Goal: Share content: Share content

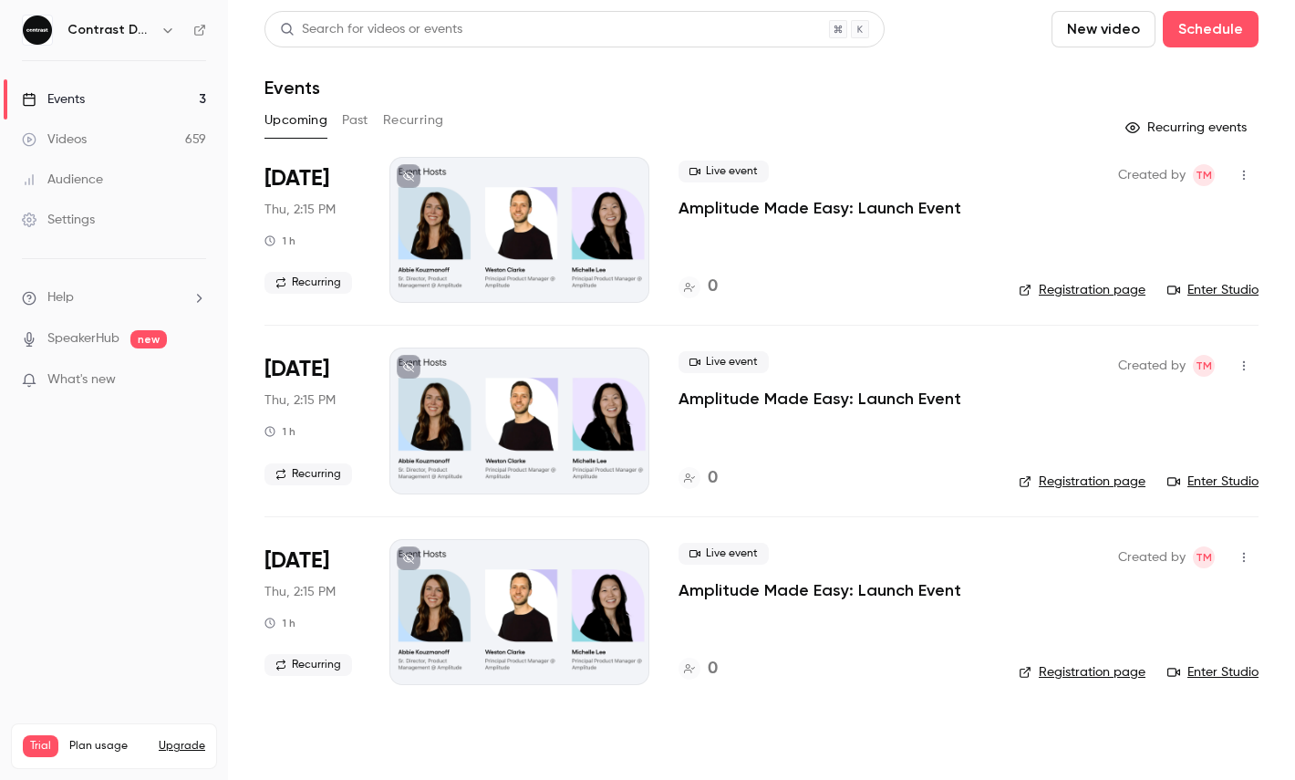
click at [165, 30] on icon "button" at bounding box center [168, 30] width 15 height 15
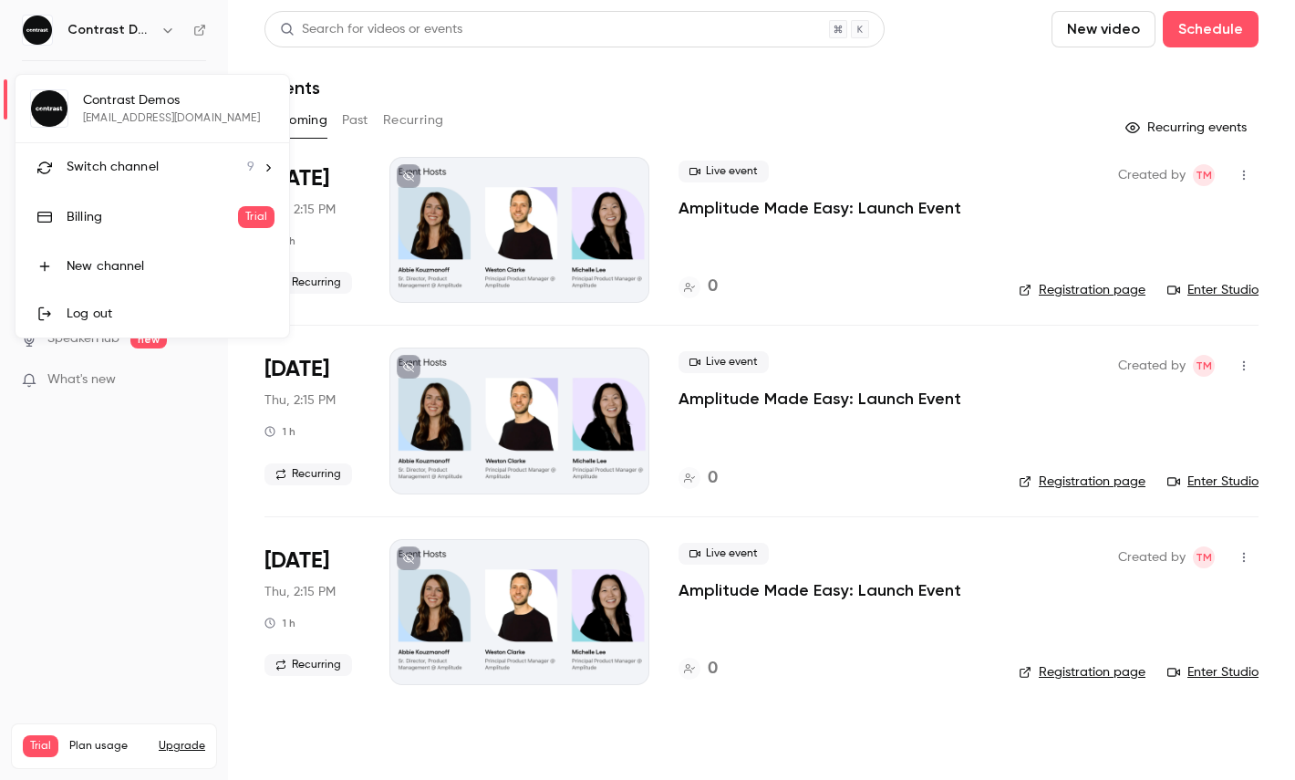
click at [155, 175] on span "Switch channel" at bounding box center [113, 167] width 92 height 19
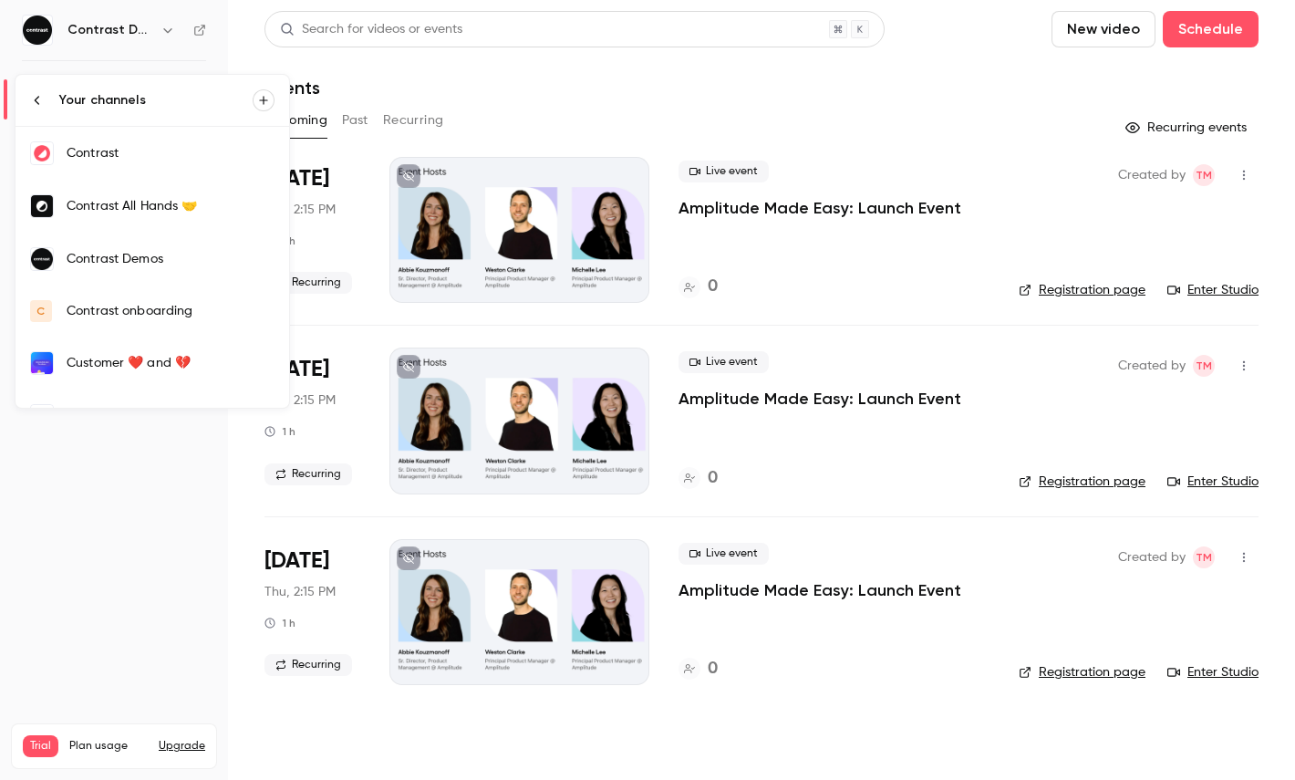
click at [152, 164] on link "Contrast" at bounding box center [153, 153] width 274 height 53
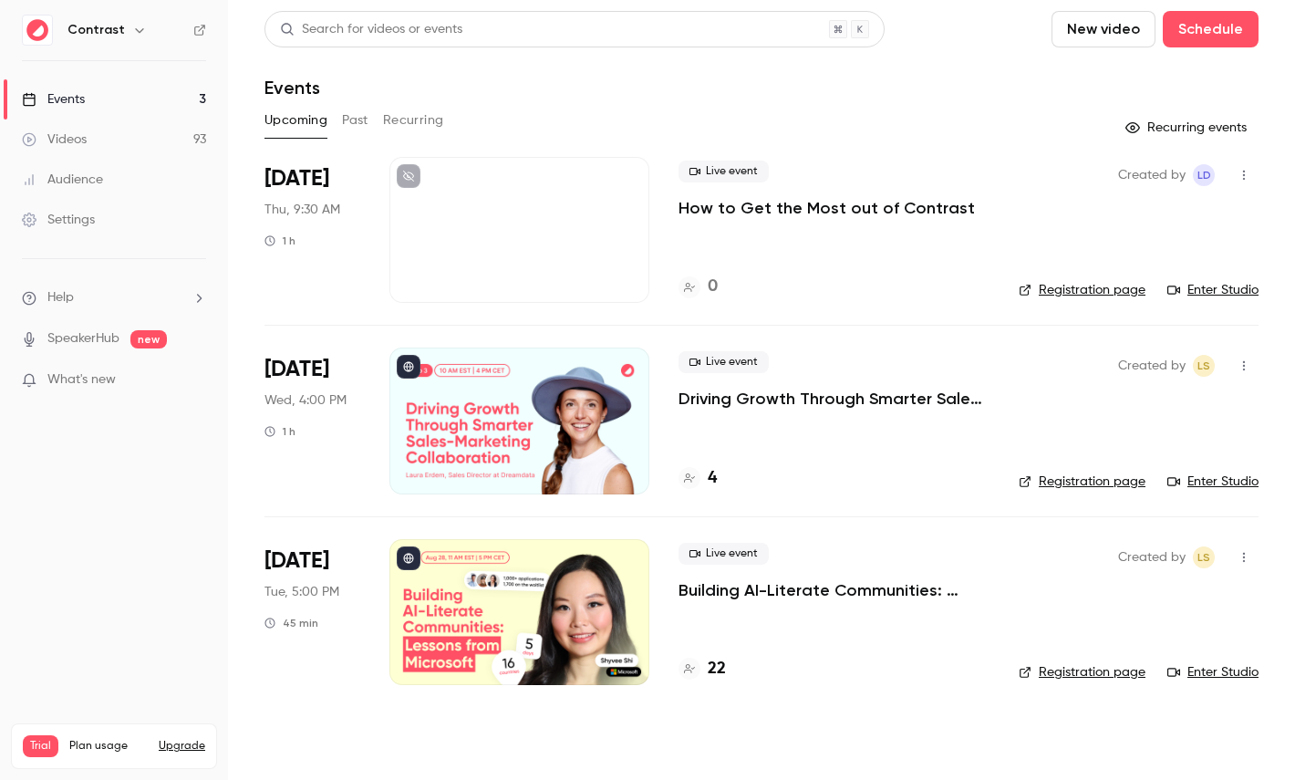
click at [115, 173] on link "Audience" at bounding box center [114, 180] width 228 height 40
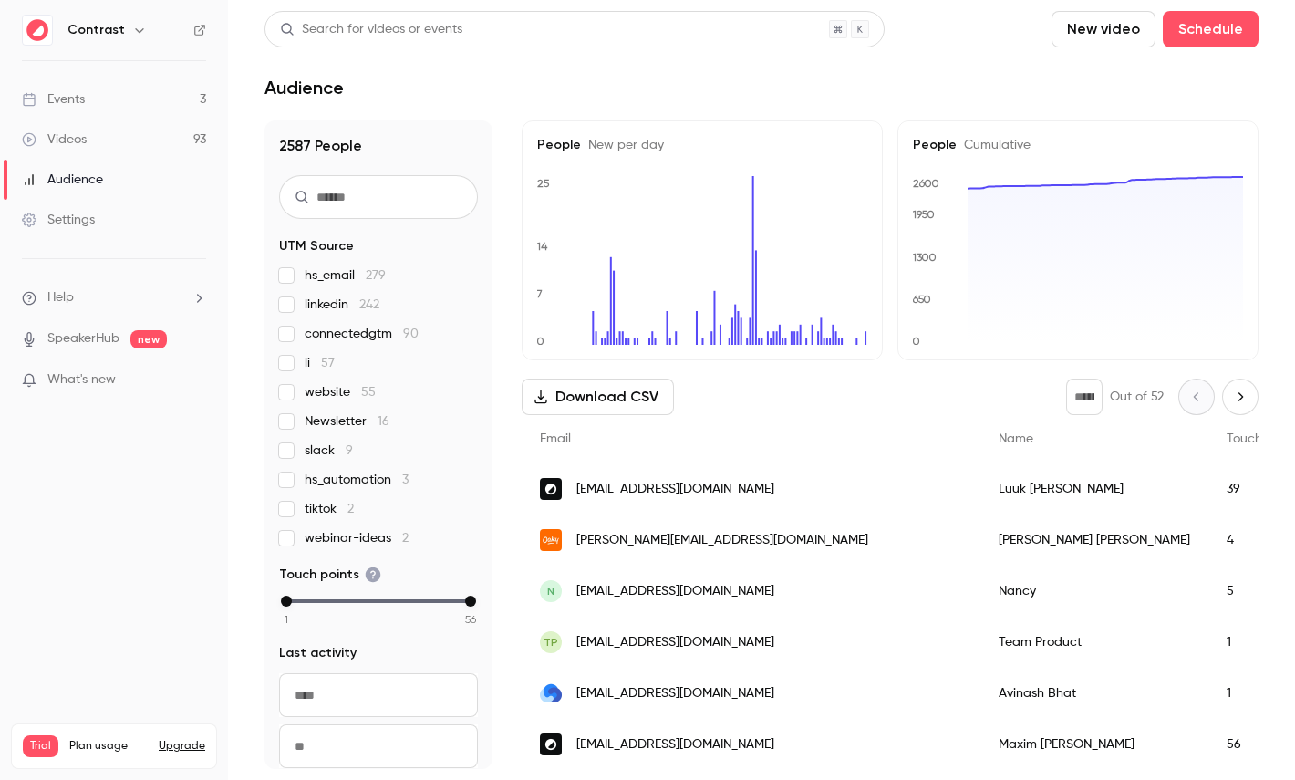
click at [137, 30] on icon "button" at bounding box center [139, 30] width 15 height 15
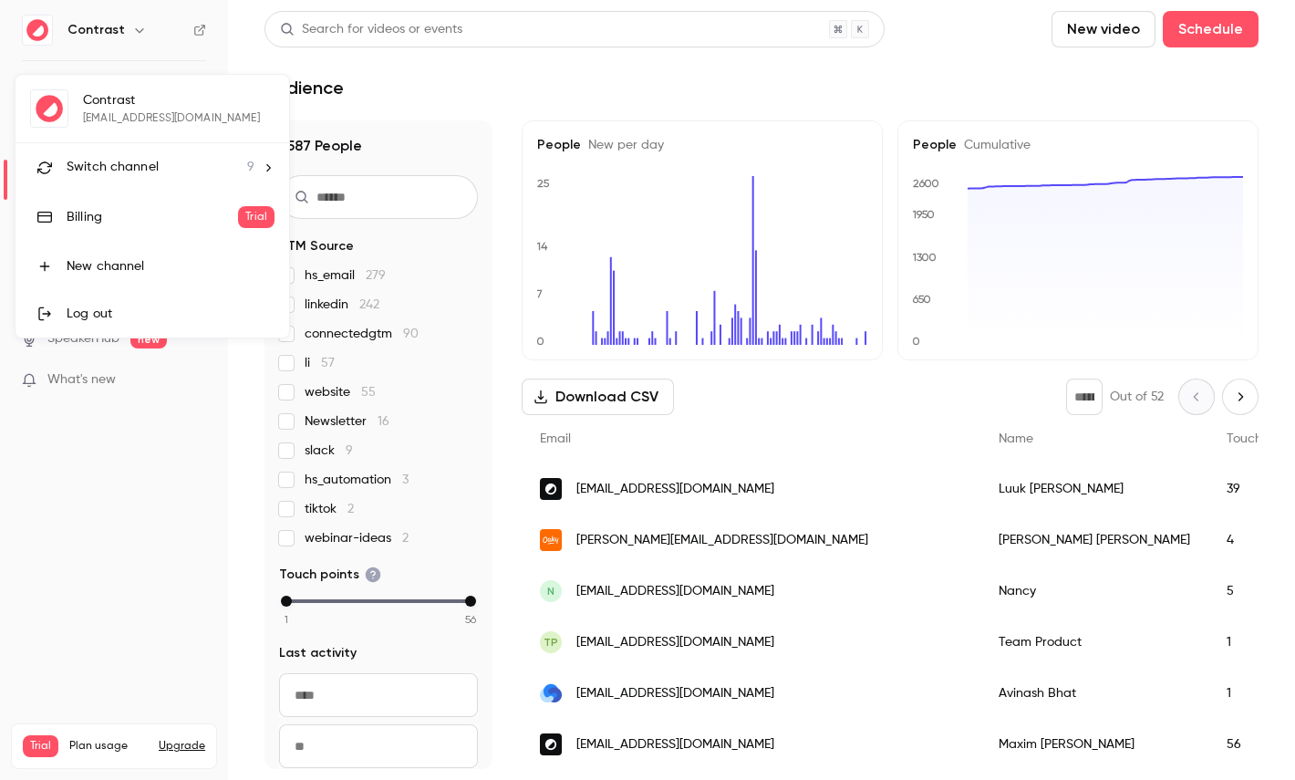
click at [137, 164] on span "Switch channel" at bounding box center [113, 167] width 92 height 19
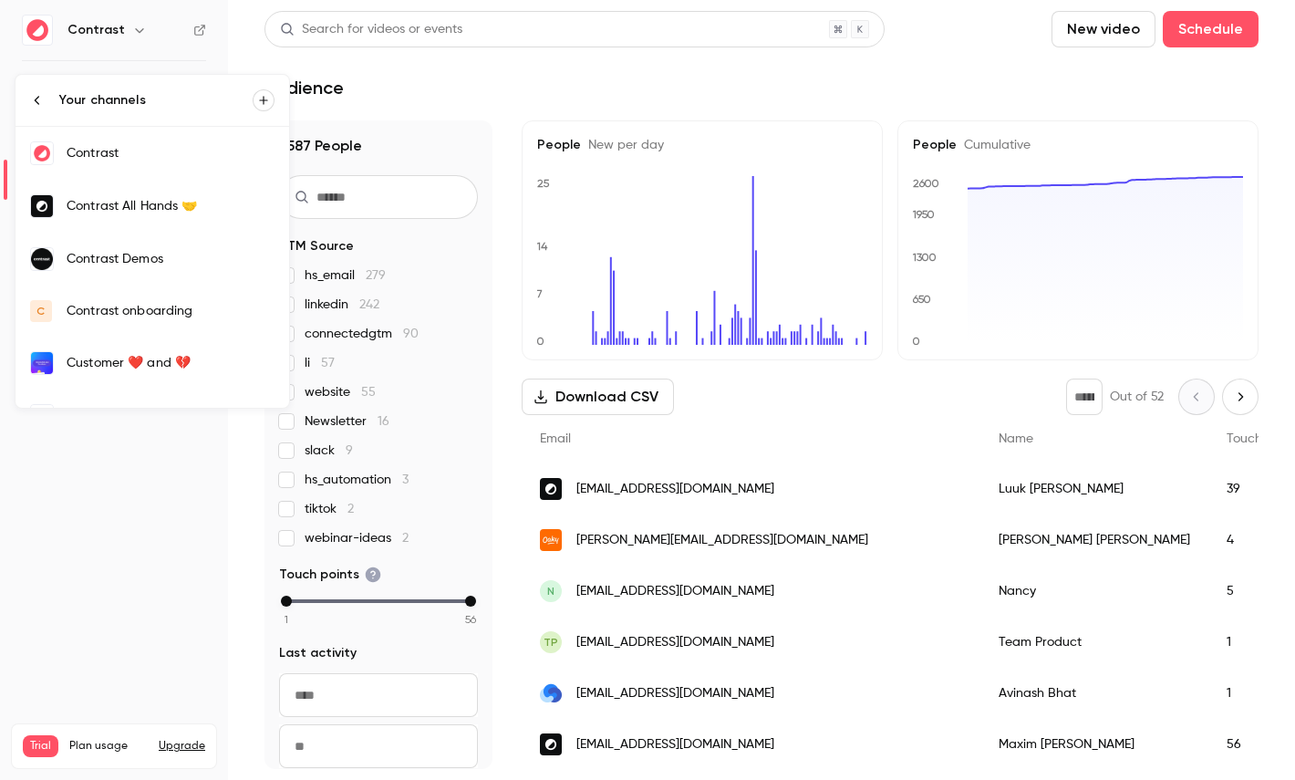
click at [181, 265] on div "Contrast Demos" at bounding box center [171, 259] width 208 height 18
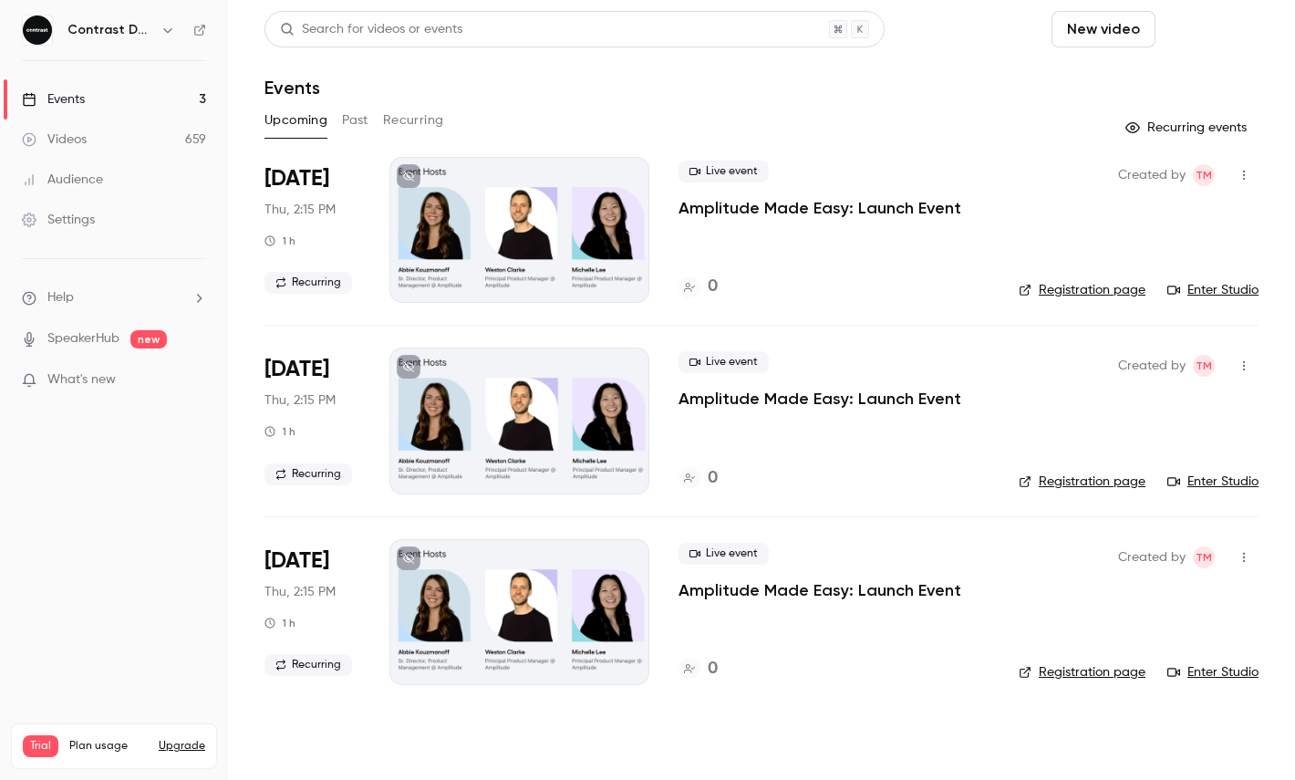
click at [1200, 40] on button "Schedule" at bounding box center [1211, 29] width 96 height 36
click at [1121, 86] on div "One time event" at bounding box center [1174, 79] width 139 height 18
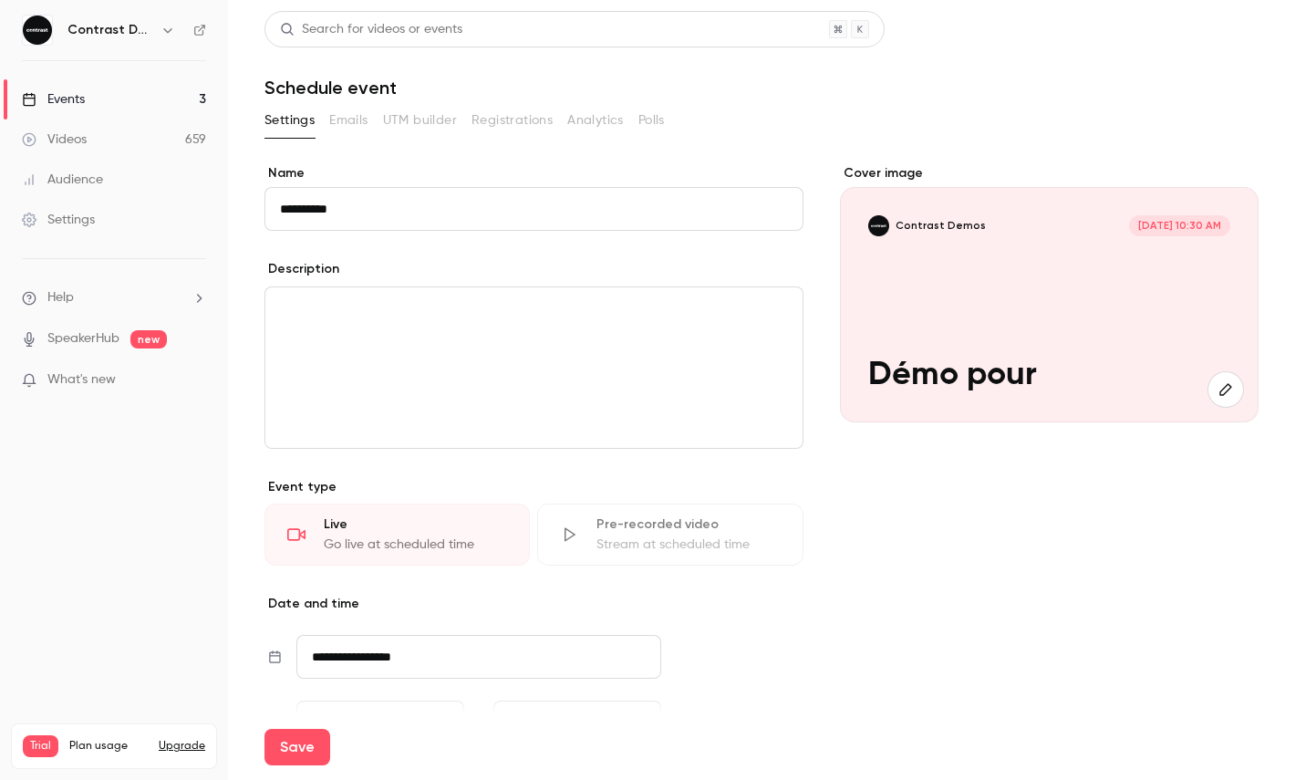
paste input "**********"
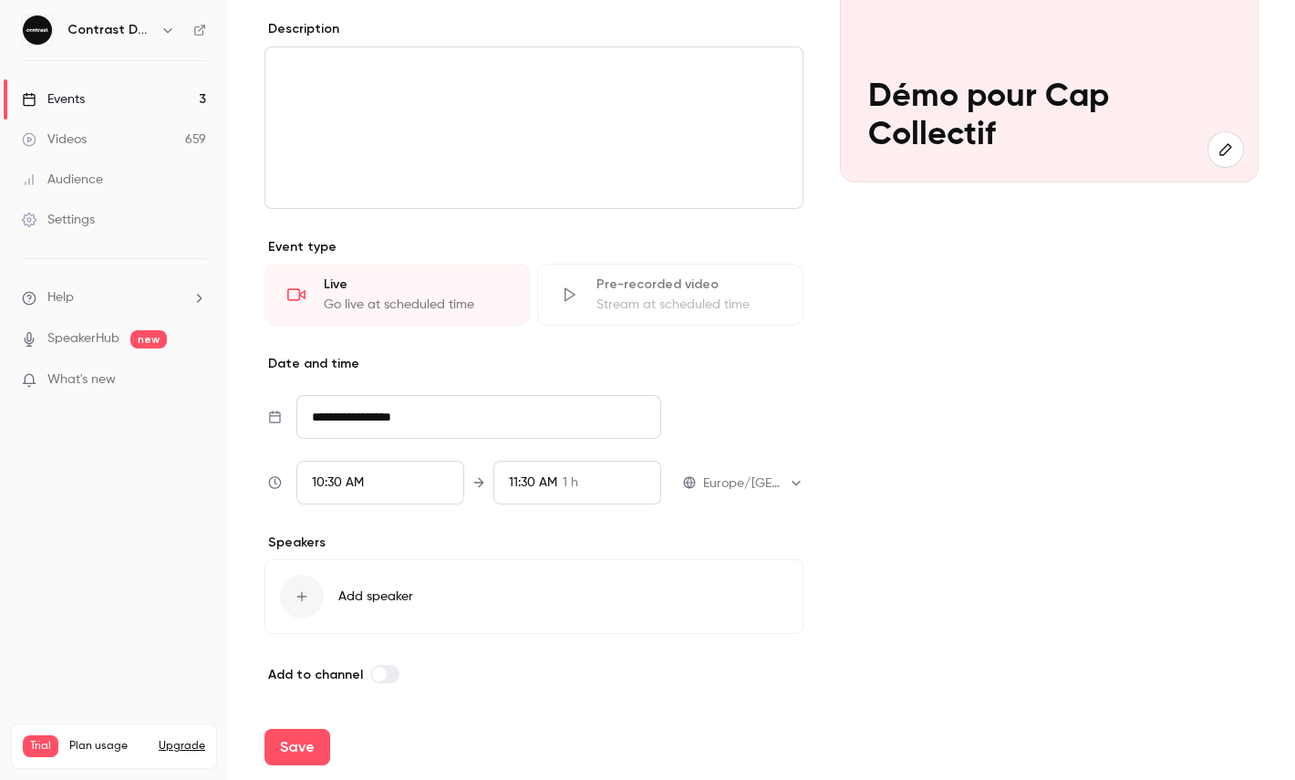
type input "**********"
click at [363, 479] on span "10:30 AM" at bounding box center [338, 482] width 52 height 13
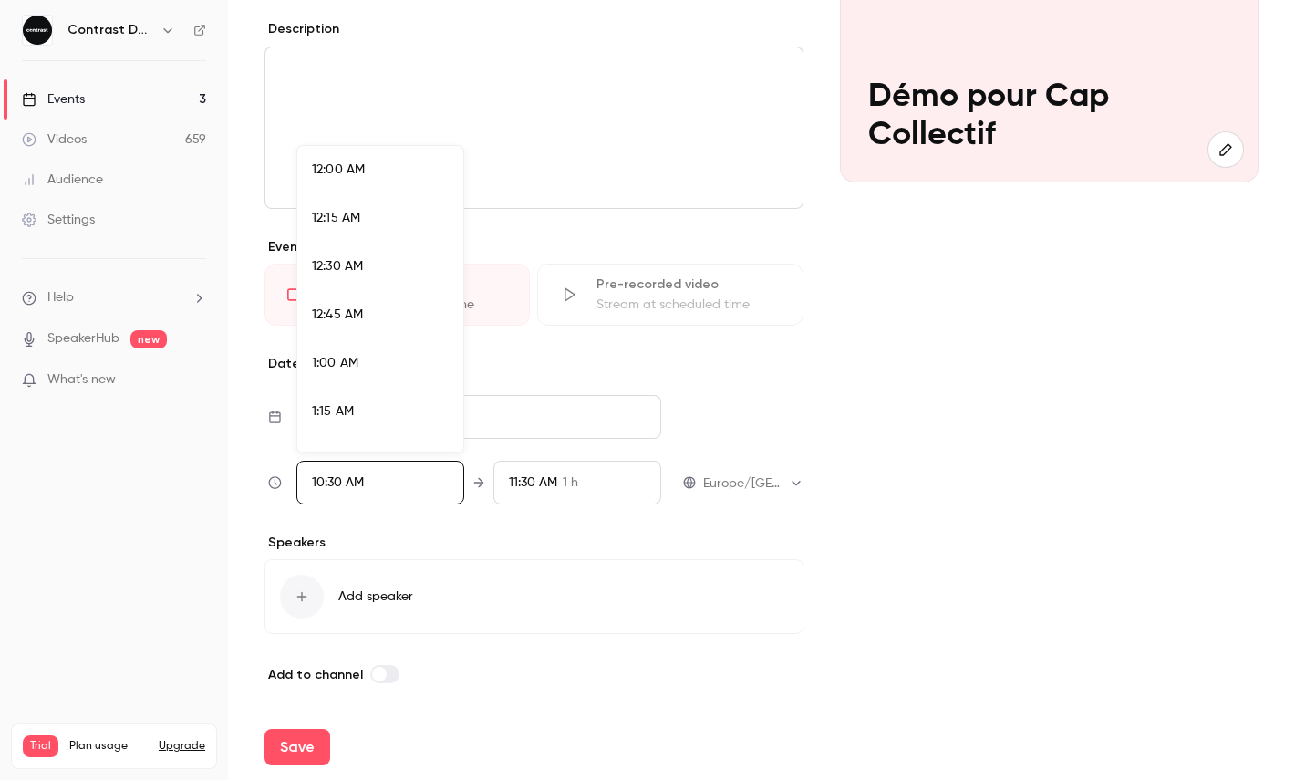
scroll to position [1901, 0]
click at [358, 348] on span "10:45 AM" at bounding box center [338, 347] width 53 height 13
click at [387, 524] on div at bounding box center [647, 390] width 1295 height 780
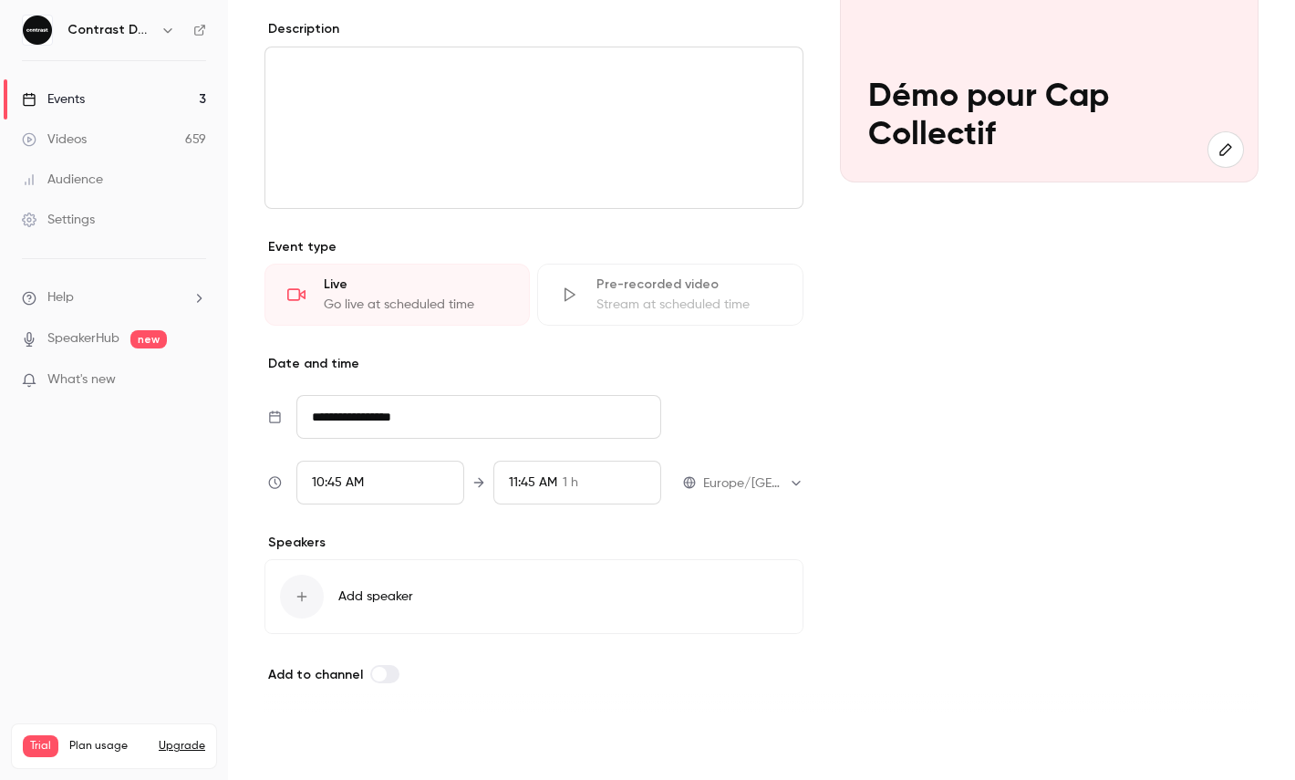
click at [316, 743] on button "Save" at bounding box center [298, 747] width 66 height 36
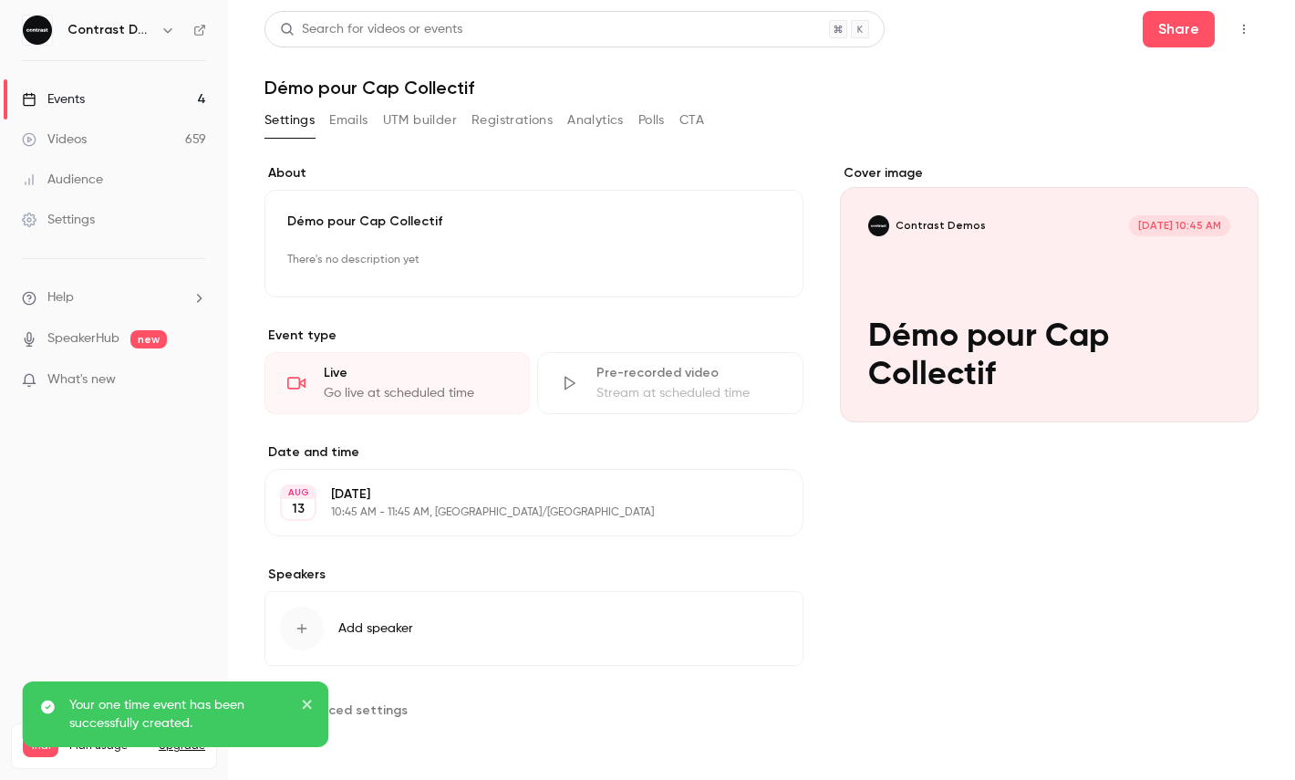
click at [1233, 35] on button "button" at bounding box center [1243, 29] width 29 height 29
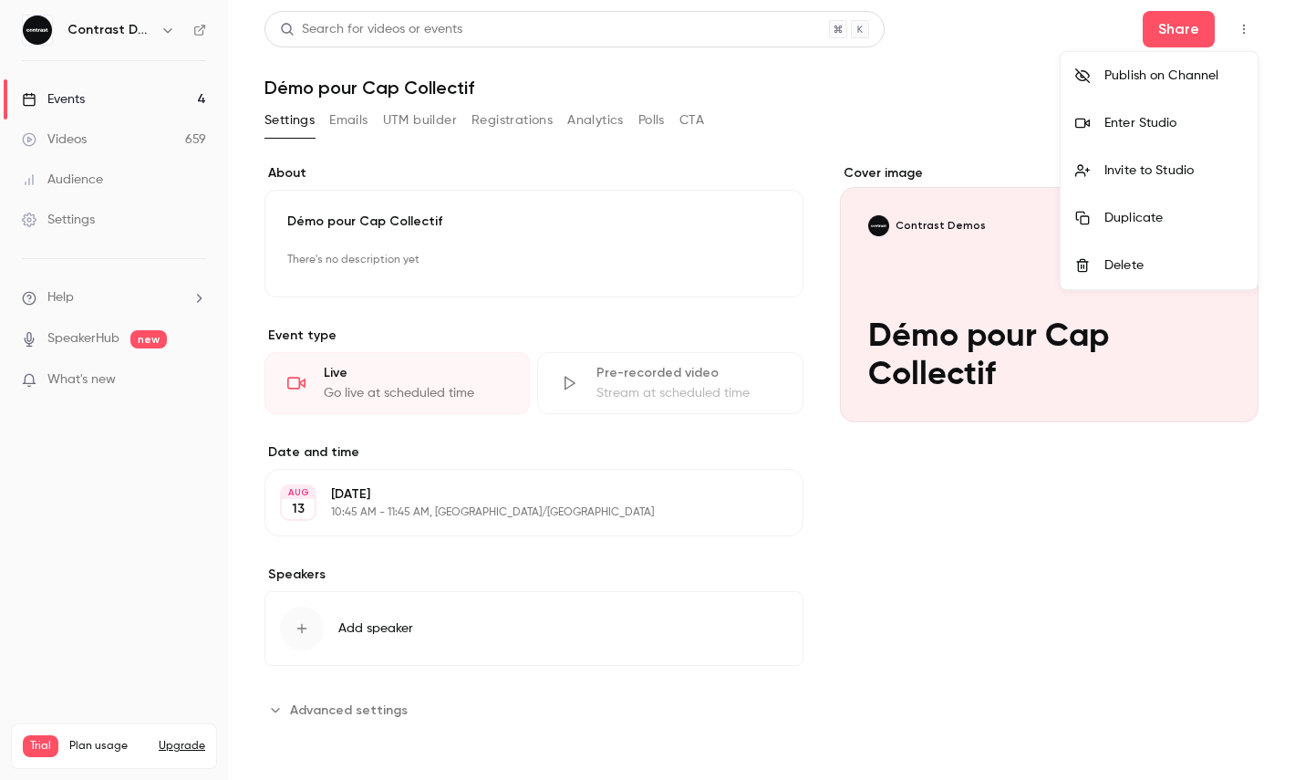
click at [1143, 131] on div "Enter Studio" at bounding box center [1174, 123] width 139 height 18
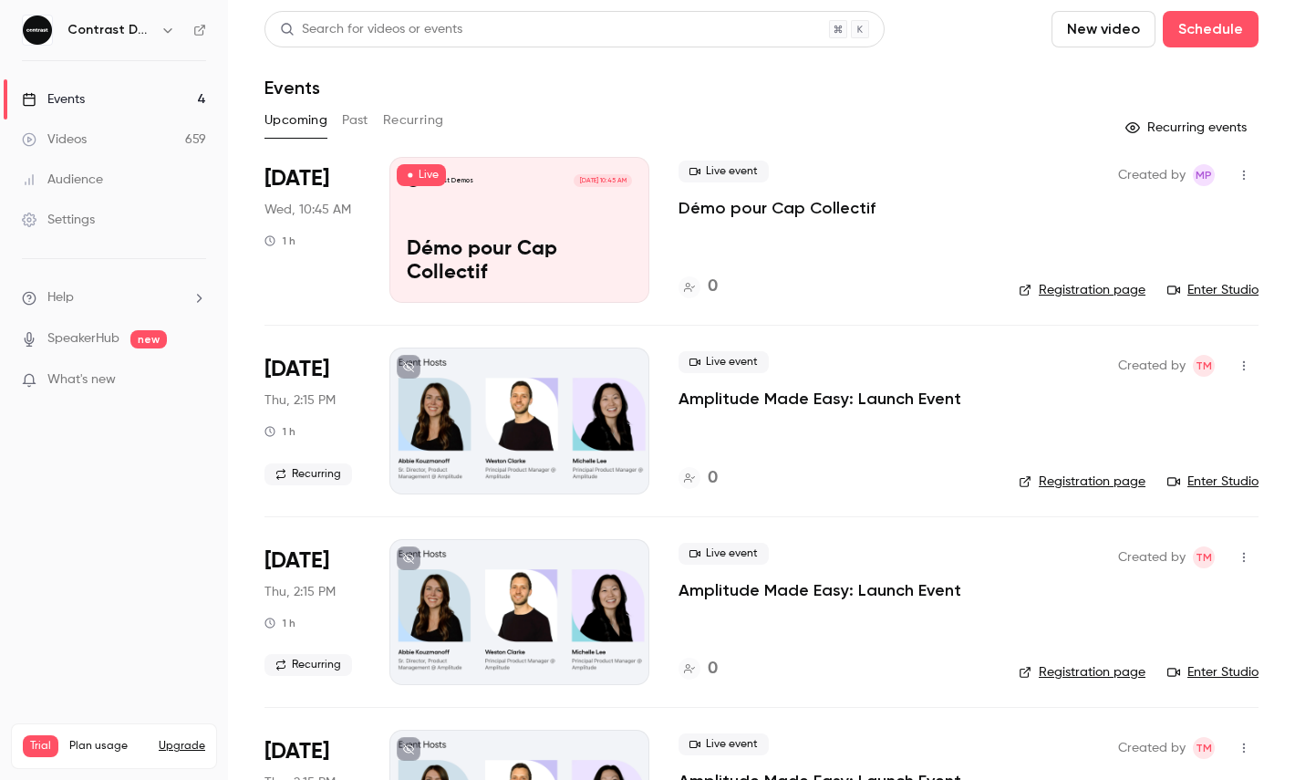
click at [163, 29] on icon "button" at bounding box center [168, 30] width 15 height 15
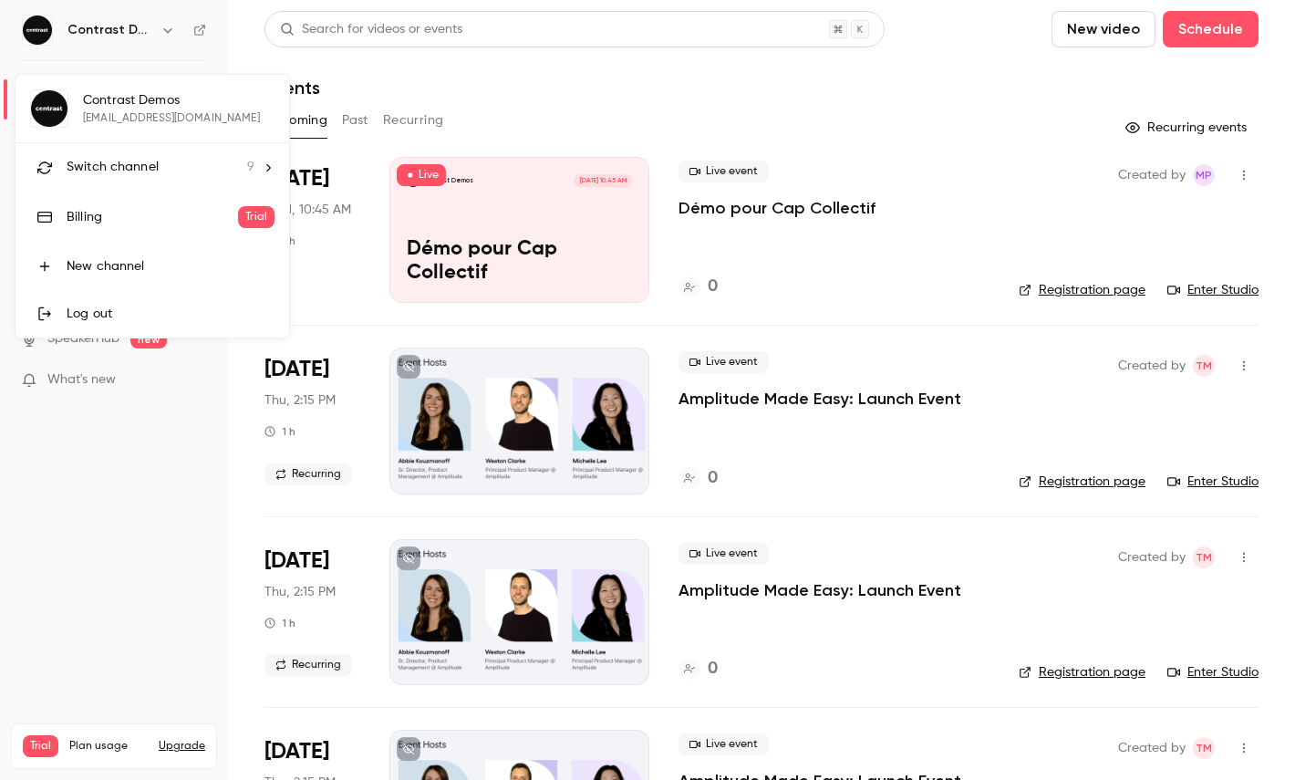
click at [158, 144] on li "Switch channel 9" at bounding box center [153, 167] width 274 height 48
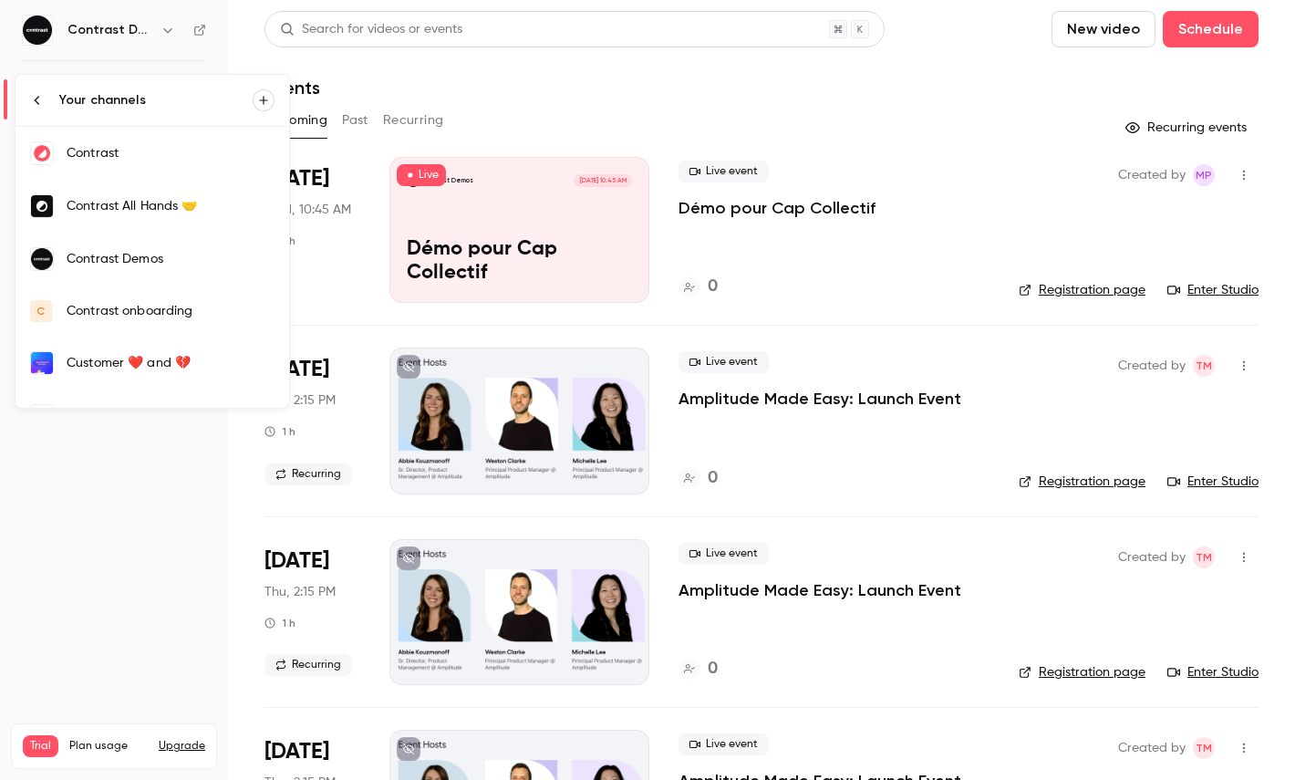
click at [151, 162] on link "Contrast" at bounding box center [153, 153] width 274 height 53
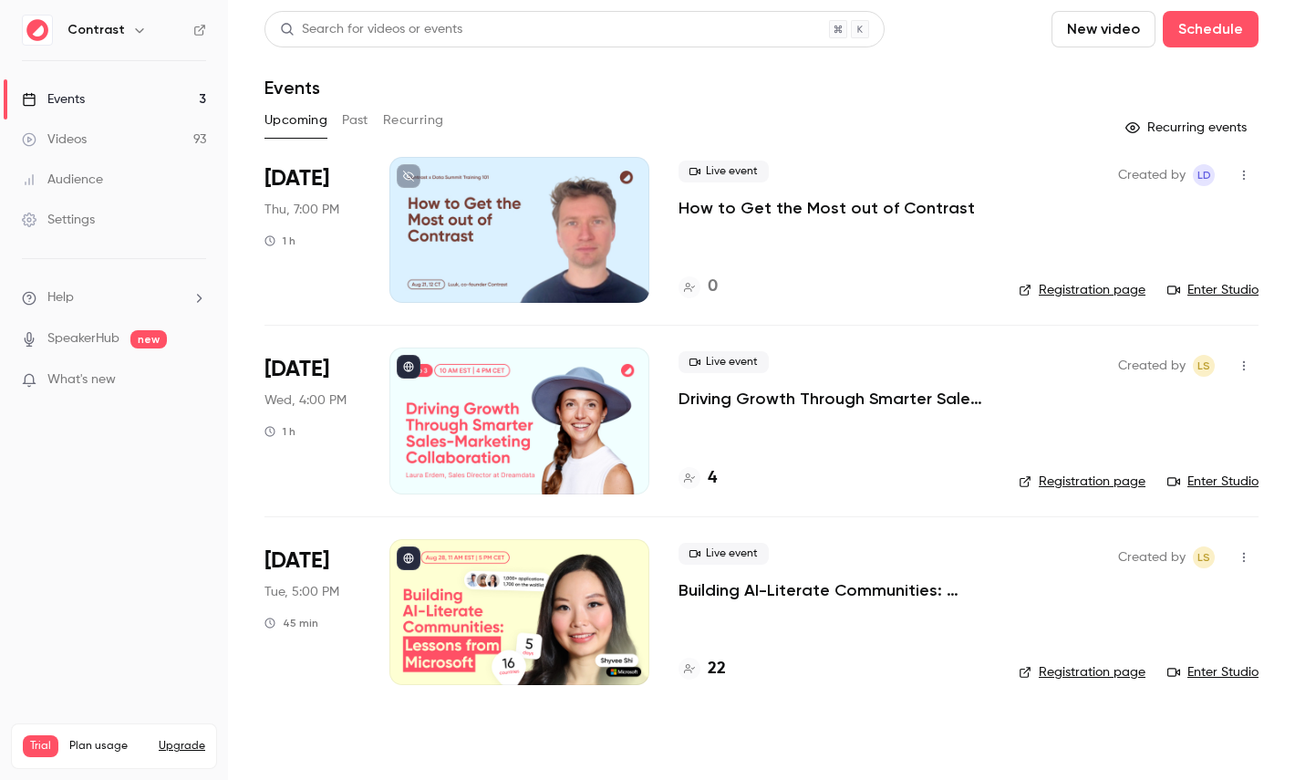
click at [142, 130] on link "Videos 93" at bounding box center [114, 139] width 228 height 40
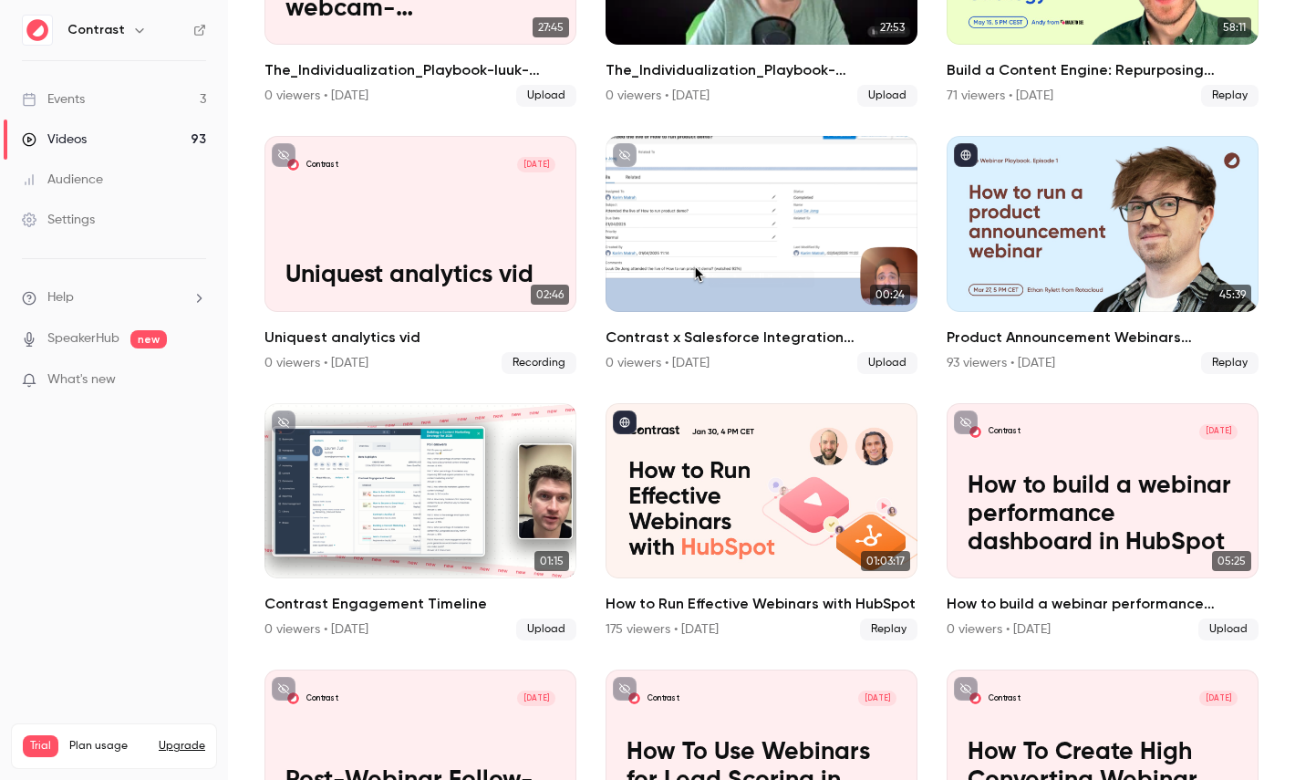
scroll to position [831, 0]
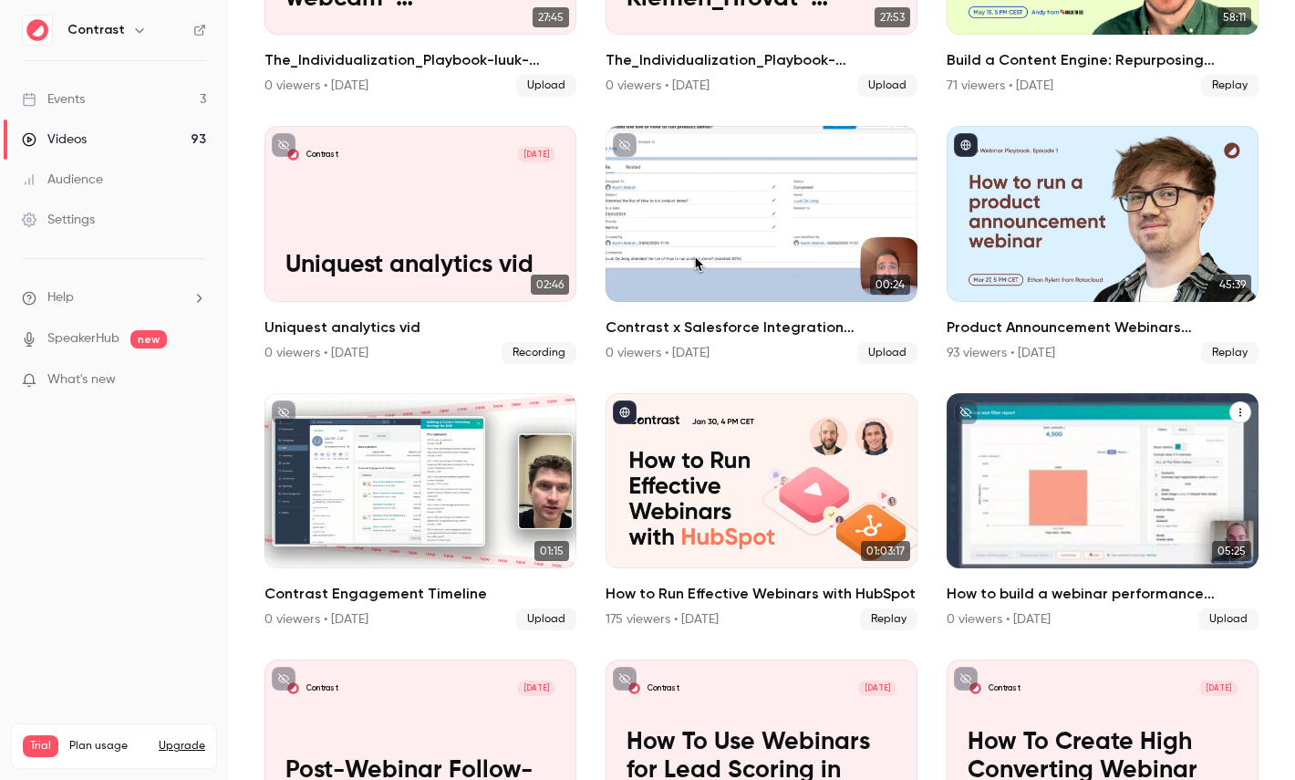
click at [1105, 477] on p "How to build a webinar performance dashboard in HubSpot" at bounding box center [1103, 504] width 270 height 85
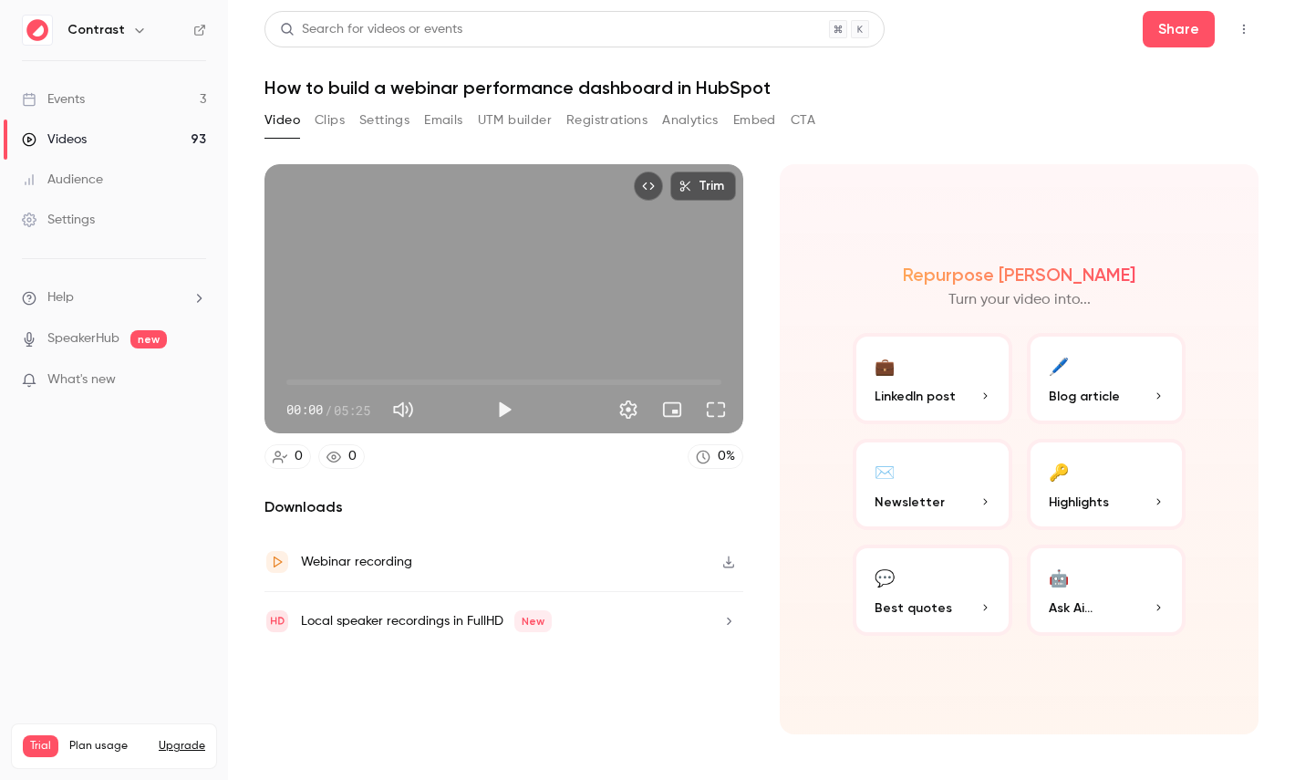
click at [318, 122] on button "Clips" at bounding box center [330, 120] width 30 height 29
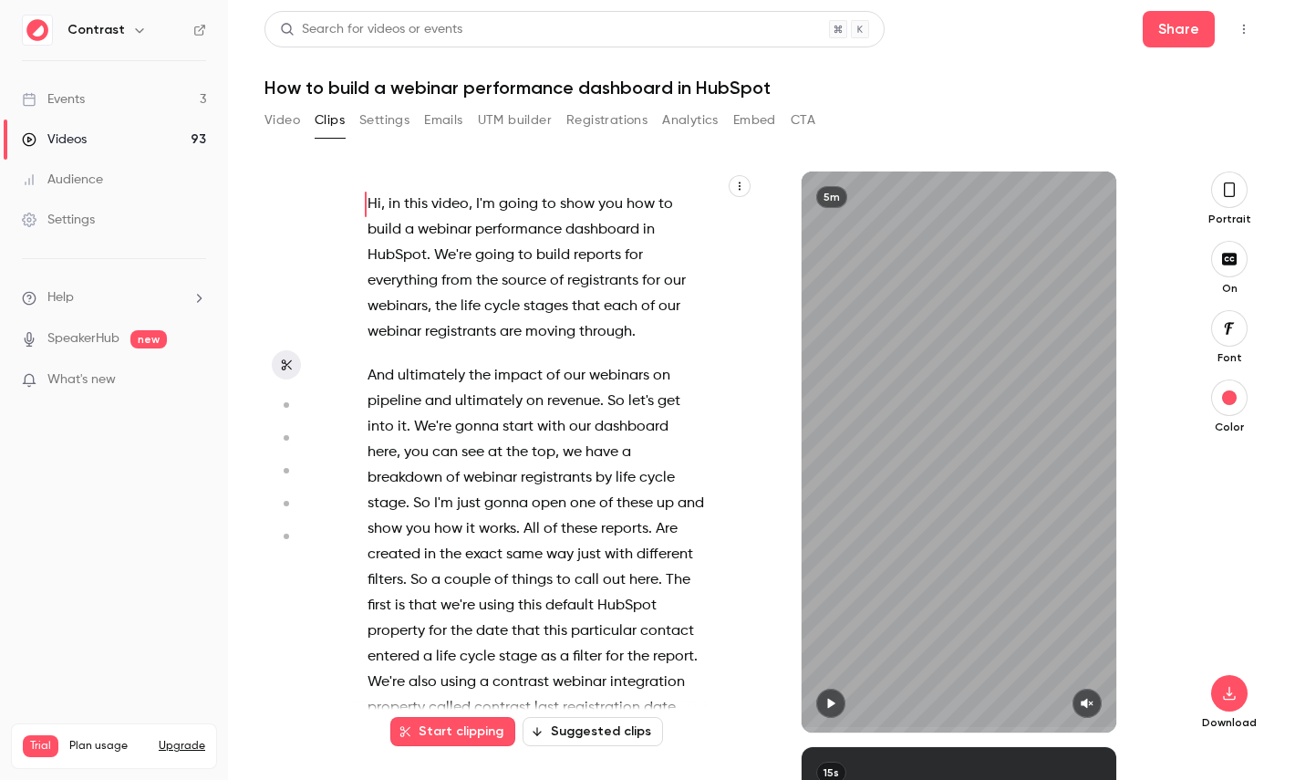
click at [739, 186] on icon "button" at bounding box center [740, 186] width 2 height 8
click at [700, 163] on div at bounding box center [647, 390] width 1295 height 780
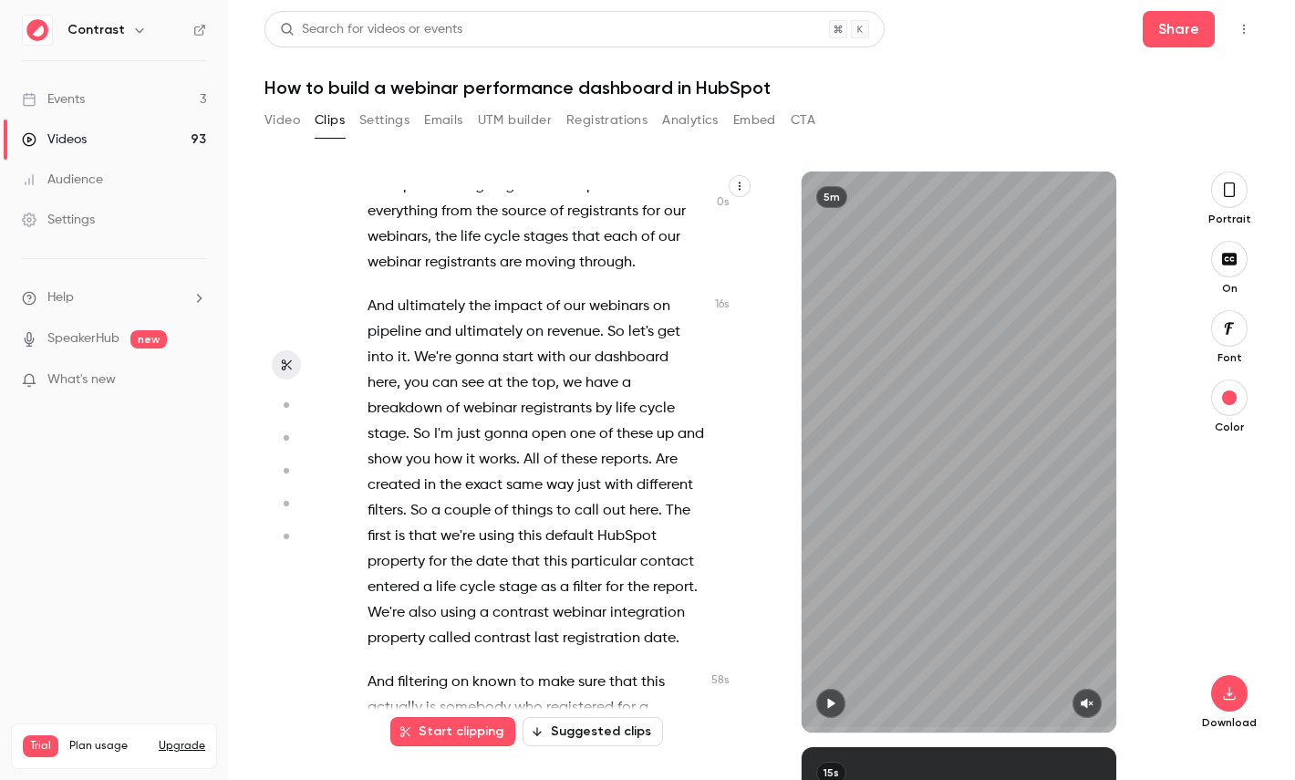
scroll to position [71, 0]
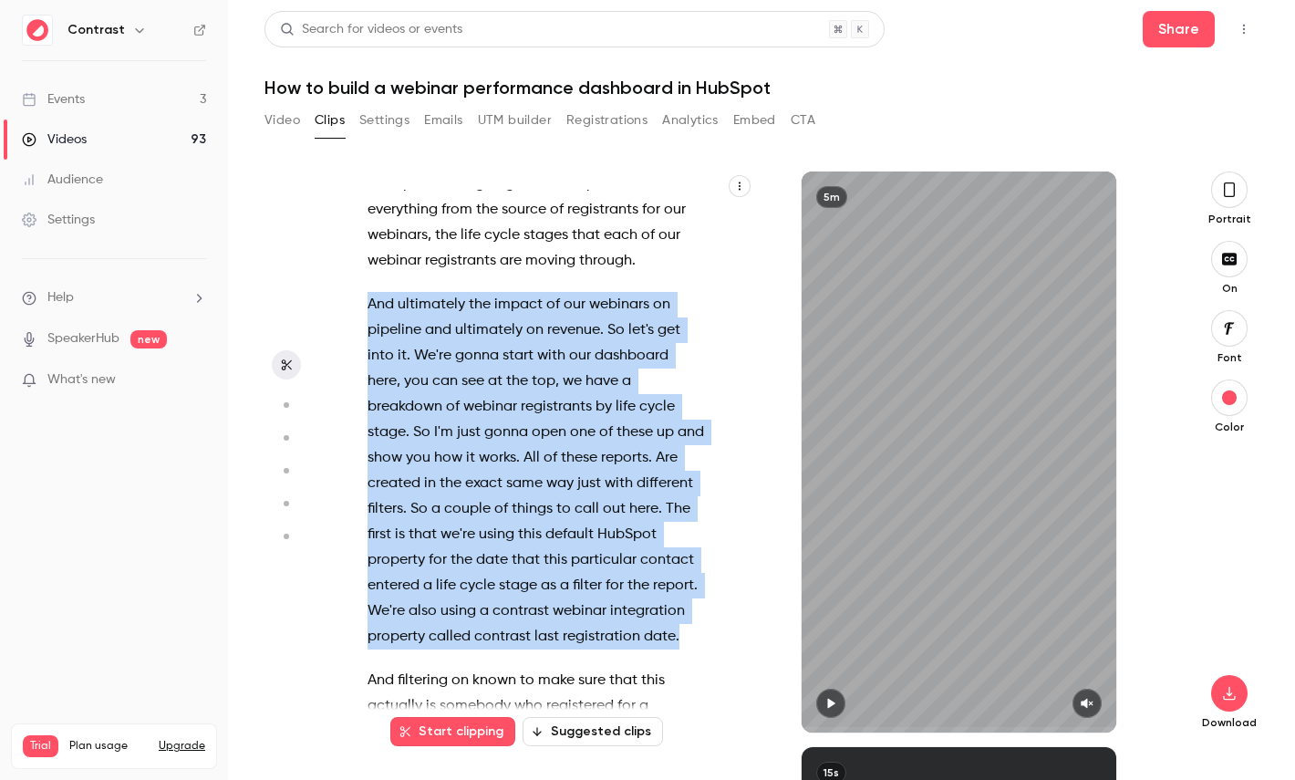
drag, startPoint x: 688, startPoint y: 633, endPoint x: 343, endPoint y: 308, distance: 473.6
click at [343, 308] on section "Hi , in this video , I'm going to show you how to build a webinar performance d…" at bounding box center [762, 475] width 994 height 608
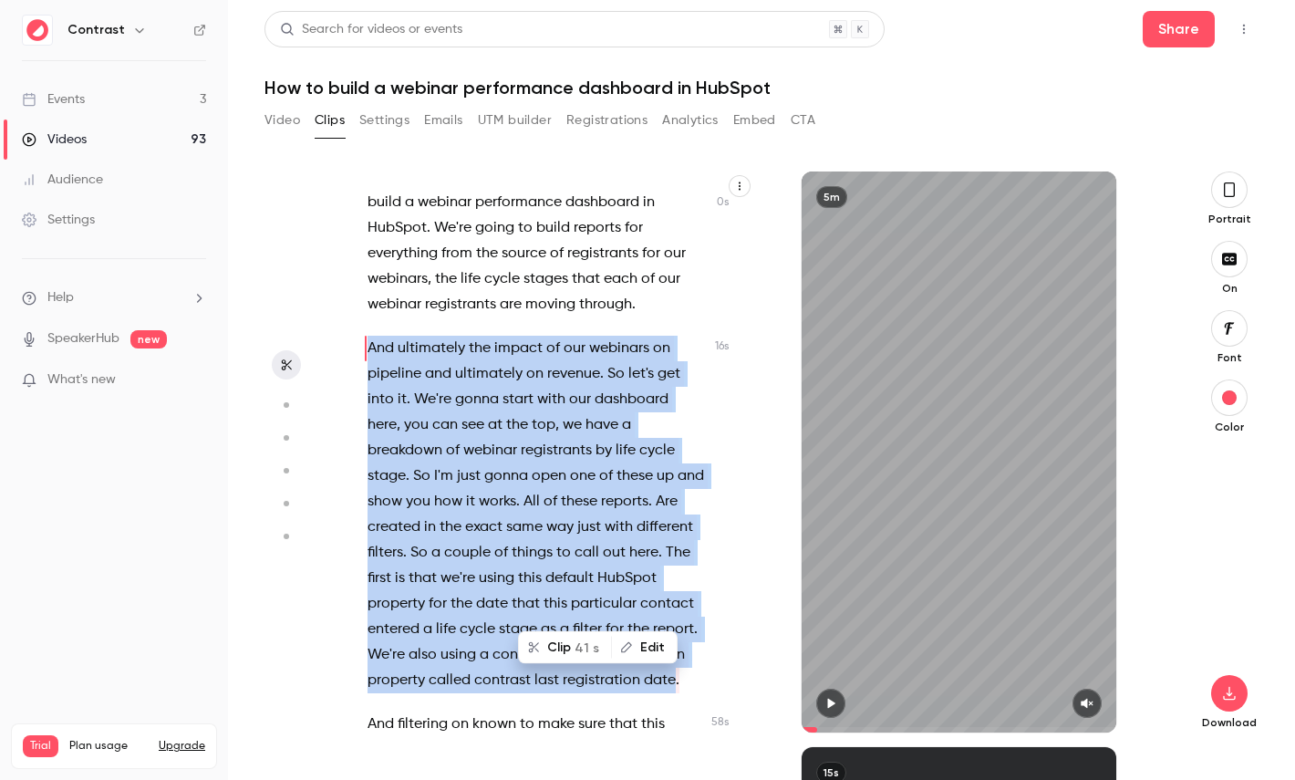
scroll to position [0, 0]
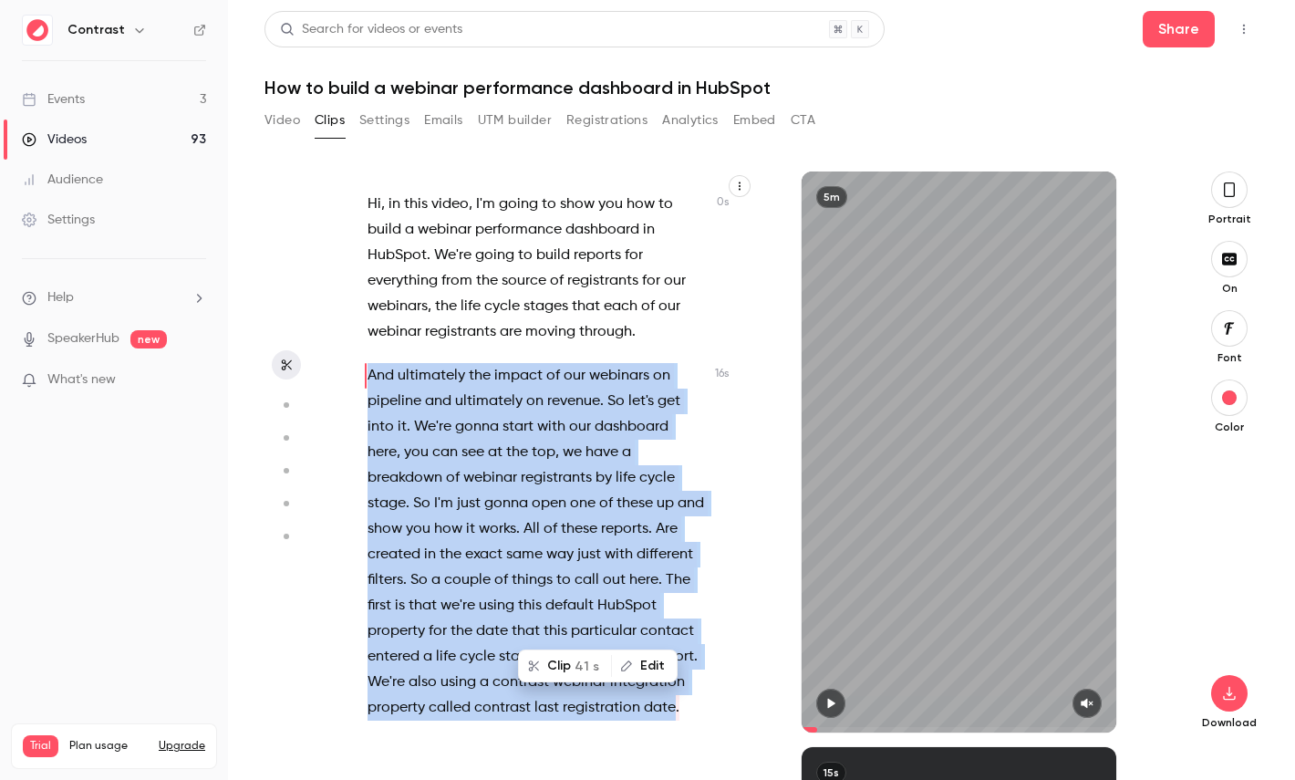
click at [586, 664] on span "41 s" at bounding box center [587, 666] width 25 height 19
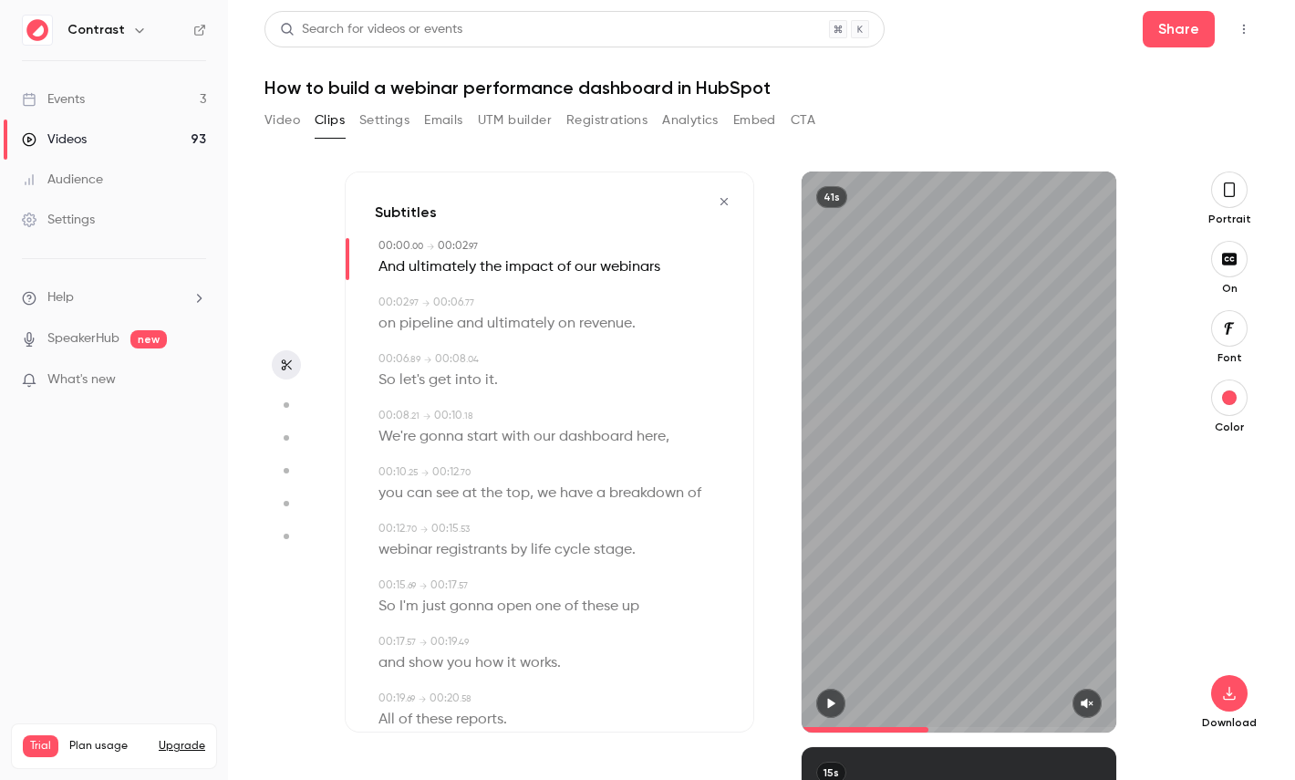
type input "*"
click at [1225, 193] on icon "button" at bounding box center [1229, 189] width 11 height 15
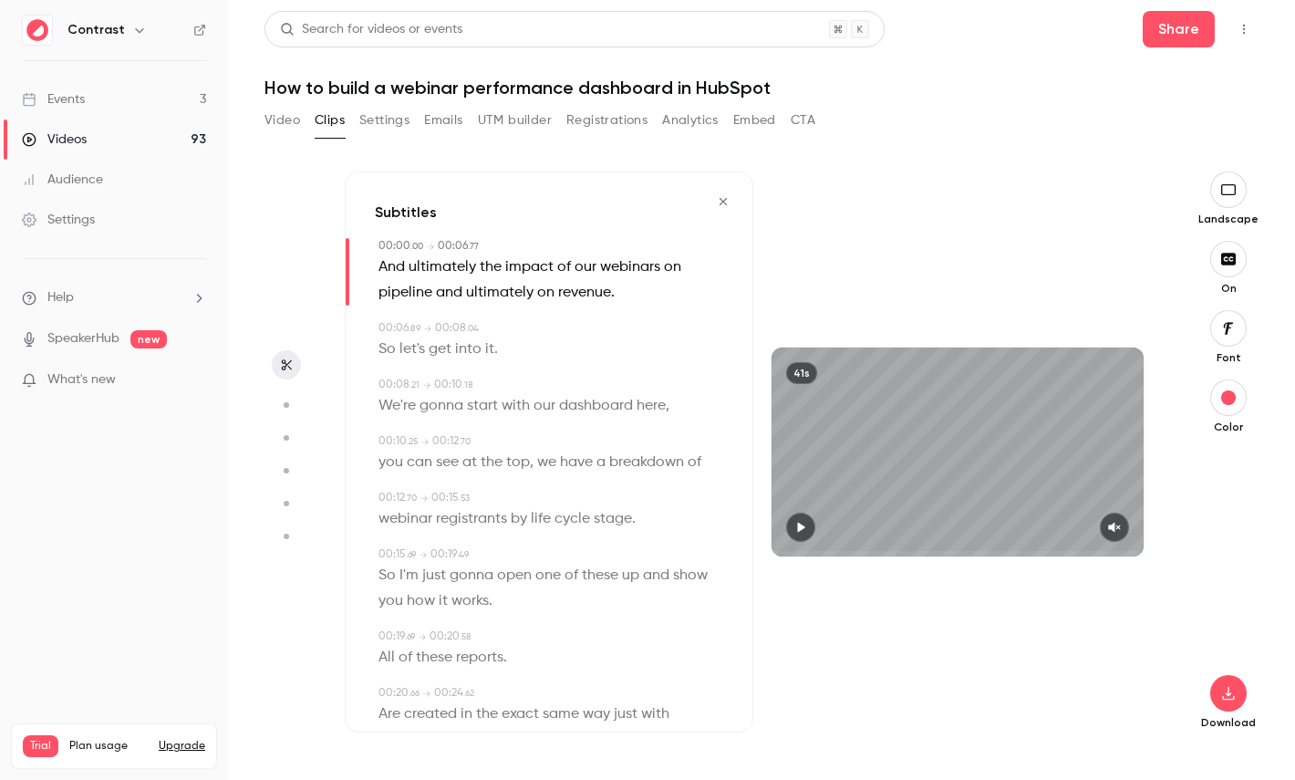
click at [1224, 335] on icon "button" at bounding box center [1229, 328] width 20 height 15
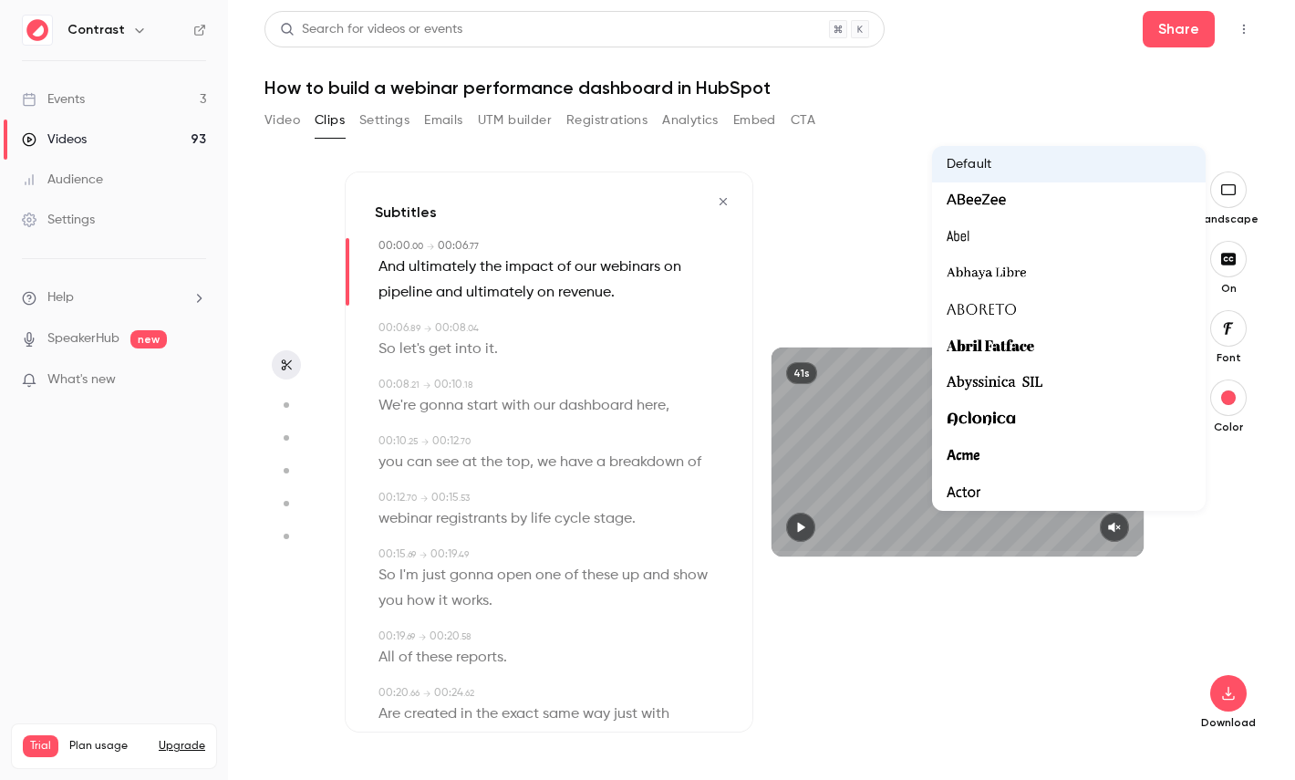
click at [1243, 459] on div at bounding box center [647, 390] width 1295 height 780
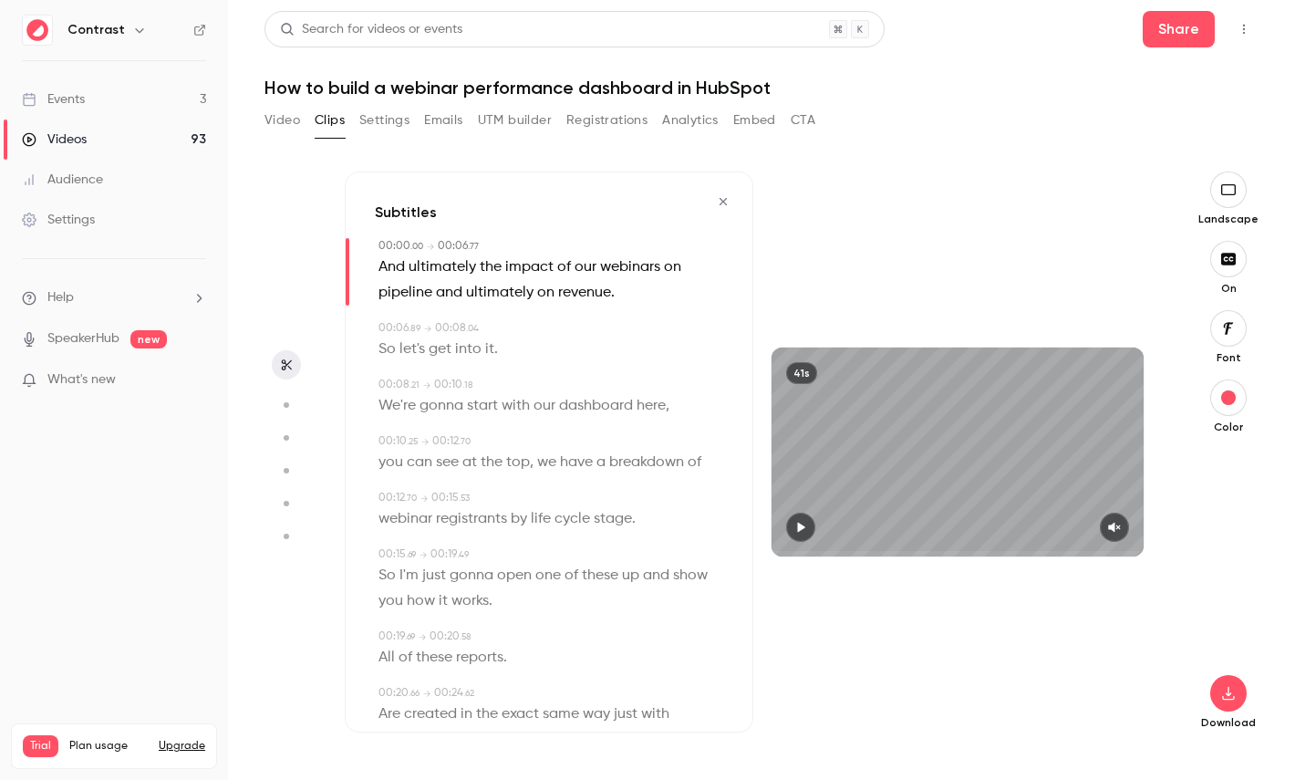
click at [607, 390] on div "00:08 . 21 → 00:10 . 18" at bounding box center [551, 385] width 345 height 16
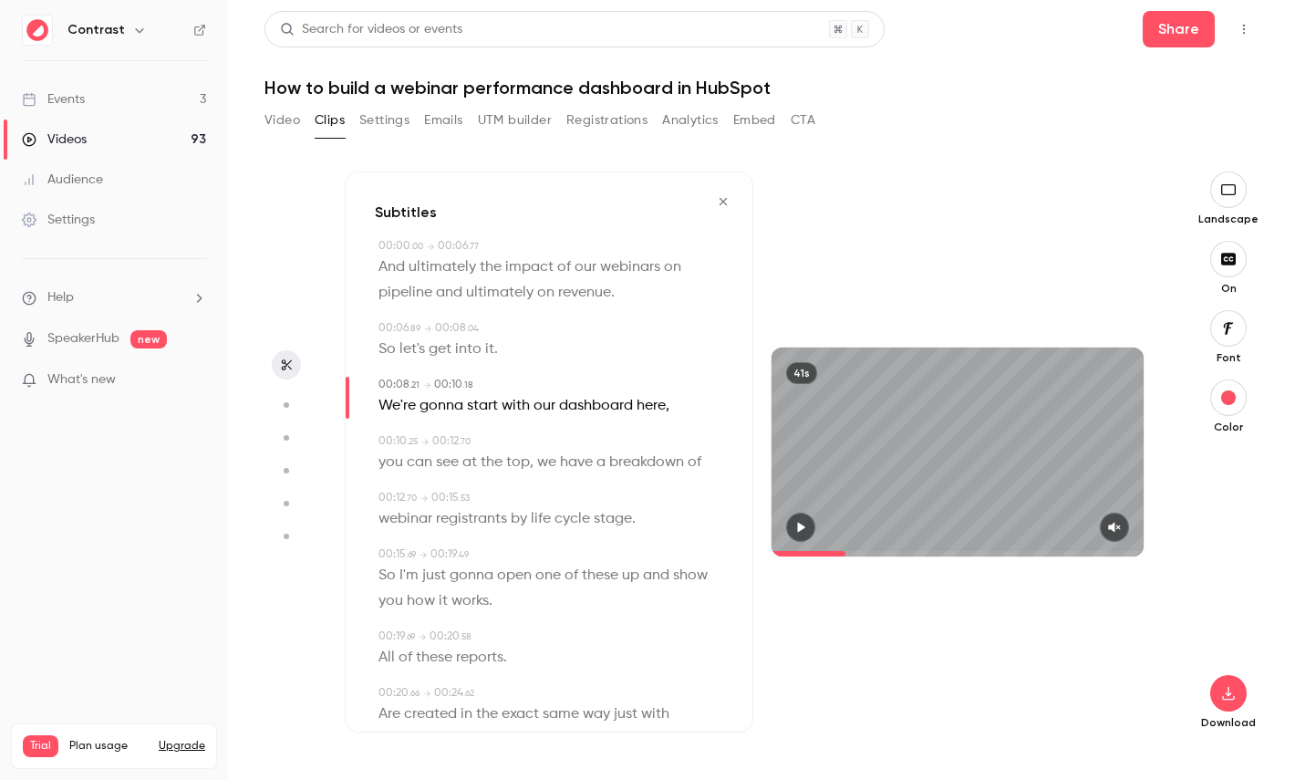
click at [597, 404] on span "dashboard" at bounding box center [596, 406] width 74 height 26
click at [290, 409] on icon "button" at bounding box center [285, 405] width 16 height 13
type input "***"
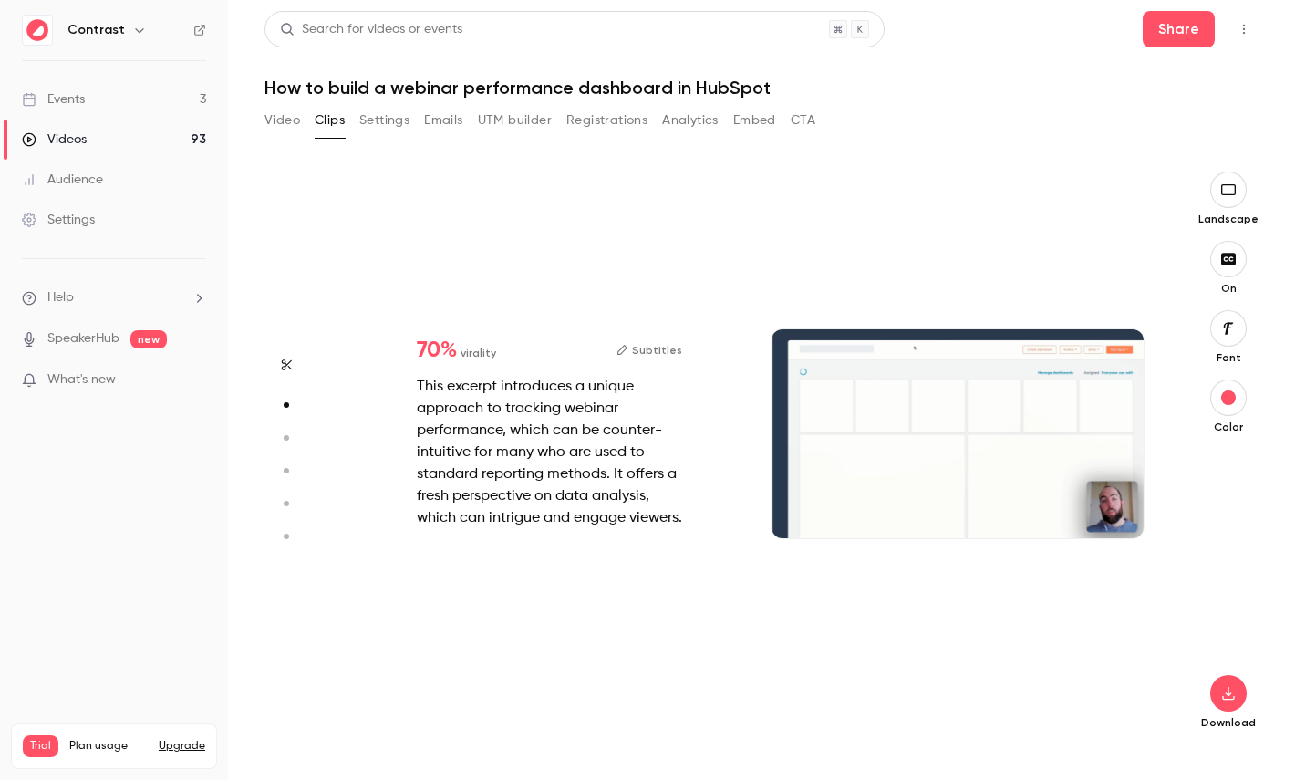
type input "*"
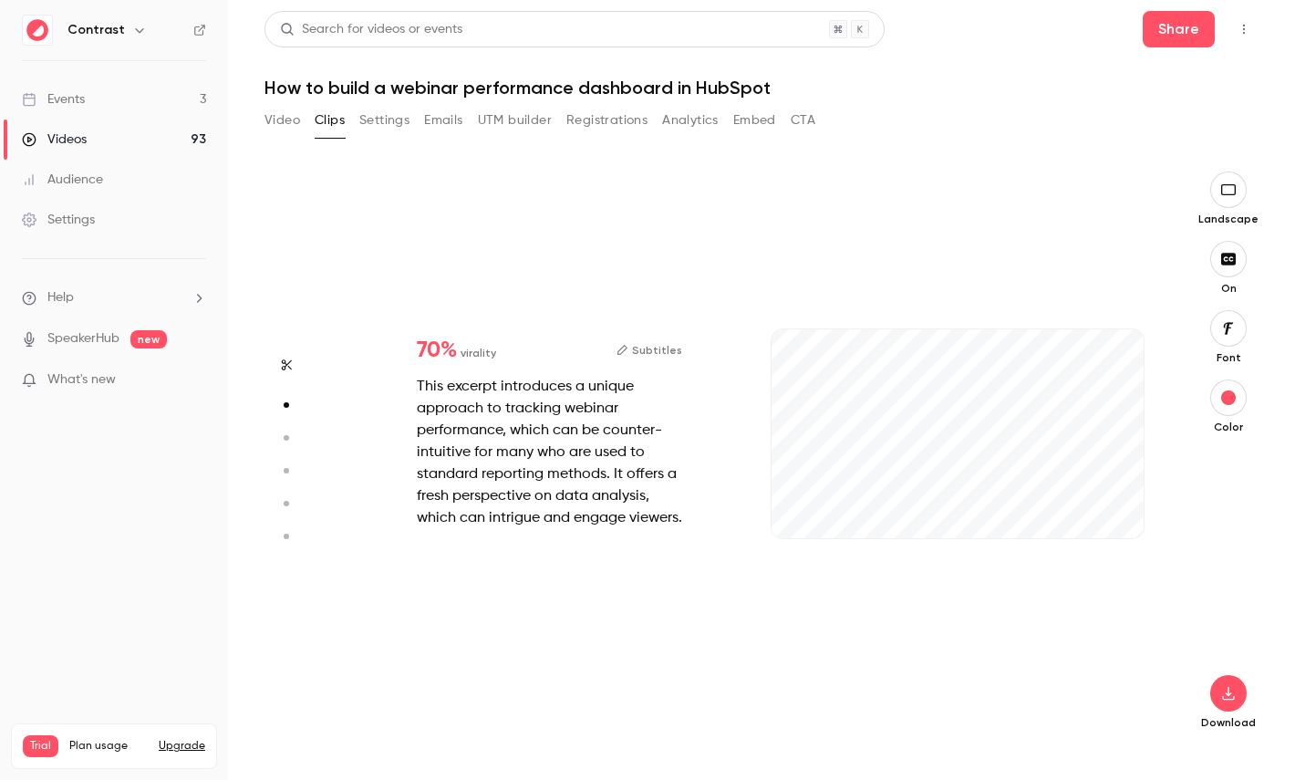
click at [285, 438] on circle "button" at bounding box center [286, 437] width 5 height 5
type input "***"
type input "*"
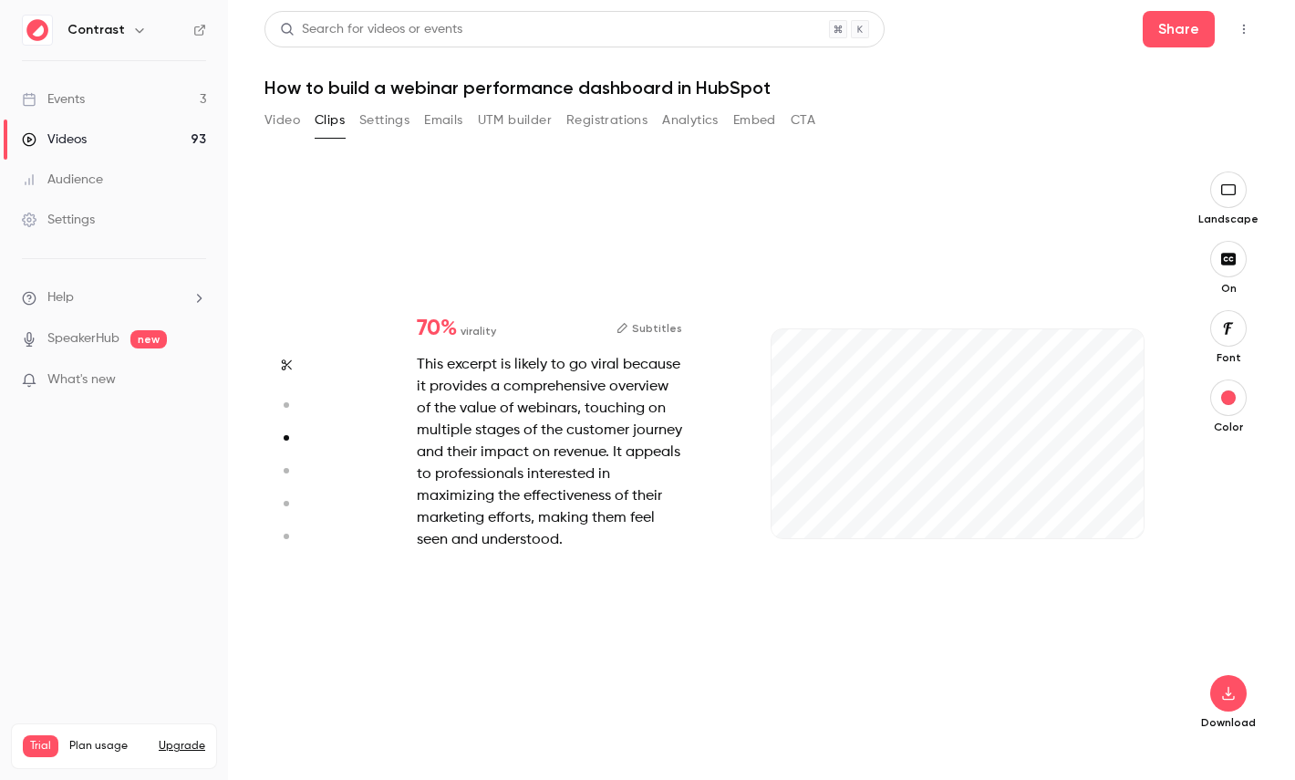
type input "***"
click at [286, 460] on button "button" at bounding box center [286, 470] width 29 height 29
type input "***"
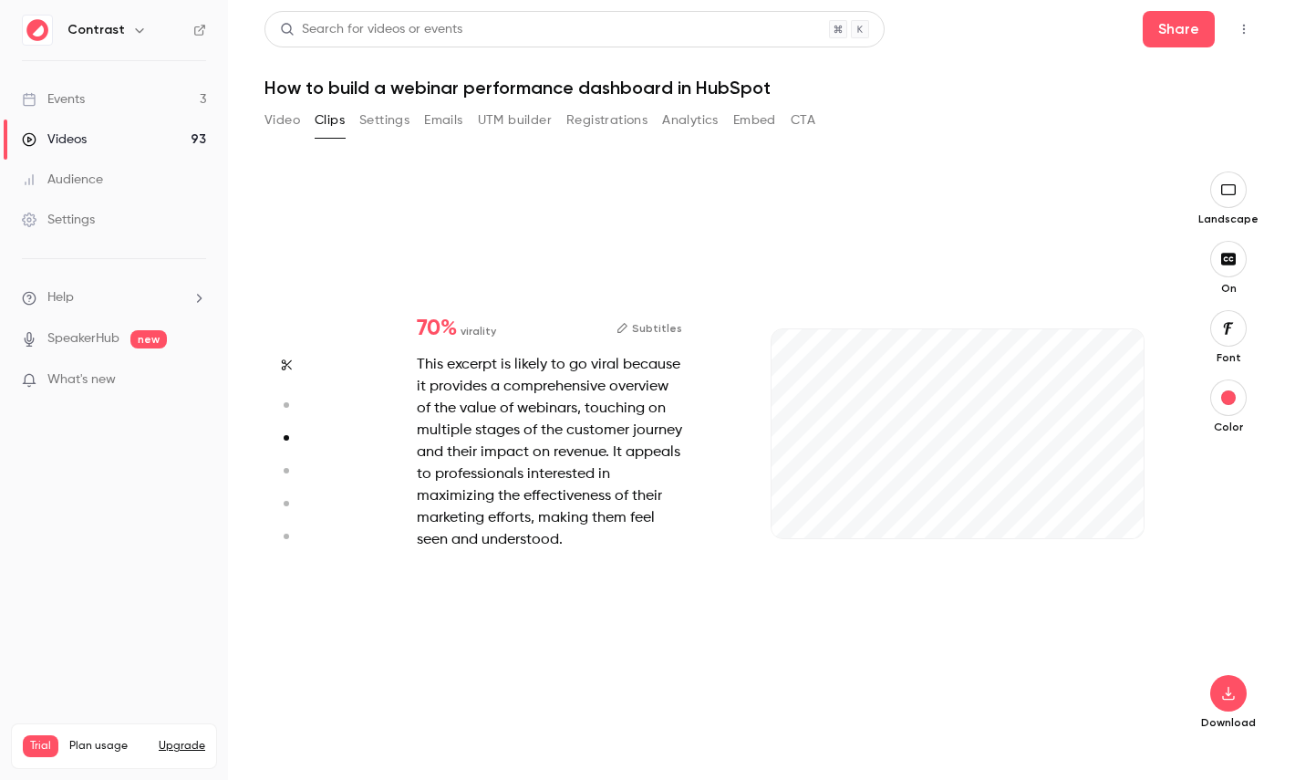
type input "*"
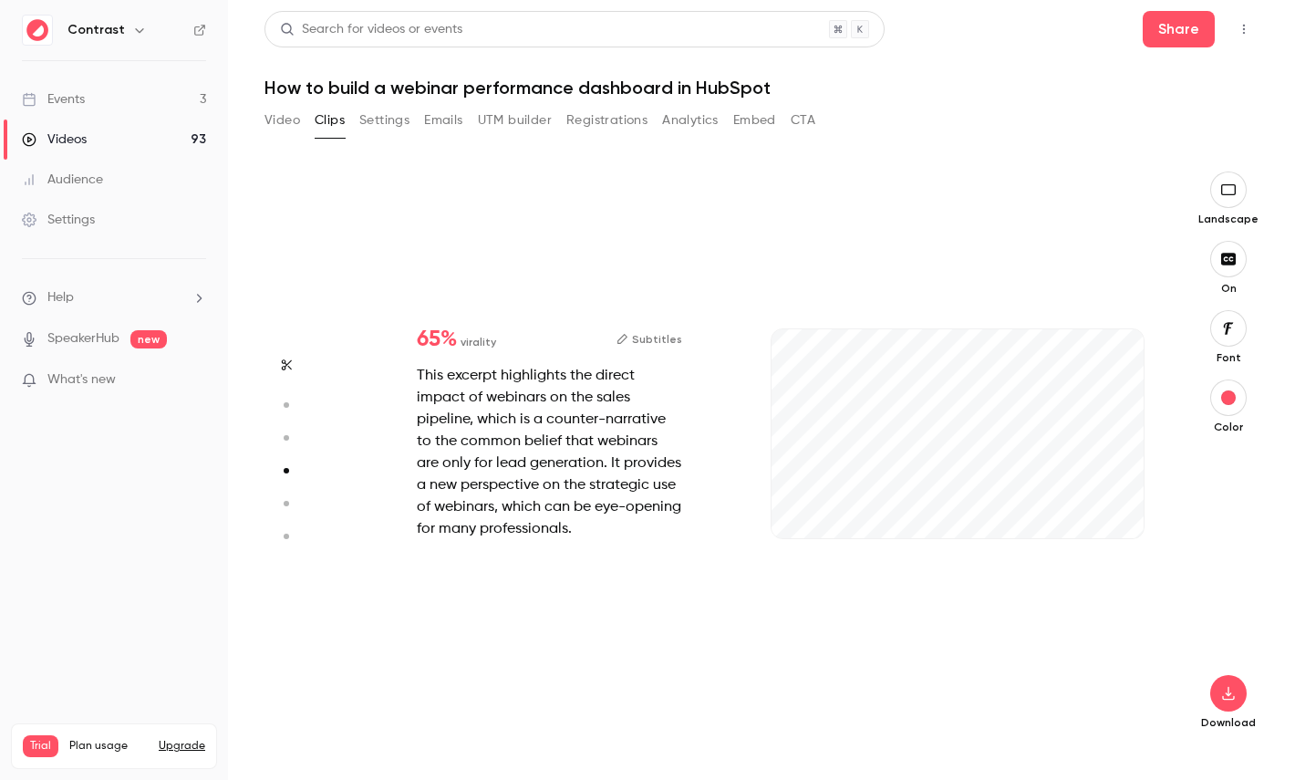
type input "***"
click at [289, 495] on button "button" at bounding box center [286, 503] width 29 height 29
type input "***"
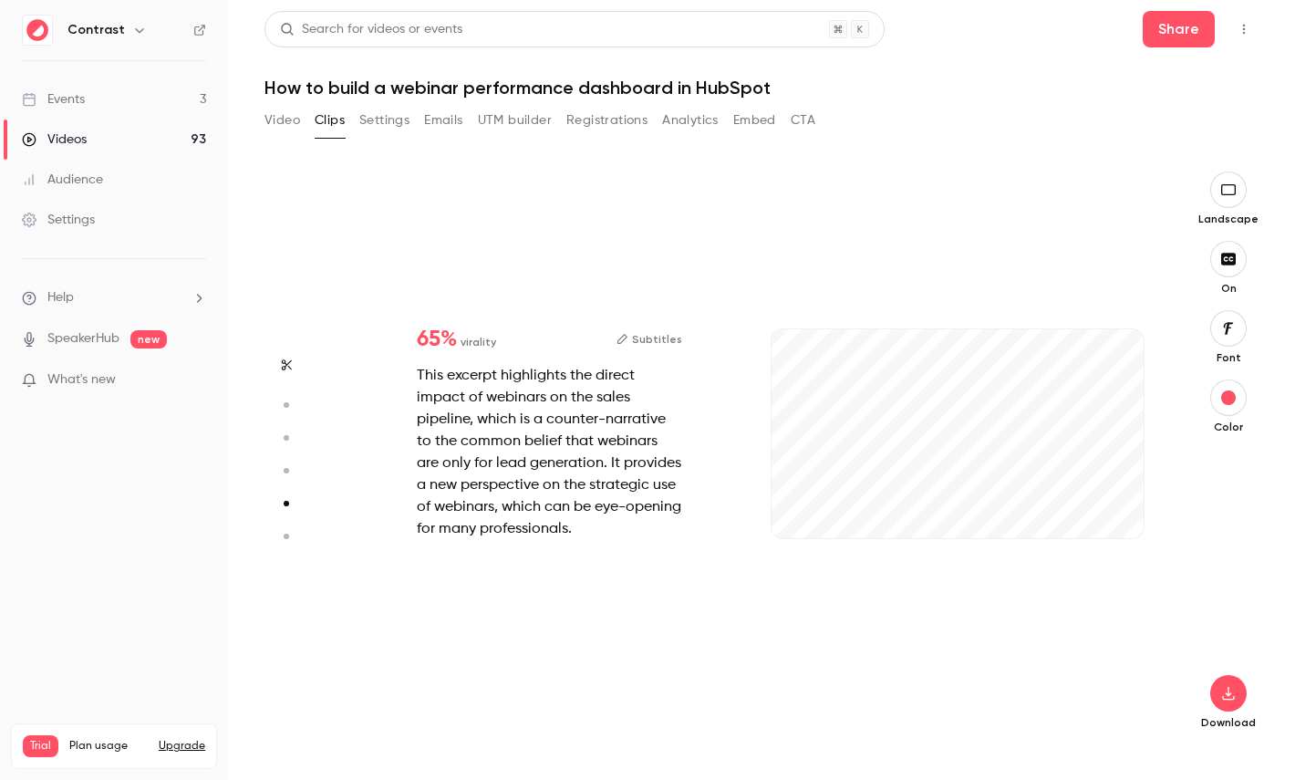
type input "*"
click at [288, 533] on icon "button" at bounding box center [285, 536] width 16 height 13
type input "***"
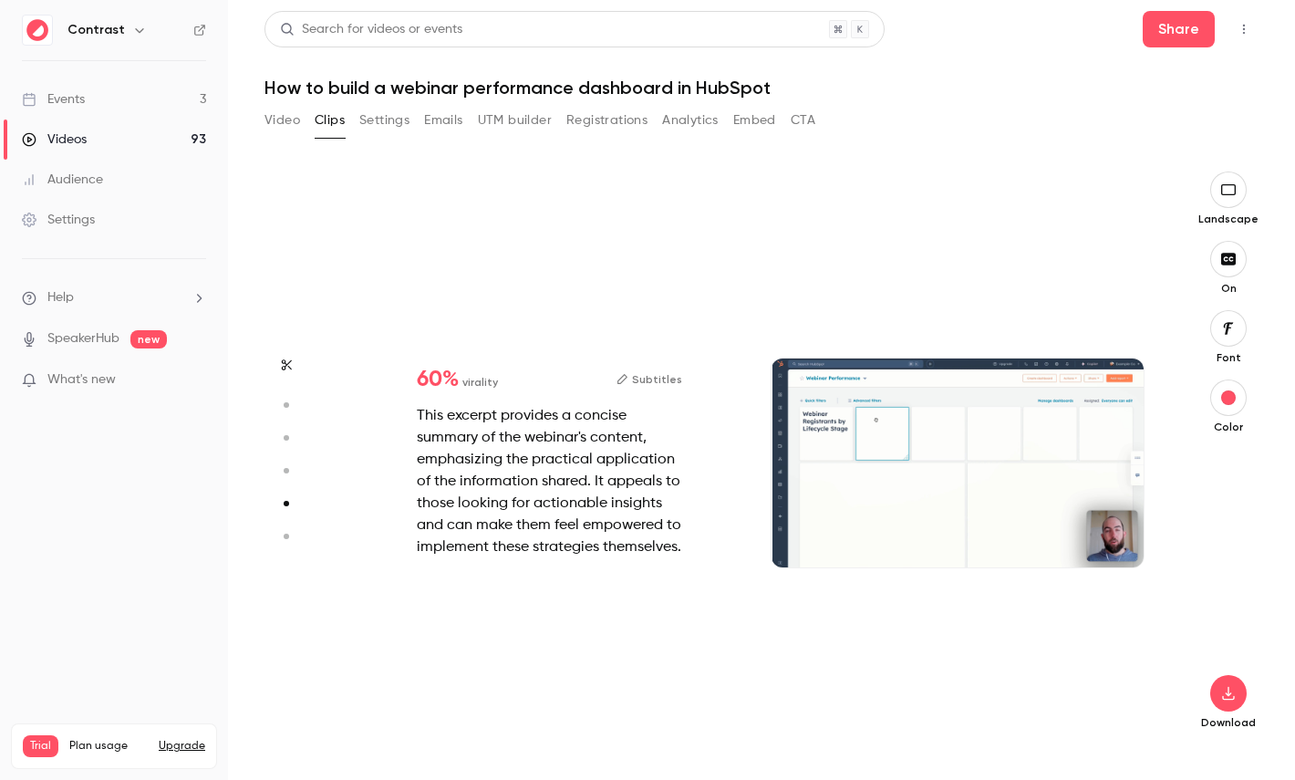
type input "*"
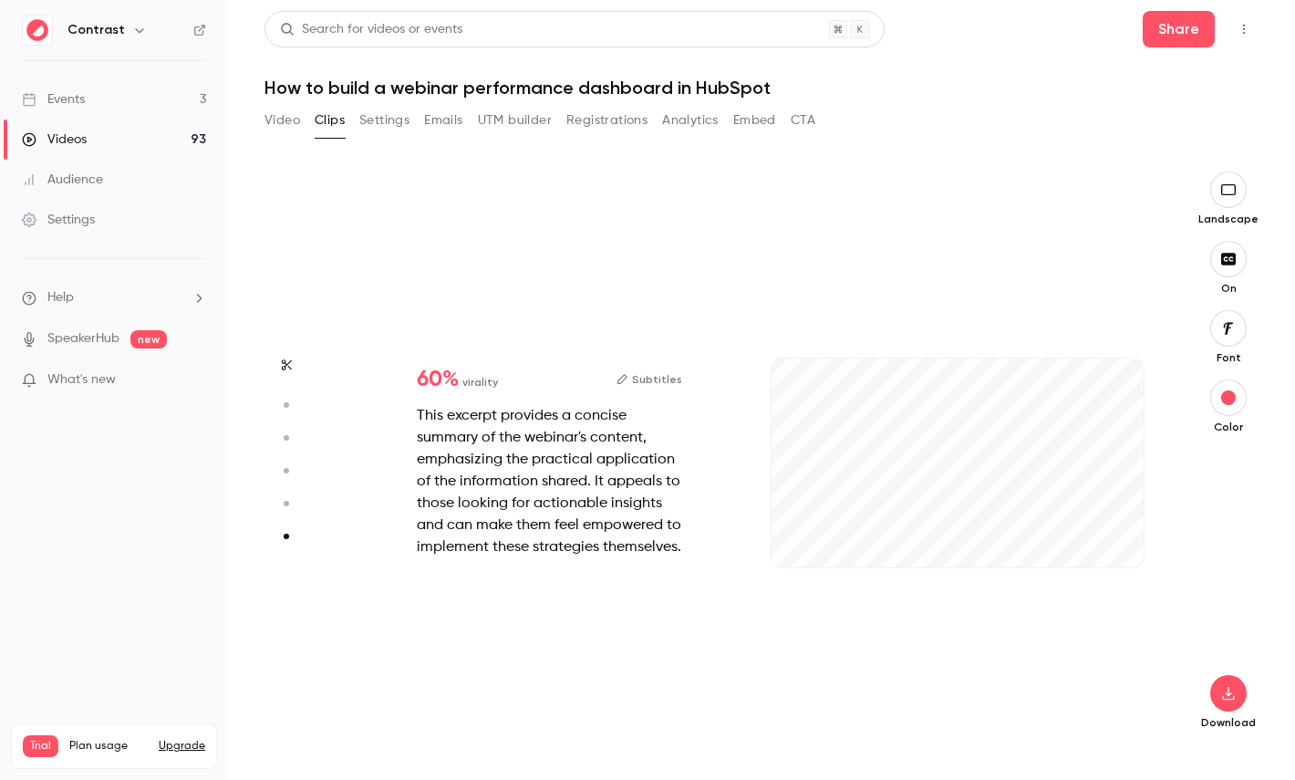
click at [289, 504] on icon "button" at bounding box center [285, 503] width 16 height 13
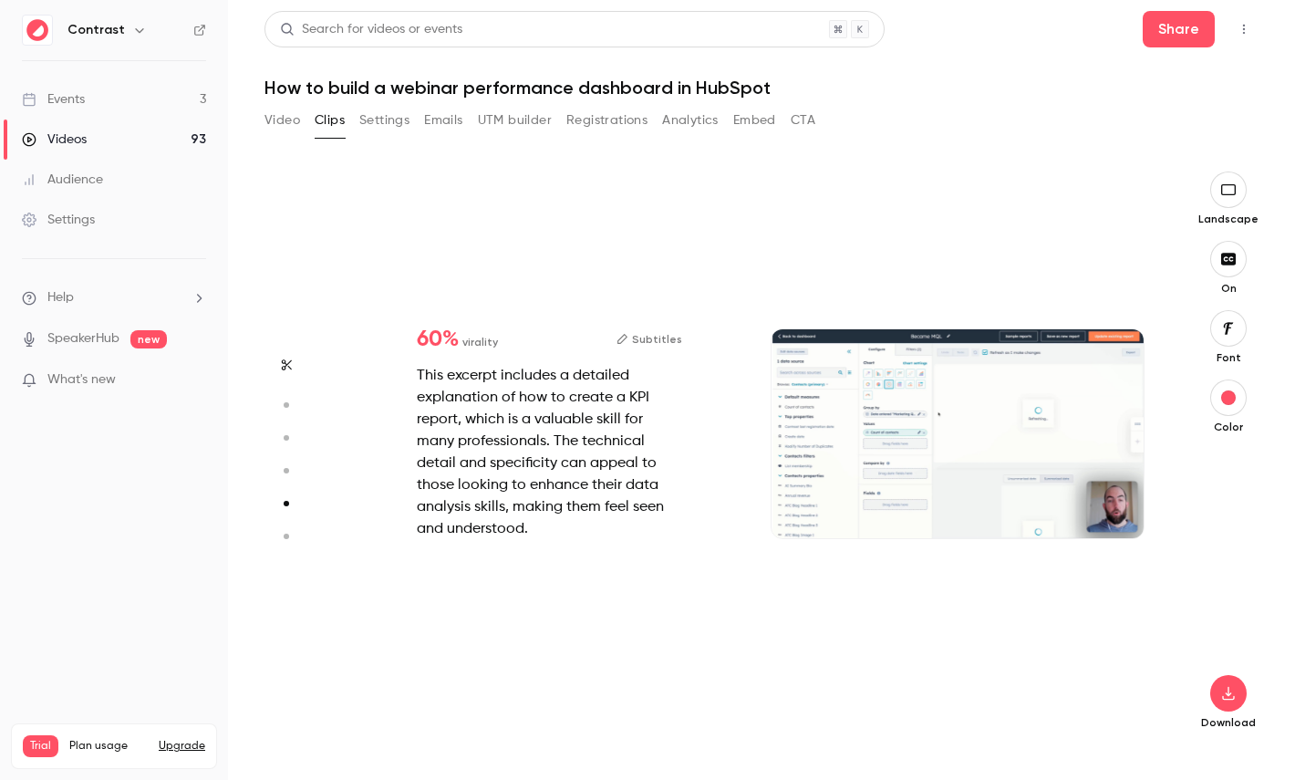
click at [287, 470] on circle "button" at bounding box center [286, 470] width 5 height 5
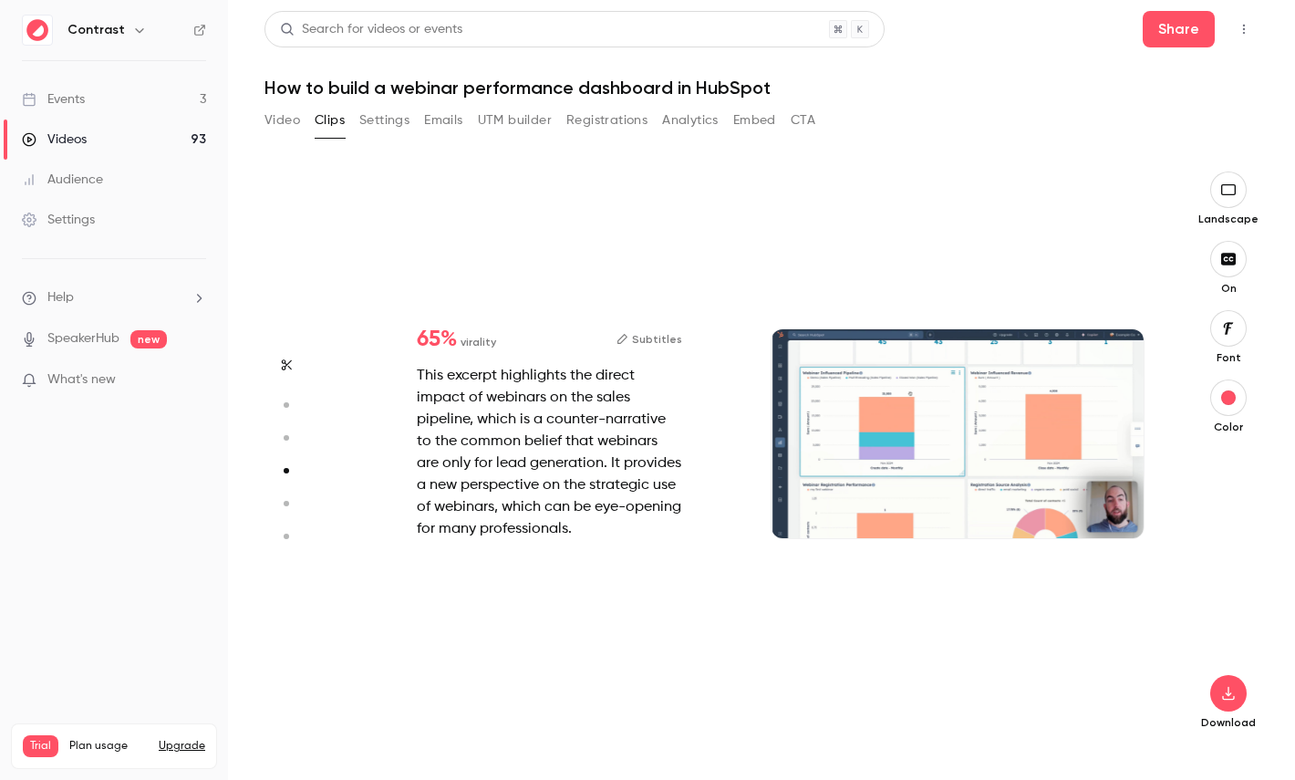
click at [287, 442] on icon "button" at bounding box center [285, 437] width 16 height 13
type input "***"
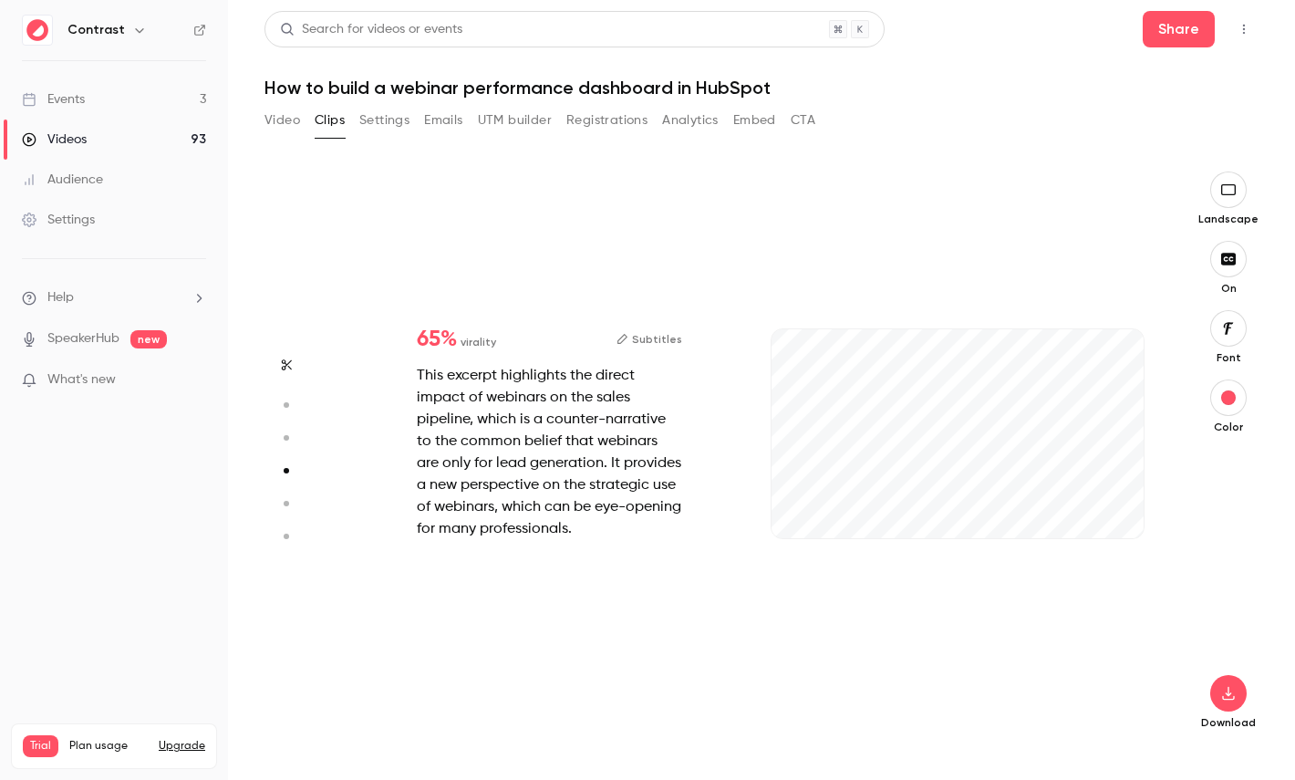
type input "***"
type input "*"
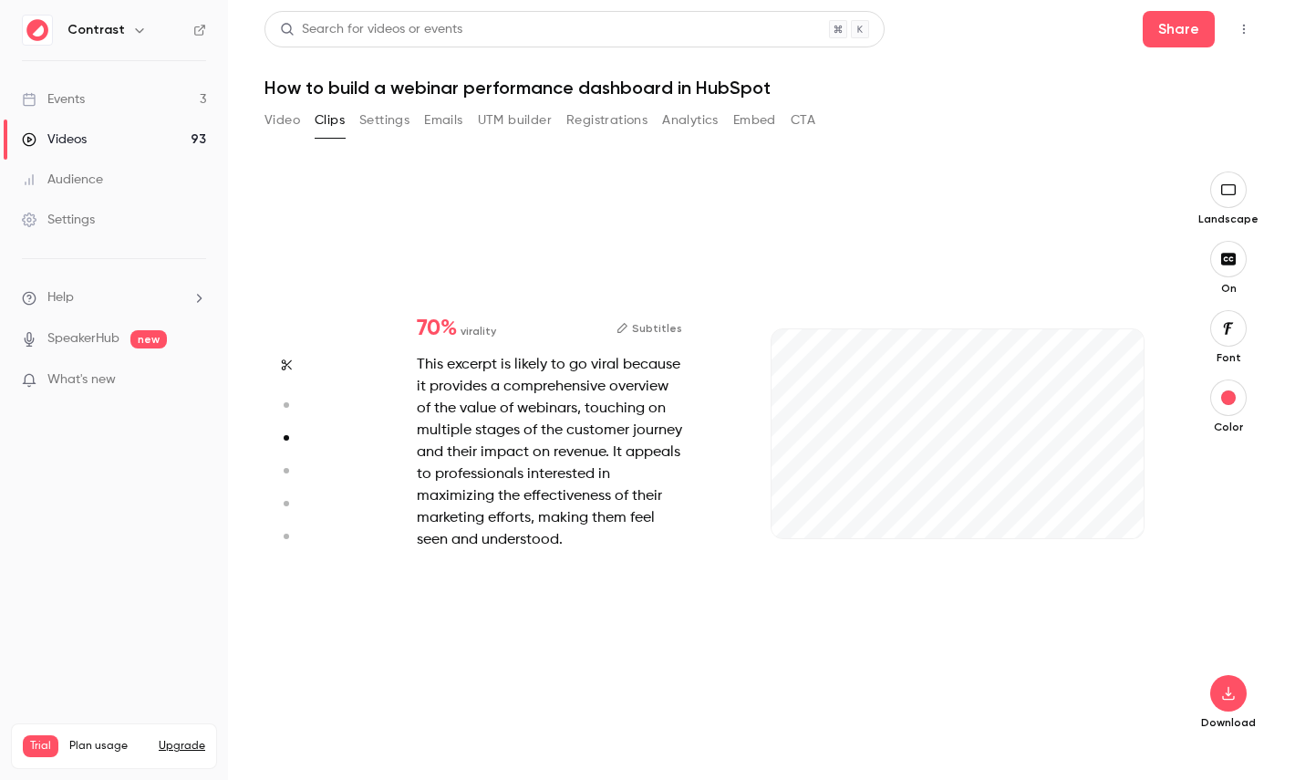
click at [286, 400] on icon "button" at bounding box center [285, 405] width 16 height 13
type input "***"
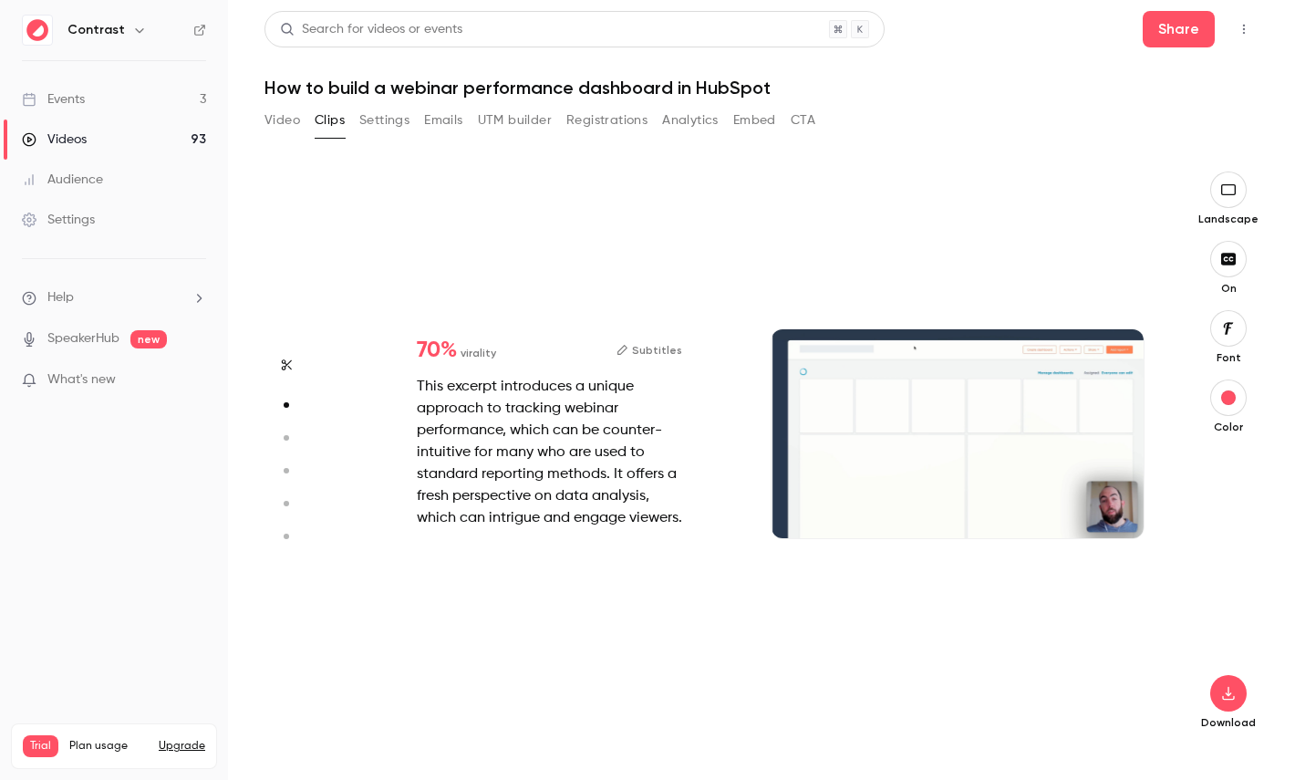
type input "*"
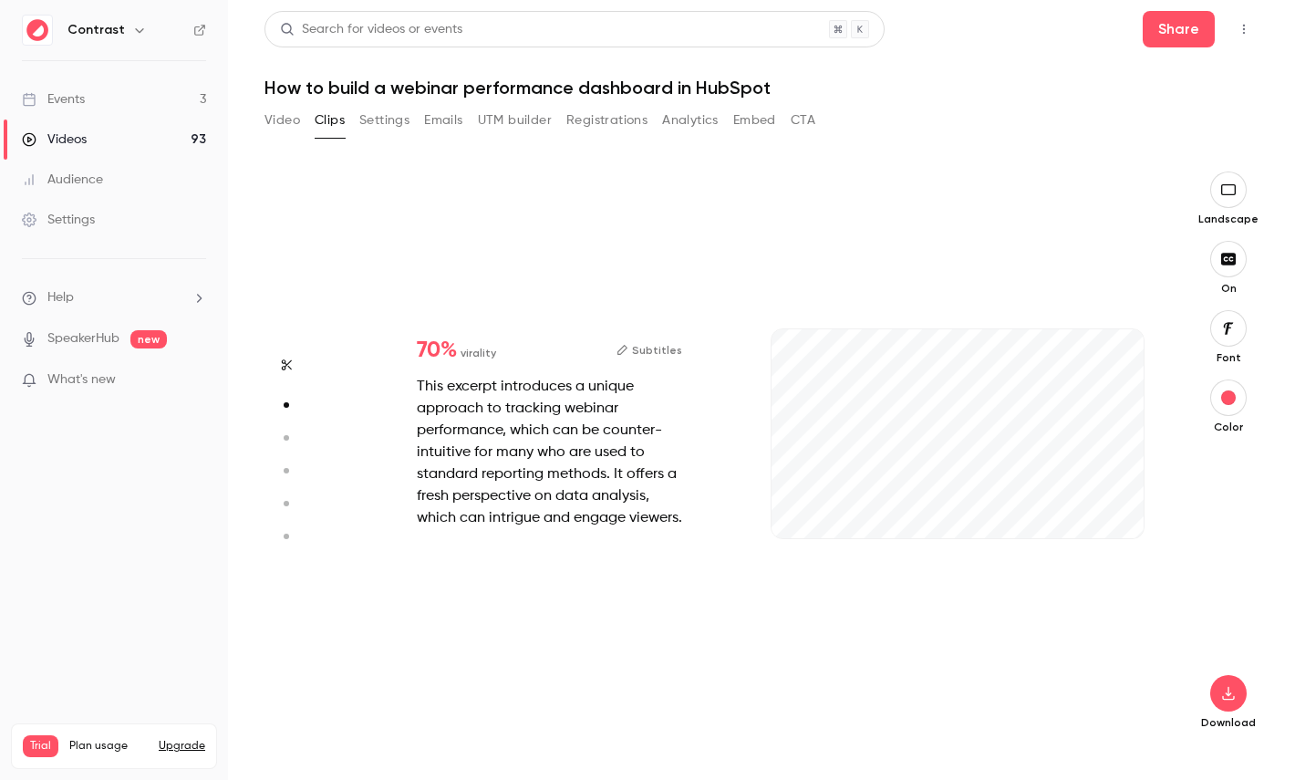
scroll to position [576, 0]
type input "***"
type input "****"
click at [144, 134] on link "Videos 93" at bounding box center [114, 139] width 228 height 40
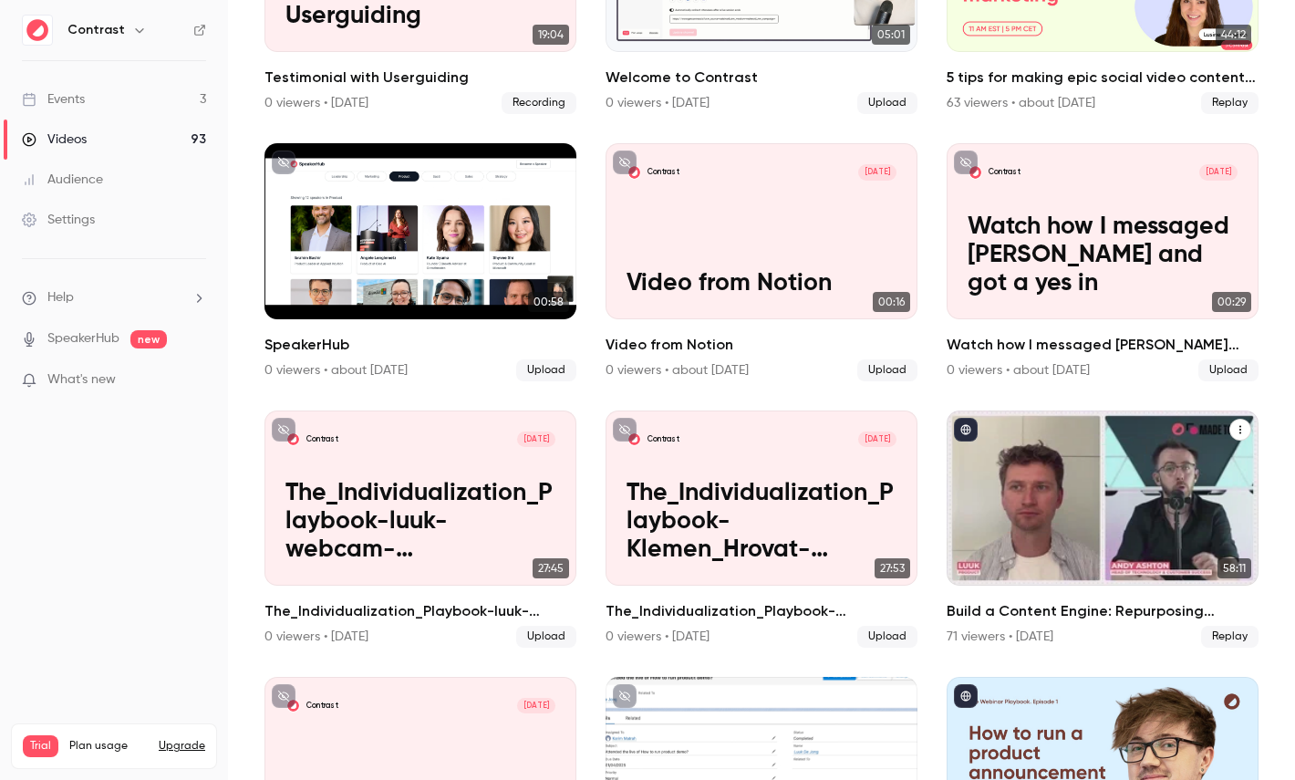
scroll to position [291, 0]
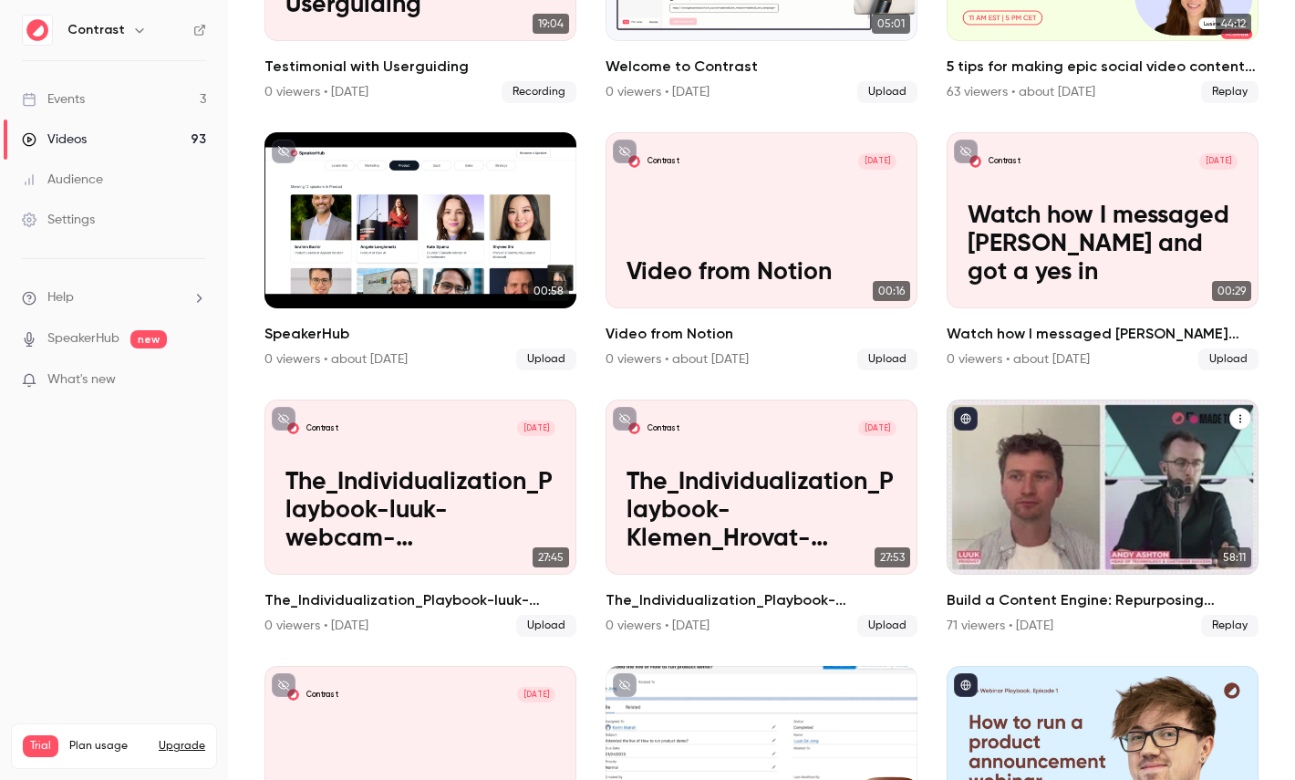
click at [1120, 489] on div "Build a Content Engine: Repurposing Strategies for SaaS Teams" at bounding box center [1103, 486] width 312 height 175
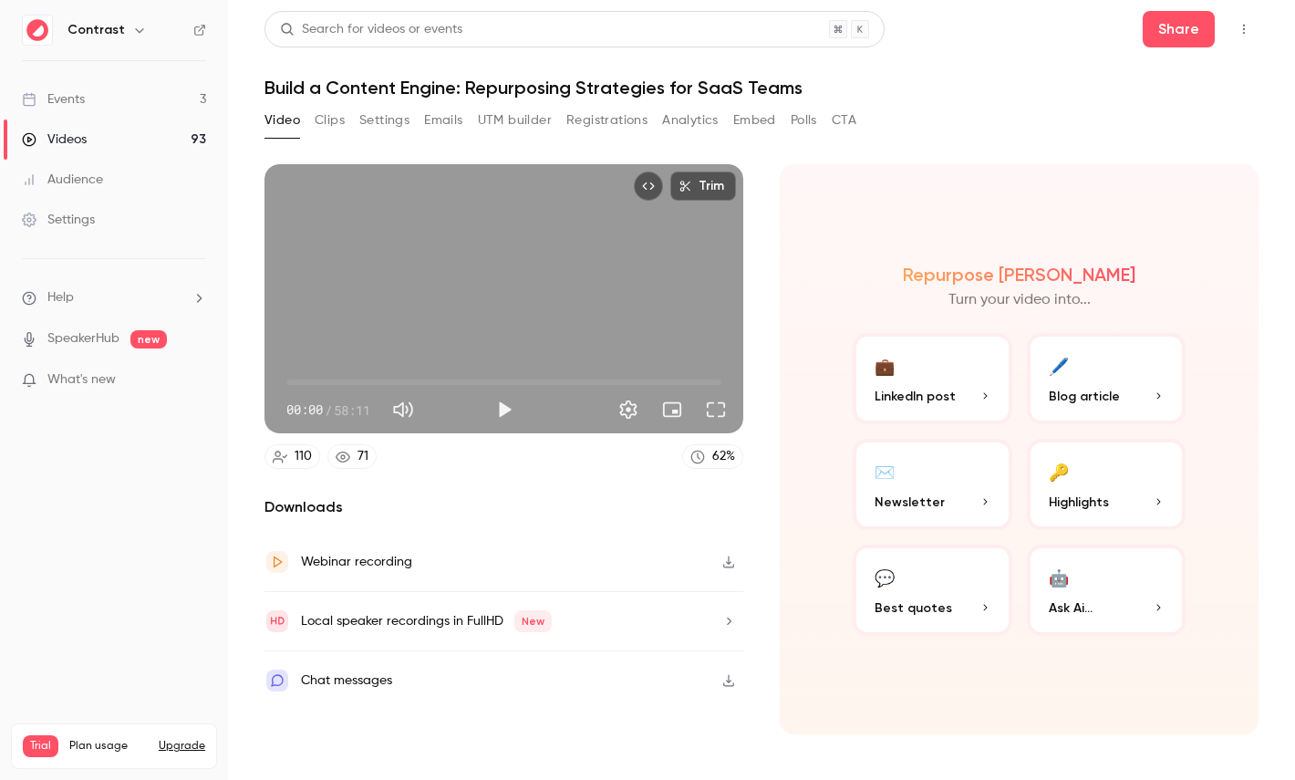
click at [340, 410] on span "58:11" at bounding box center [352, 409] width 36 height 19
drag, startPoint x: 340, startPoint y: 410, endPoint x: 367, endPoint y: 410, distance: 26.5
click at [367, 410] on span "58:11" at bounding box center [352, 409] width 36 height 19
click at [1119, 496] on p "Highlights" at bounding box center [1107, 502] width 116 height 19
click at [1084, 489] on button "🔑 Highlights" at bounding box center [1107, 484] width 160 height 91
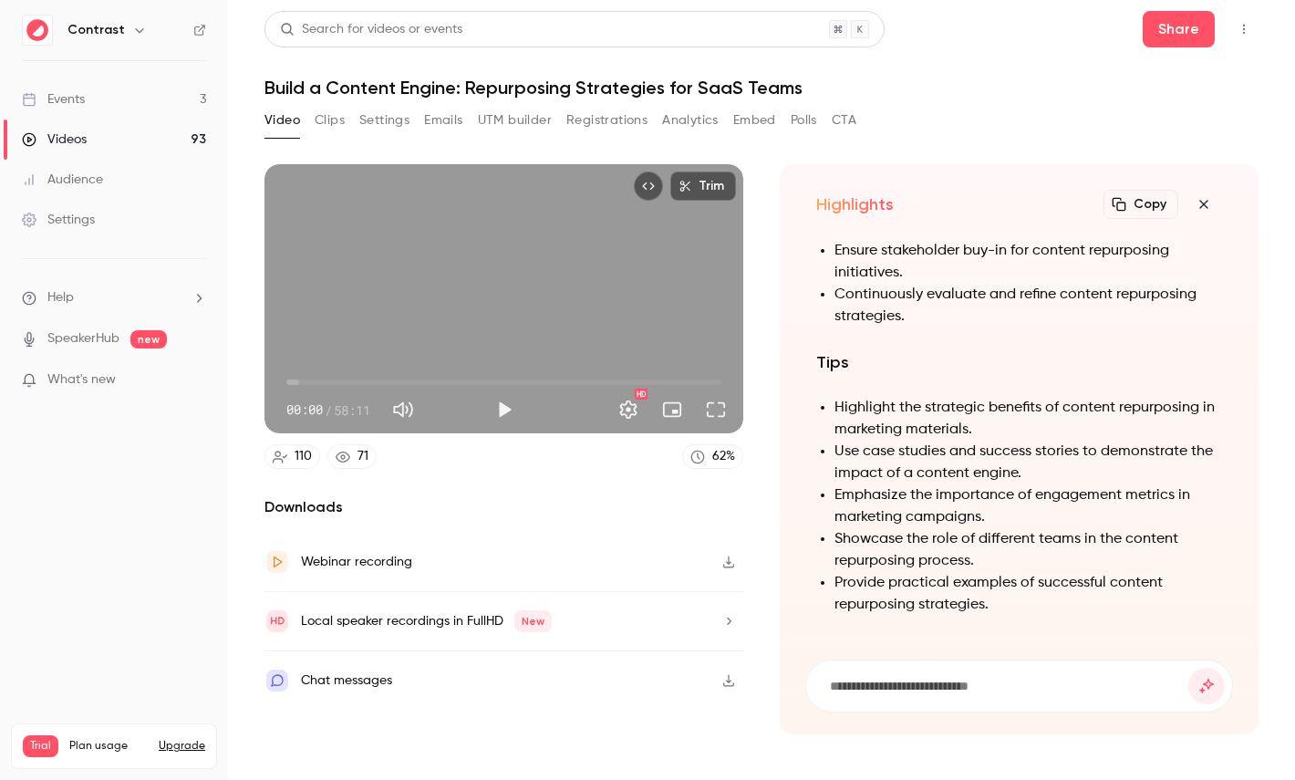
click at [934, 680] on input at bounding box center [1008, 686] width 360 height 20
click at [374, 86] on h1 "Build a Content Engine: Repurposing Strategies for SaaS Teams" at bounding box center [762, 88] width 994 height 22
drag, startPoint x: 374, startPoint y: 86, endPoint x: 424, endPoint y: 86, distance: 50.2
click at [424, 86] on h1 "Build a Content Engine: Repurposing Strategies for SaaS Teams" at bounding box center [762, 88] width 994 height 22
copy h1 "Content Engine"
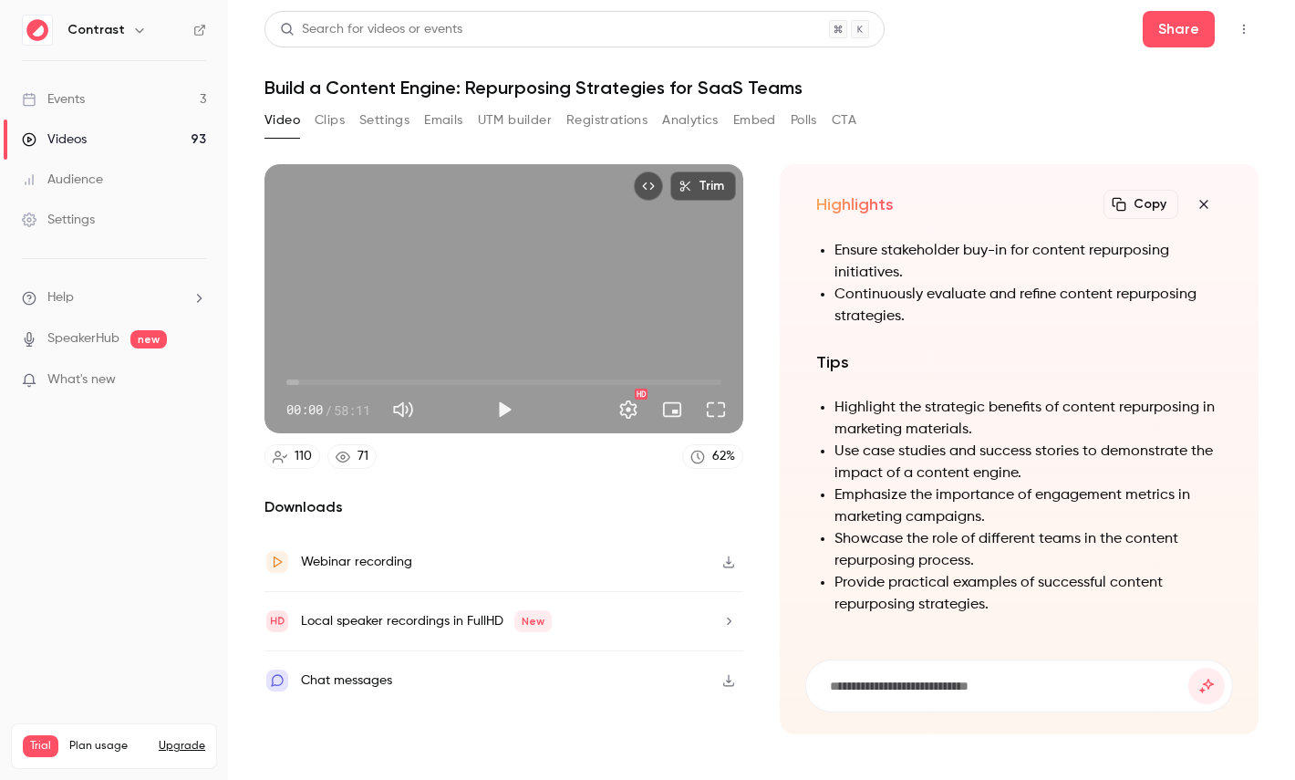
click at [936, 683] on input at bounding box center [1008, 686] width 360 height 20
paste input "**********"
type input "**********"
click at [1188, 668] on button "submit" at bounding box center [1206, 686] width 36 height 36
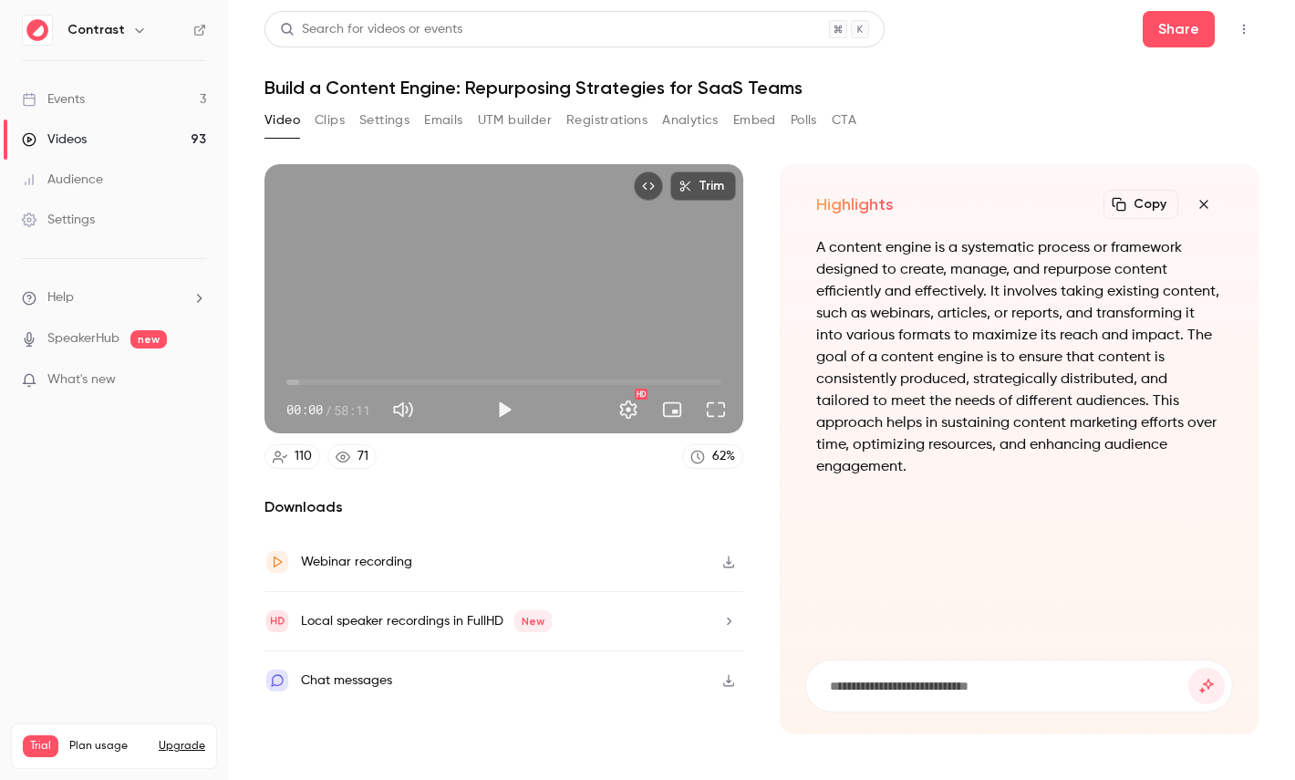
click at [1201, 205] on icon "button" at bounding box center [1204, 204] width 22 height 15
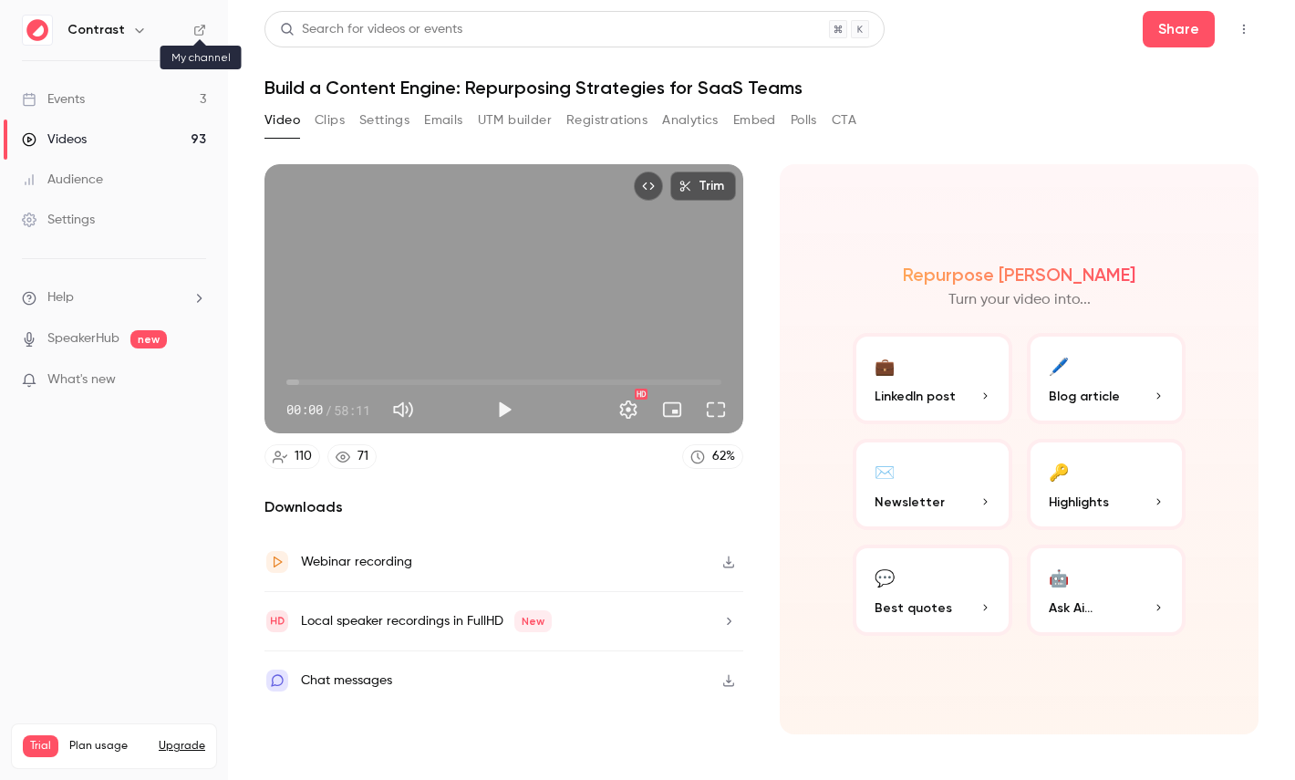
click at [202, 25] on icon at bounding box center [199, 30] width 11 height 11
click at [111, 226] on link "Settings" at bounding box center [114, 220] width 228 height 40
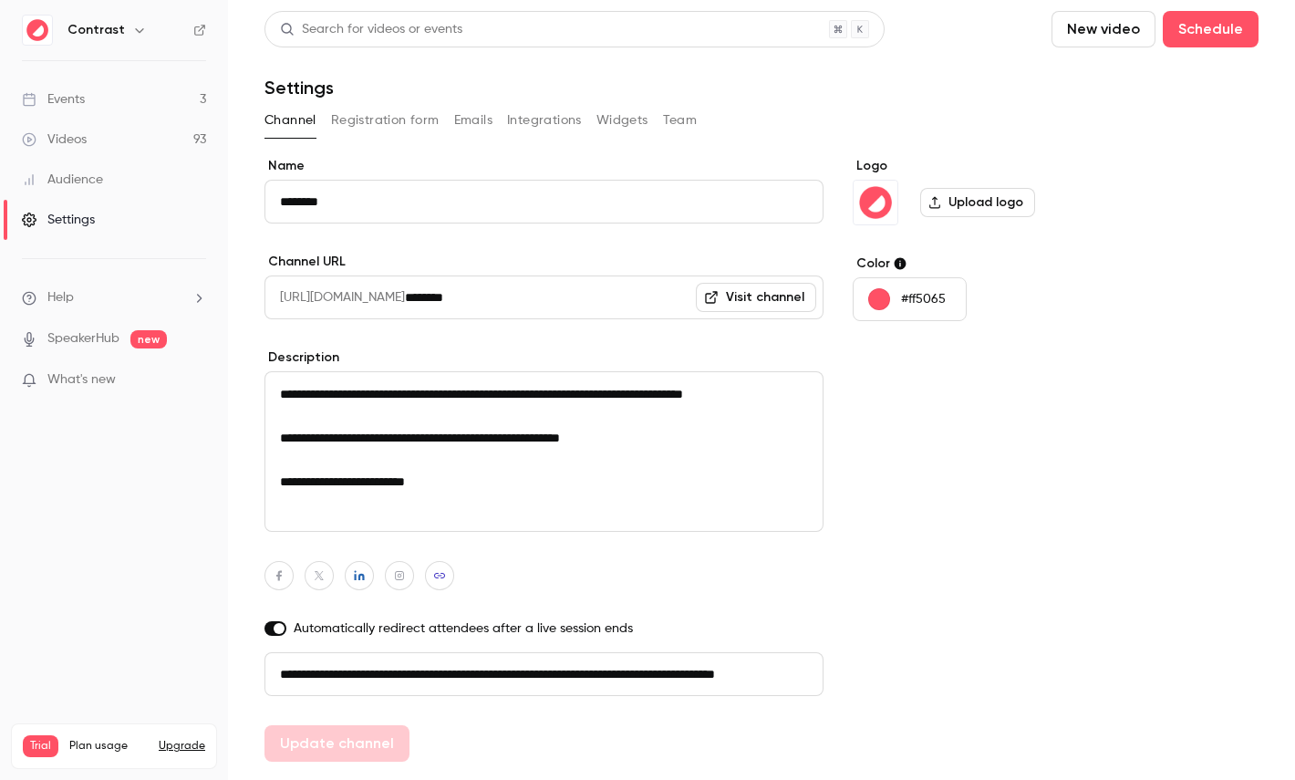
scroll to position [8, 0]
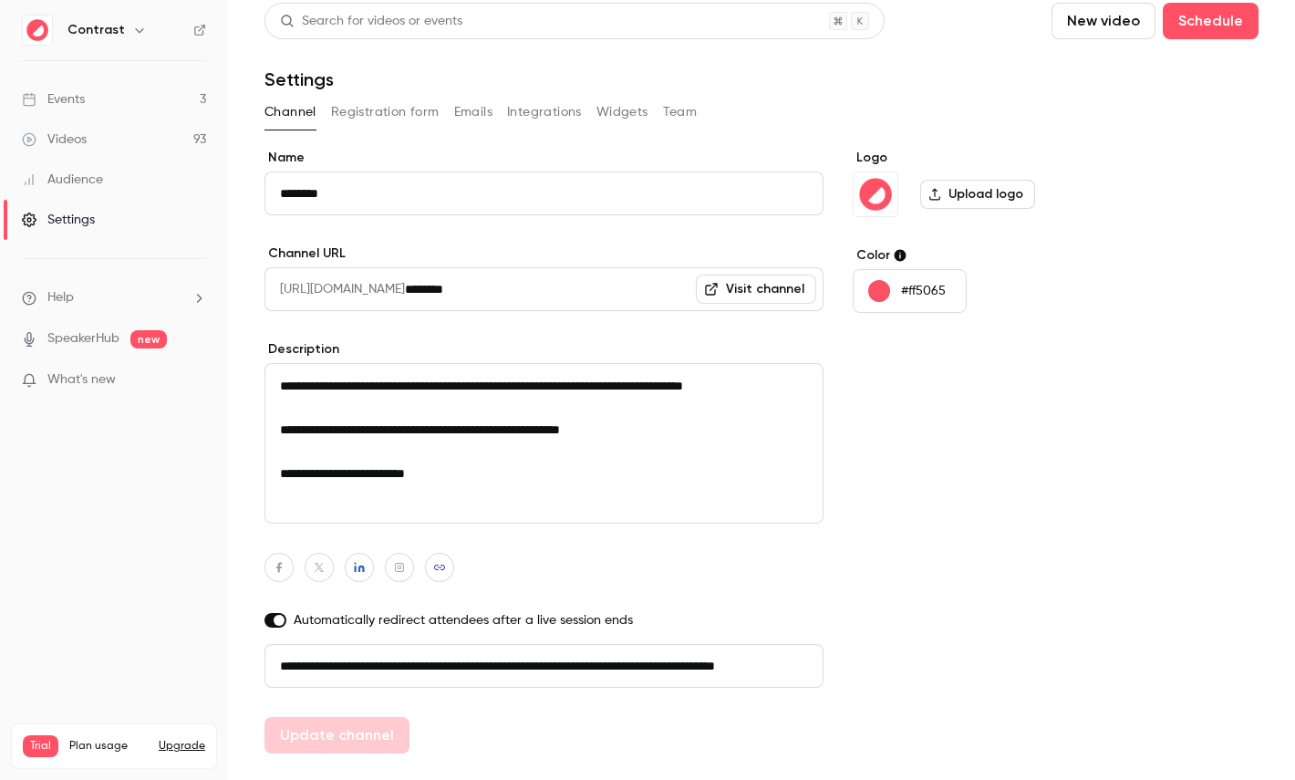
click at [383, 113] on button "Registration form" at bounding box center [385, 112] width 109 height 29
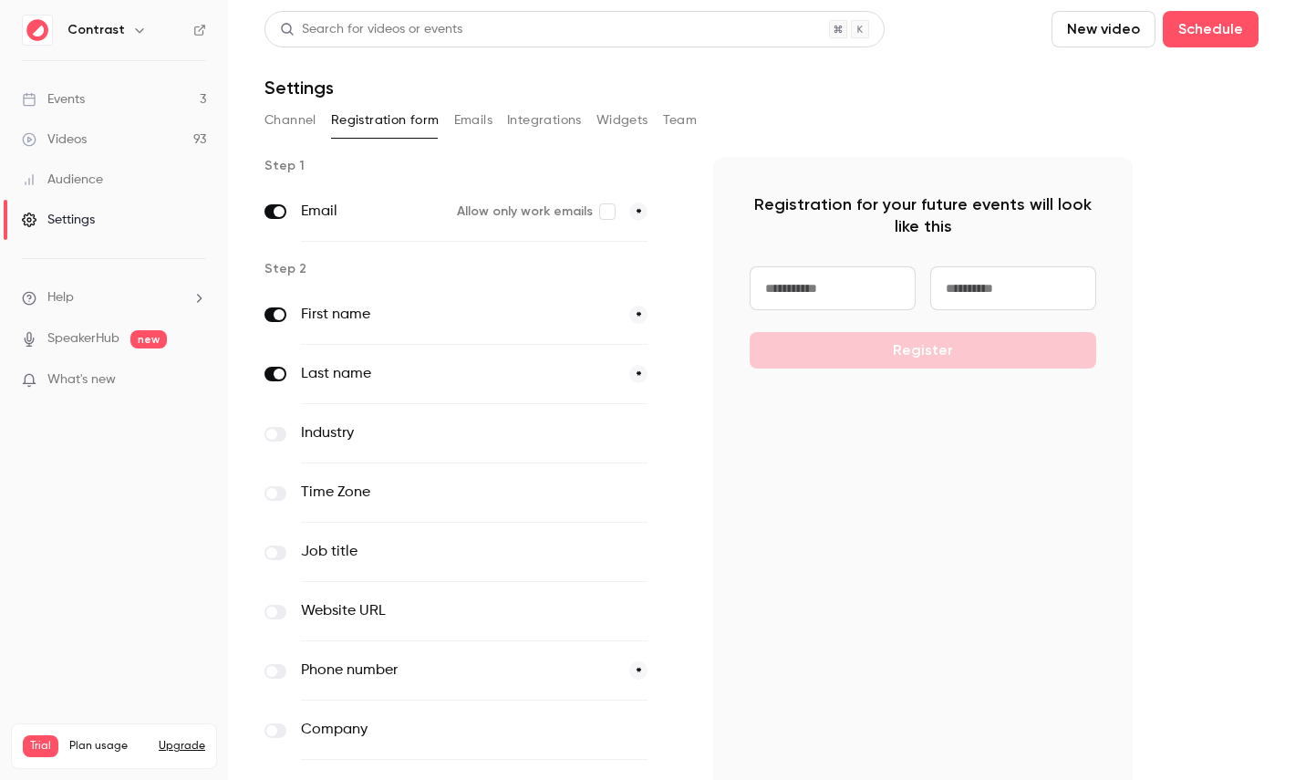
scroll to position [119, 0]
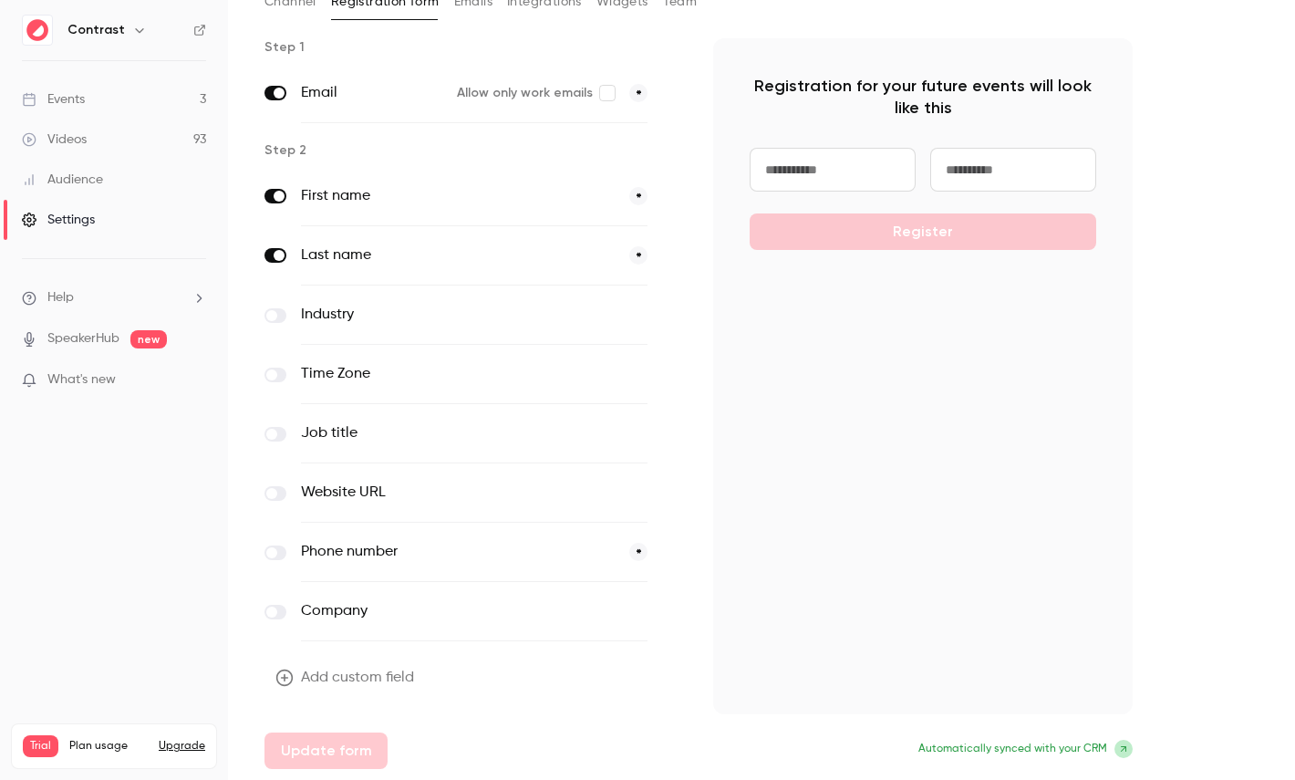
click at [356, 683] on button "Add custom field" at bounding box center [347, 677] width 164 height 36
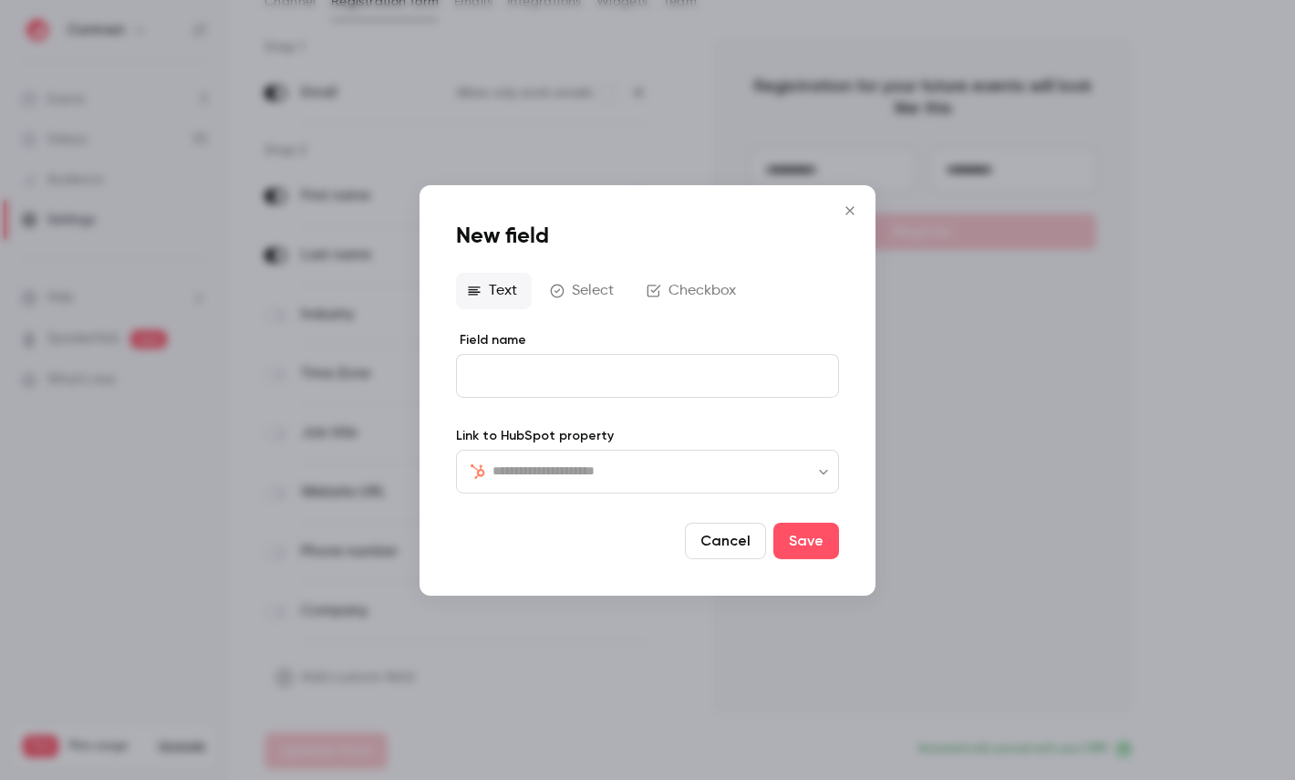
click at [602, 475] on input "text" at bounding box center [659, 471] width 332 height 22
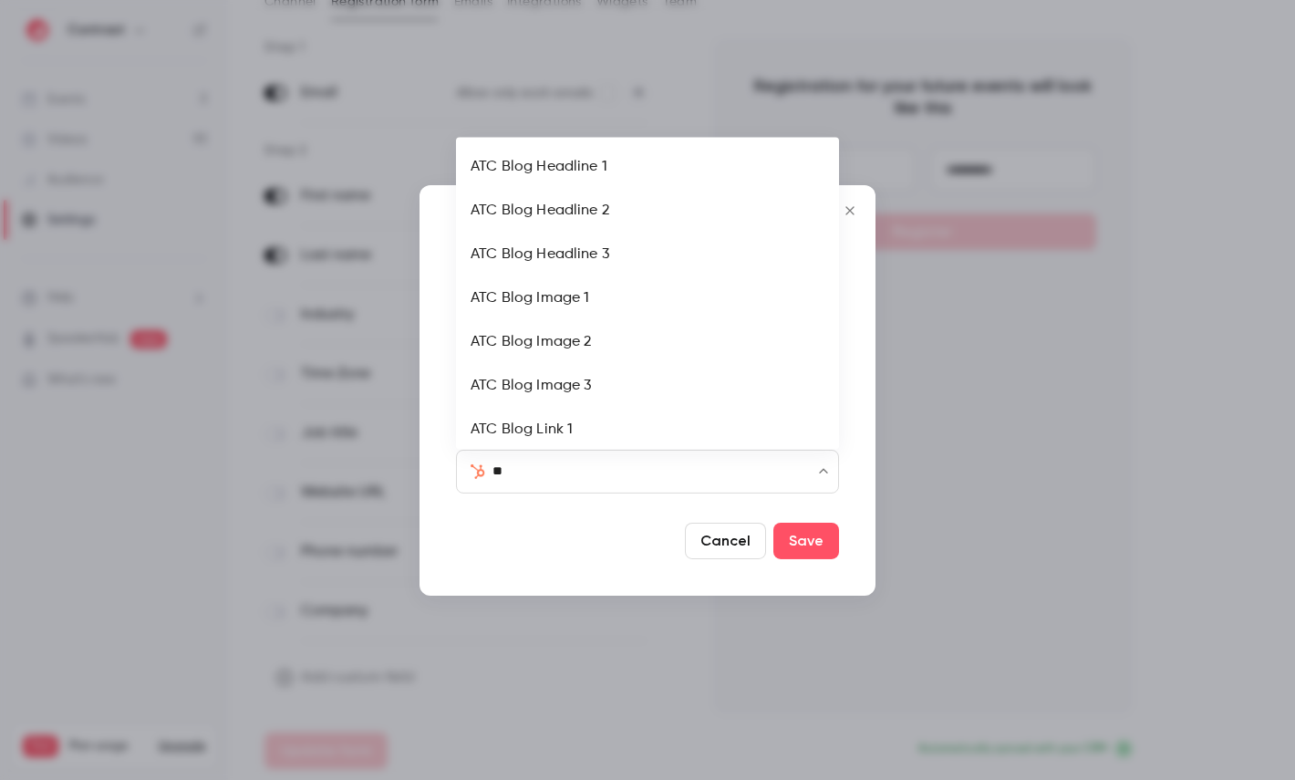
type input "***"
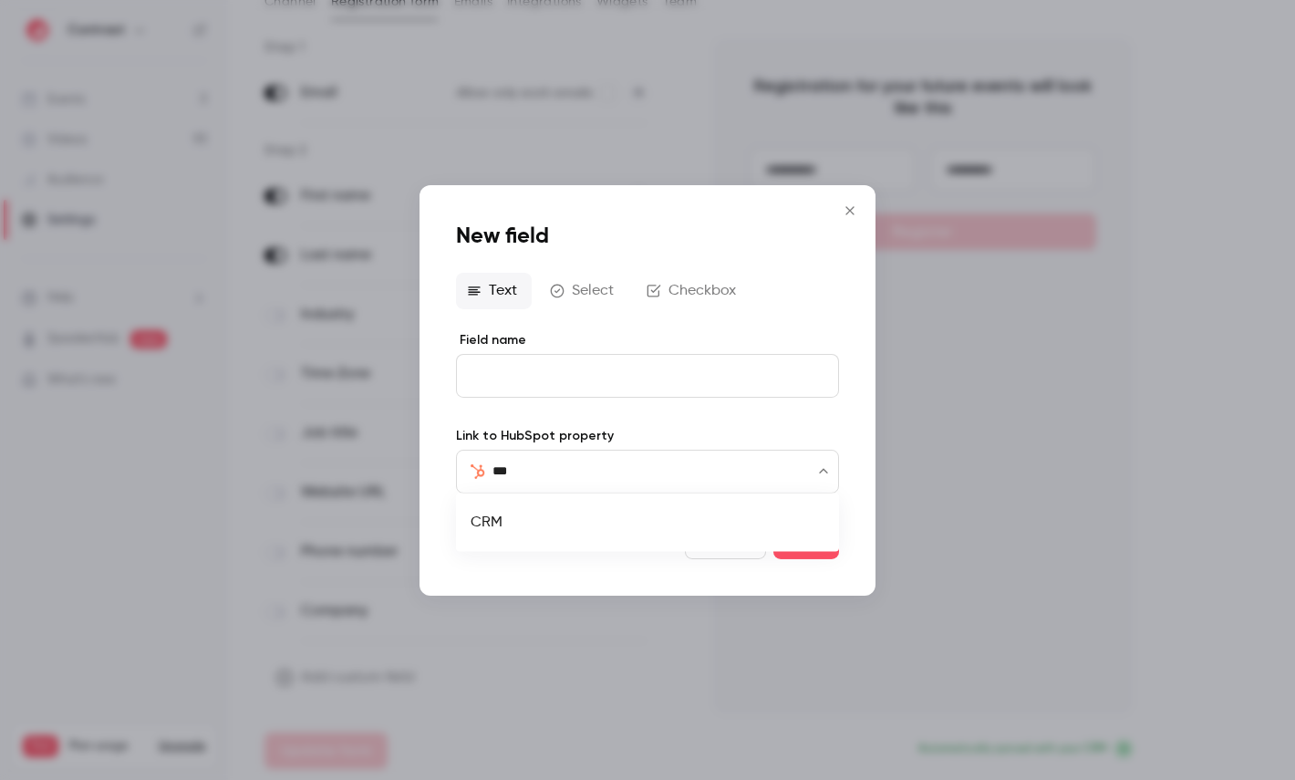
click at [554, 530] on li "CRM" at bounding box center [647, 523] width 383 height 44
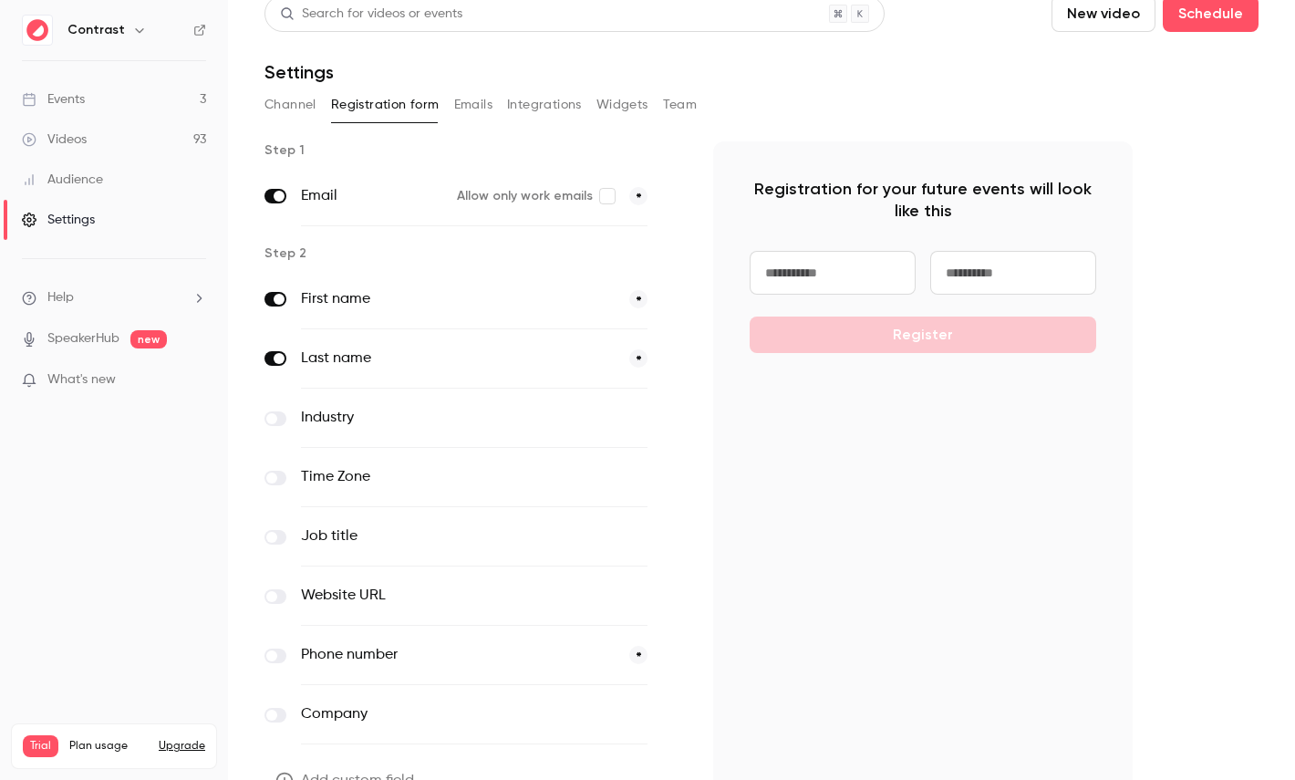
scroll to position [0, 0]
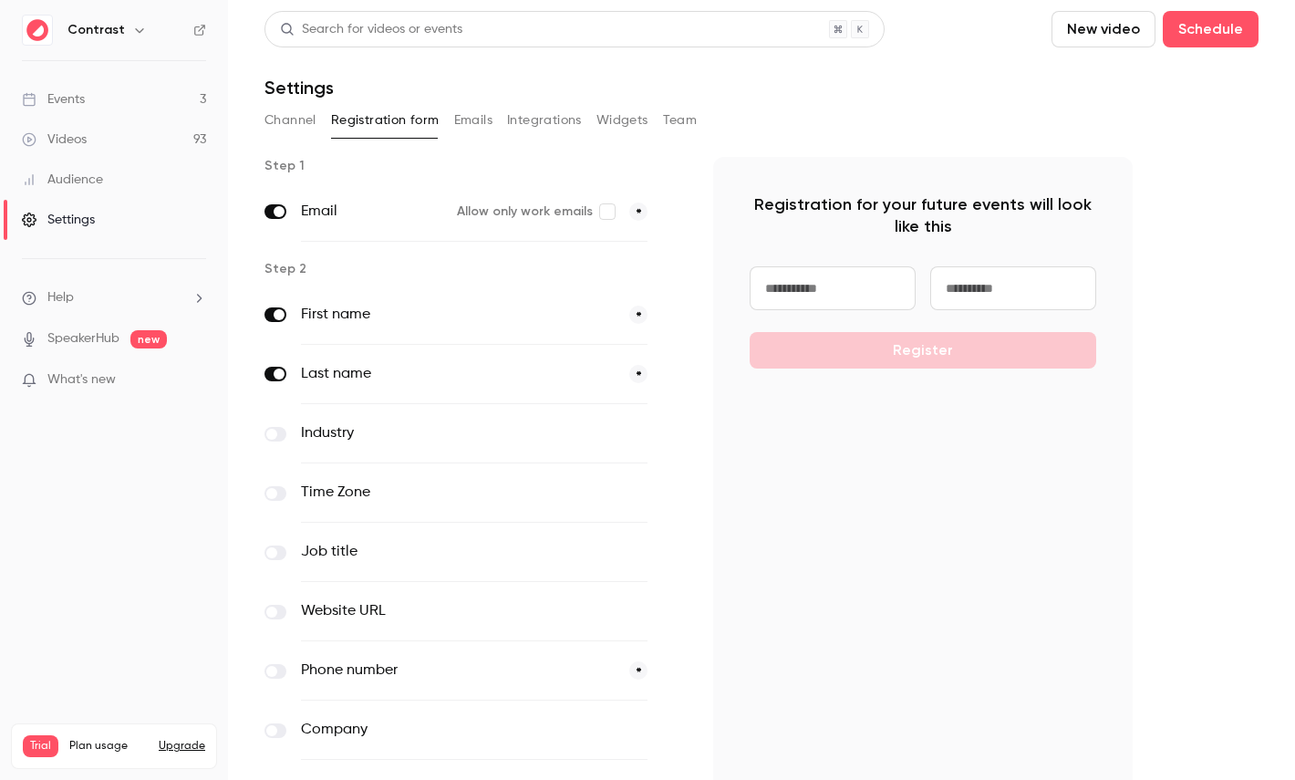
click at [475, 121] on button "Emails" at bounding box center [473, 120] width 38 height 29
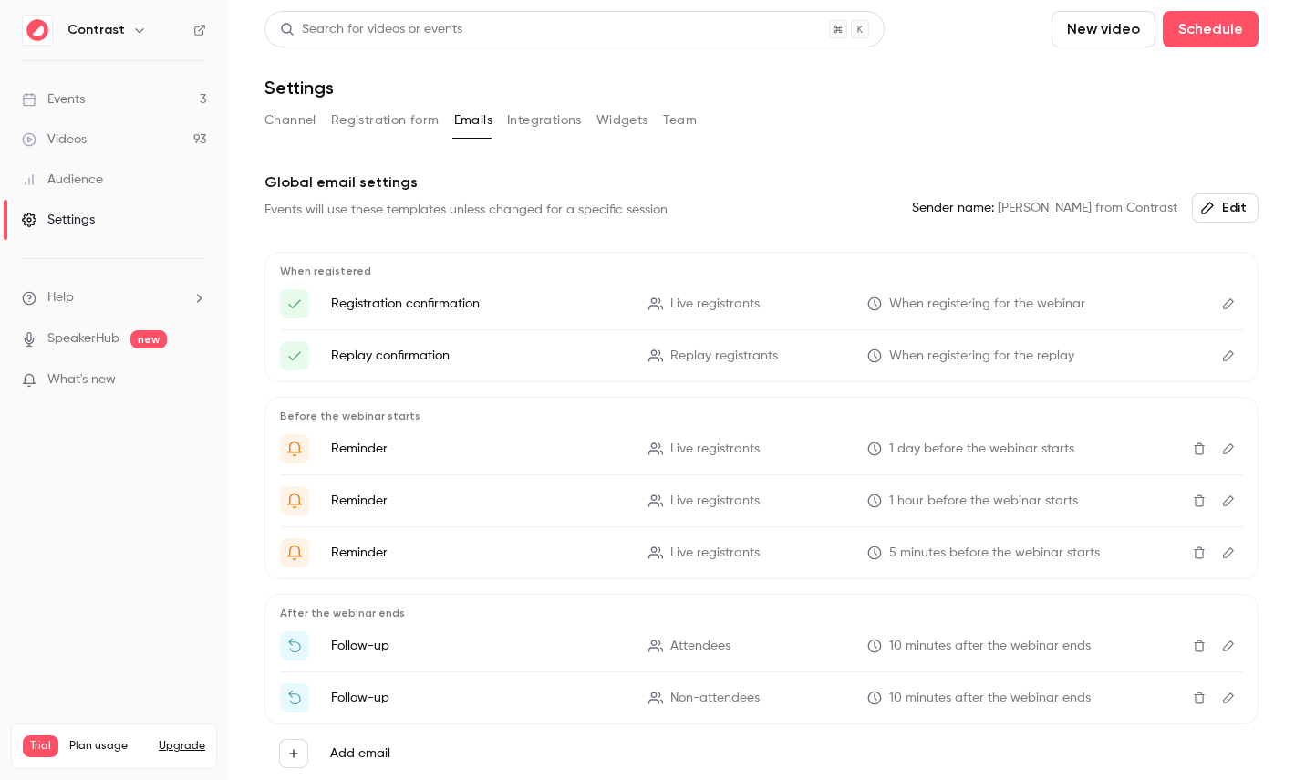
click at [1230, 301] on icon "Edit" at bounding box center [1228, 303] width 15 height 13
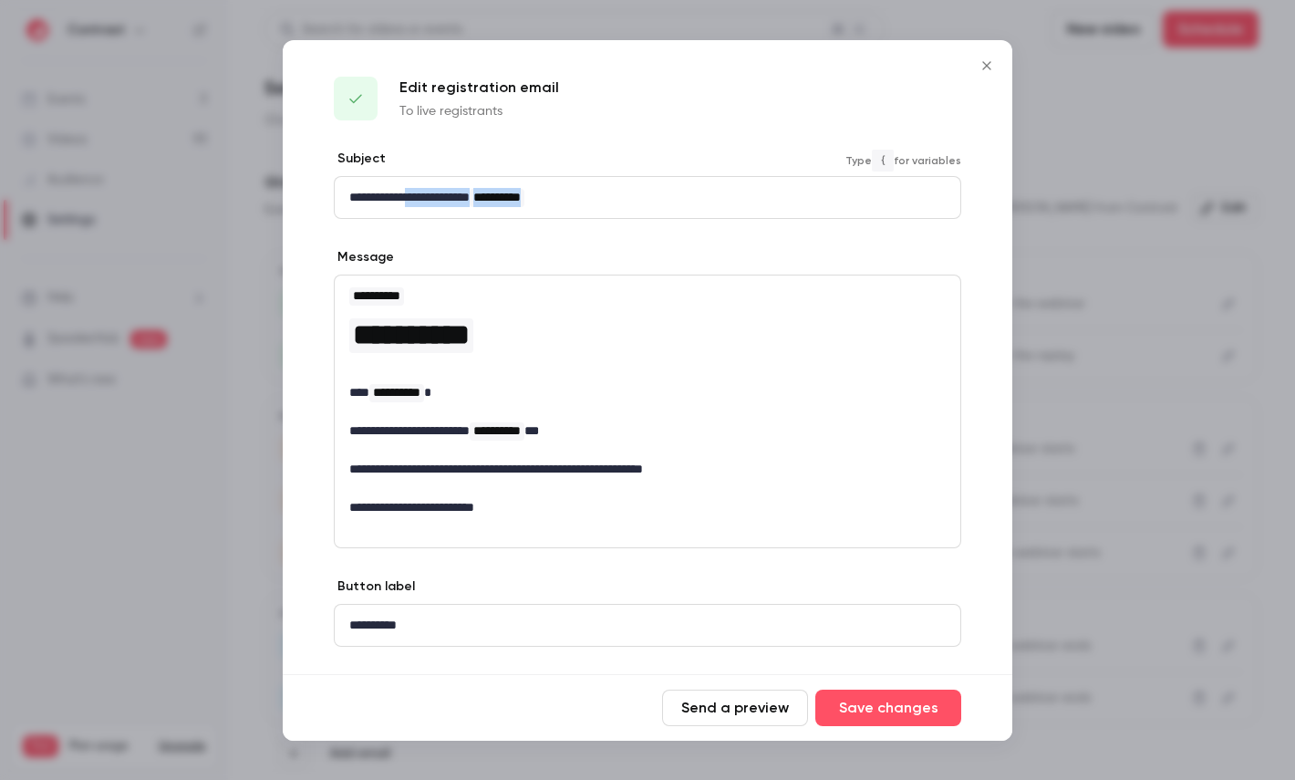
drag, startPoint x: 415, startPoint y: 197, endPoint x: 607, endPoint y: 193, distance: 192.5
click at [607, 193] on p "**********" at bounding box center [647, 197] width 597 height 19
click at [1152, 306] on div at bounding box center [647, 390] width 1295 height 780
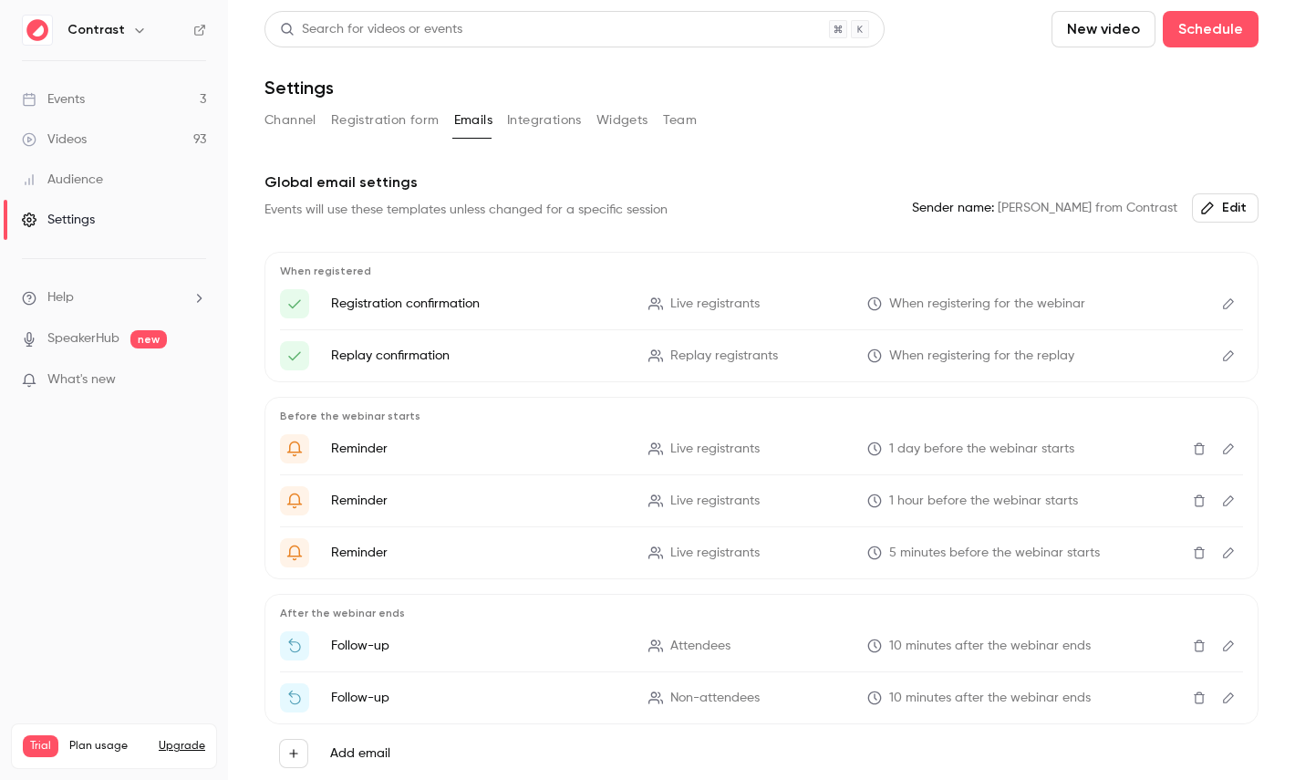
click at [542, 123] on button "Integrations" at bounding box center [544, 120] width 75 height 29
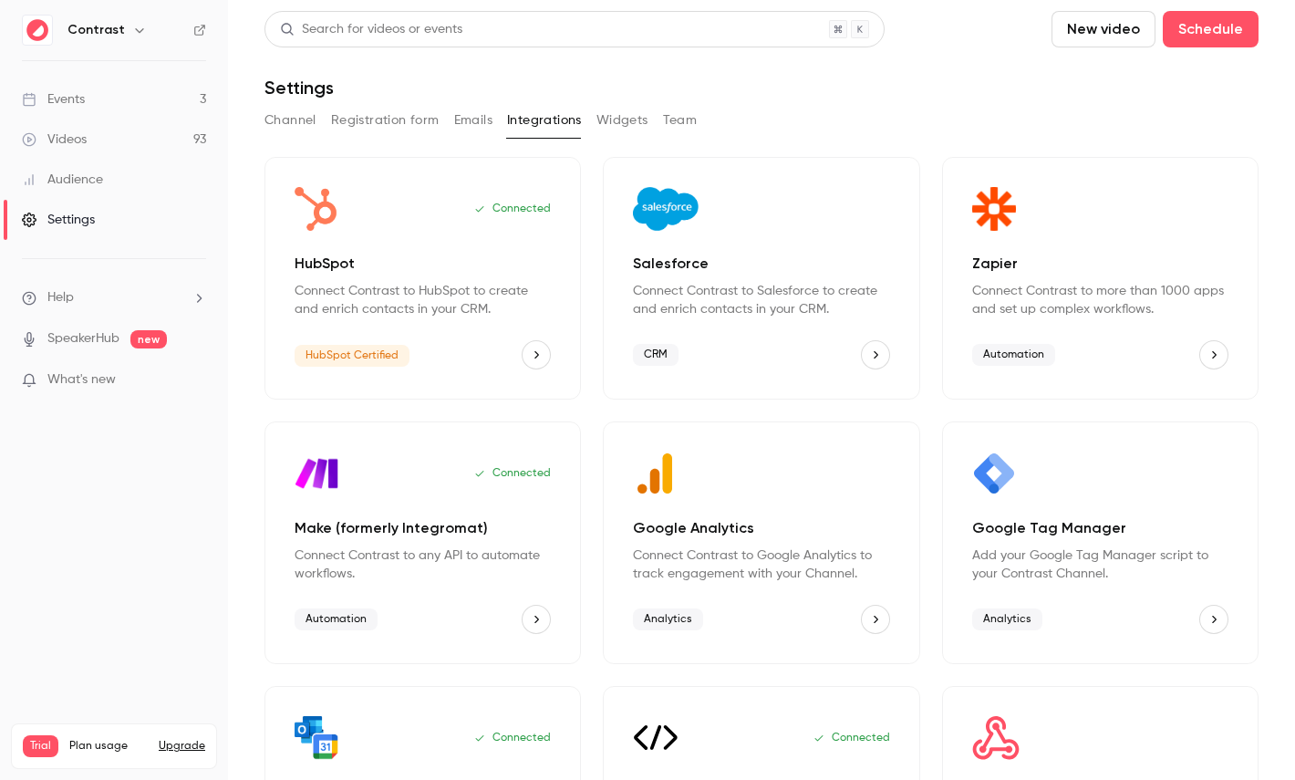
click at [663, 123] on button "Team" at bounding box center [680, 120] width 35 height 29
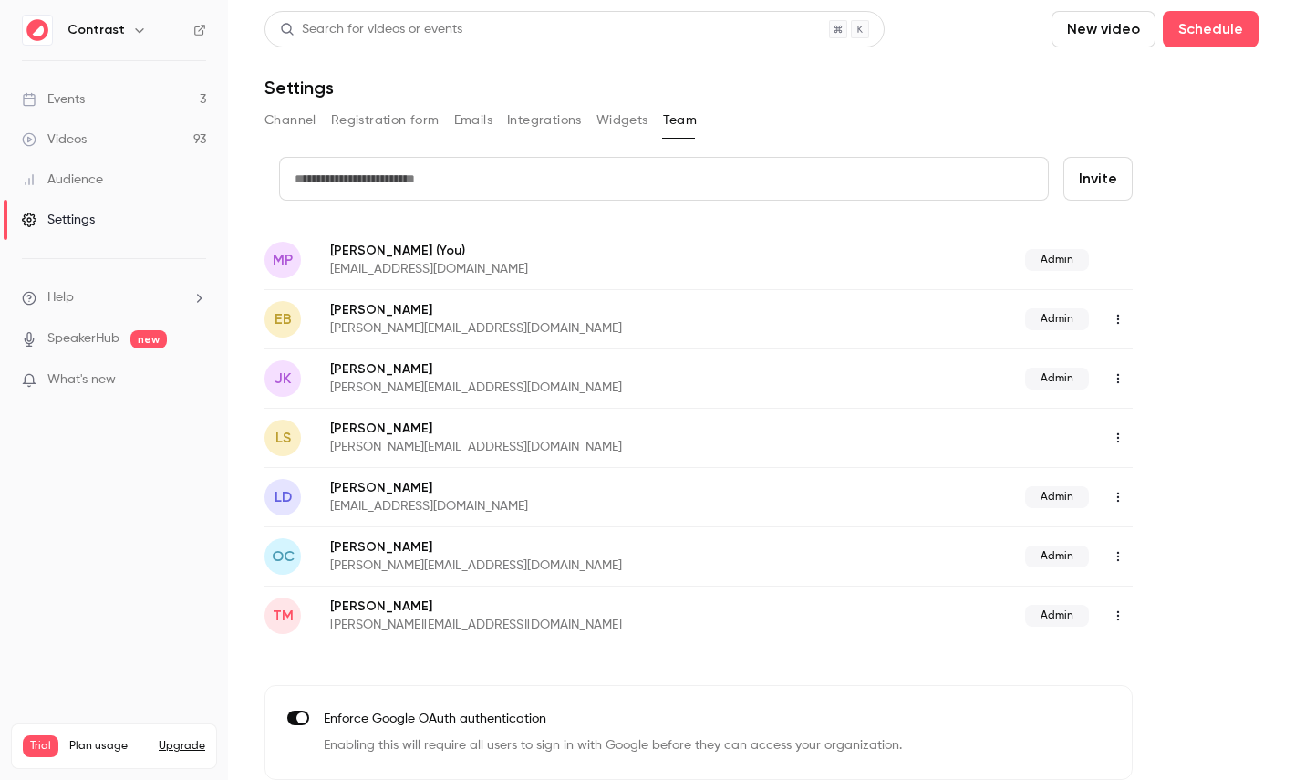
click at [108, 170] on link "Audience" at bounding box center [114, 180] width 228 height 40
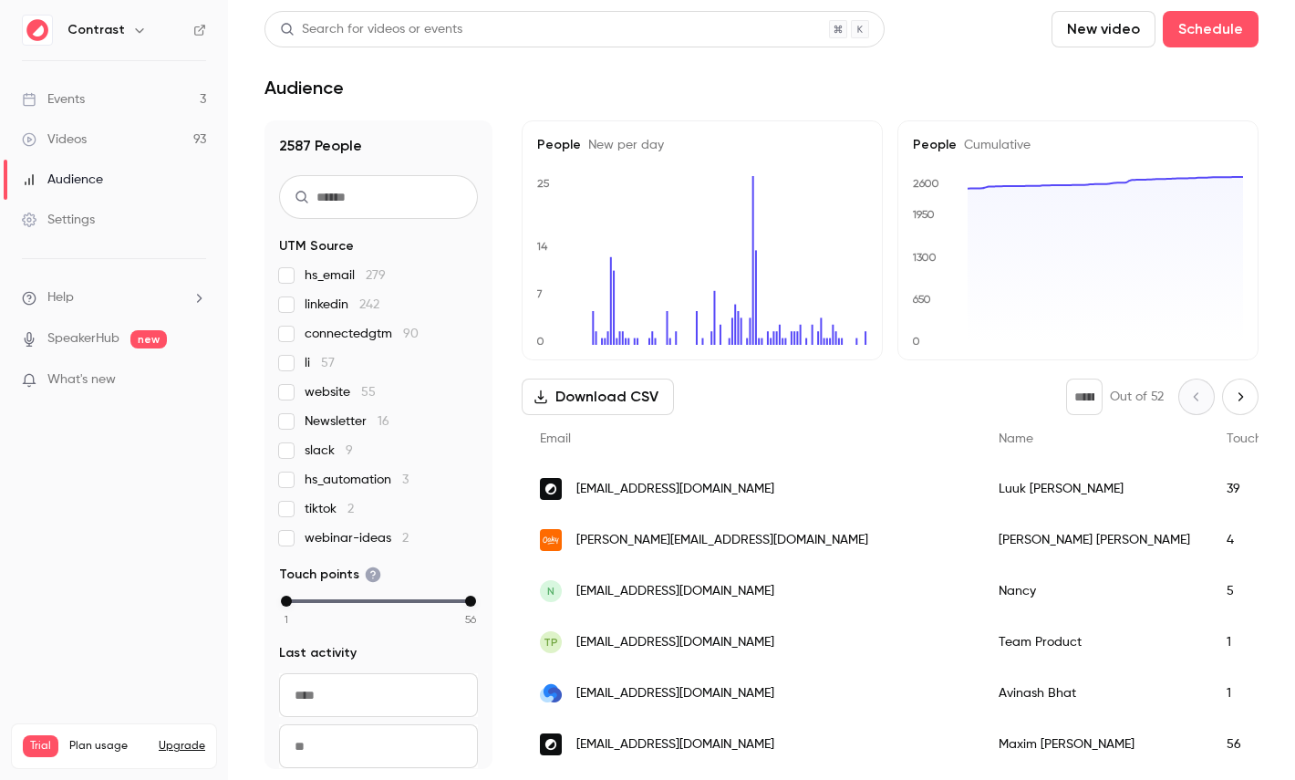
scroll to position [99, 0]
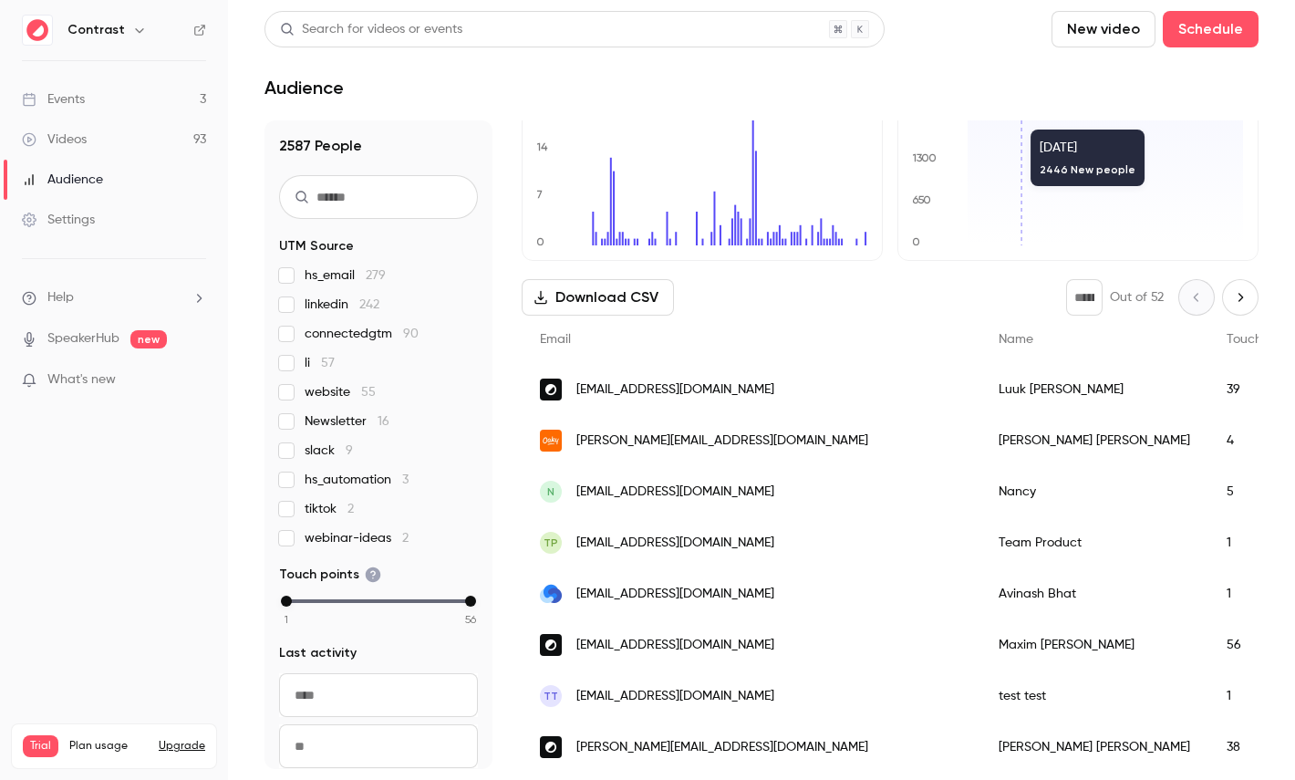
click at [980, 420] on div "Cristina Collado" at bounding box center [1094, 440] width 228 height 51
click at [980, 369] on div "Luuk de Jonge" at bounding box center [1094, 389] width 228 height 51
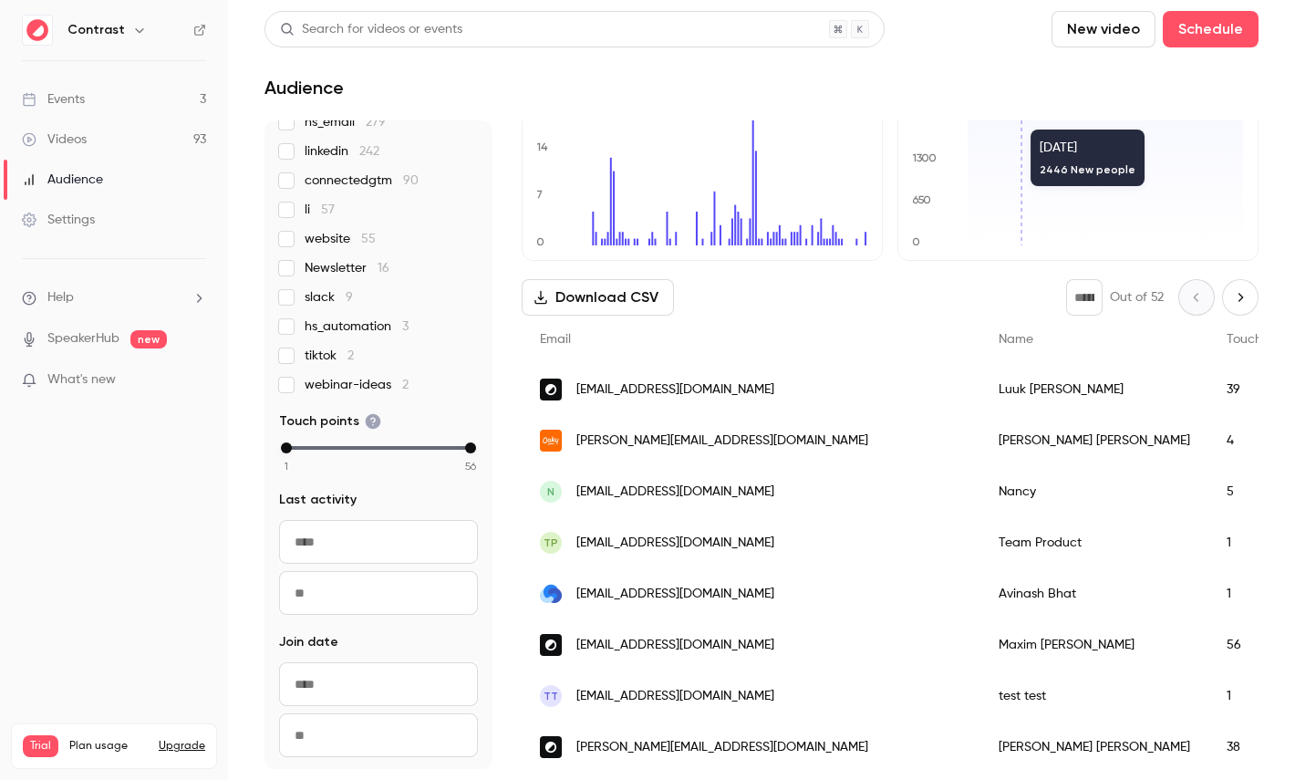
scroll to position [184, 0]
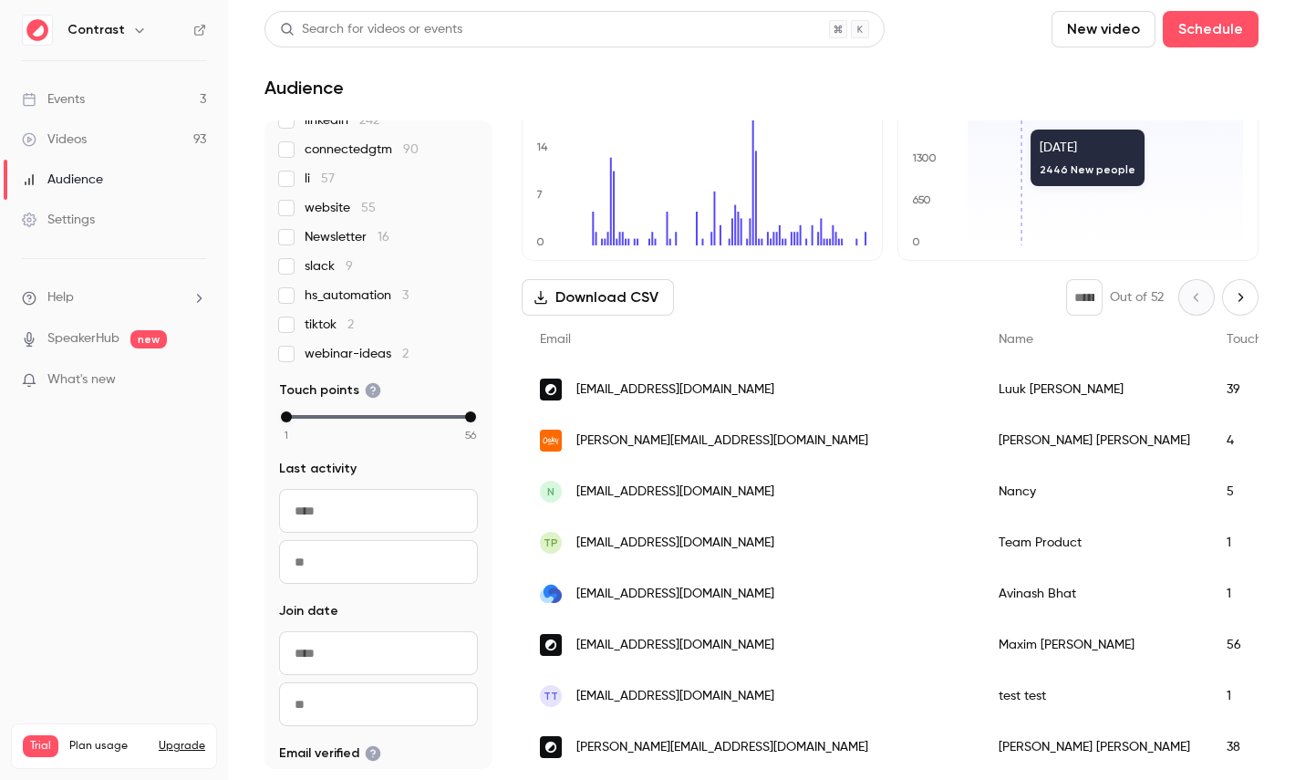
click at [338, 154] on span "connectedgtm 90" at bounding box center [362, 149] width 114 height 18
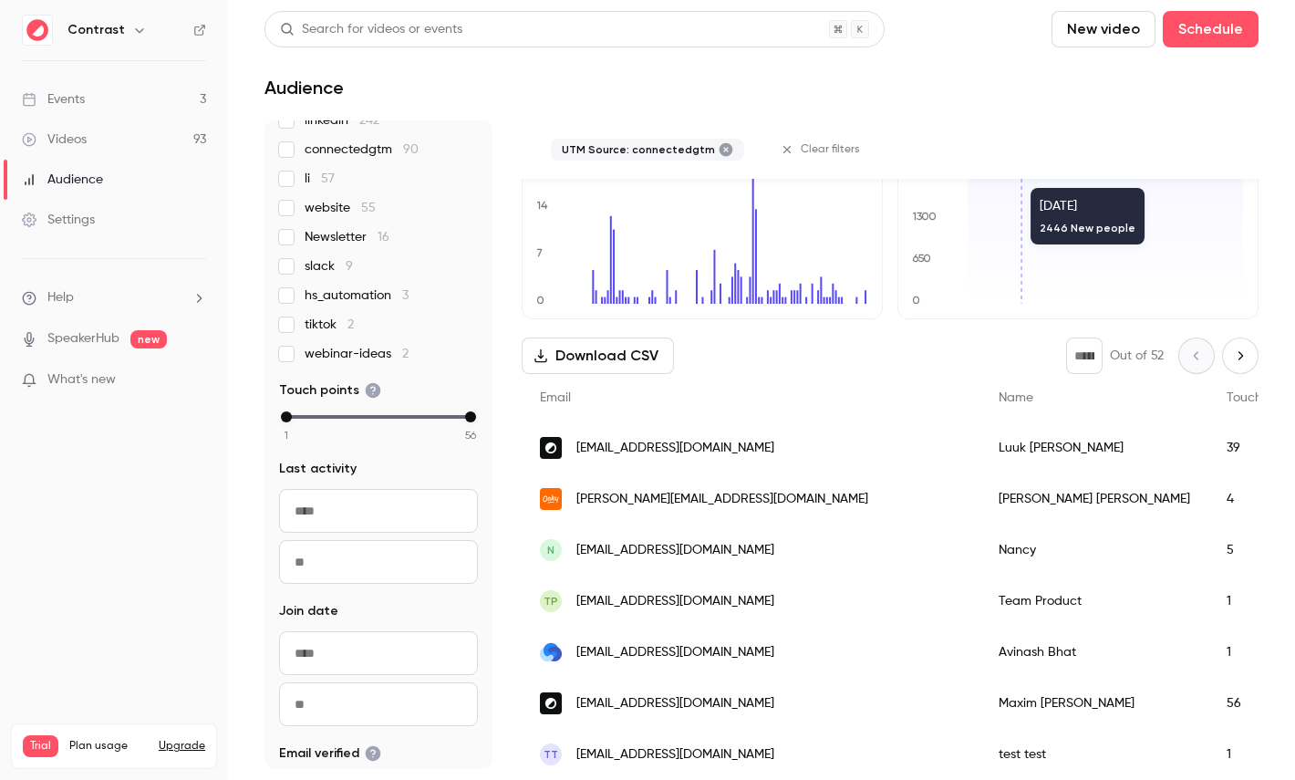
scroll to position [158, 0]
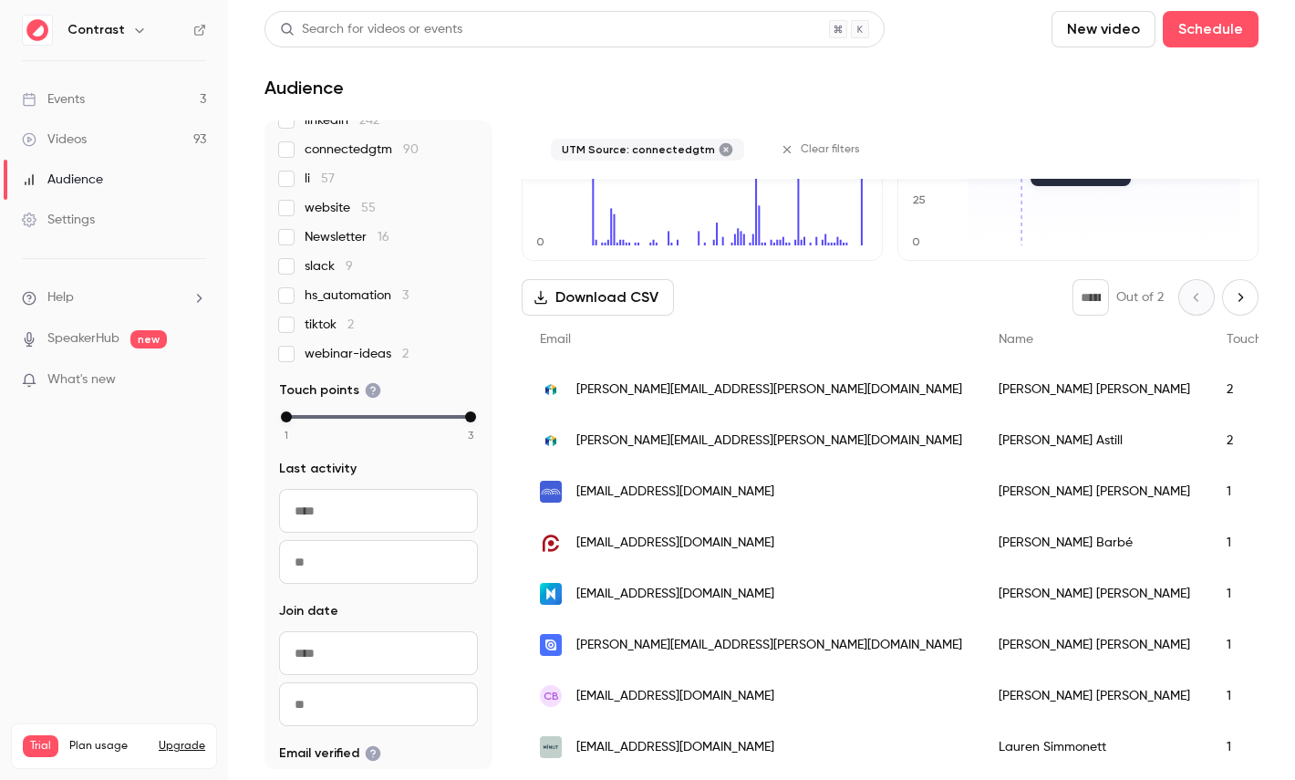
click at [332, 195] on div "hs_email 279 linkedin 242 connectedgtm 90 li 57 website 55 Newsletter 16 slack …" at bounding box center [378, 222] width 199 height 281
click at [332, 201] on span "website 55" at bounding box center [340, 208] width 71 height 18
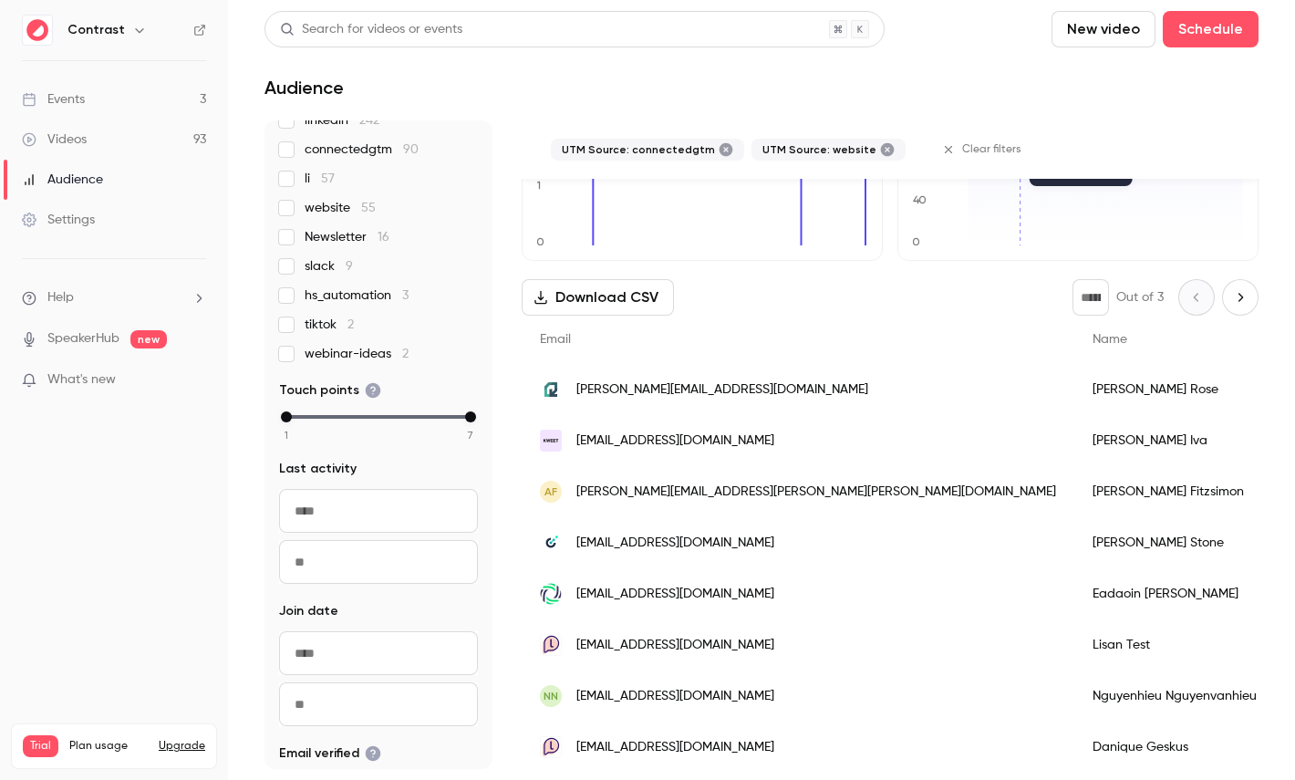
click at [346, 150] on span "connectedgtm 90" at bounding box center [362, 149] width 114 height 18
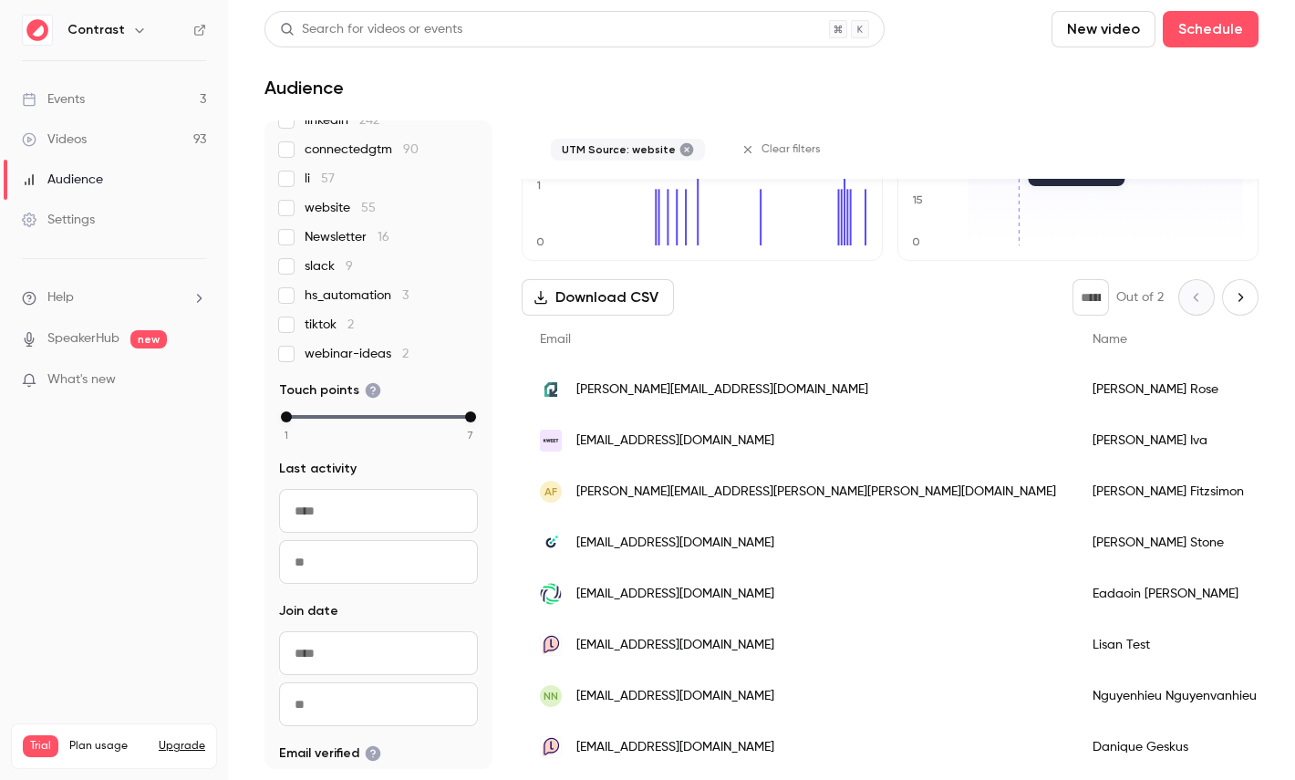
click at [331, 208] on span "website 55" at bounding box center [340, 208] width 71 height 18
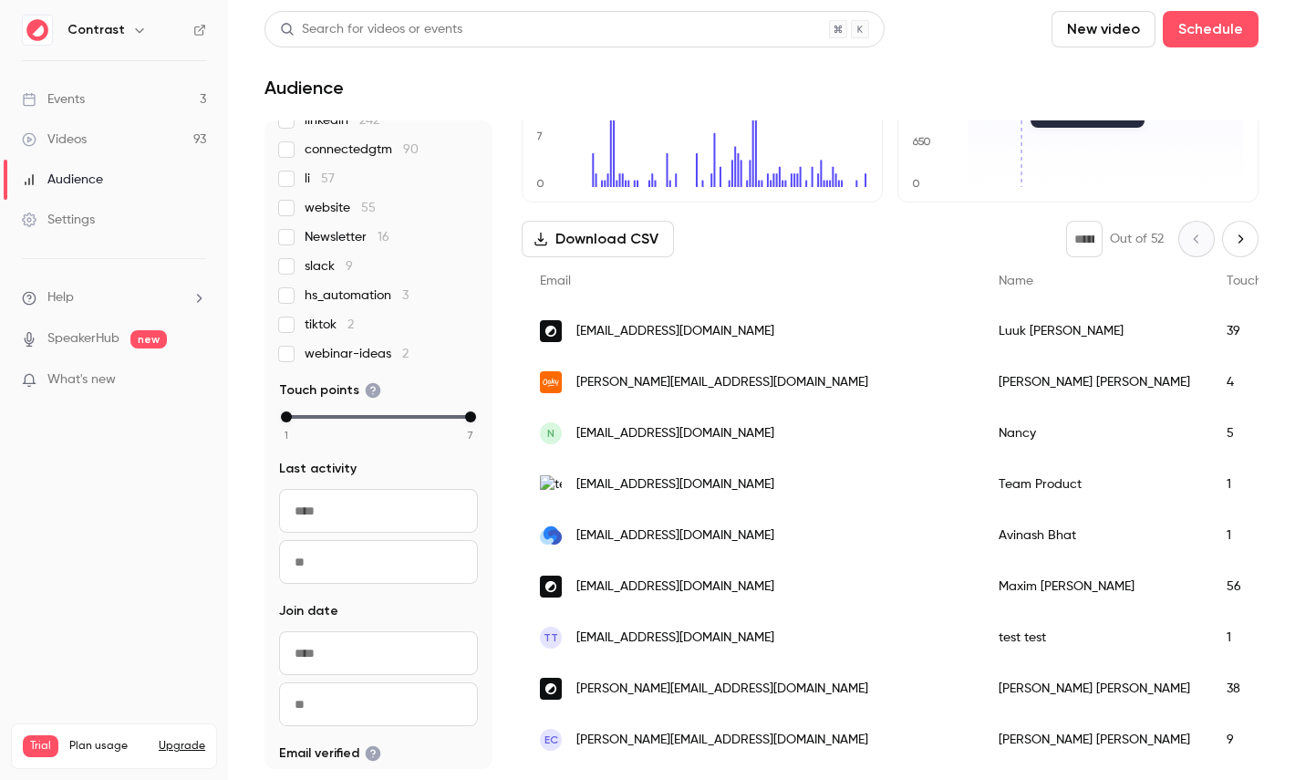
scroll to position [99, 0]
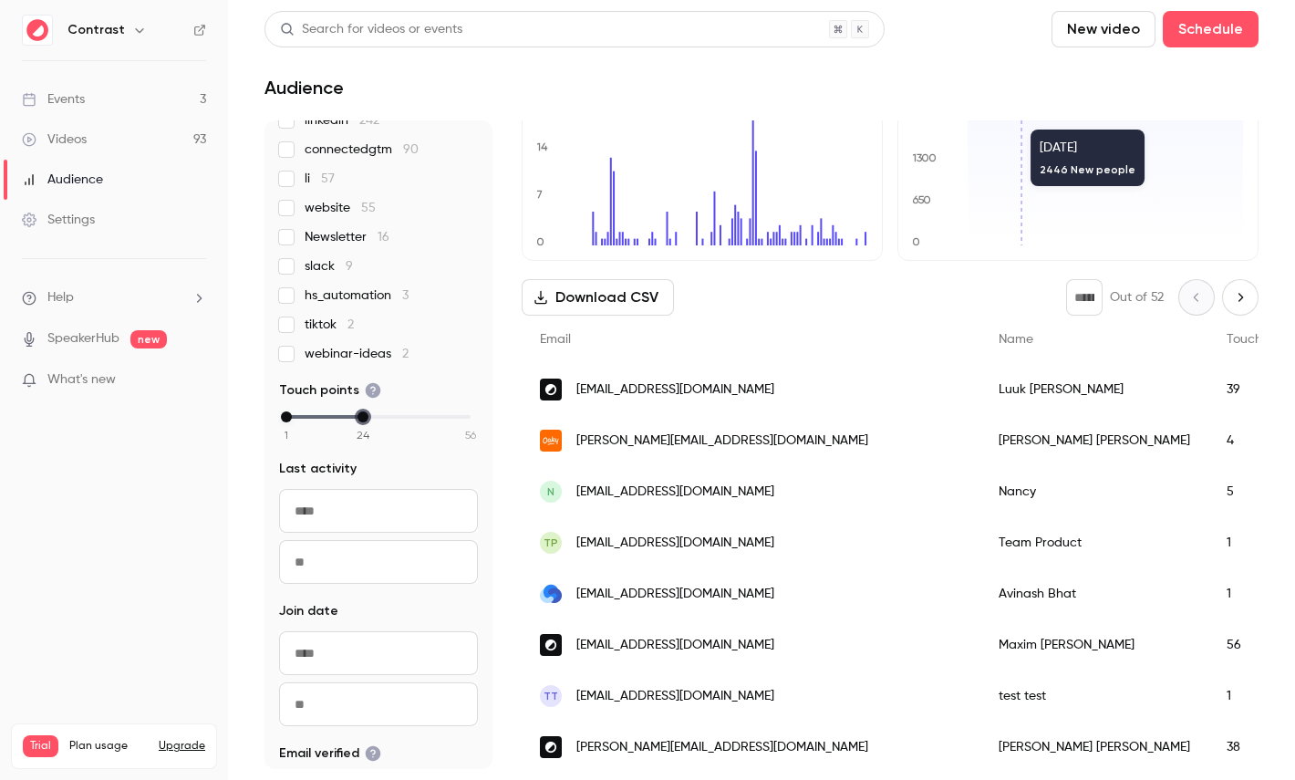
drag, startPoint x: 471, startPoint y: 416, endPoint x: 364, endPoint y: 412, distance: 106.8
click at [364, 412] on div "max" at bounding box center [363, 416] width 11 height 11
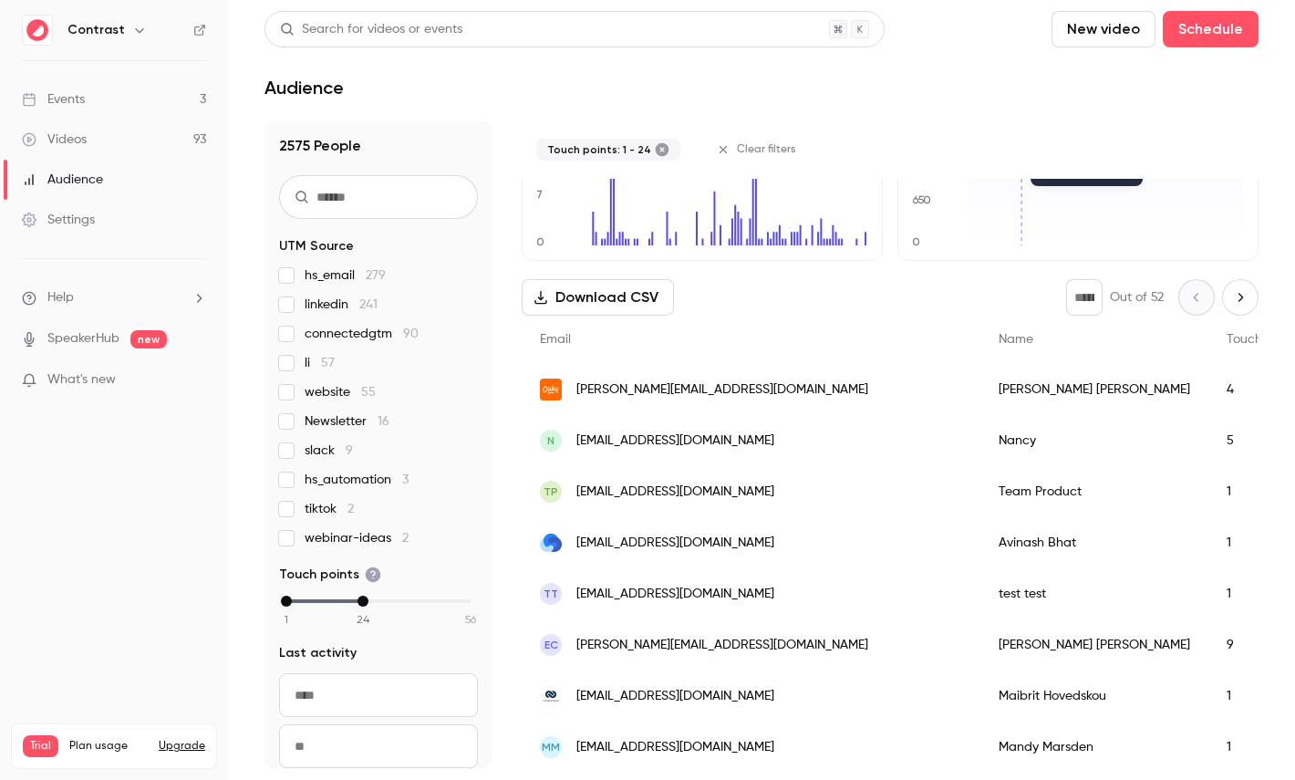
scroll to position [0, 0]
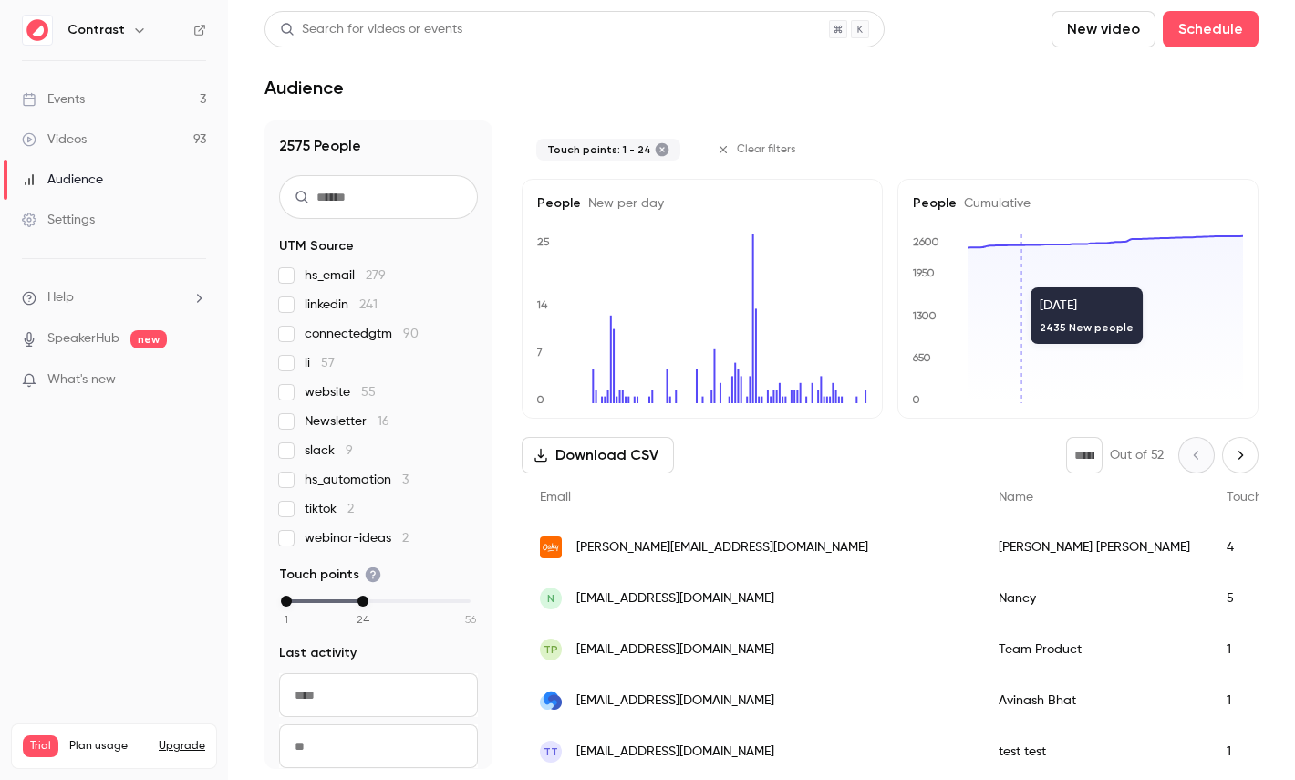
click at [656, 147] on icon at bounding box center [662, 149] width 15 height 15
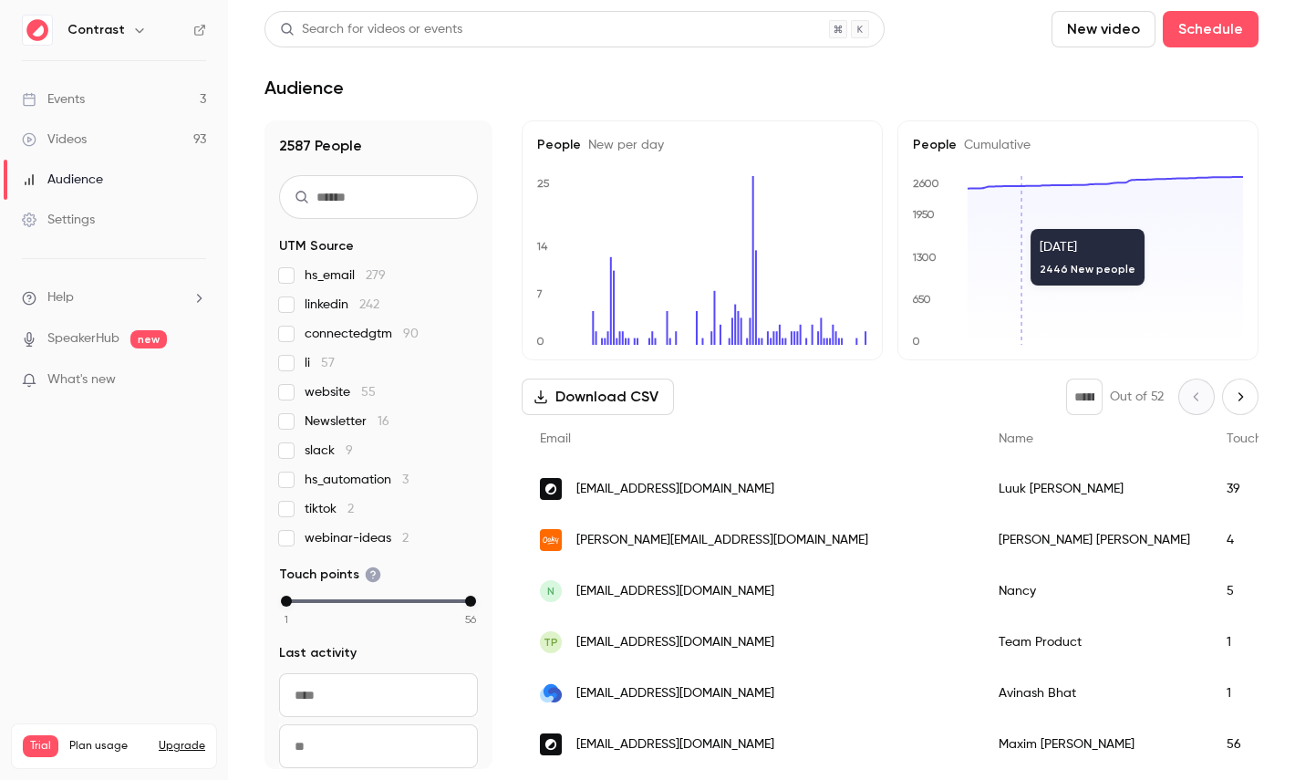
click at [164, 147] on link "Videos 93" at bounding box center [114, 139] width 228 height 40
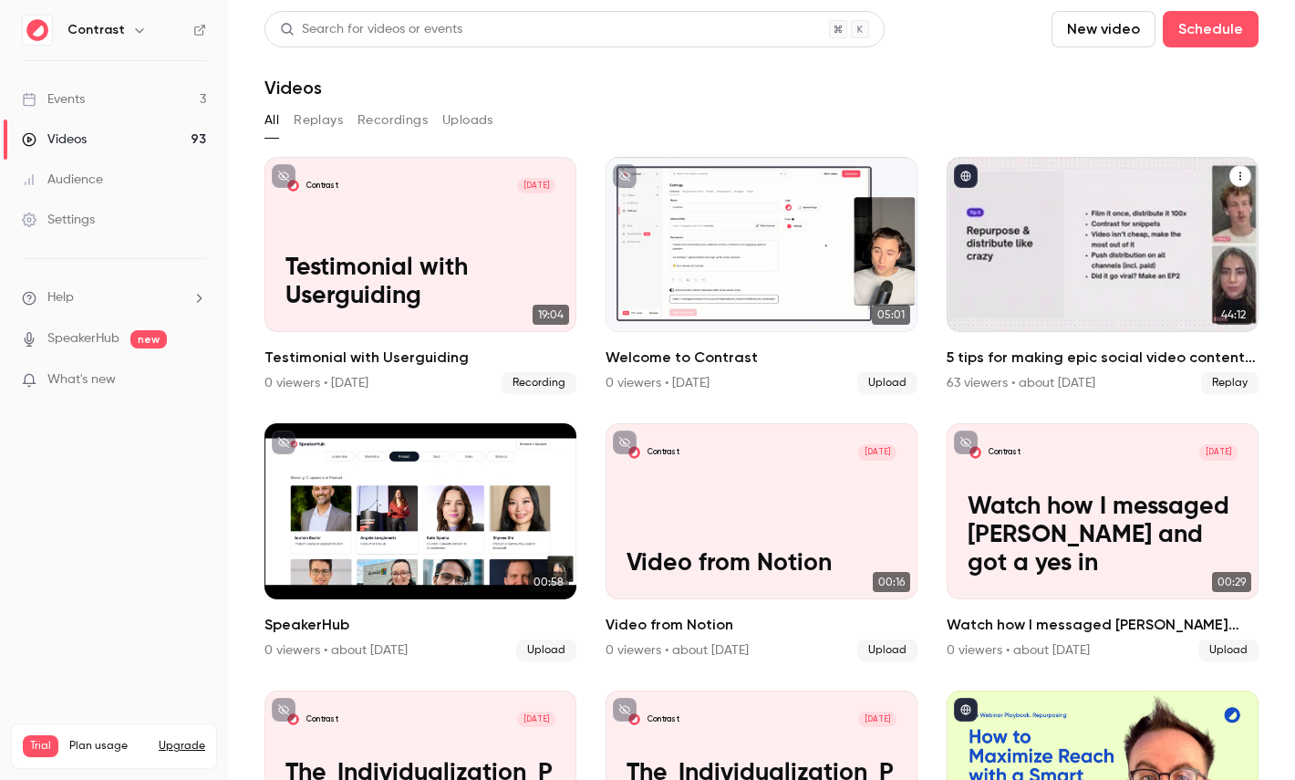
click at [1086, 205] on div "5 tips for making epic social video content in B2B marketing" at bounding box center [1103, 244] width 312 height 175
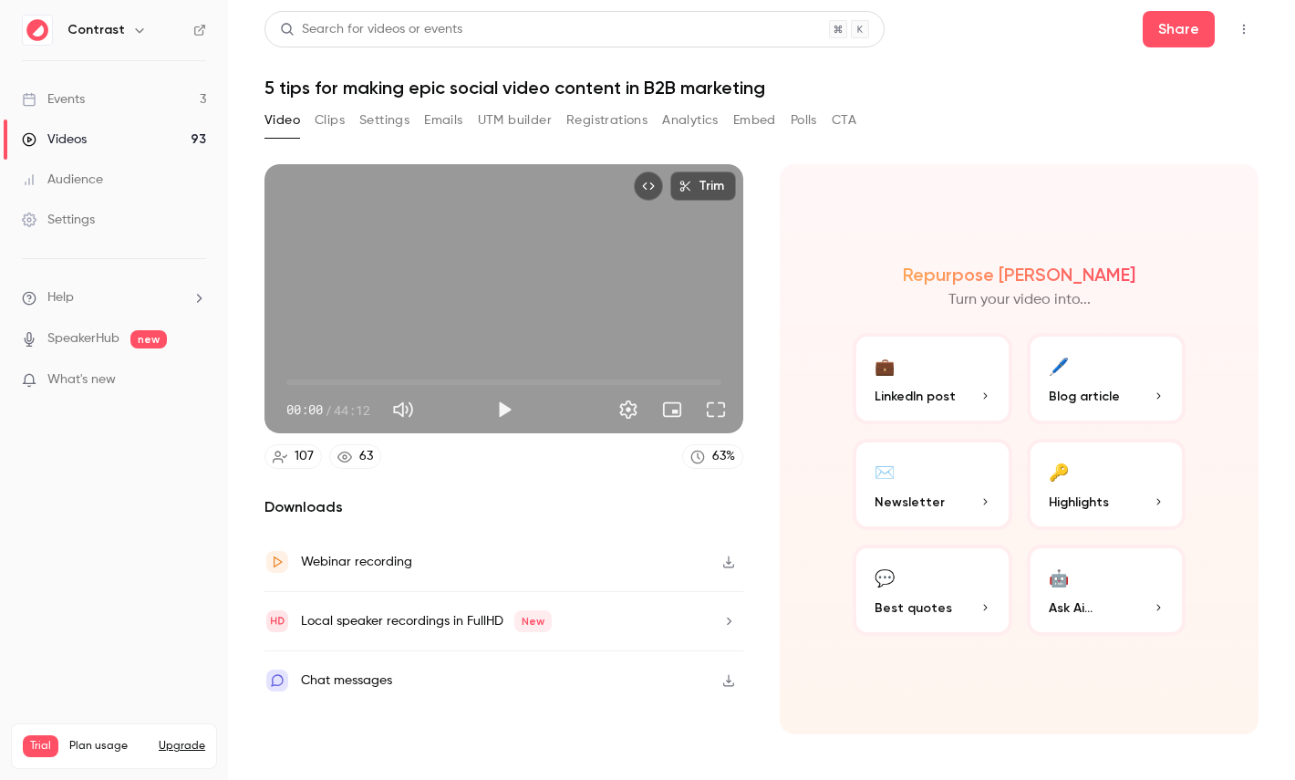
click at [603, 114] on button "Registrations" at bounding box center [606, 120] width 81 height 29
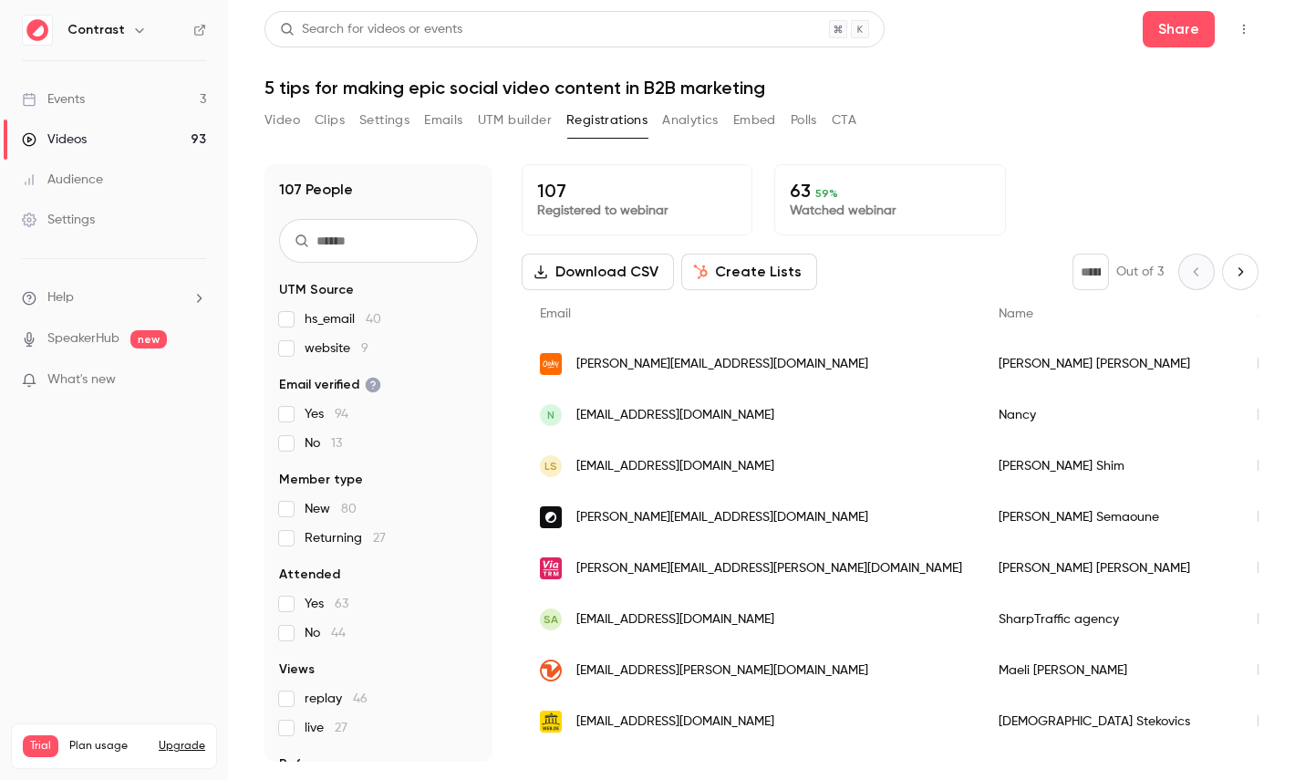
scroll to position [85, 0]
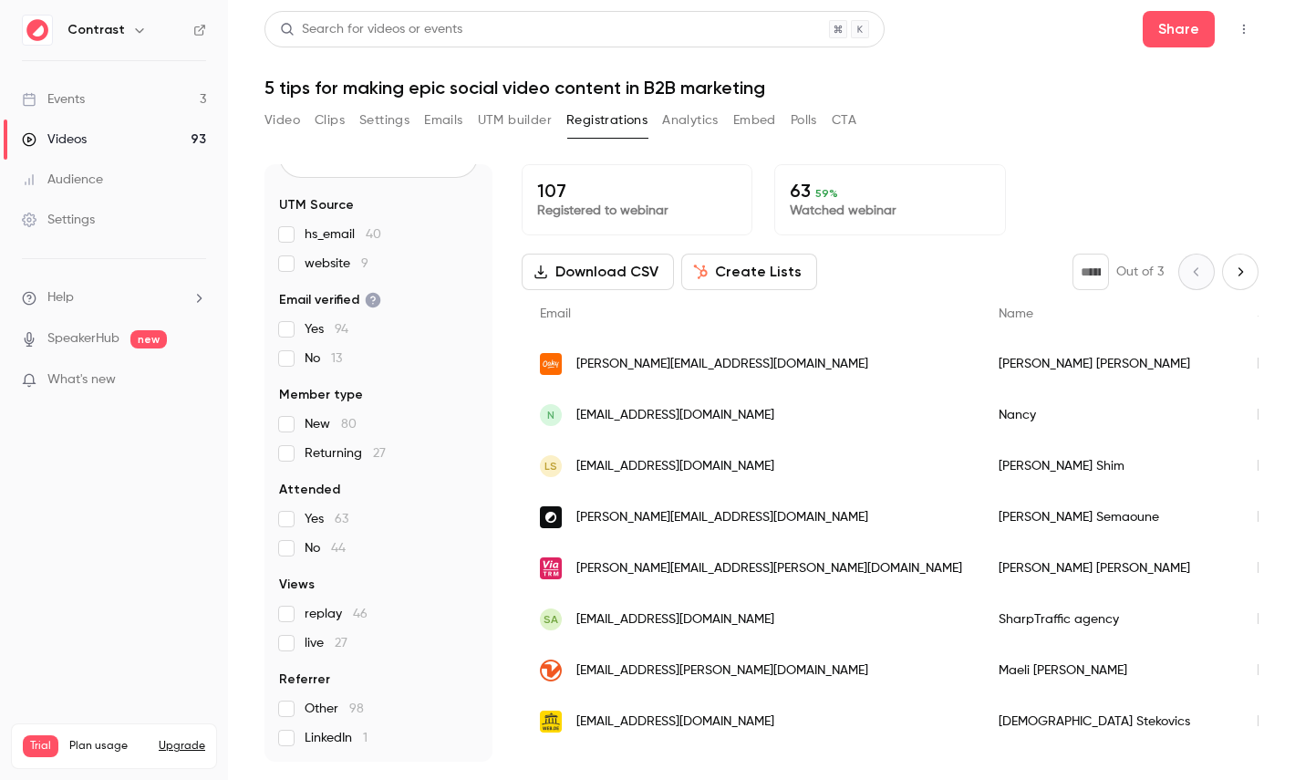
click at [745, 266] on button "Create Lists" at bounding box center [749, 272] width 136 height 36
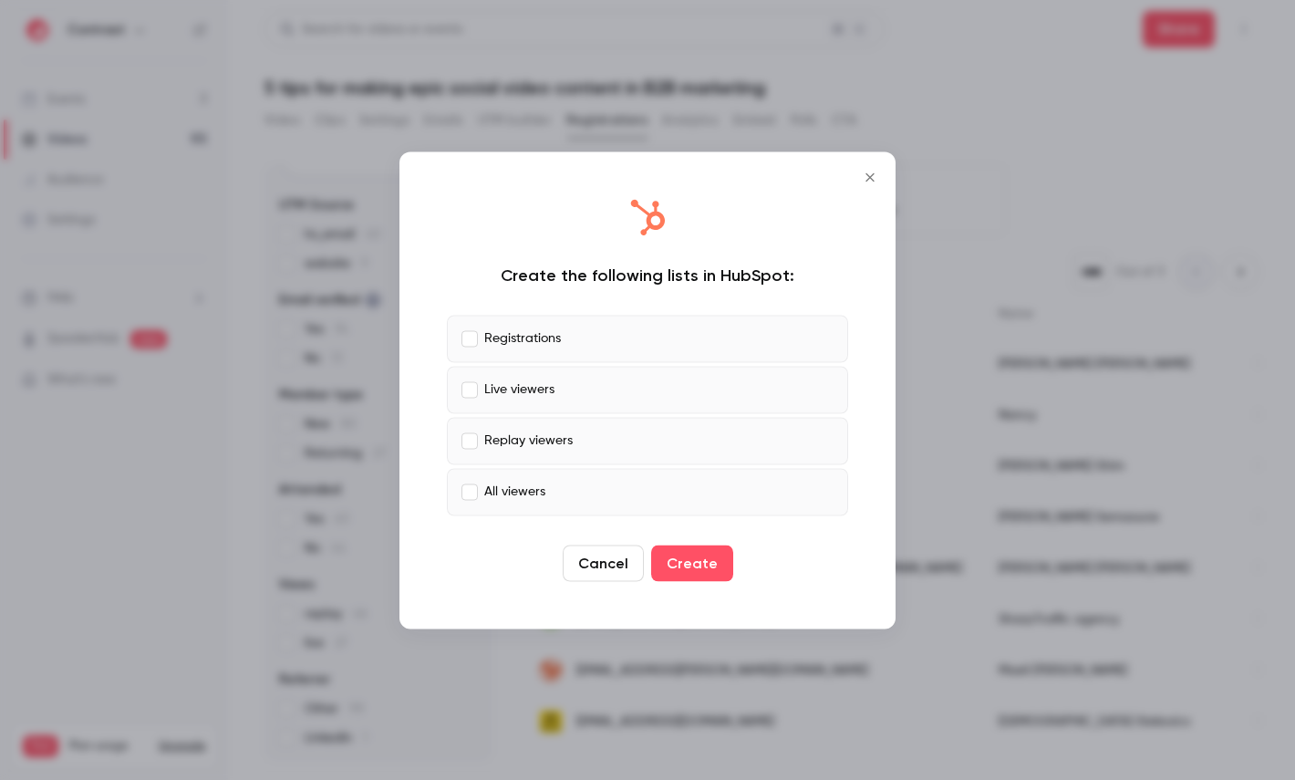
click at [531, 384] on p "Live viewers" at bounding box center [519, 389] width 70 height 19
click at [537, 435] on p "Replay viewers" at bounding box center [528, 440] width 88 height 19
click at [541, 470] on label "All viewers" at bounding box center [647, 491] width 401 height 47
click at [979, 214] on div at bounding box center [647, 390] width 1295 height 780
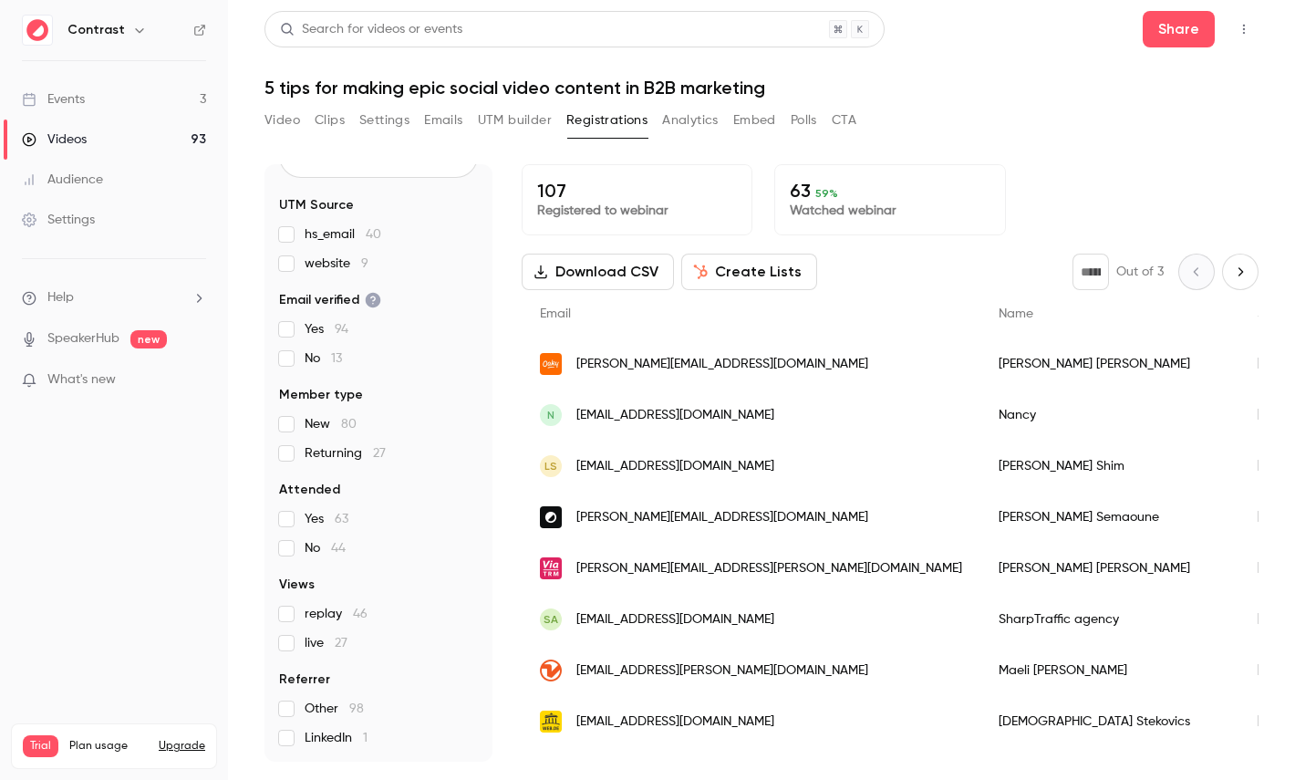
click at [680, 117] on button "Analytics" at bounding box center [690, 120] width 57 height 29
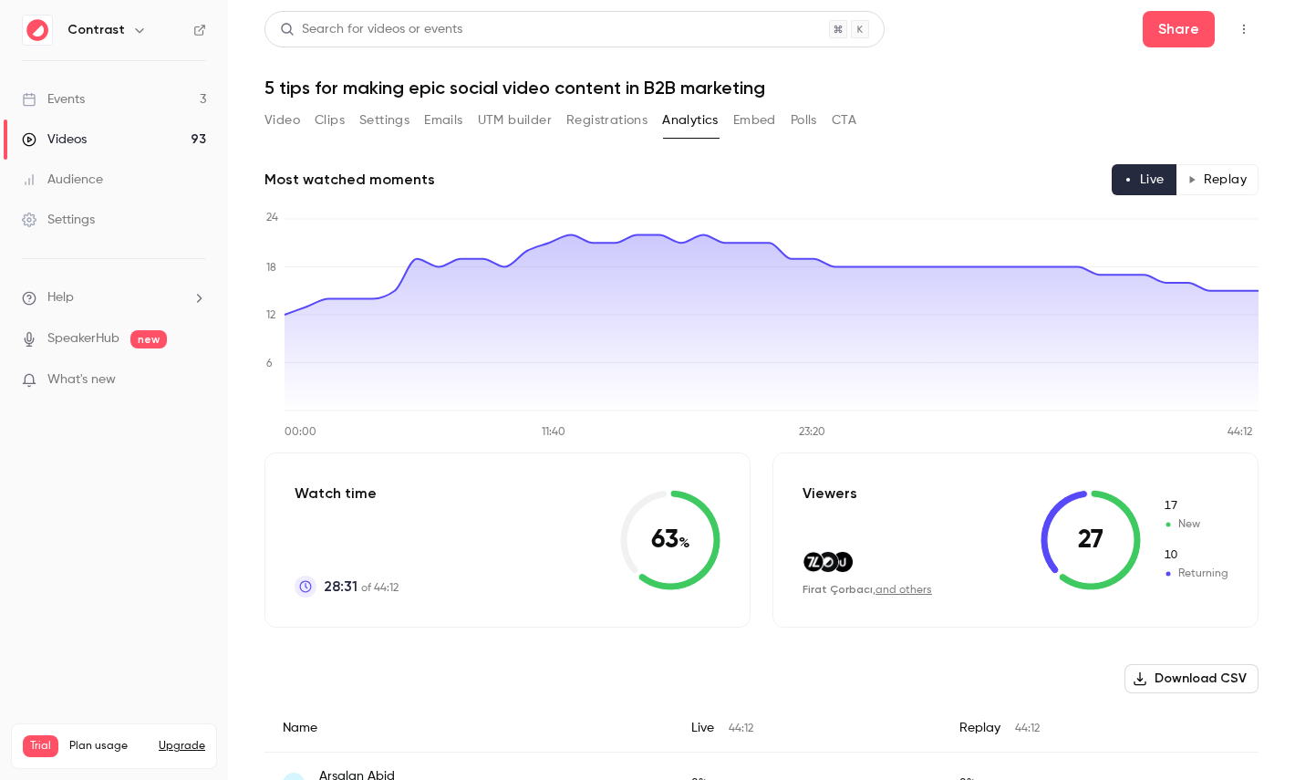
click at [1218, 179] on button "Replay" at bounding box center [1217, 179] width 83 height 31
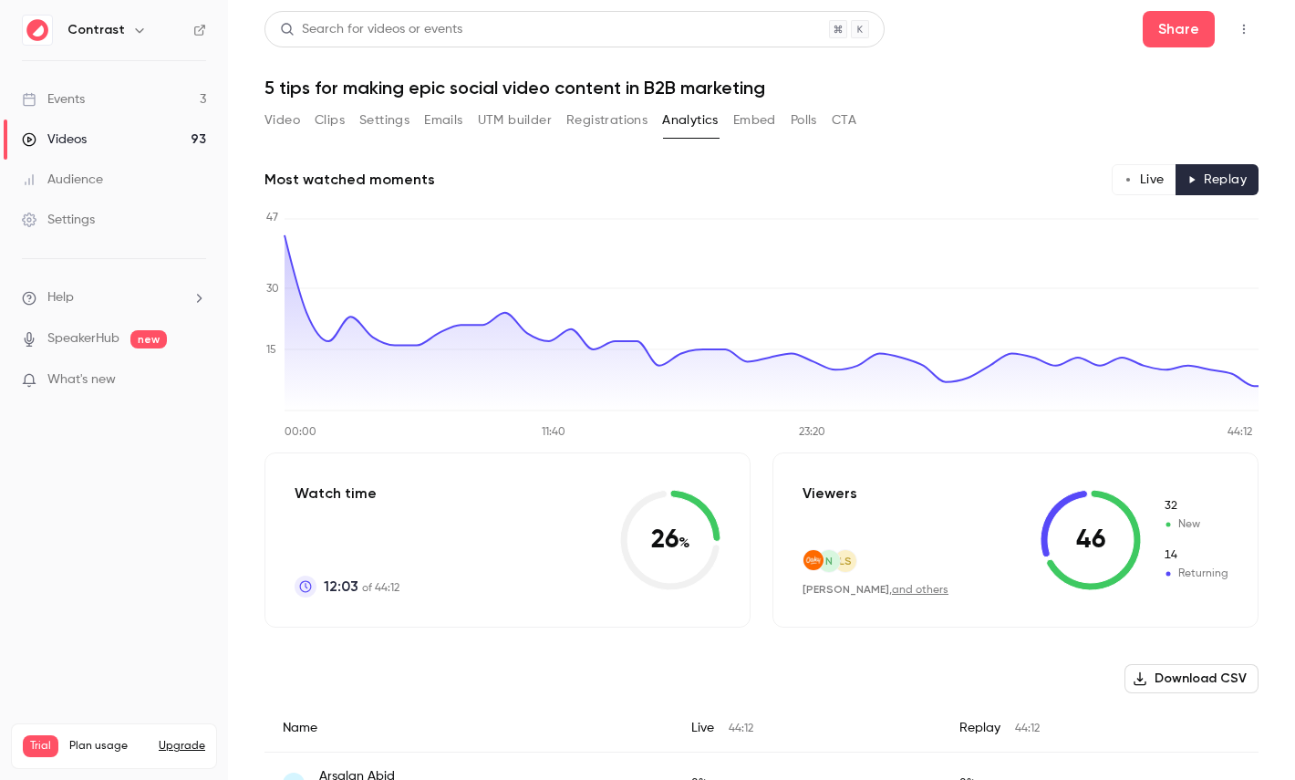
click at [1169, 182] on button "Live" at bounding box center [1144, 179] width 65 height 31
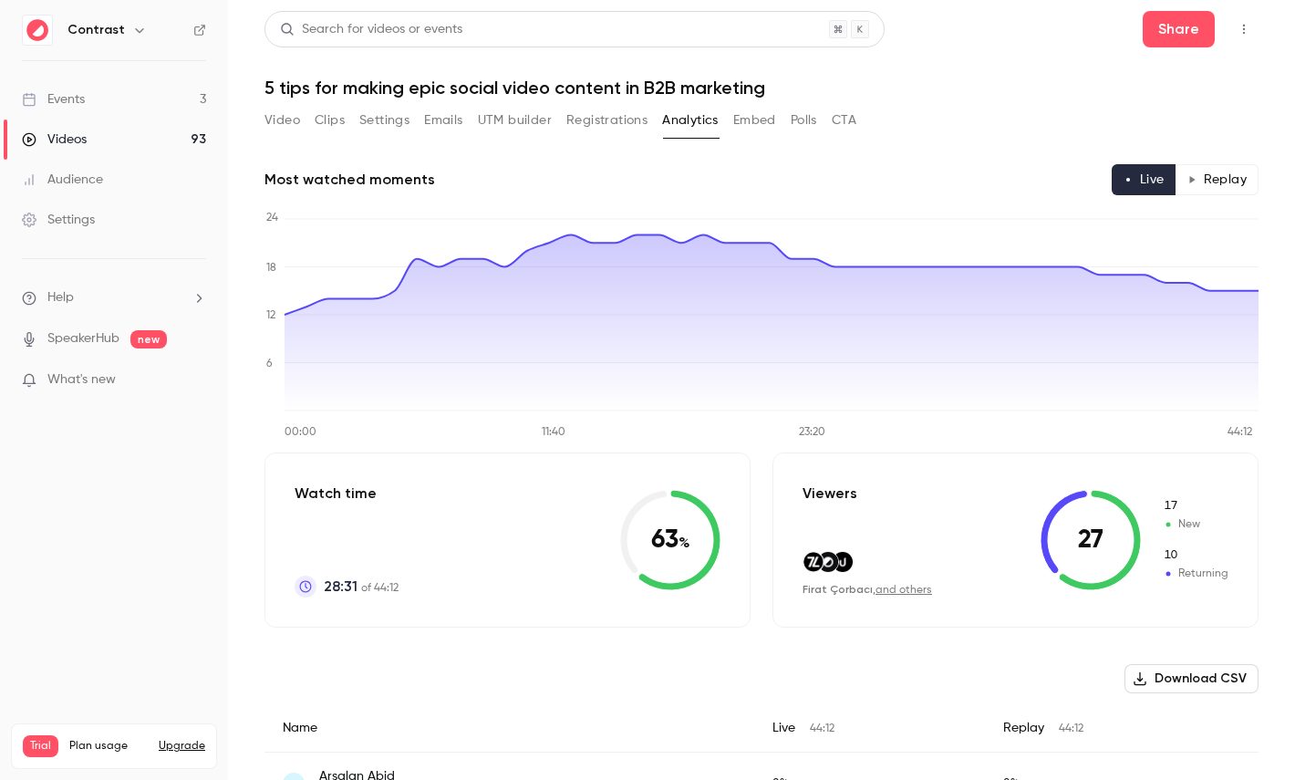
click at [812, 127] on button "Polls" at bounding box center [804, 120] width 26 height 29
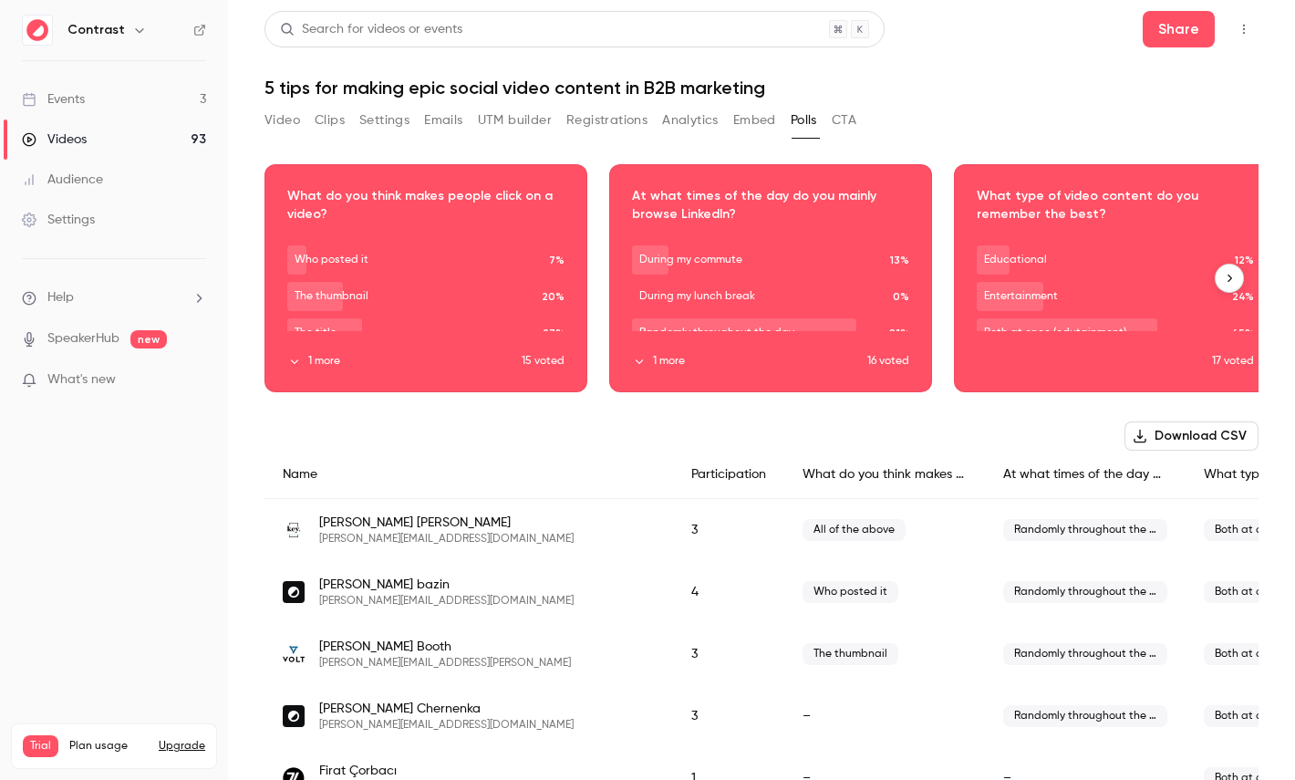
click at [669, 201] on div "Download image" at bounding box center [770, 278] width 321 height 226
click at [837, 113] on button "CTA" at bounding box center [844, 120] width 25 height 29
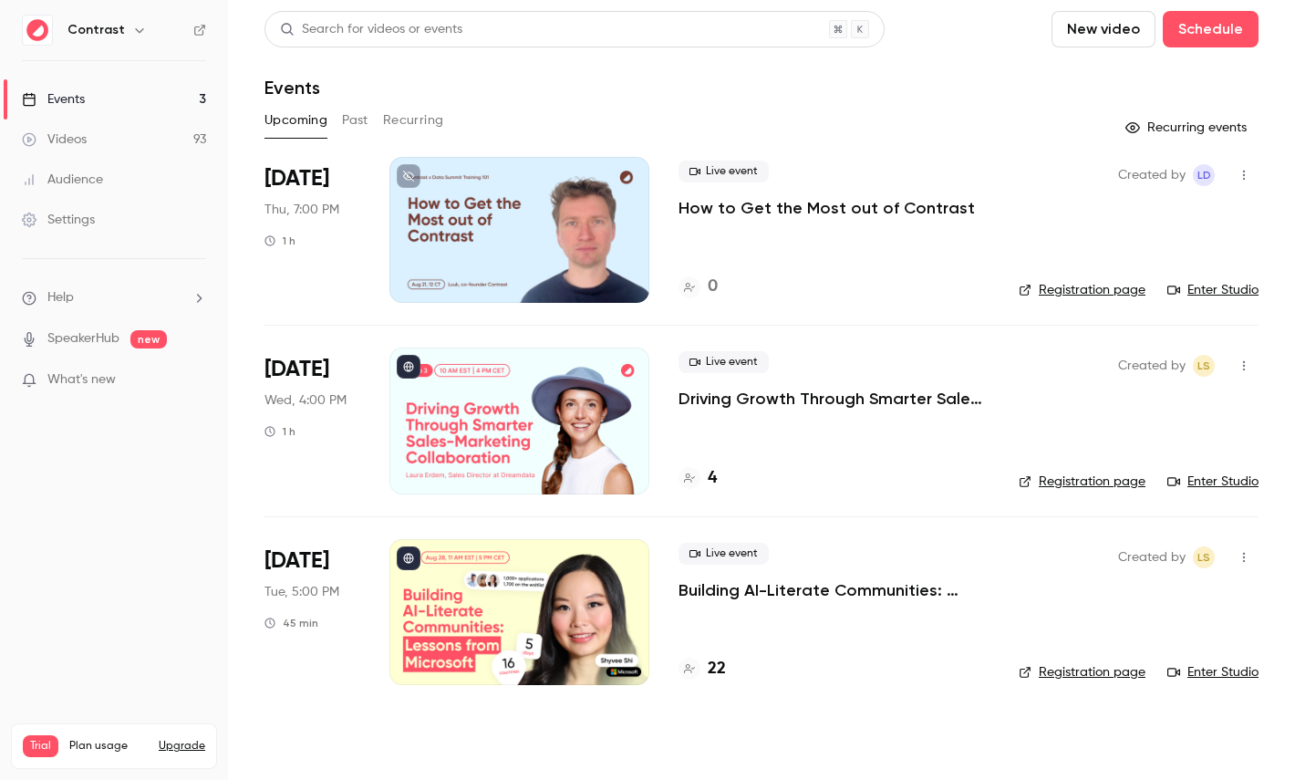
click at [136, 29] on icon "button" at bounding box center [139, 30] width 8 height 5
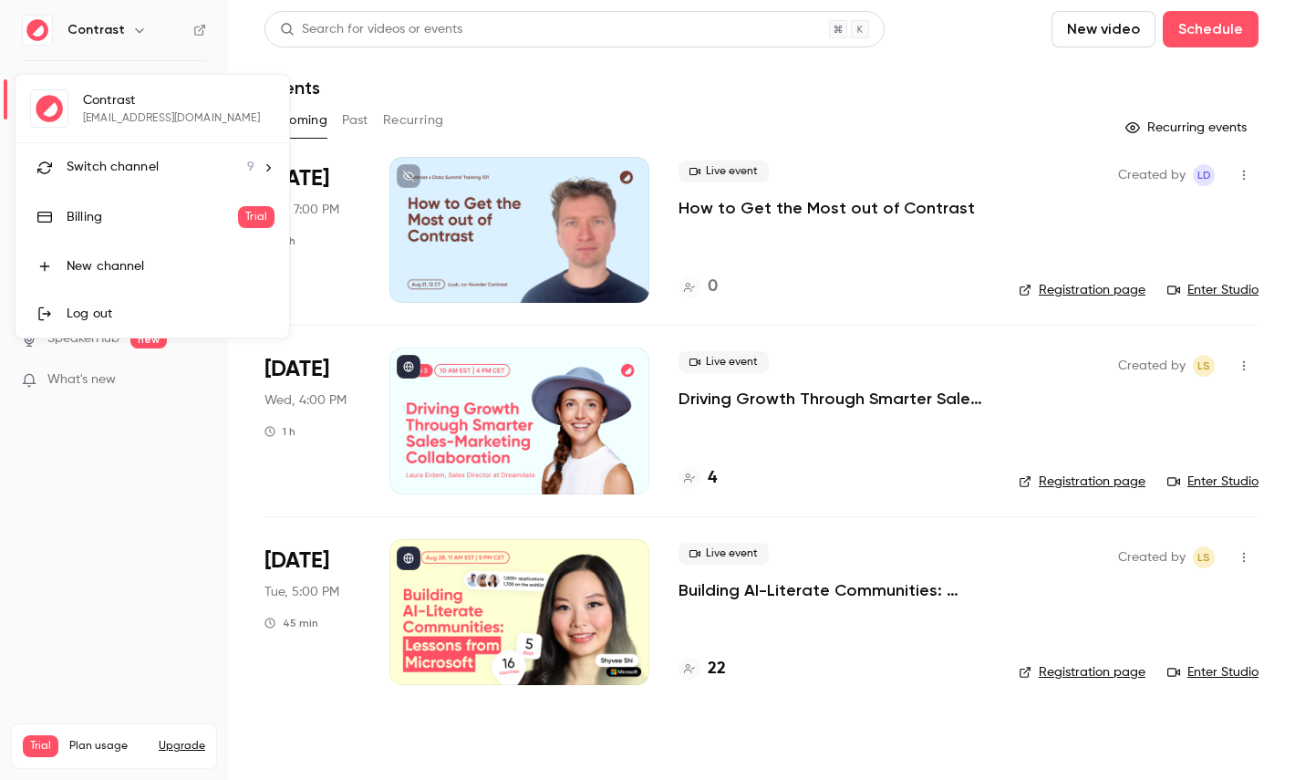
click at [148, 161] on span "Switch channel" at bounding box center [113, 167] width 92 height 19
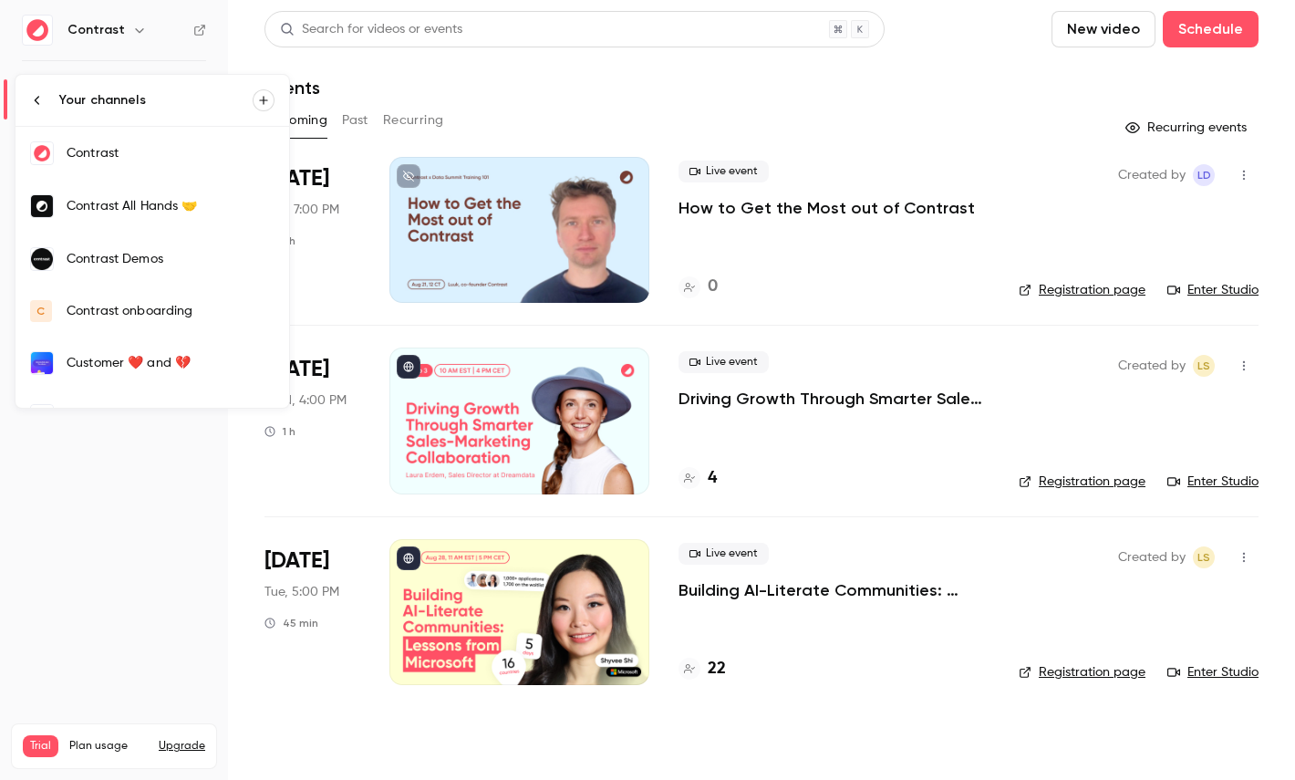
click at [155, 252] on div "Contrast Demos" at bounding box center [171, 259] width 208 height 18
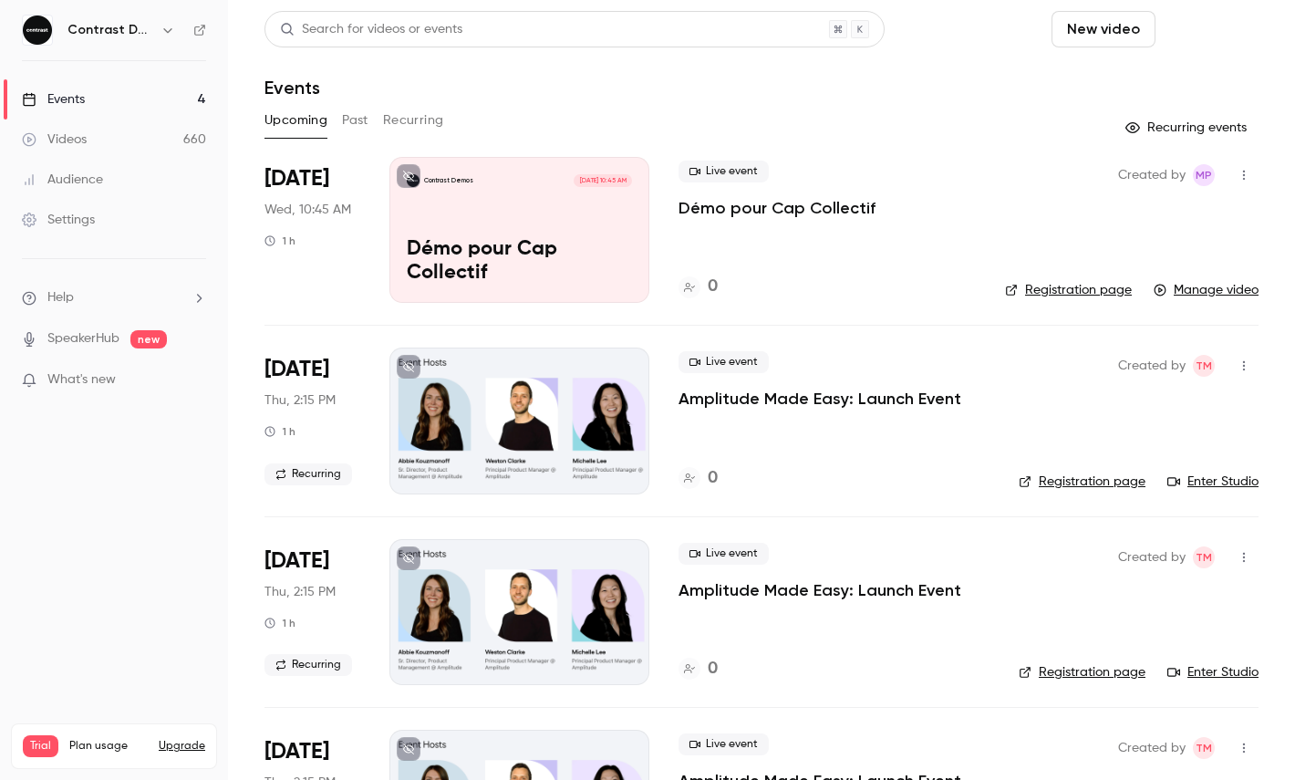
click at [1237, 35] on button "Schedule" at bounding box center [1211, 29] width 96 height 36
click at [1201, 68] on li "One time event" at bounding box center [1159, 79] width 197 height 47
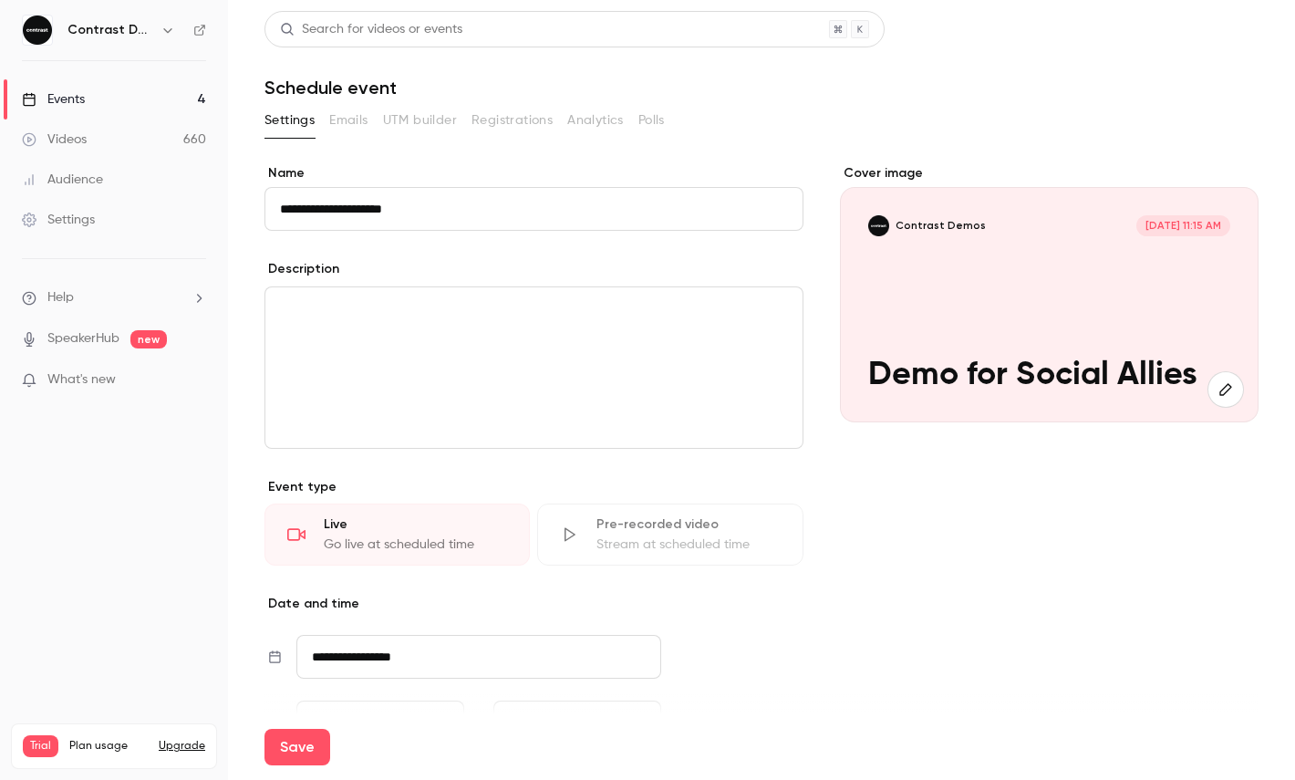
type input "**********"
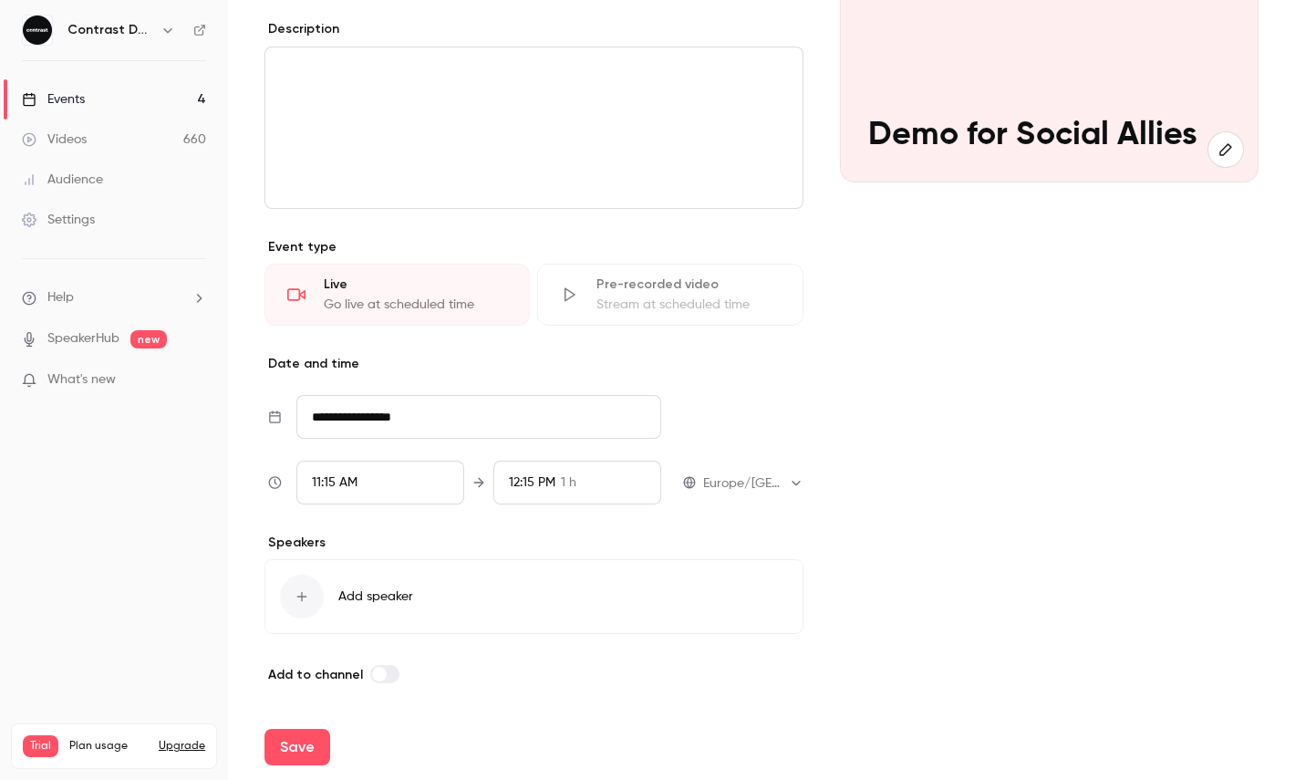
click at [383, 490] on div "11:15 AM" at bounding box center [380, 483] width 168 height 44
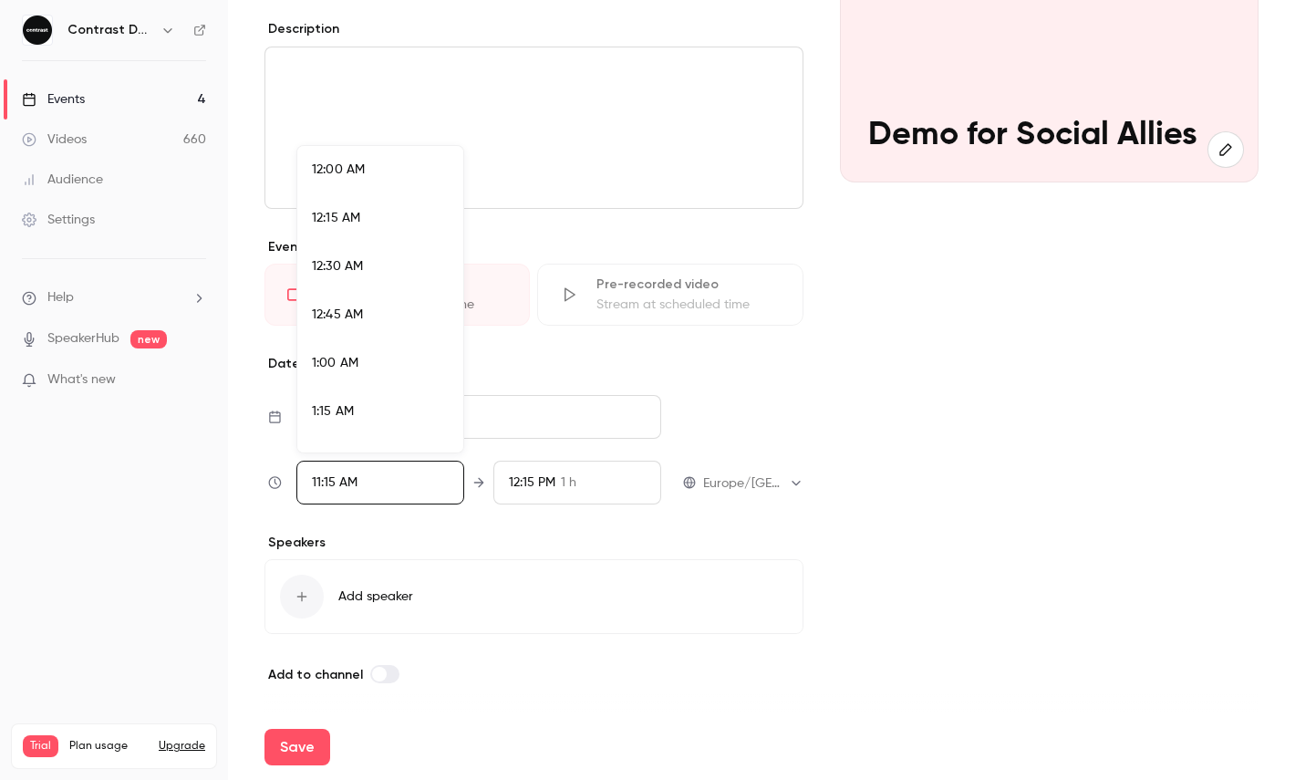
scroll to position [2046, 0]
click at [358, 348] on span "11:30 AM" at bounding box center [336, 347] width 49 height 13
click at [359, 540] on div at bounding box center [647, 390] width 1295 height 780
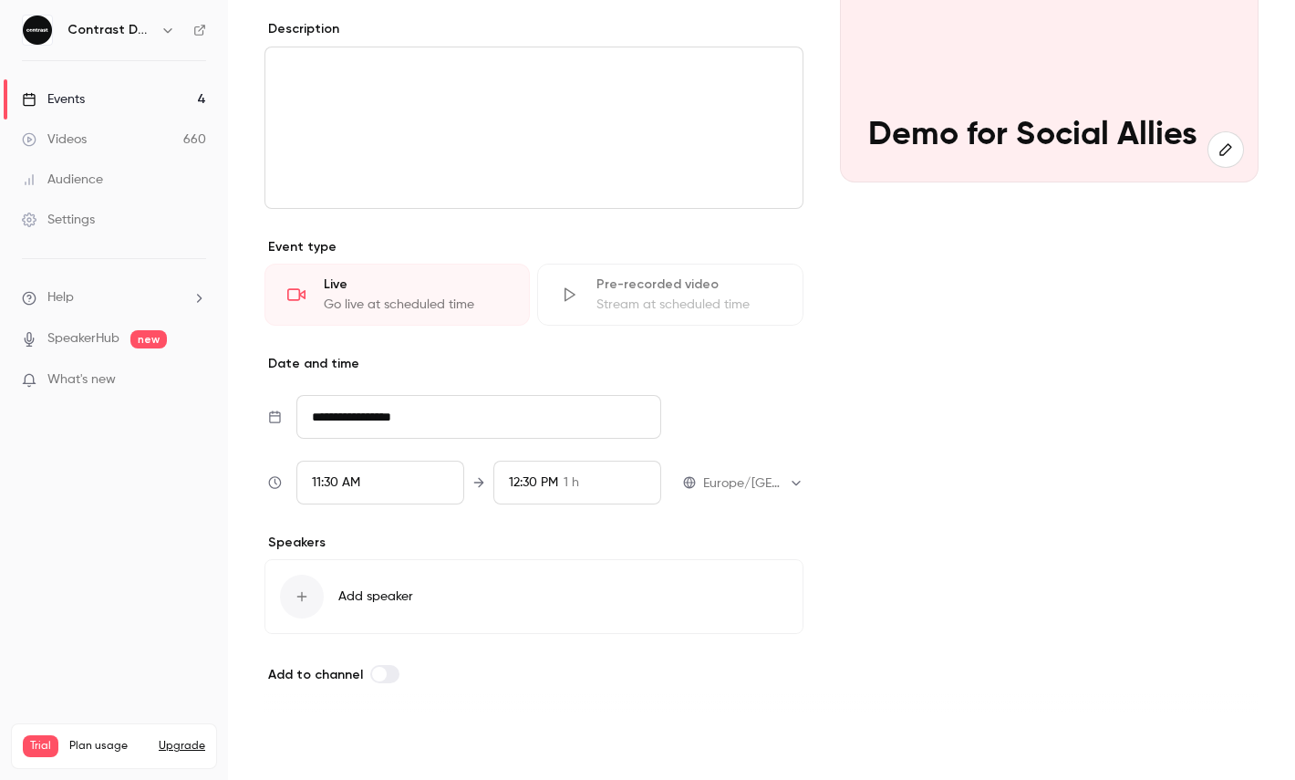
click at [296, 738] on button "Save" at bounding box center [298, 747] width 66 height 36
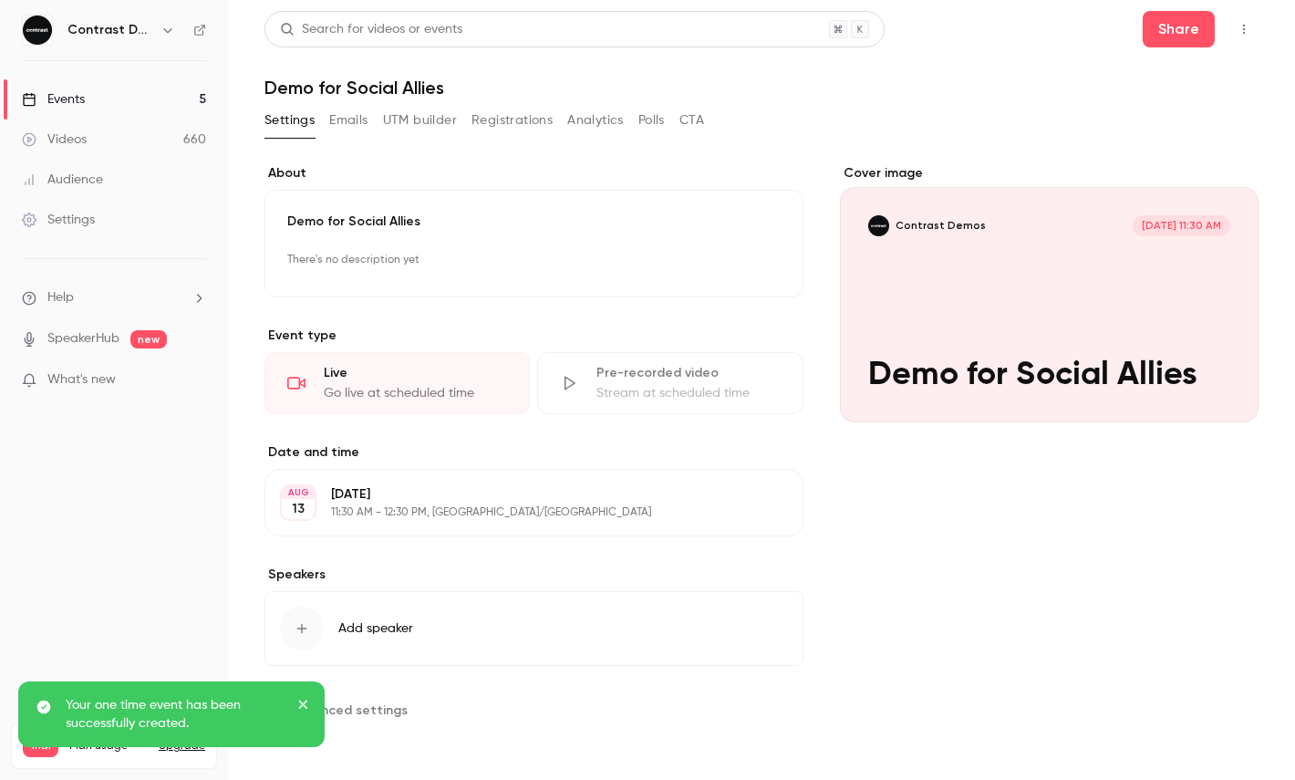
click at [1240, 32] on icon "button" at bounding box center [1244, 29] width 15 height 13
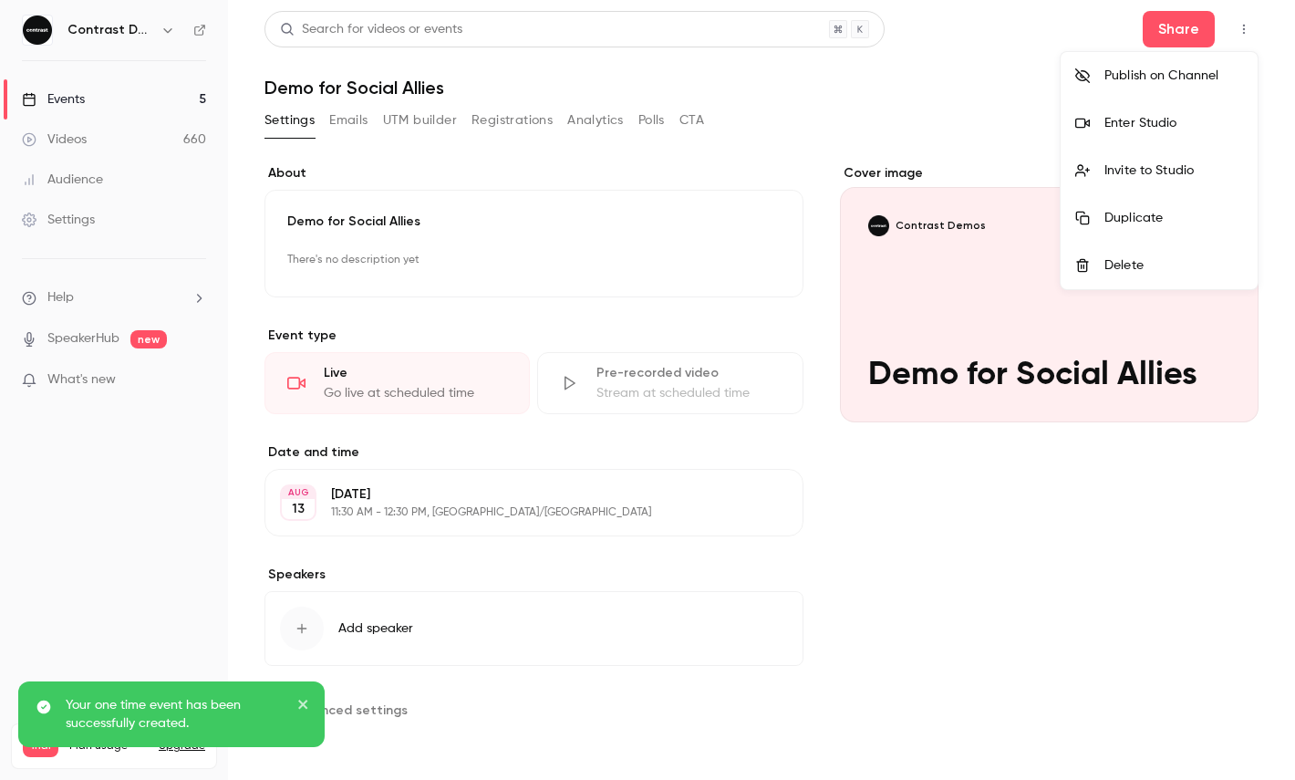
click at [1172, 122] on div "Enter Studio" at bounding box center [1174, 123] width 139 height 18
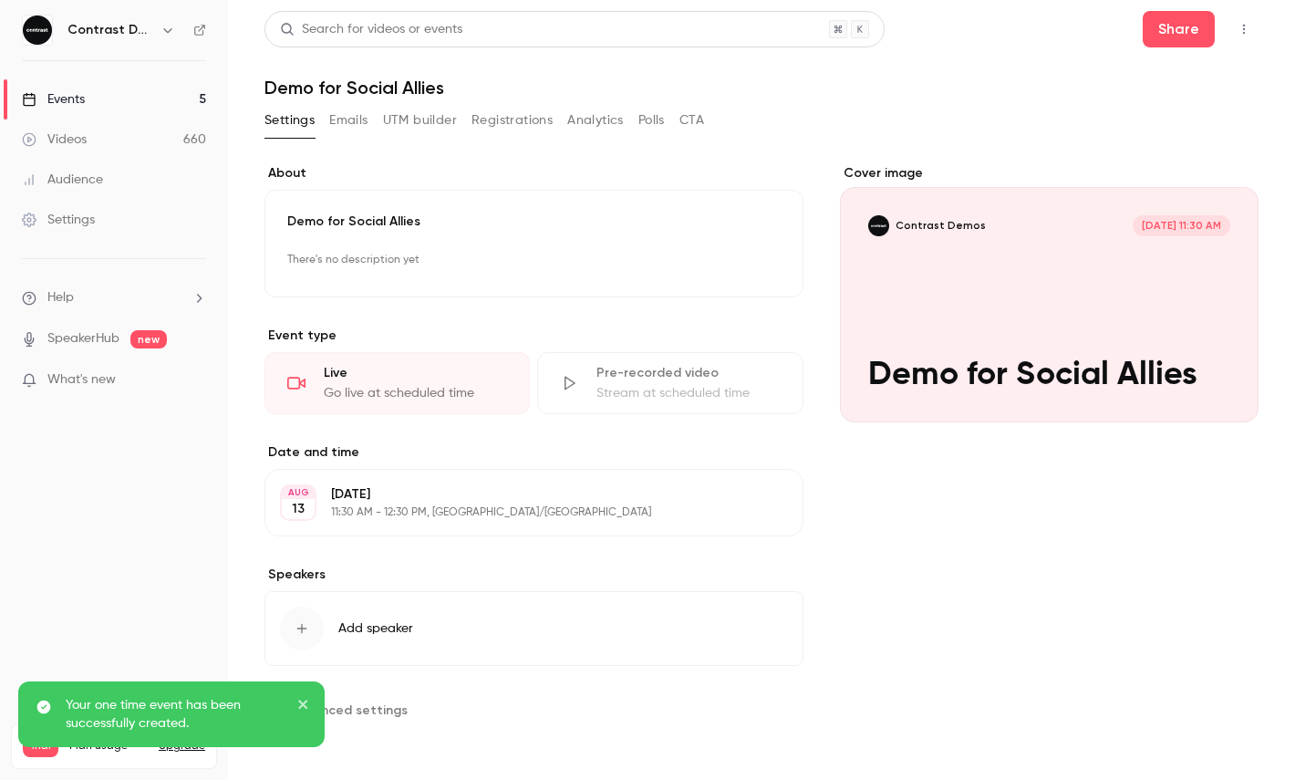
click at [165, 22] on button "button" at bounding box center [168, 30] width 22 height 22
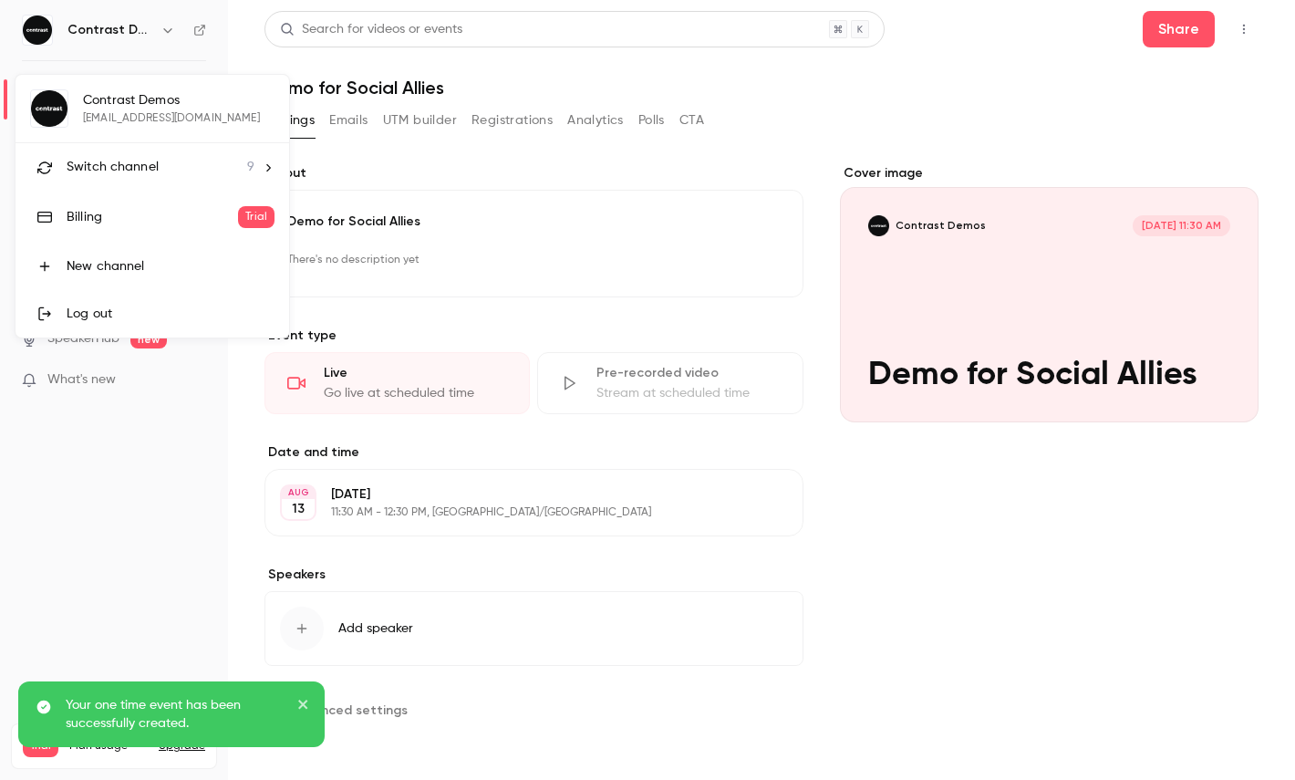
click at [149, 154] on li "Switch channel 9" at bounding box center [153, 167] width 274 height 48
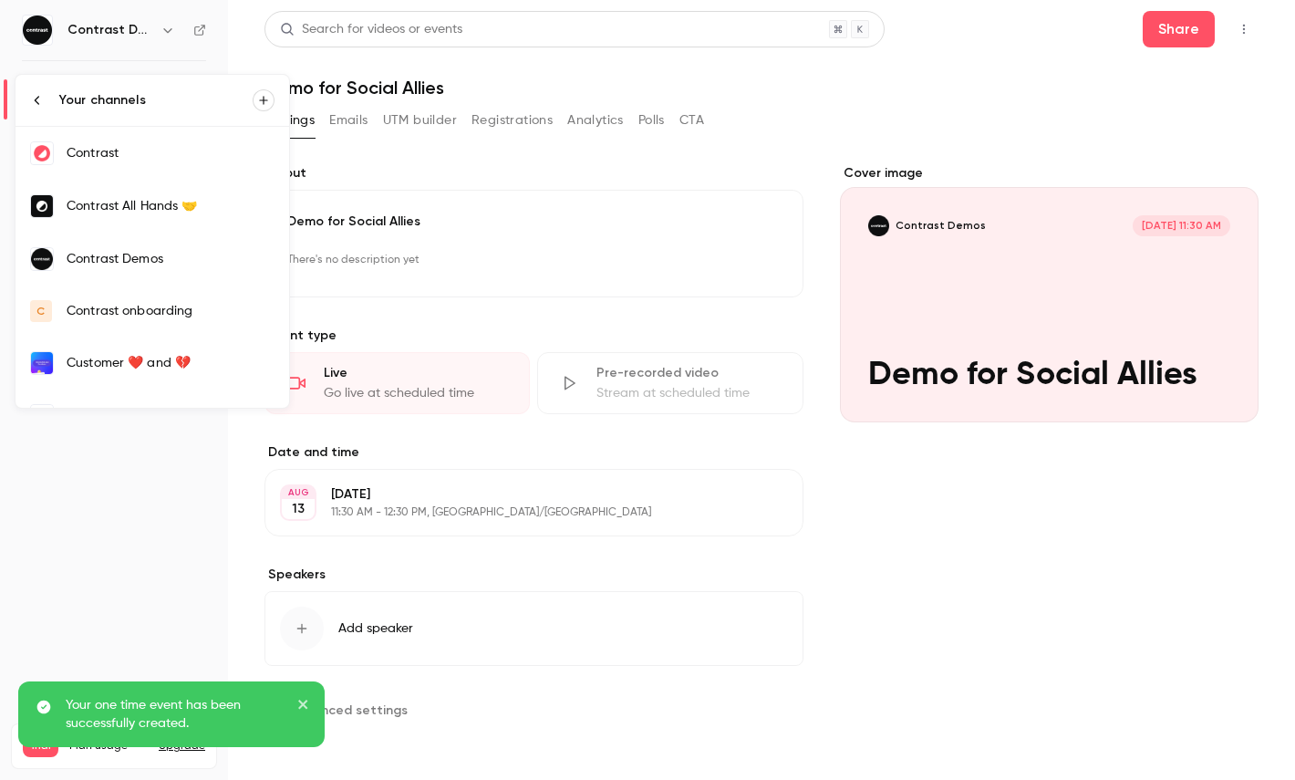
click at [128, 155] on div "Contrast" at bounding box center [171, 153] width 208 height 18
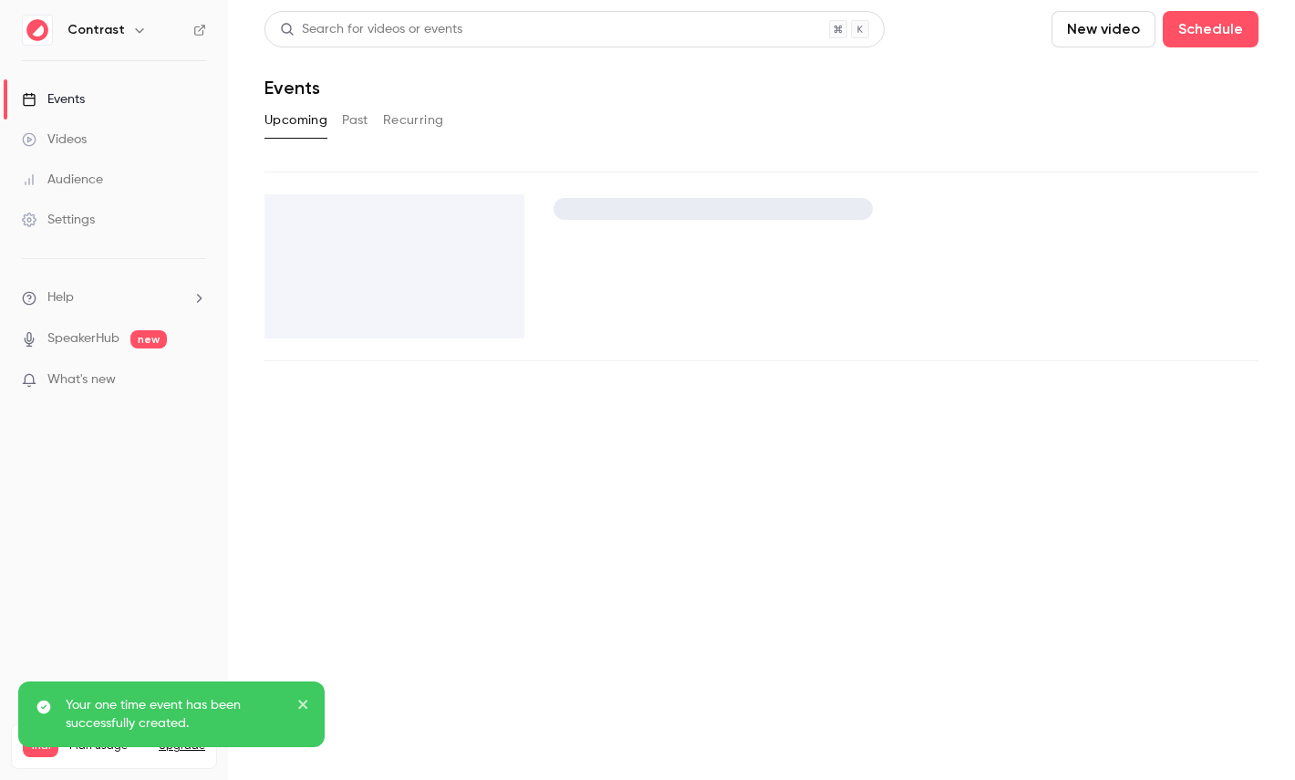
click at [82, 211] on div "Settings" at bounding box center [58, 220] width 73 height 18
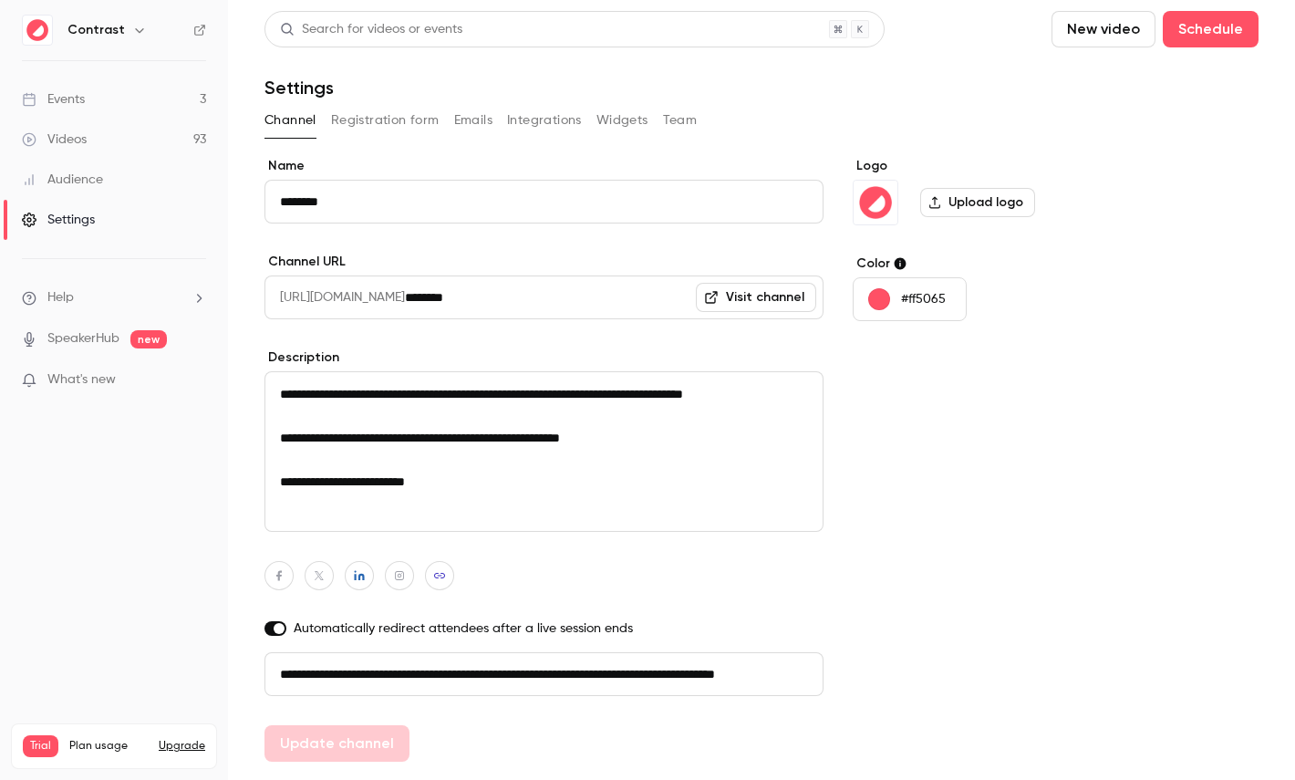
scroll to position [0, 103]
click at [370, 110] on button "Registration form" at bounding box center [385, 120] width 109 height 29
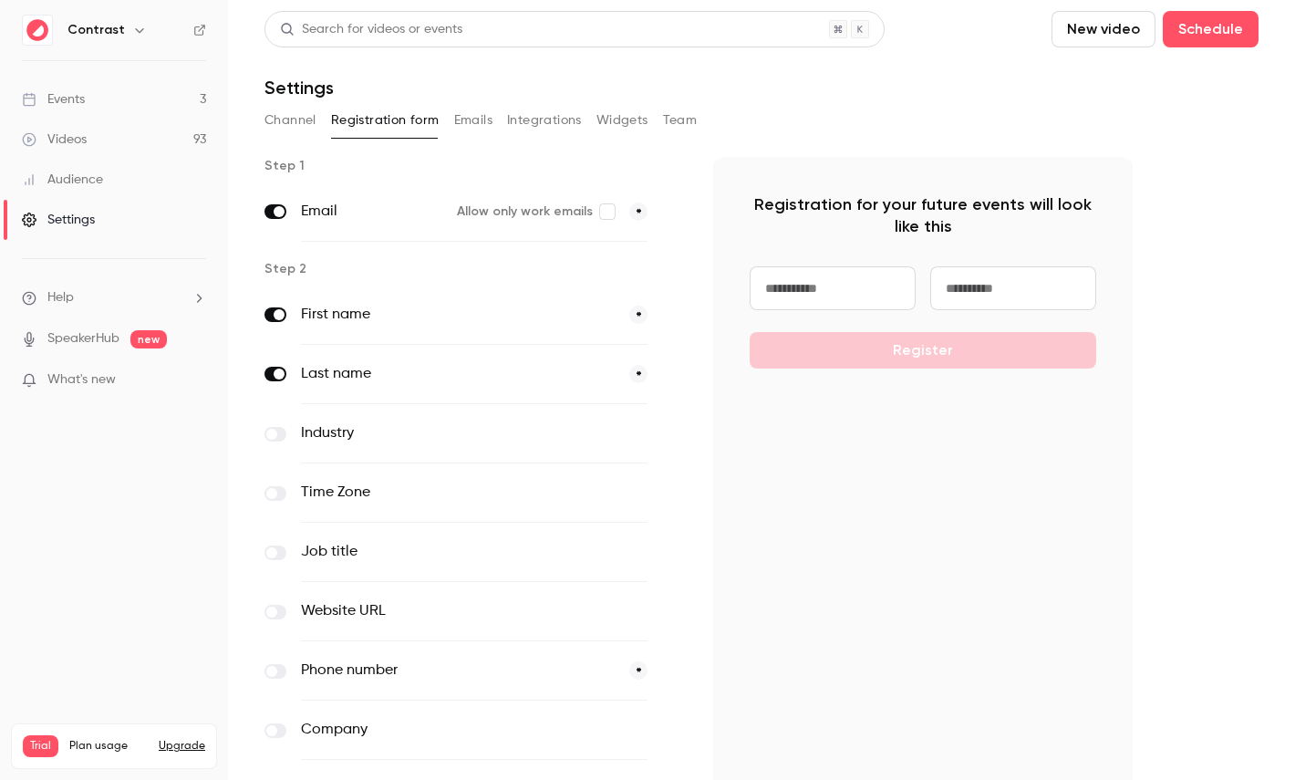
click at [486, 119] on button "Emails" at bounding box center [473, 120] width 38 height 29
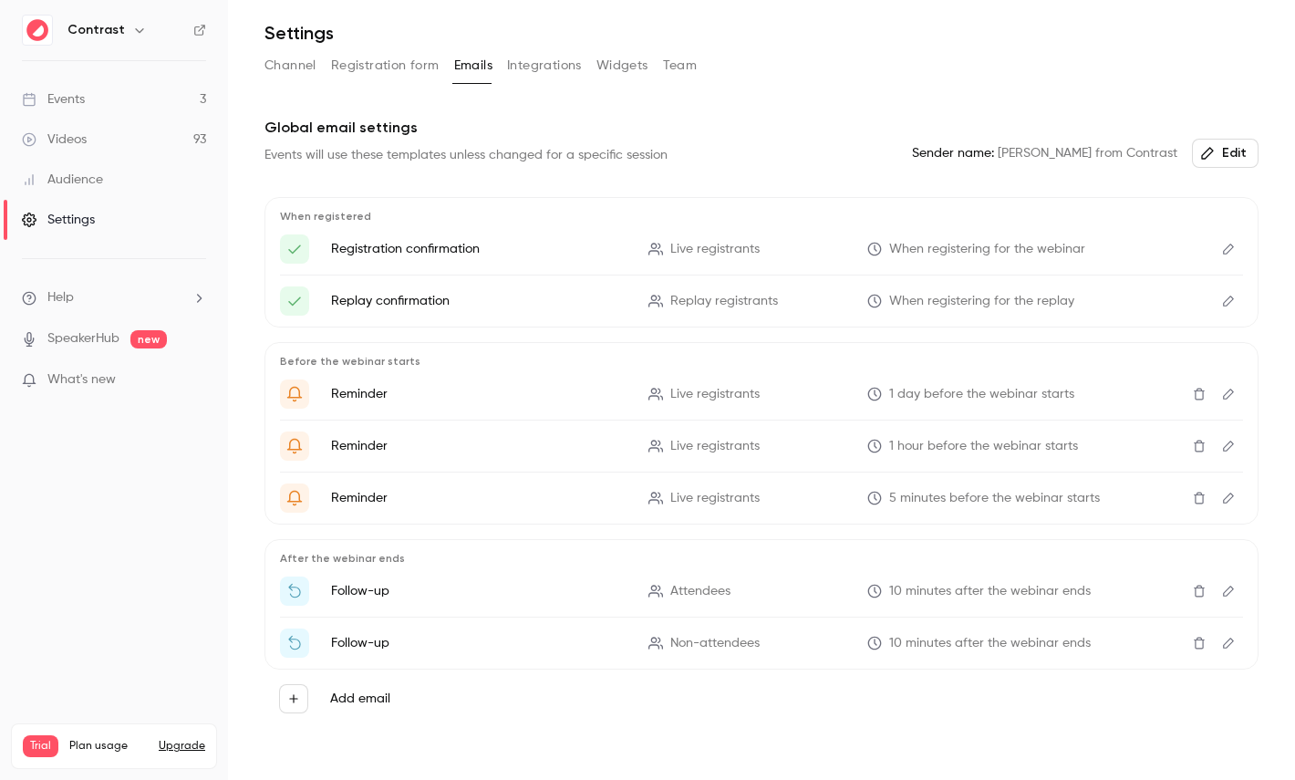
scroll to position [57, 0]
click at [1247, 255] on div "When registered Registration confirmation Live registrants When registering for…" at bounding box center [762, 260] width 994 height 130
click at [1230, 252] on icon "Edit" at bounding box center [1228, 247] width 15 height 13
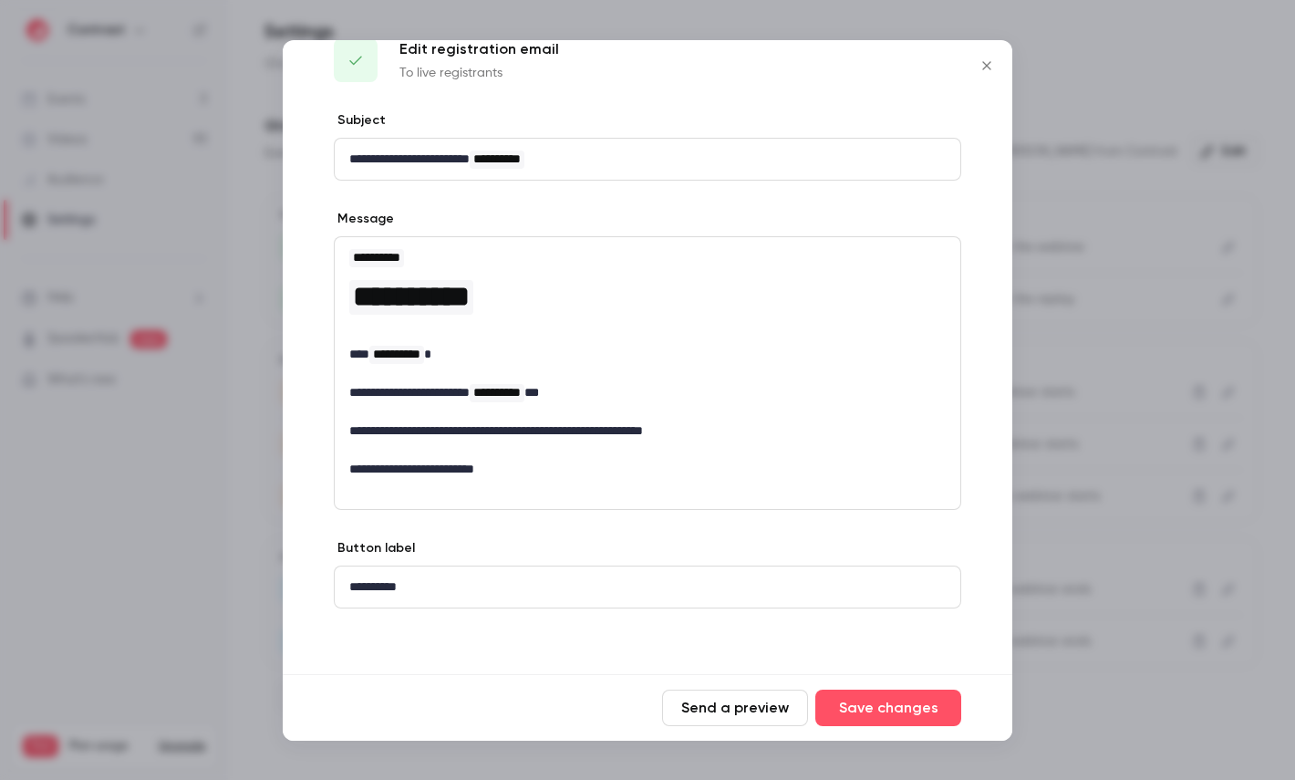
scroll to position [0, 0]
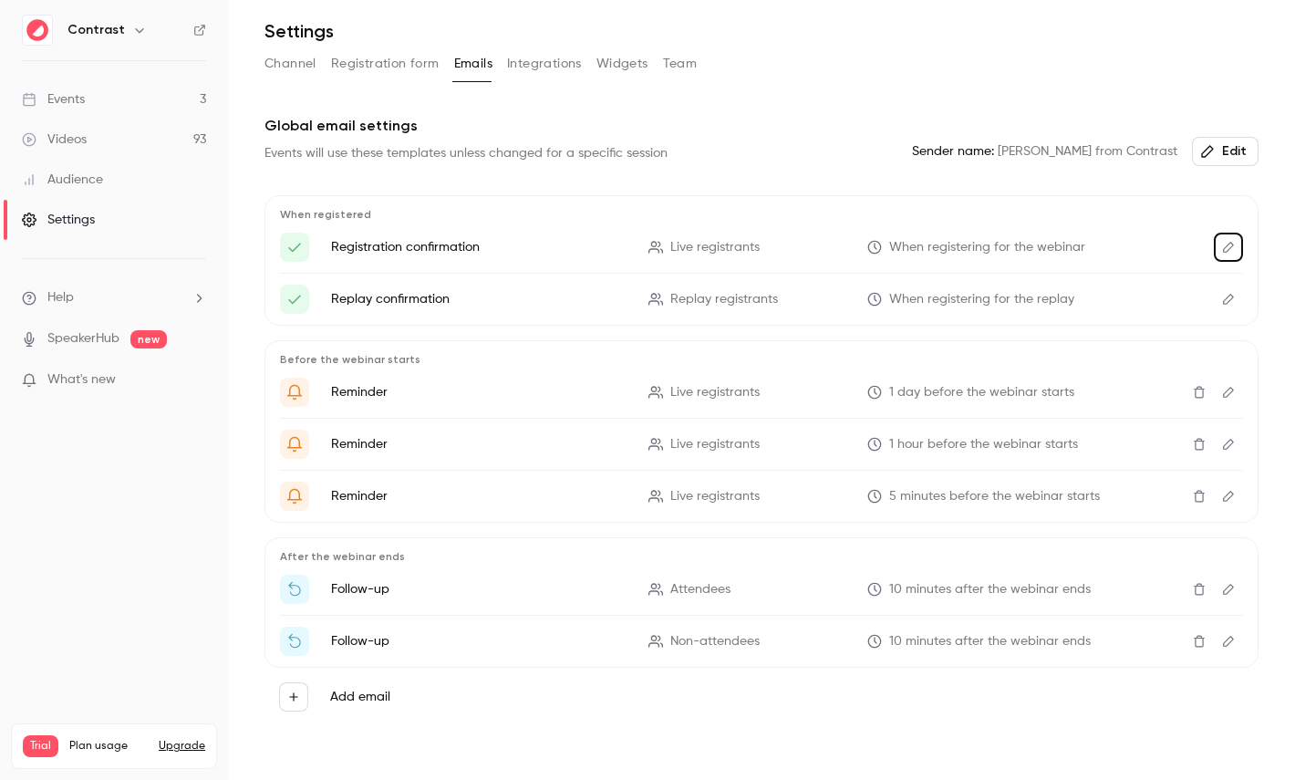
click at [526, 68] on button "Integrations" at bounding box center [544, 63] width 75 height 29
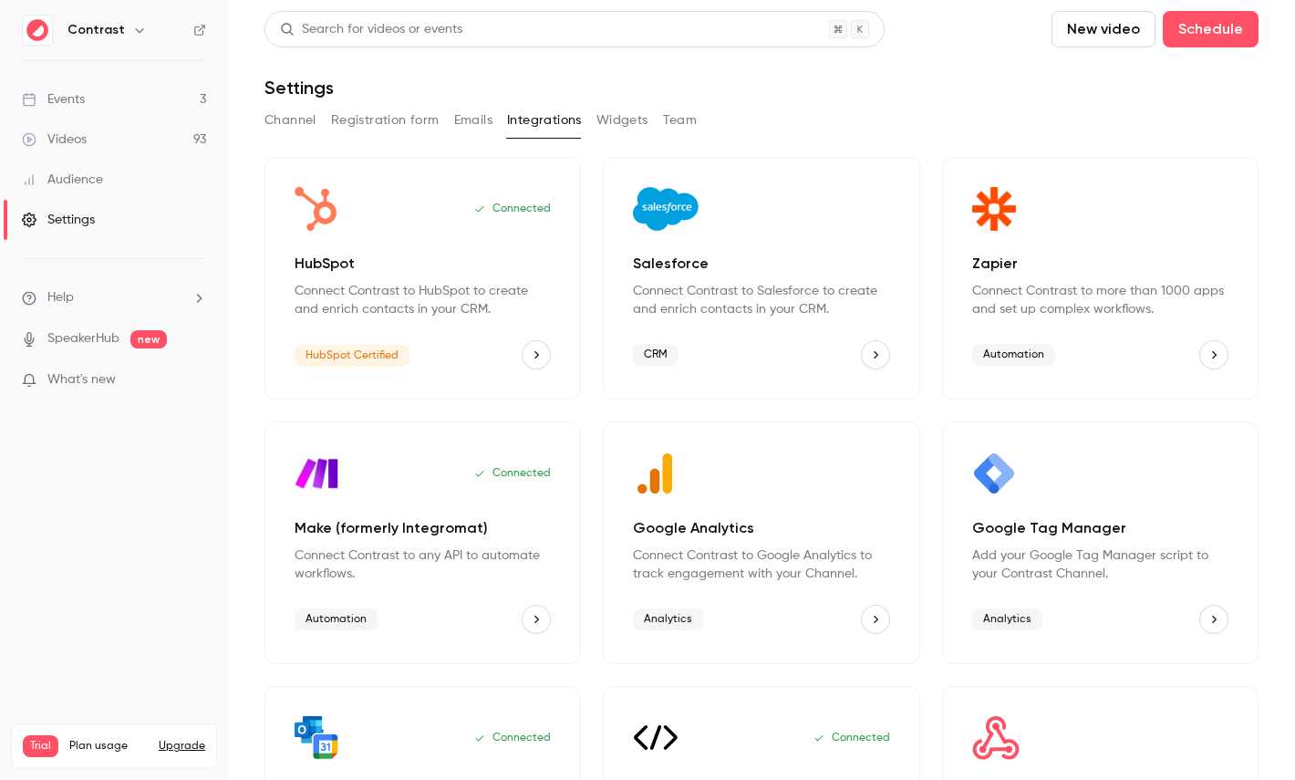
click at [688, 122] on button "Team" at bounding box center [680, 120] width 35 height 29
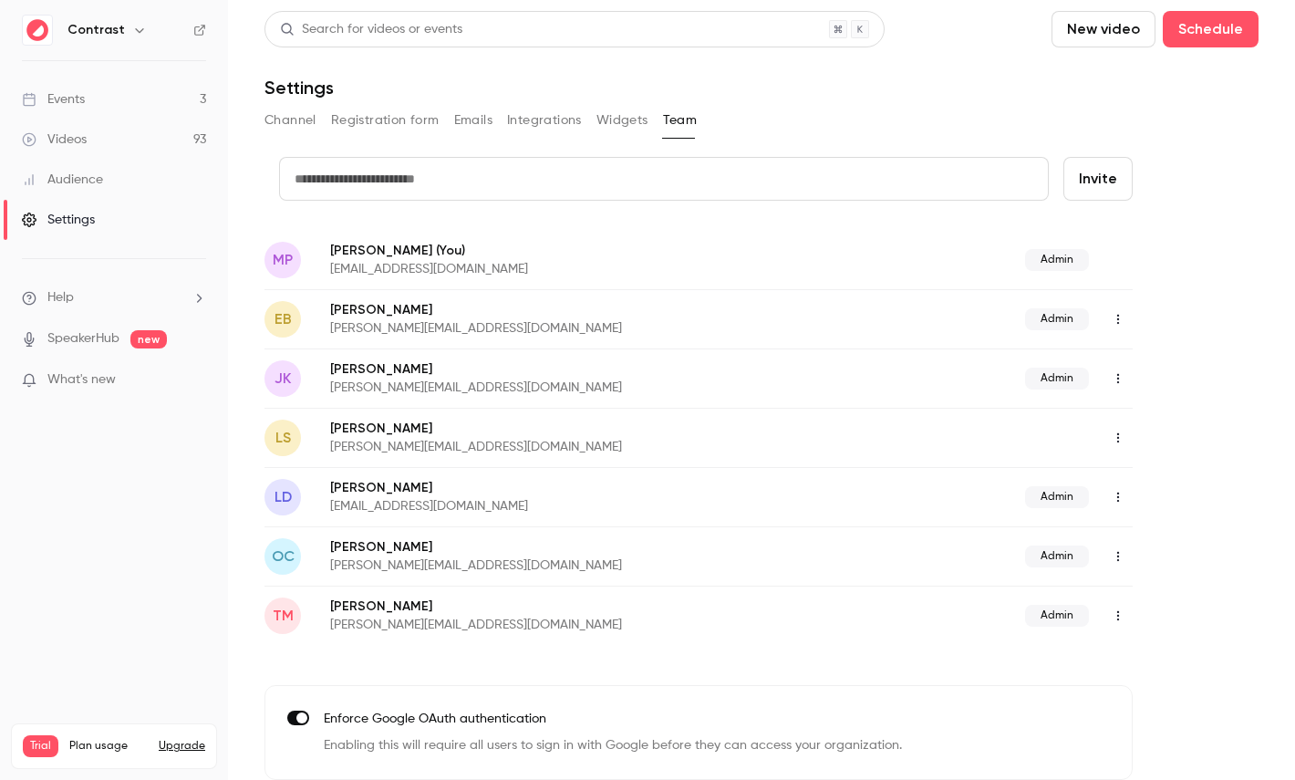
click at [132, 174] on link "Audience" at bounding box center [114, 180] width 228 height 40
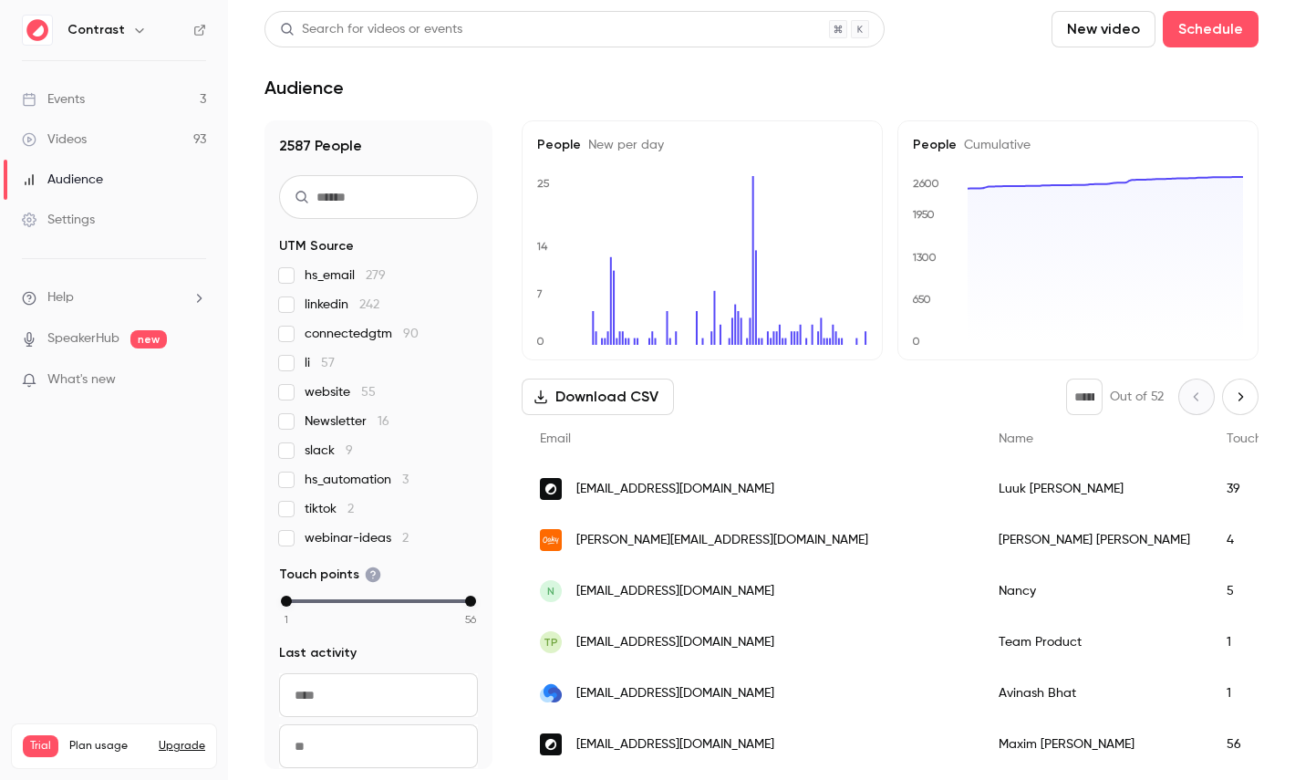
click at [980, 491] on div "Luuk de Jonge" at bounding box center [1094, 488] width 228 height 51
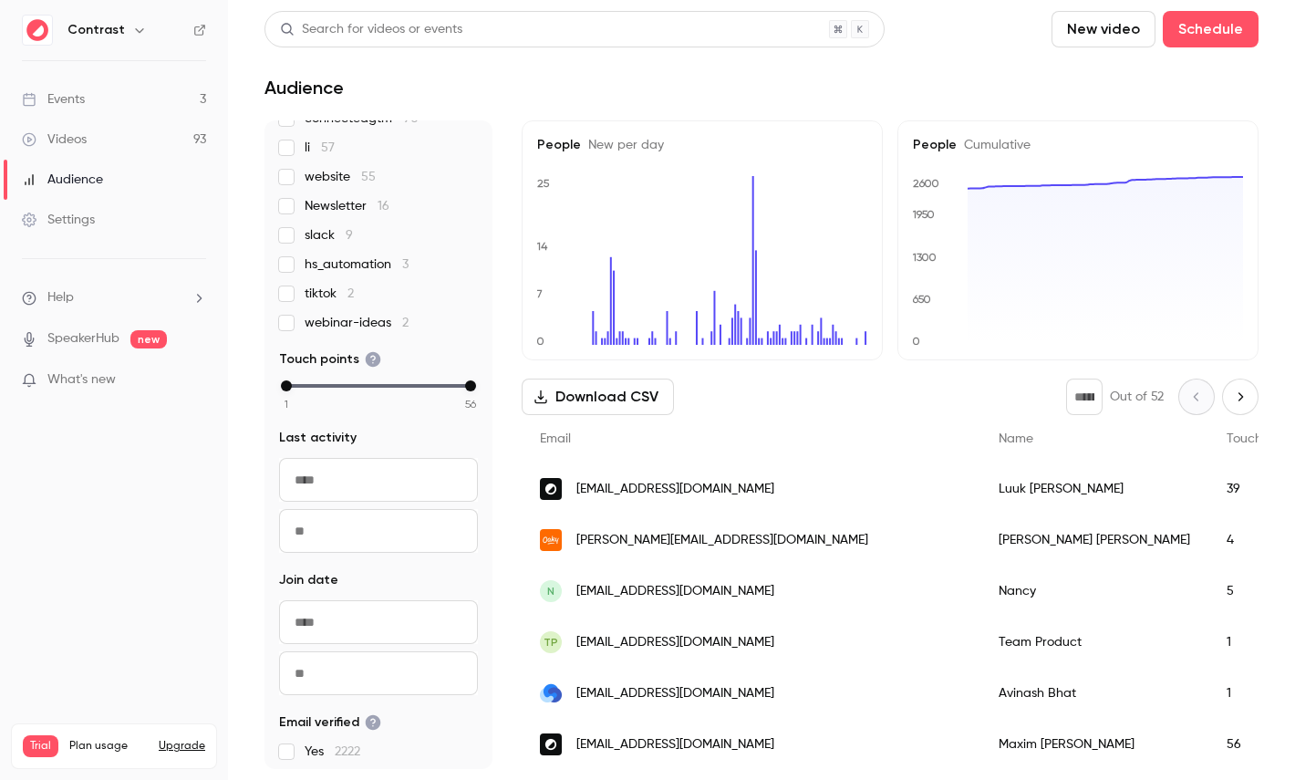
scroll to position [235, 0]
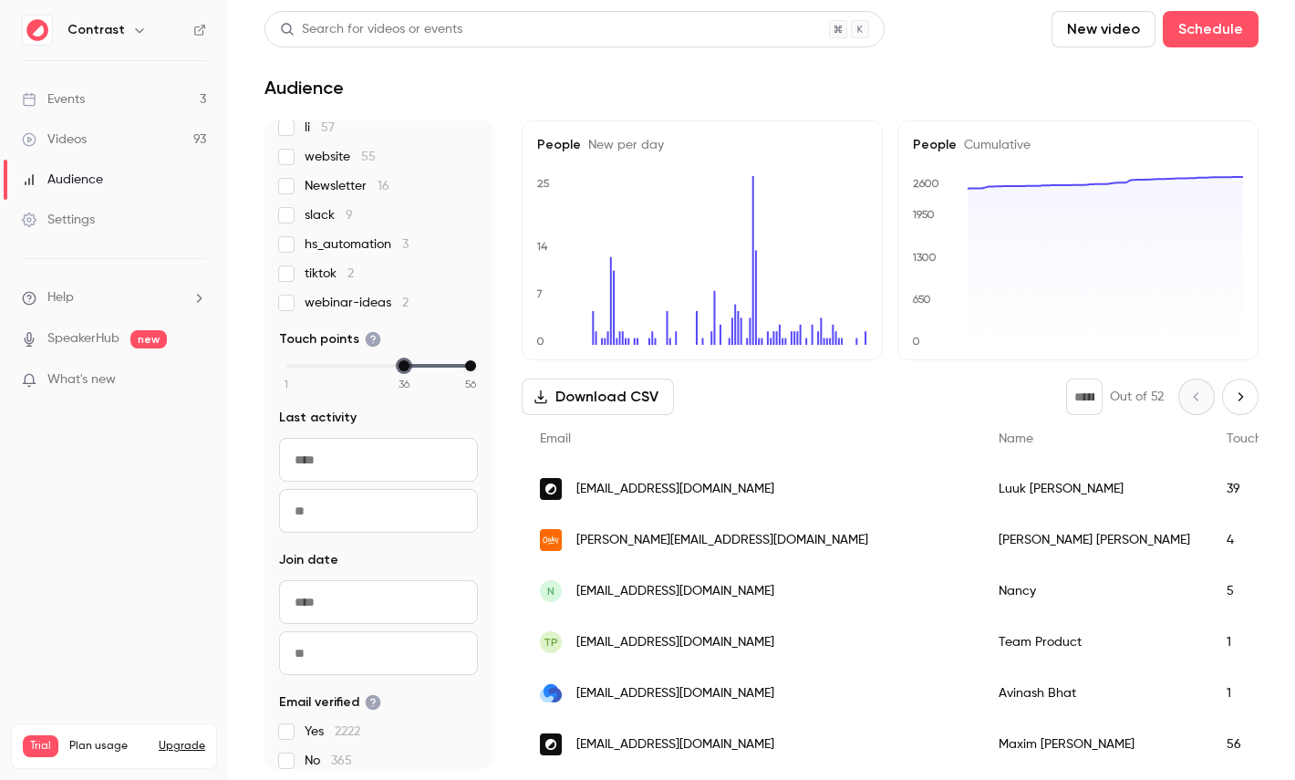
drag, startPoint x: 287, startPoint y: 367, endPoint x: 405, endPoint y: 367, distance: 117.7
click at [405, 367] on div "min" at bounding box center [404, 365] width 11 height 11
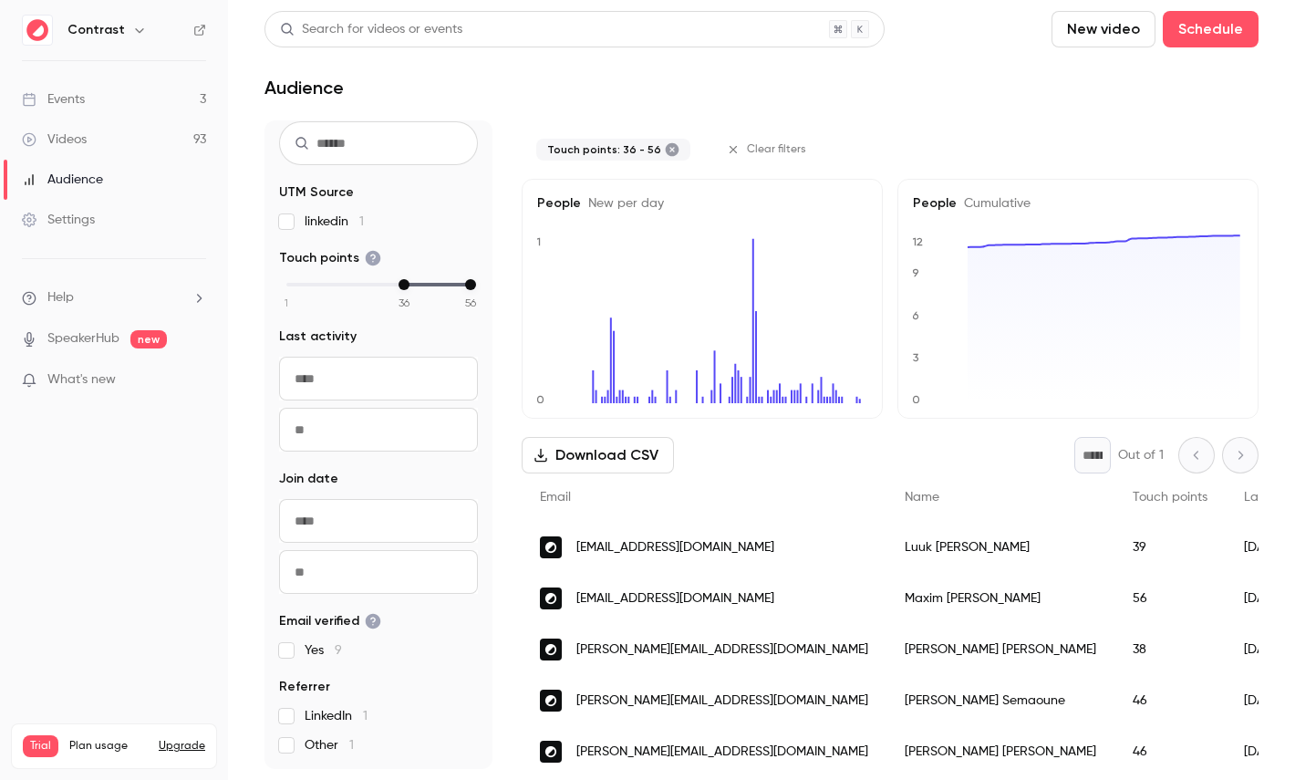
scroll to position [54, 0]
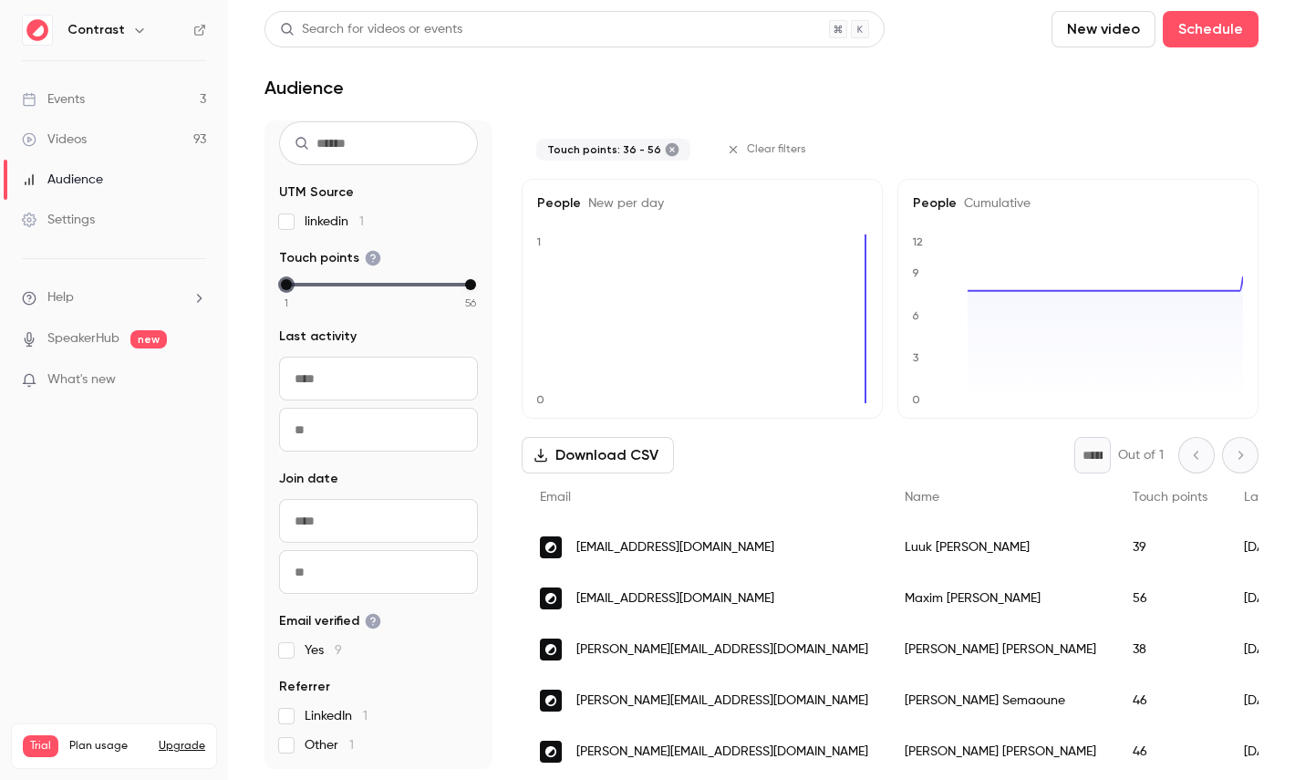
drag, startPoint x: 403, startPoint y: 285, endPoint x: 257, endPoint y: 277, distance: 146.1
click at [257, 277] on main "Search for videos or events New video Schedule Audience 9 People UTM Source lin…" at bounding box center [761, 390] width 1067 height 780
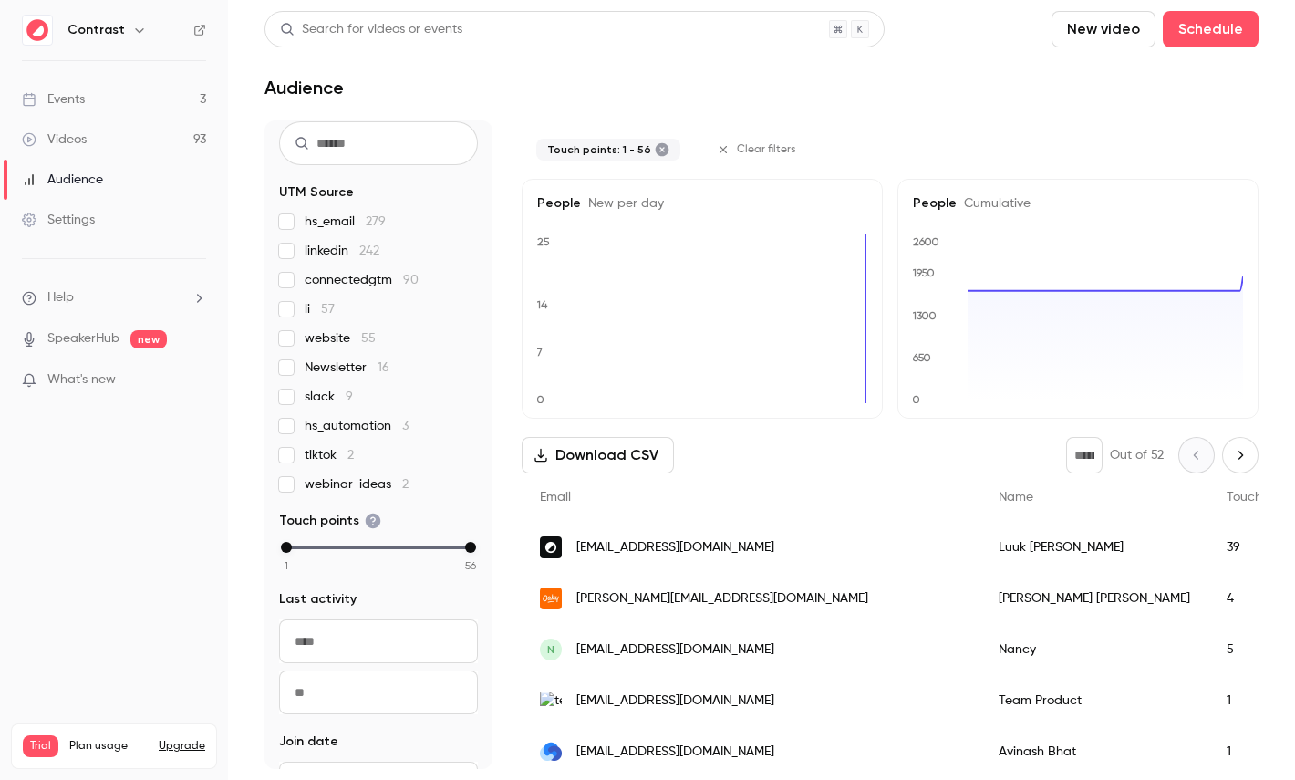
scroll to position [235, 0]
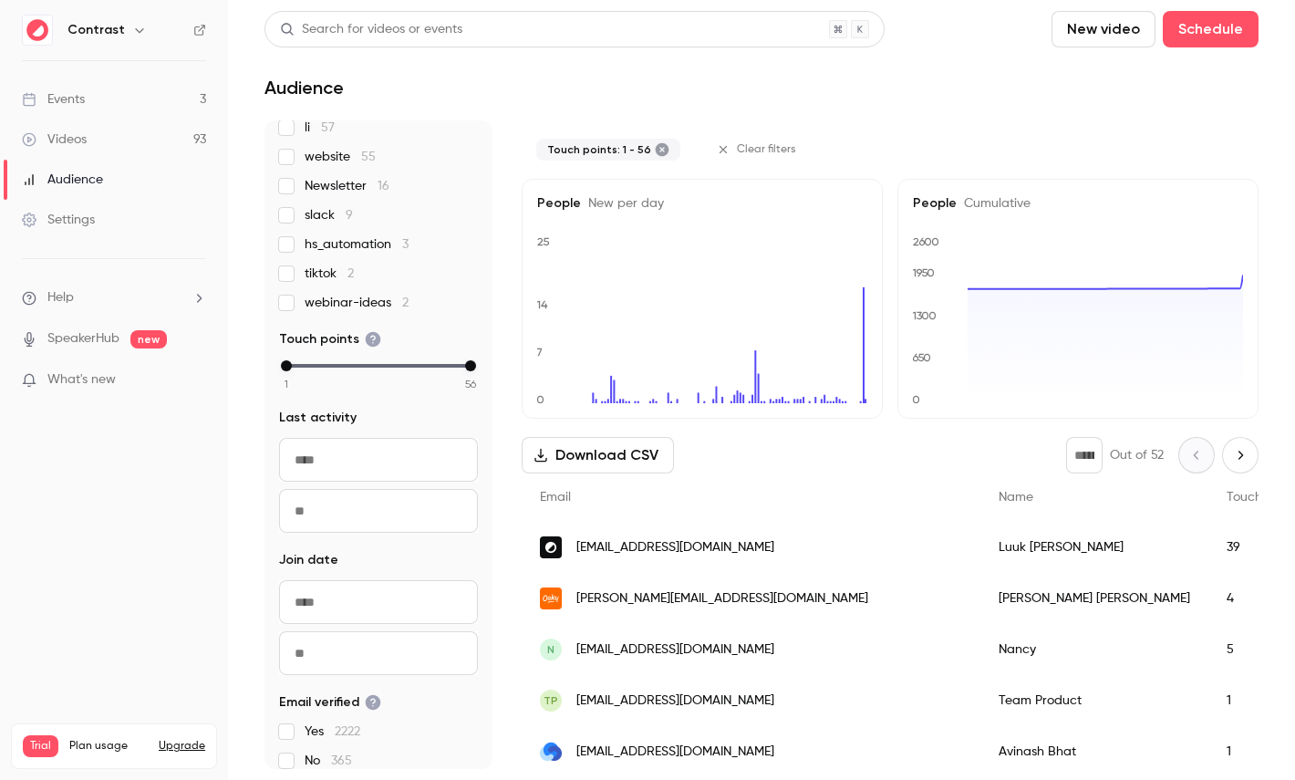
click at [655, 147] on icon at bounding box center [662, 149] width 15 height 15
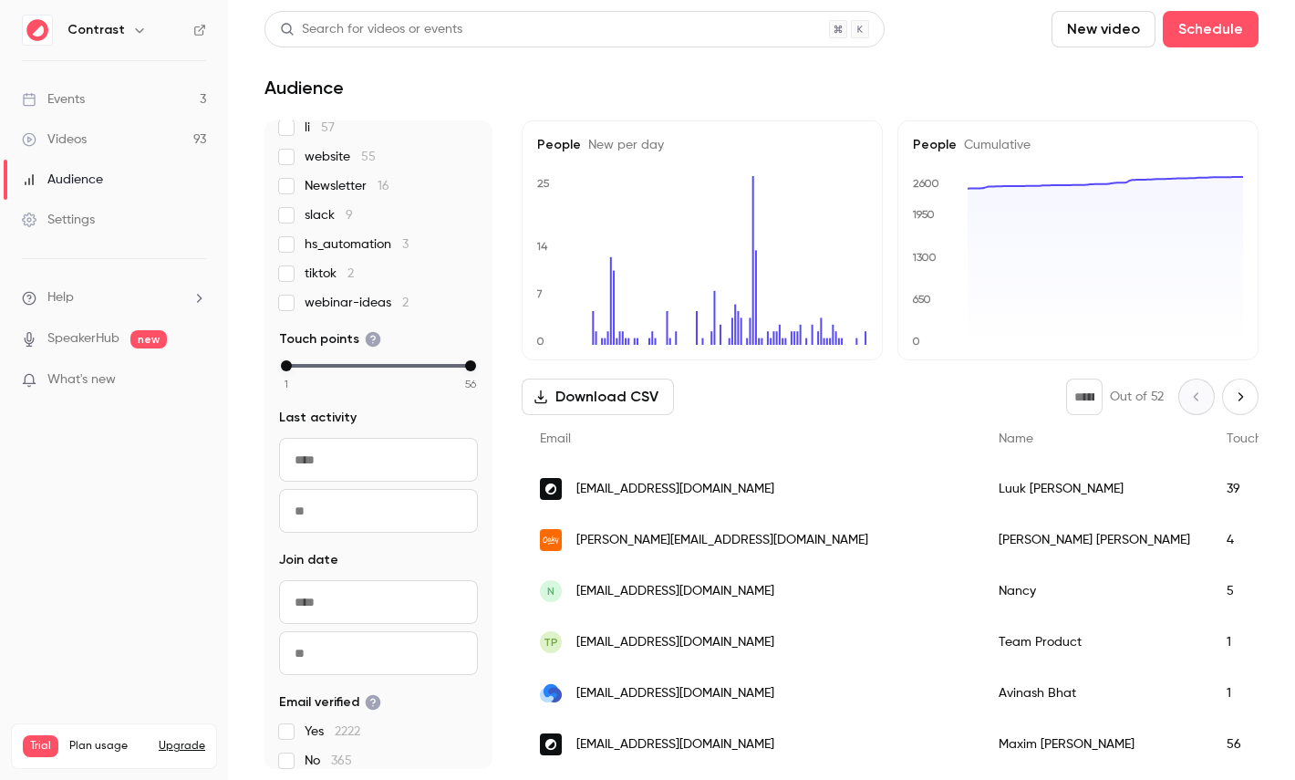
click at [101, 136] on link "Videos 93" at bounding box center [114, 139] width 228 height 40
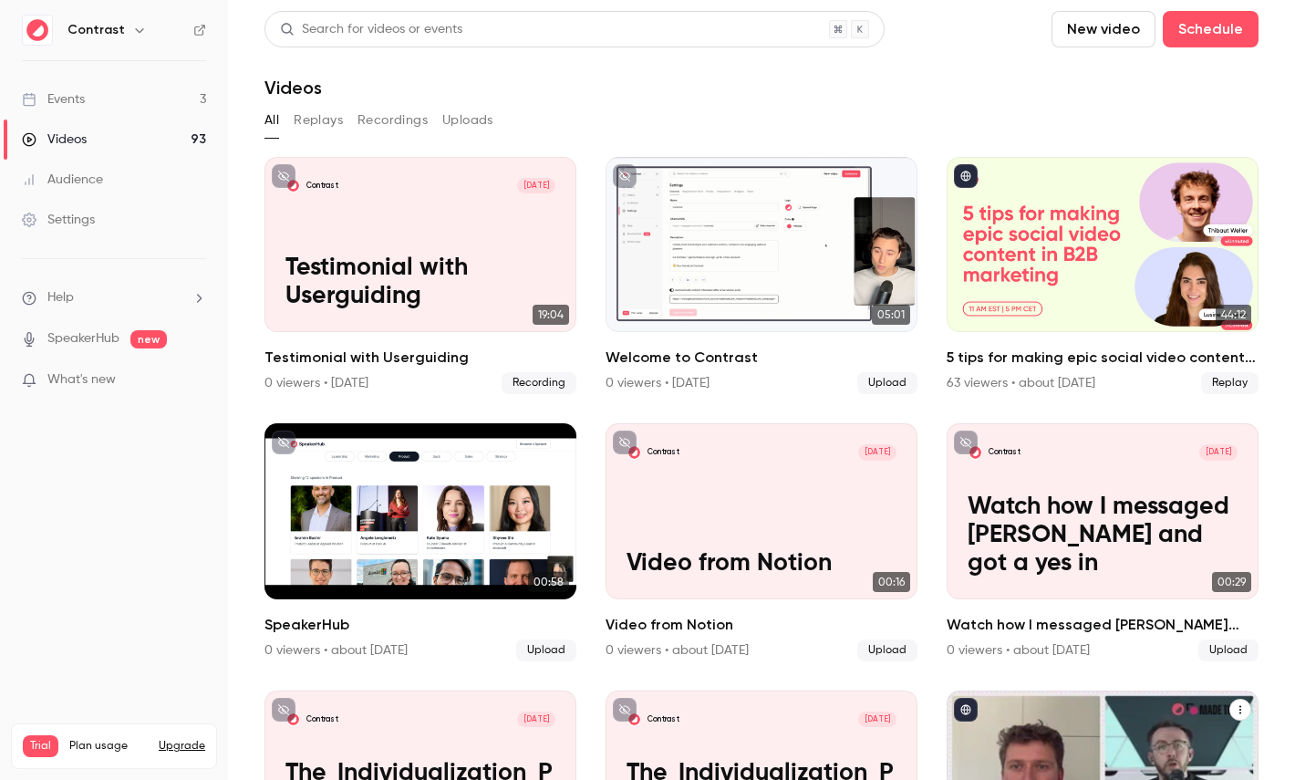
click at [1095, 267] on div "5 tips for making epic social video content in B2B marketing" at bounding box center [1103, 244] width 312 height 175
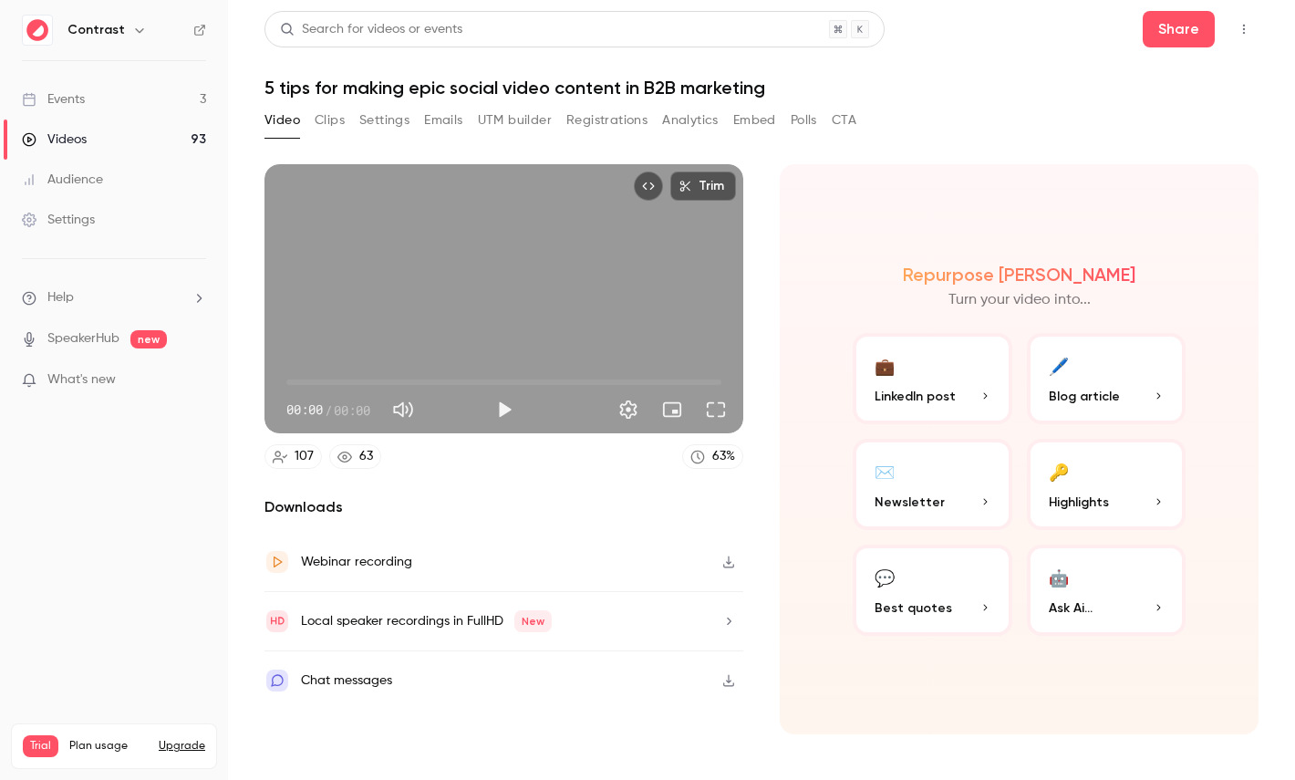
click at [601, 119] on button "Registrations" at bounding box center [606, 120] width 81 height 29
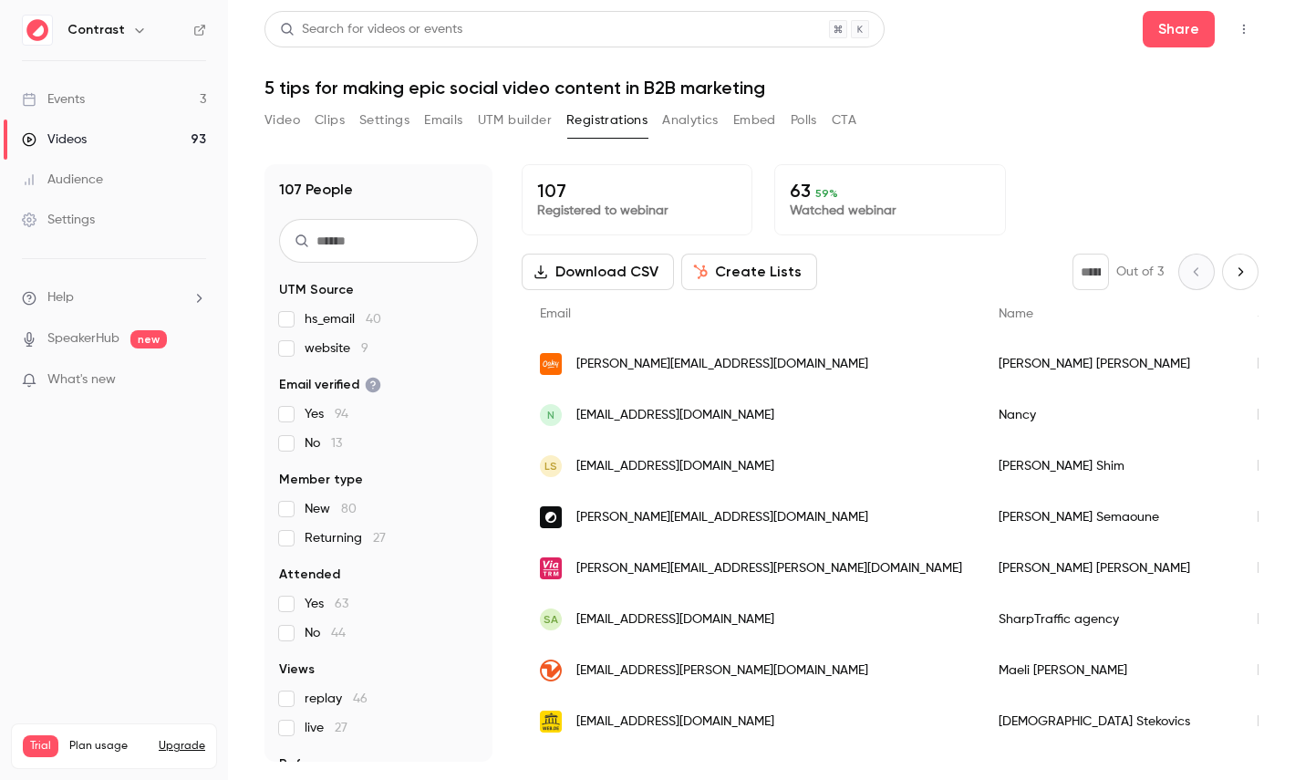
scroll to position [85, 0]
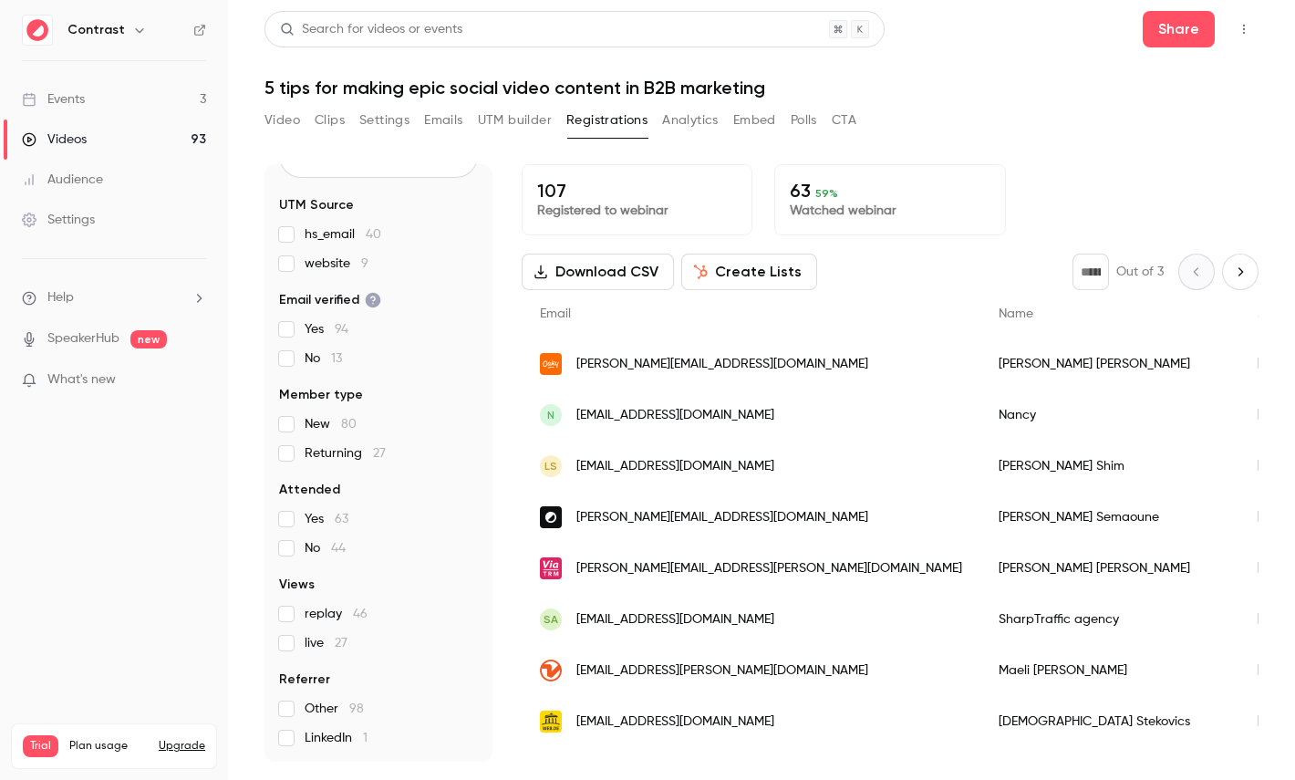
click at [684, 118] on button "Analytics" at bounding box center [690, 120] width 57 height 29
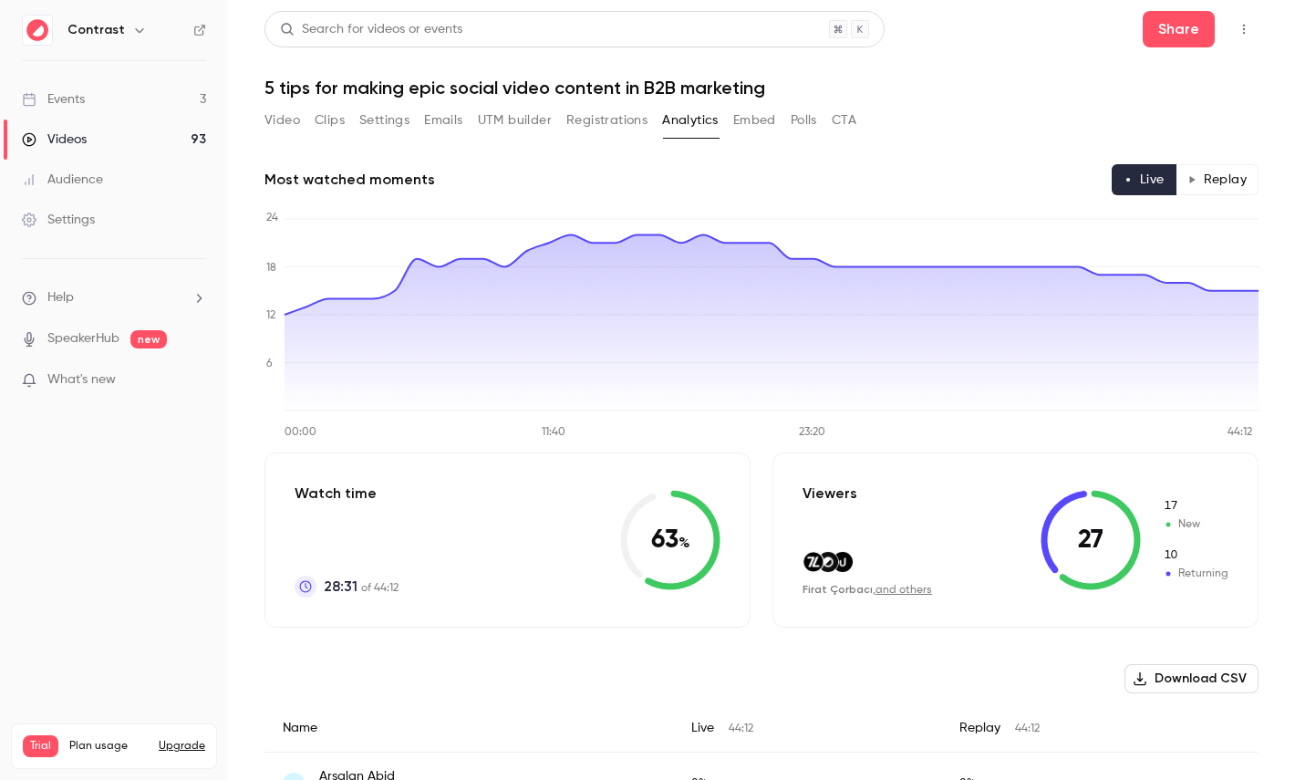
click at [1214, 180] on button "Replay" at bounding box center [1217, 179] width 83 height 31
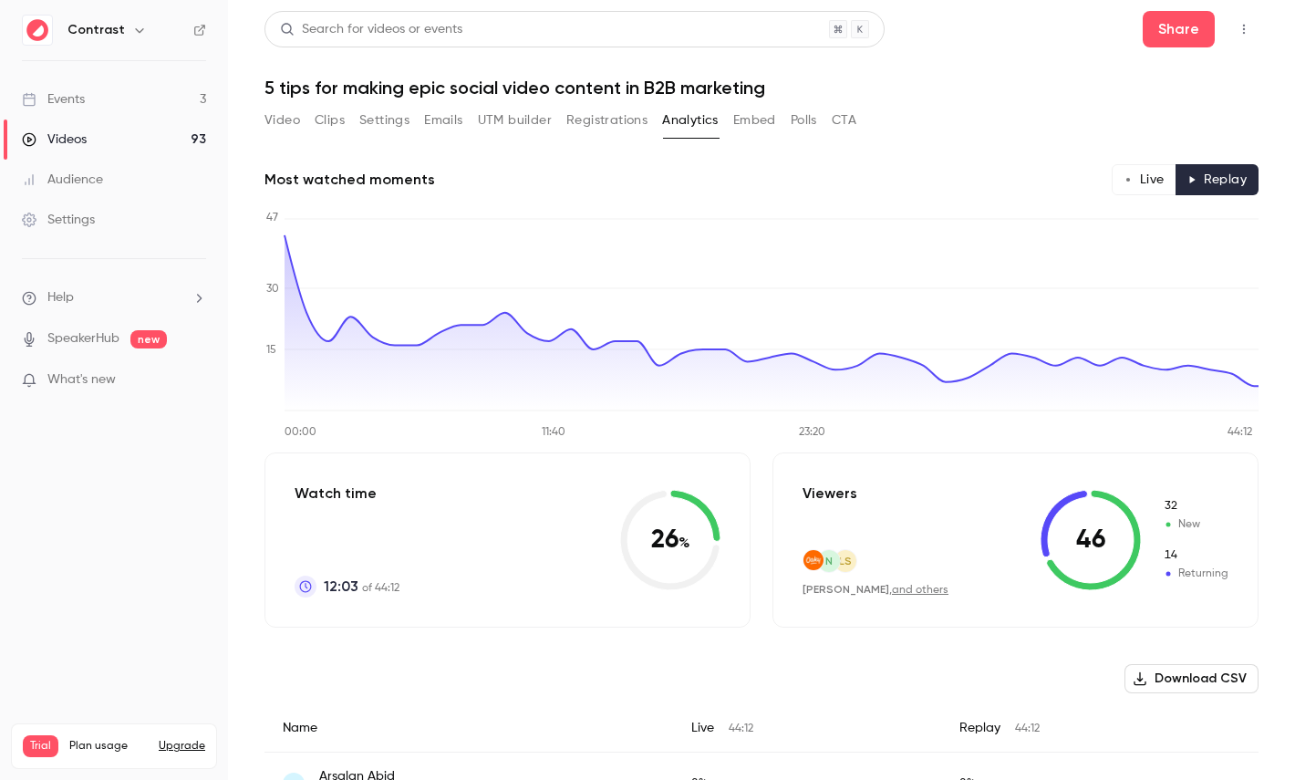
click at [1146, 180] on button "Live" at bounding box center [1144, 179] width 65 height 31
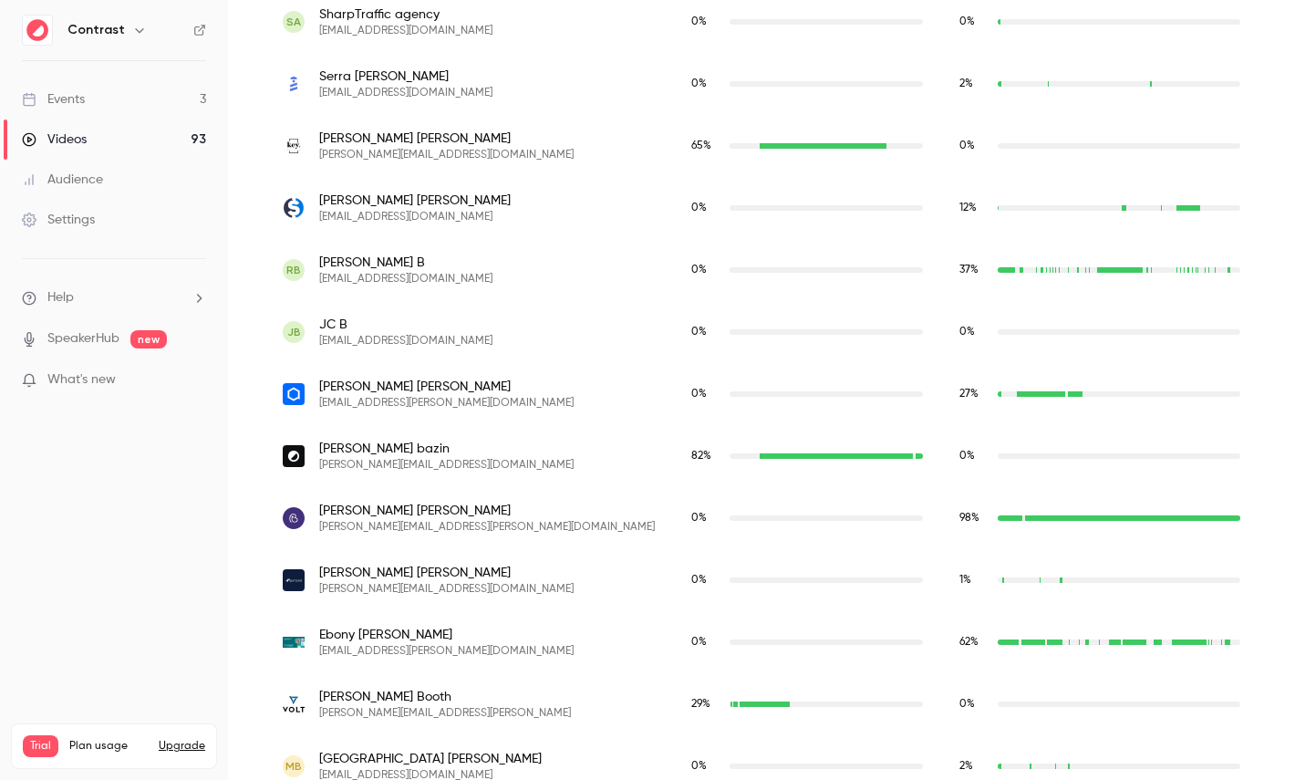
scroll to position [1014, 0]
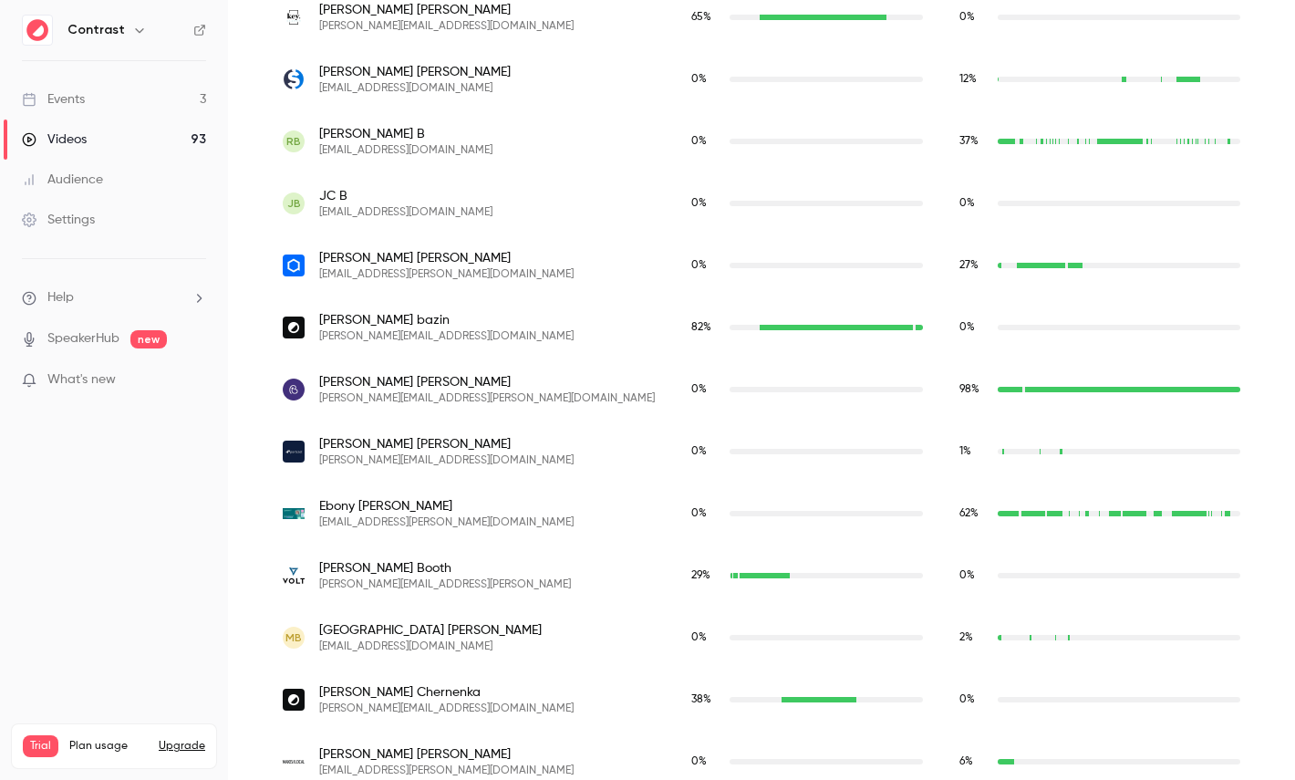
click at [343, 386] on span "Johanna Bernuy" at bounding box center [487, 382] width 336 height 18
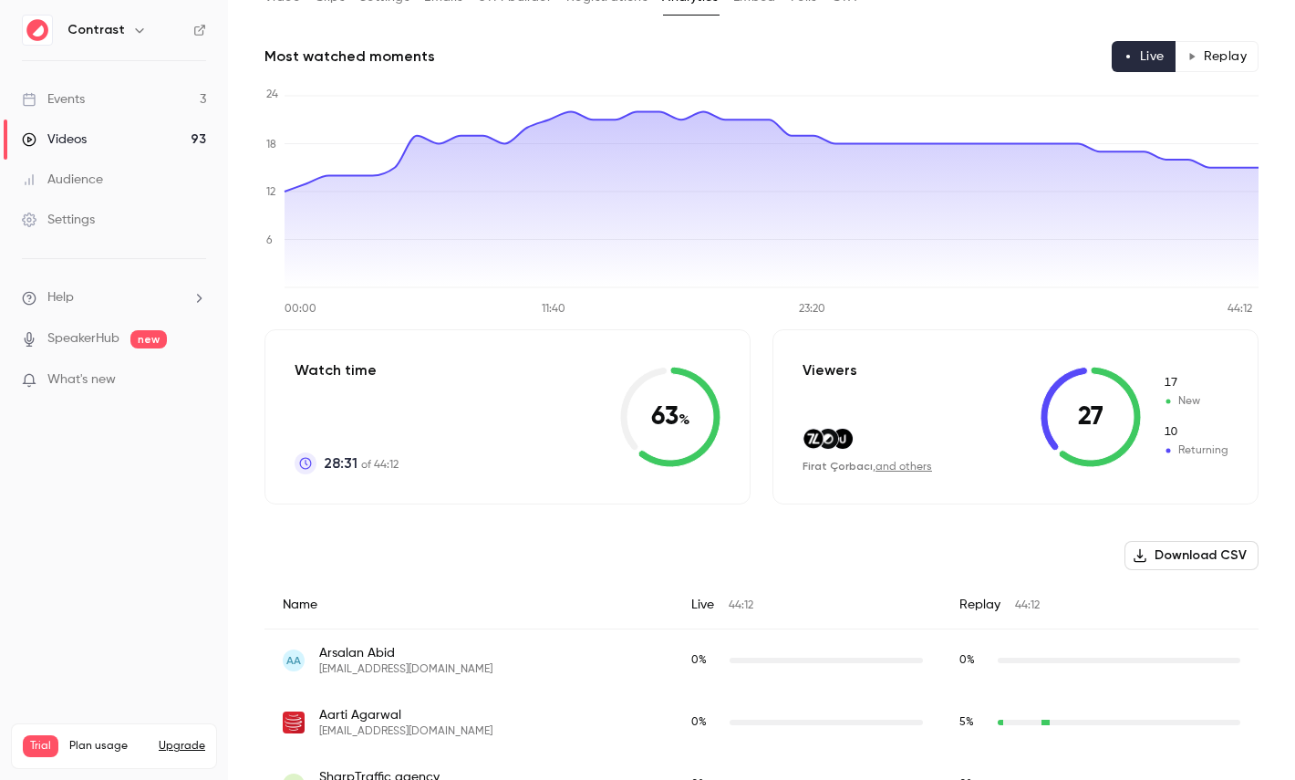
scroll to position [0, 0]
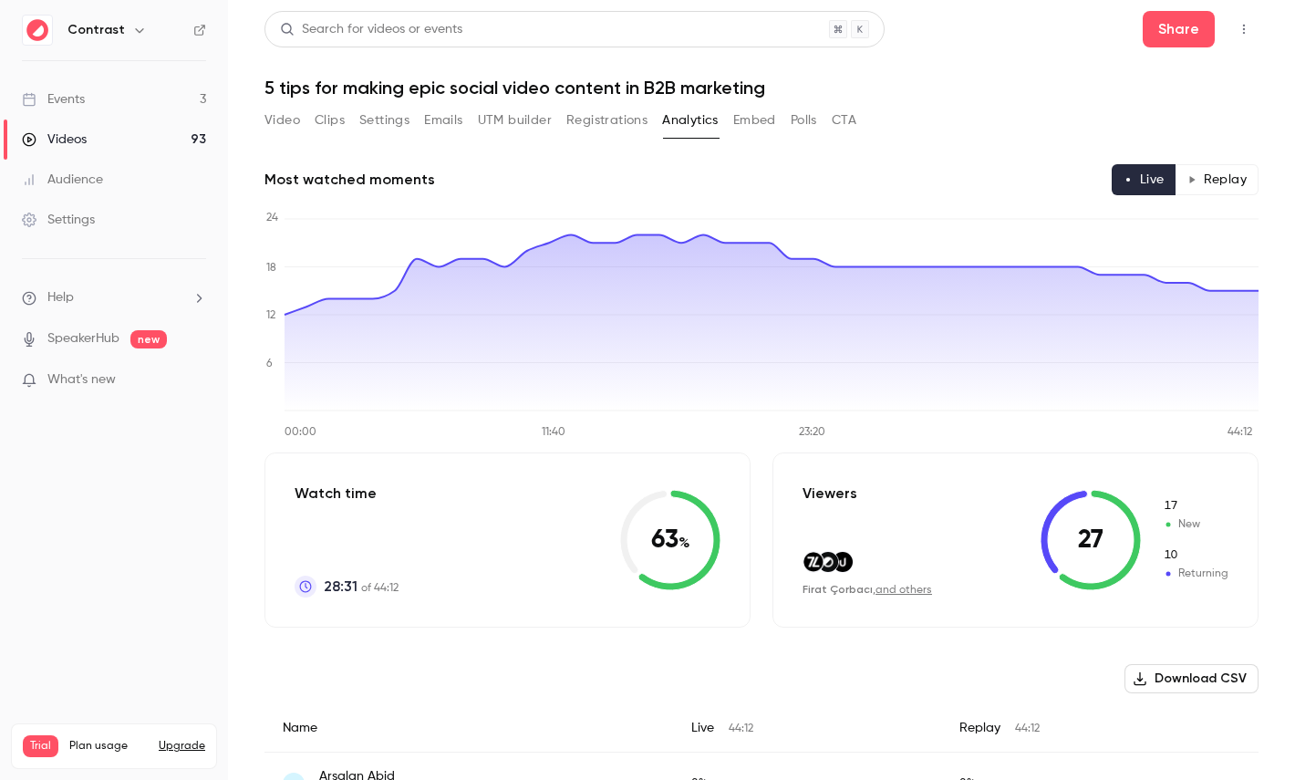
click at [814, 128] on button "Polls" at bounding box center [804, 120] width 26 height 29
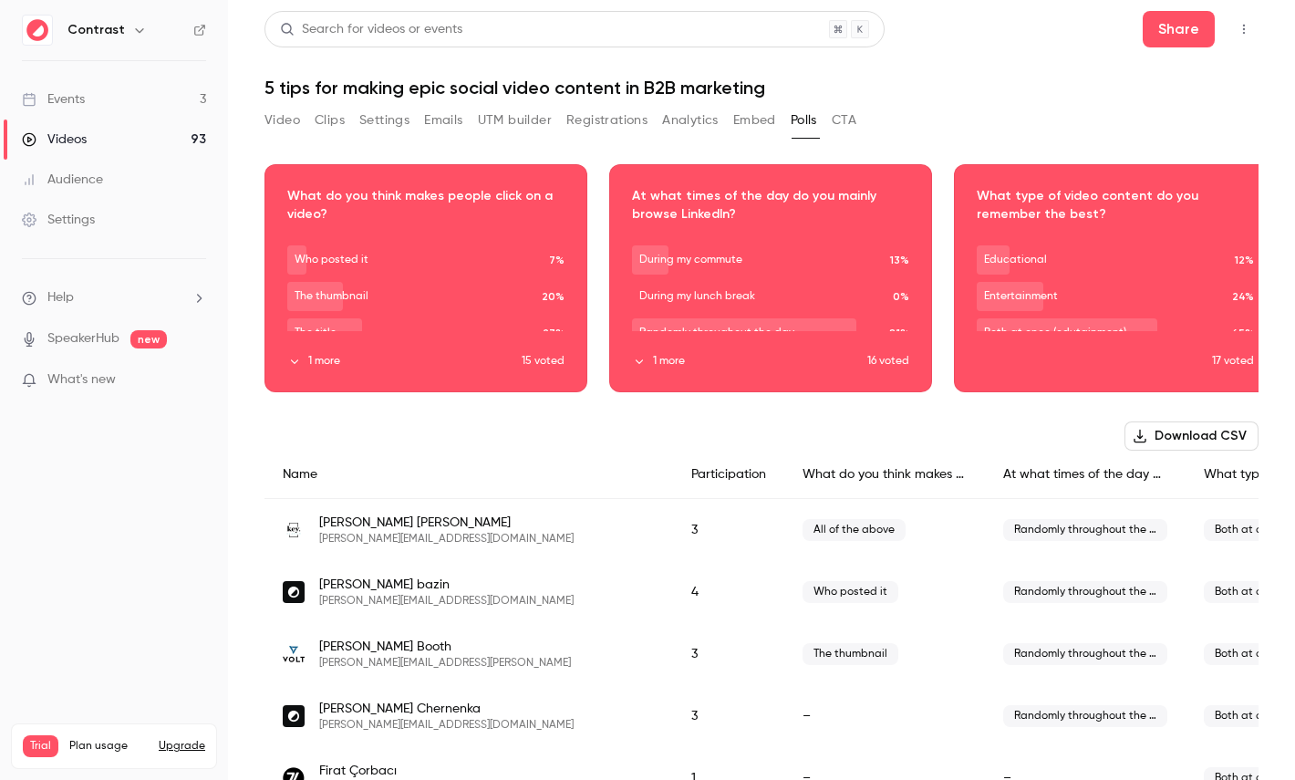
click at [850, 123] on button "CTA" at bounding box center [844, 120] width 25 height 29
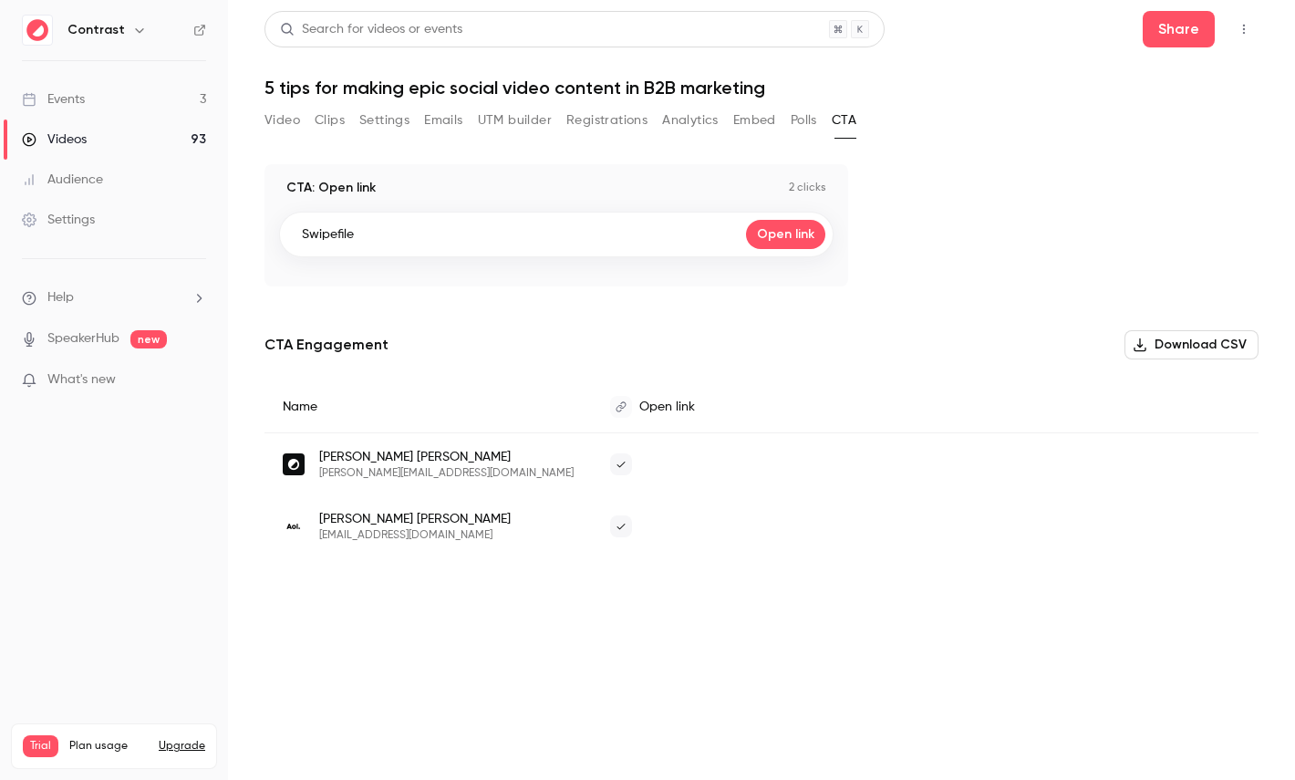
click at [120, 24] on div "Contrast" at bounding box center [122, 30] width 111 height 22
click at [132, 26] on icon "button" at bounding box center [139, 30] width 15 height 15
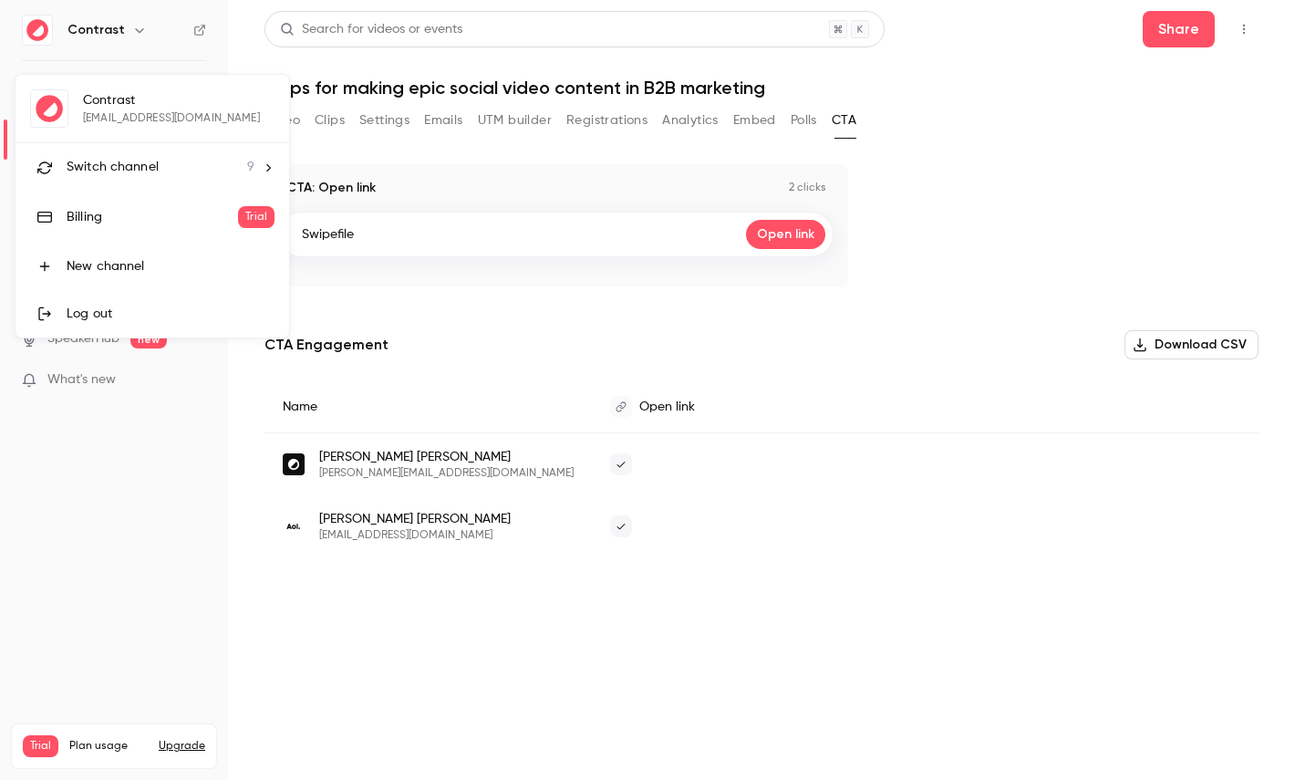
click at [140, 162] on span "Switch channel" at bounding box center [113, 167] width 92 height 19
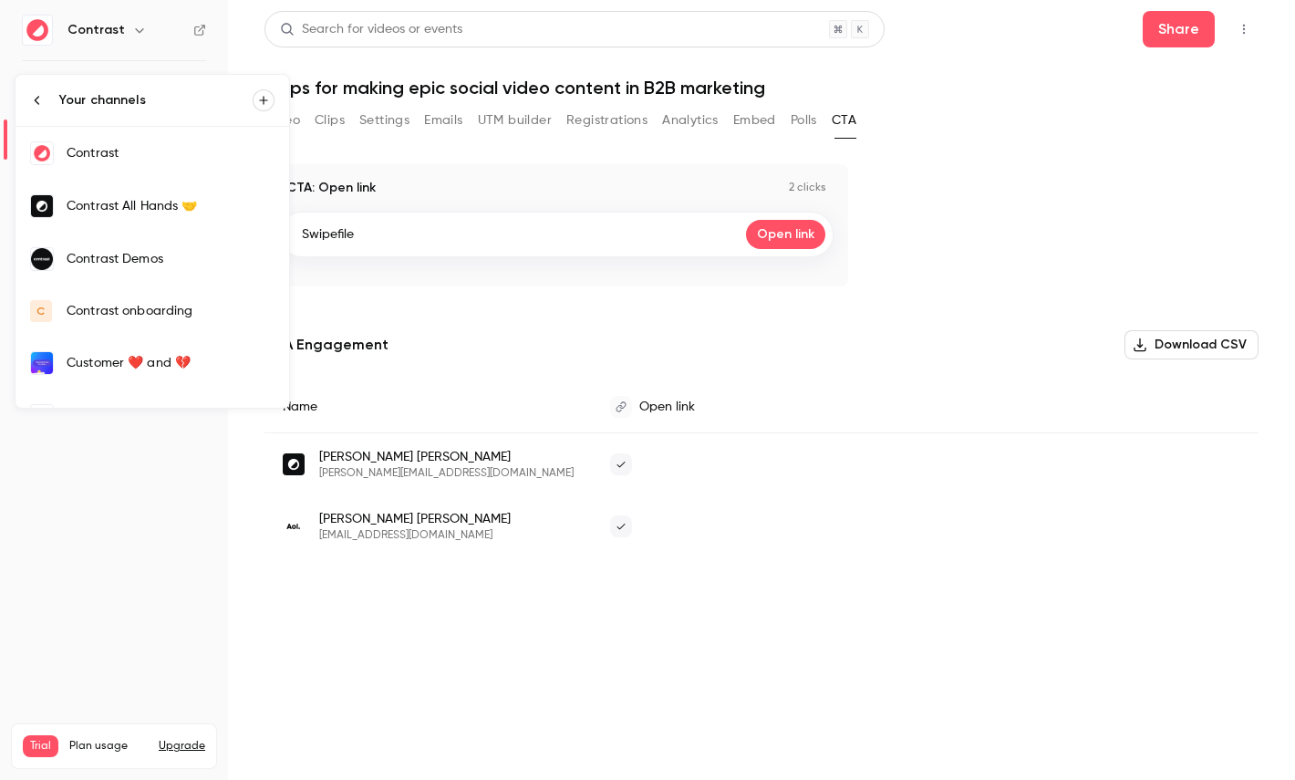
click at [161, 257] on div "Contrast Demos" at bounding box center [171, 259] width 208 height 18
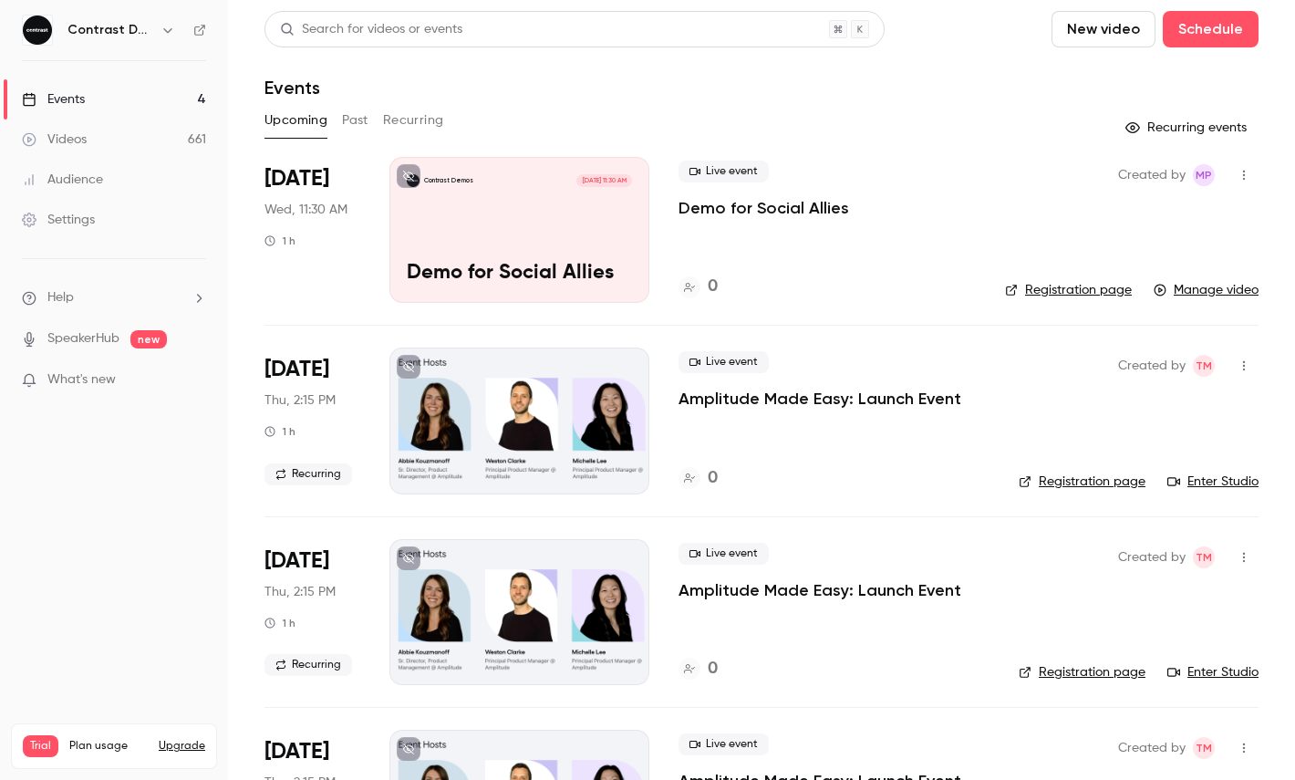
click at [122, 140] on link "Videos 661" at bounding box center [114, 139] width 228 height 40
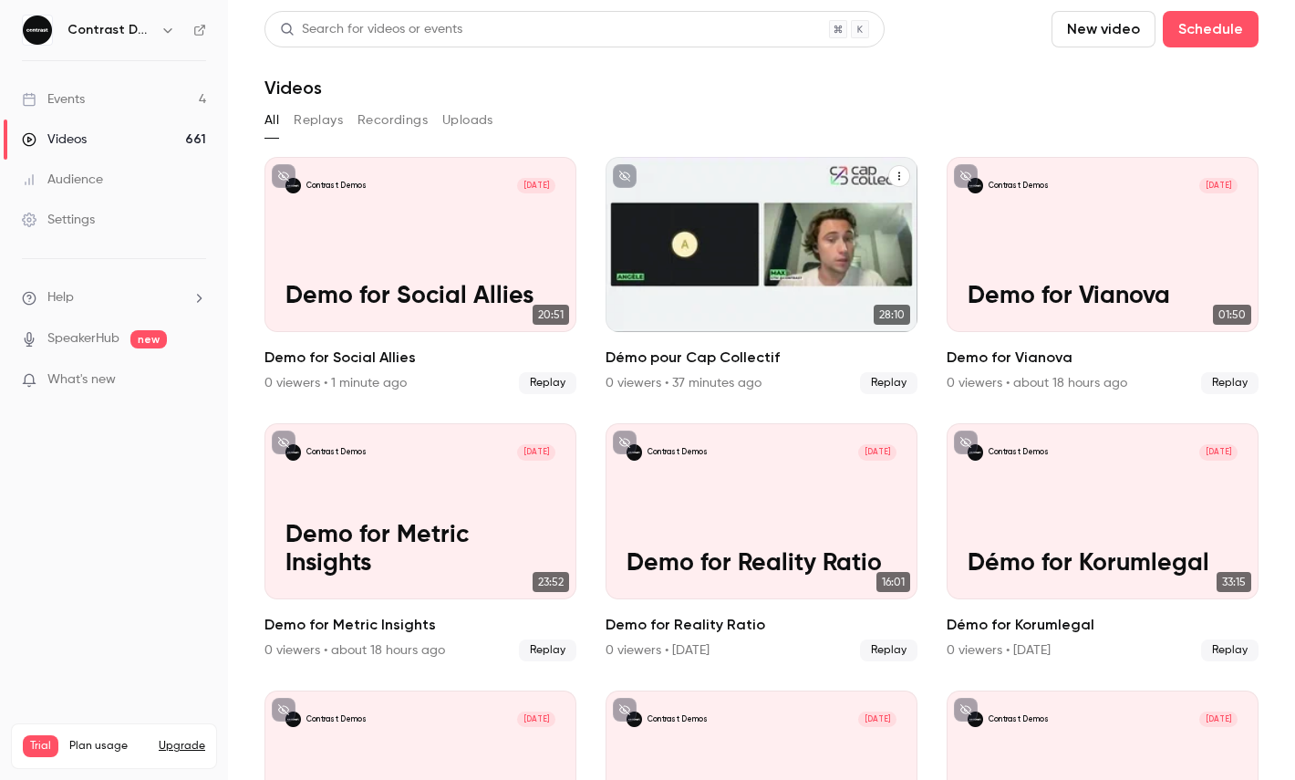
click at [811, 233] on div "Contrast Demos Aug 13 Démo pour Cap Collectif" at bounding box center [762, 244] width 312 height 175
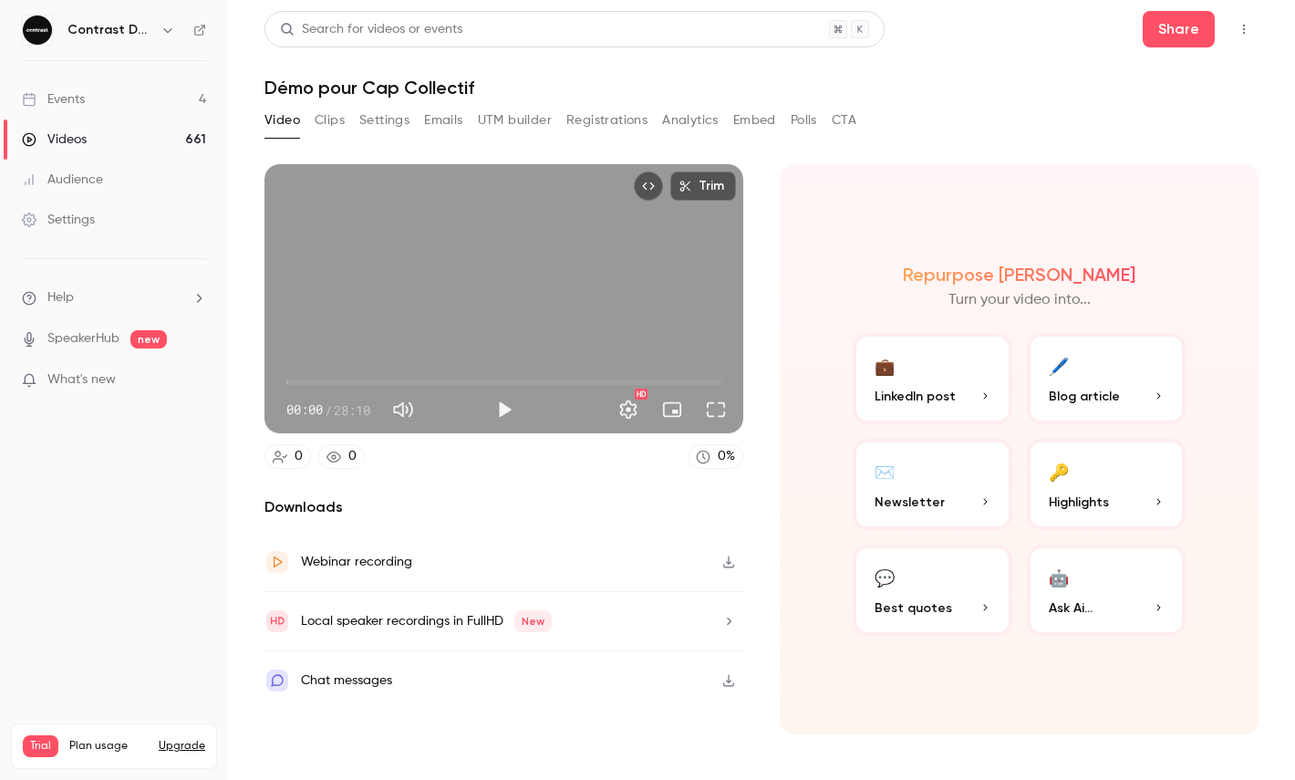
type input "*****"
click at [409, 384] on span "00:00" at bounding box center [503, 382] width 435 height 29
click at [1154, 40] on button "Share" at bounding box center [1179, 29] width 72 height 36
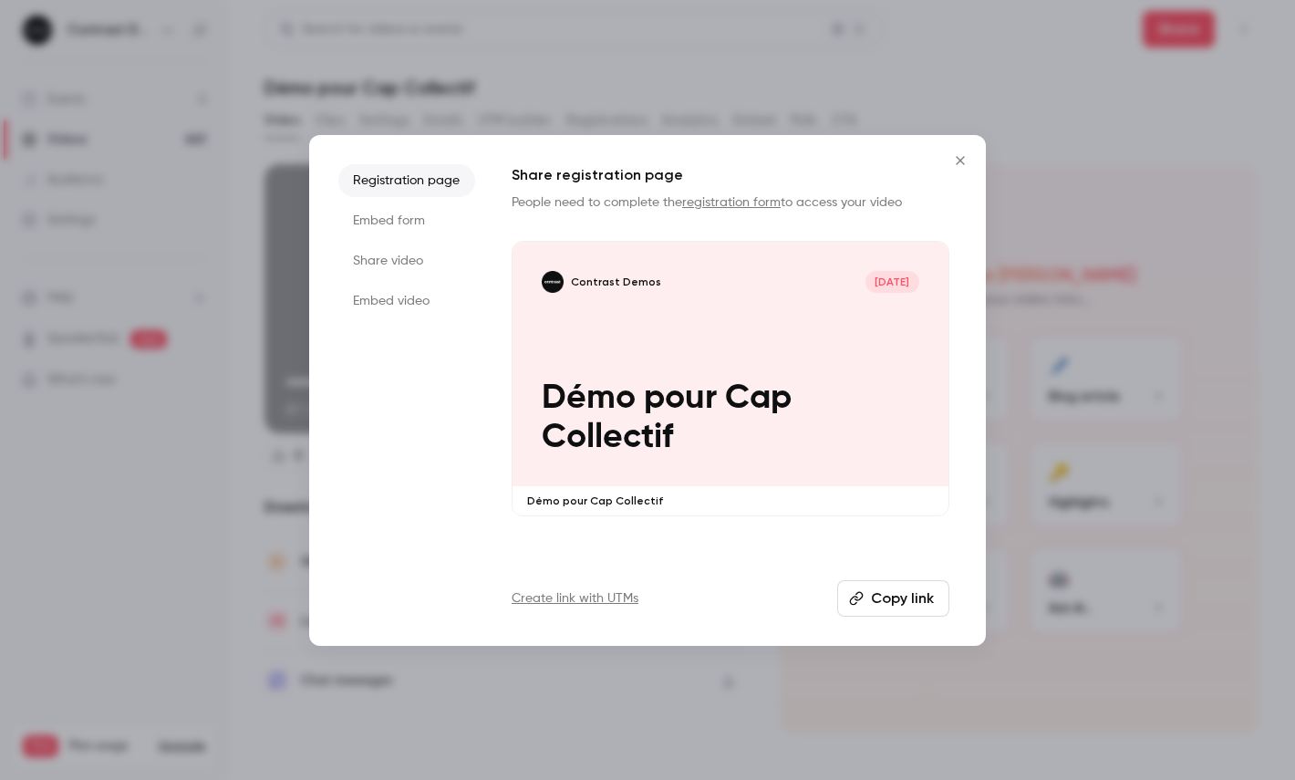
click at [383, 265] on li "Share video" at bounding box center [406, 260] width 137 height 33
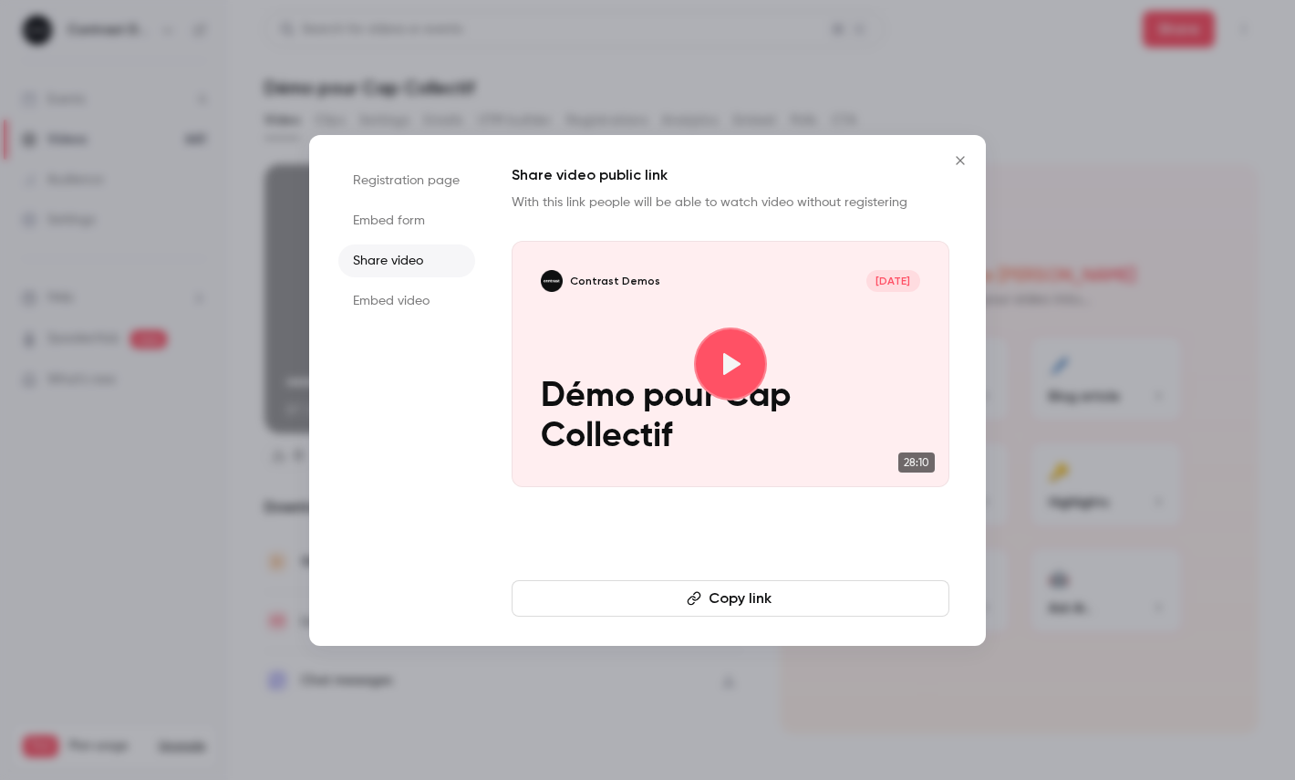
click at [625, 601] on button "Copy link" at bounding box center [731, 598] width 438 height 36
click at [407, 130] on div at bounding box center [647, 390] width 1295 height 780
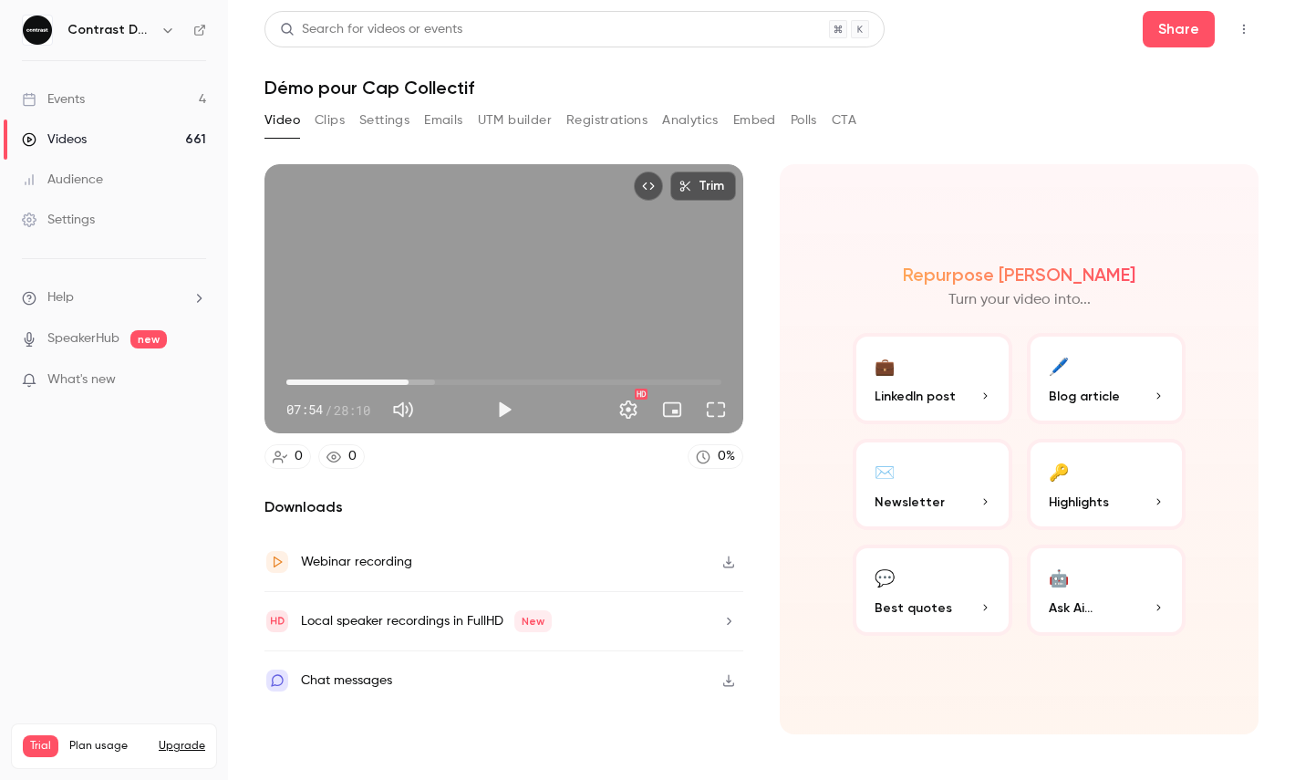
click at [168, 25] on icon "button" at bounding box center [168, 30] width 15 height 15
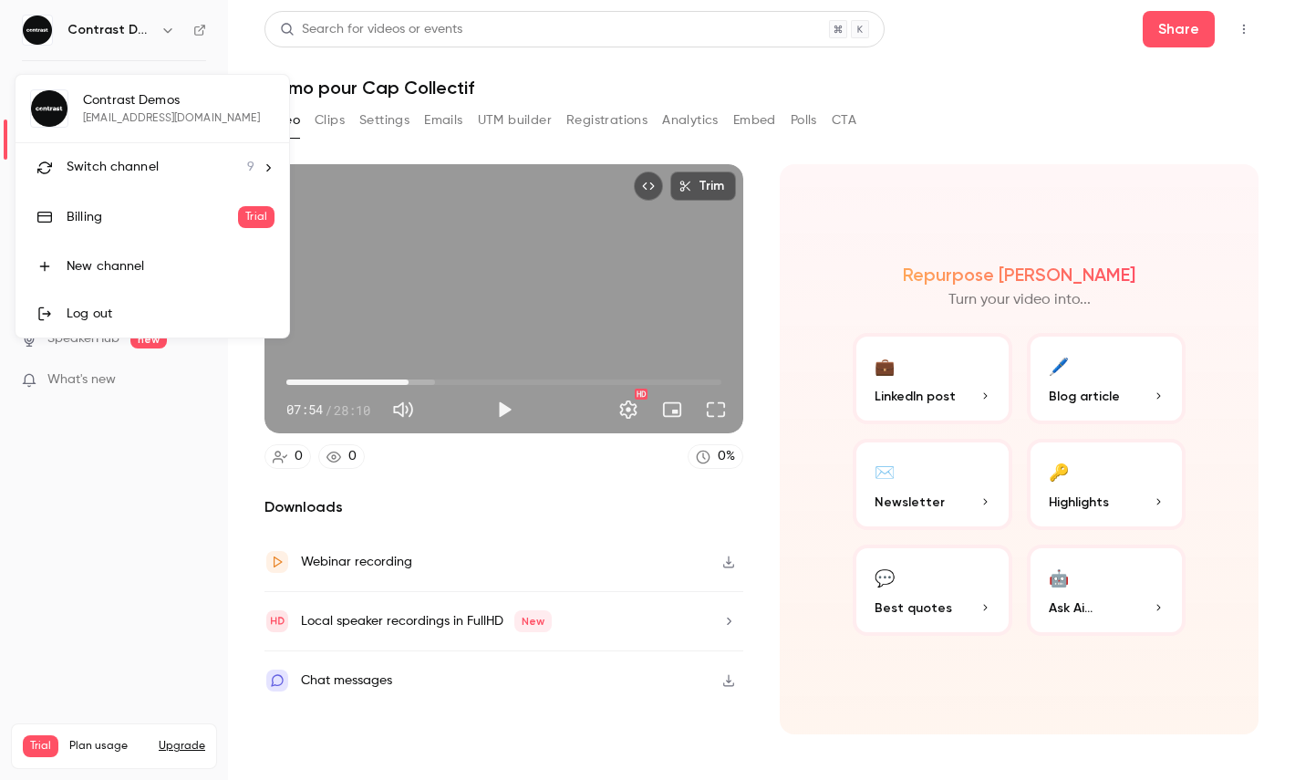
click at [152, 164] on span "Switch channel" at bounding box center [113, 167] width 92 height 19
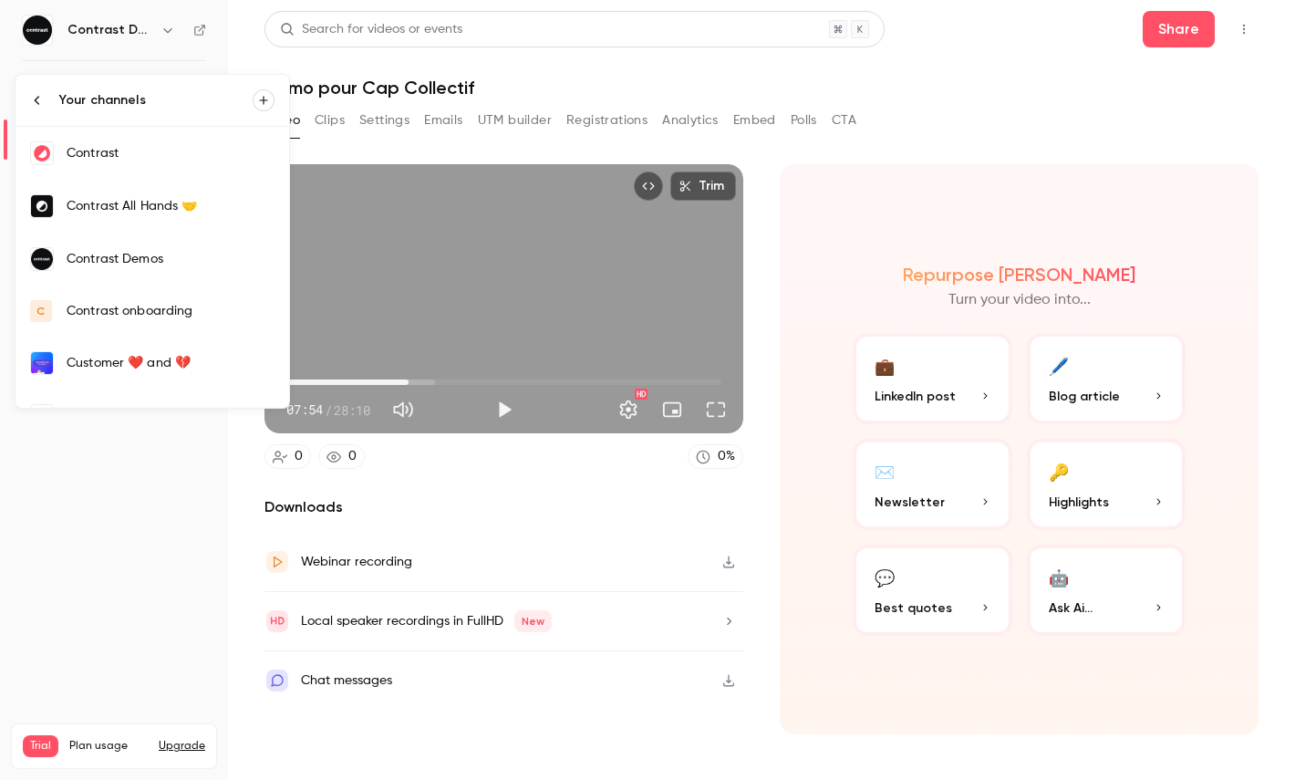
click at [136, 176] on link "Contrast" at bounding box center [153, 153] width 274 height 53
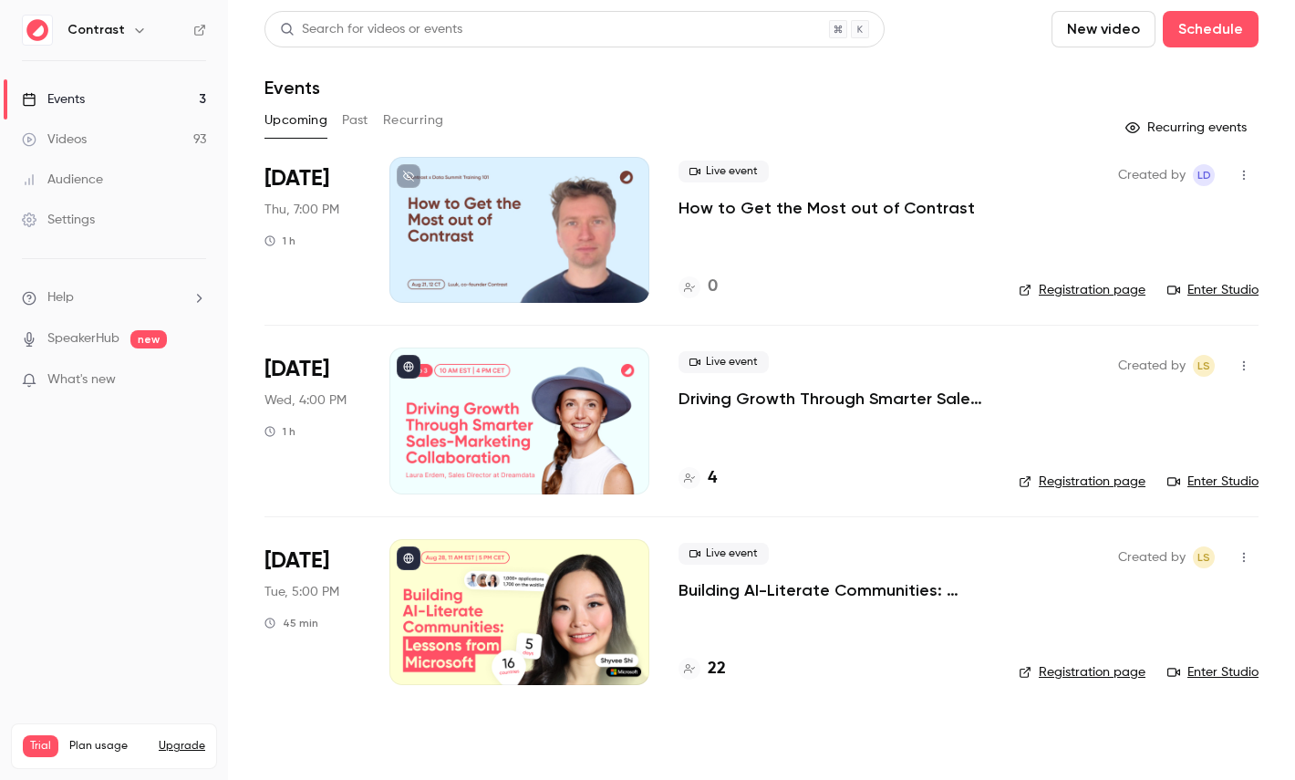
click at [134, 140] on link "Videos 93" at bounding box center [114, 139] width 228 height 40
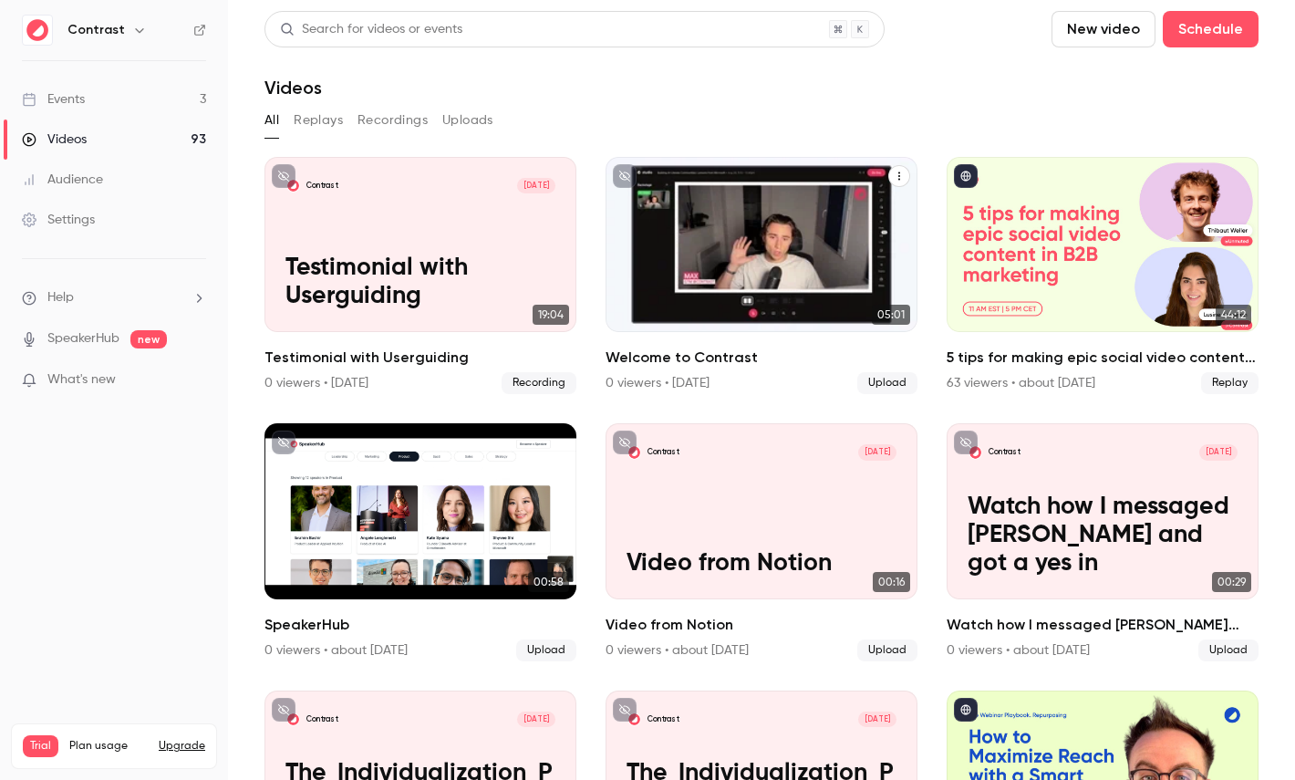
click at [901, 177] on icon "Welcome to Contrast" at bounding box center [899, 176] width 11 height 11
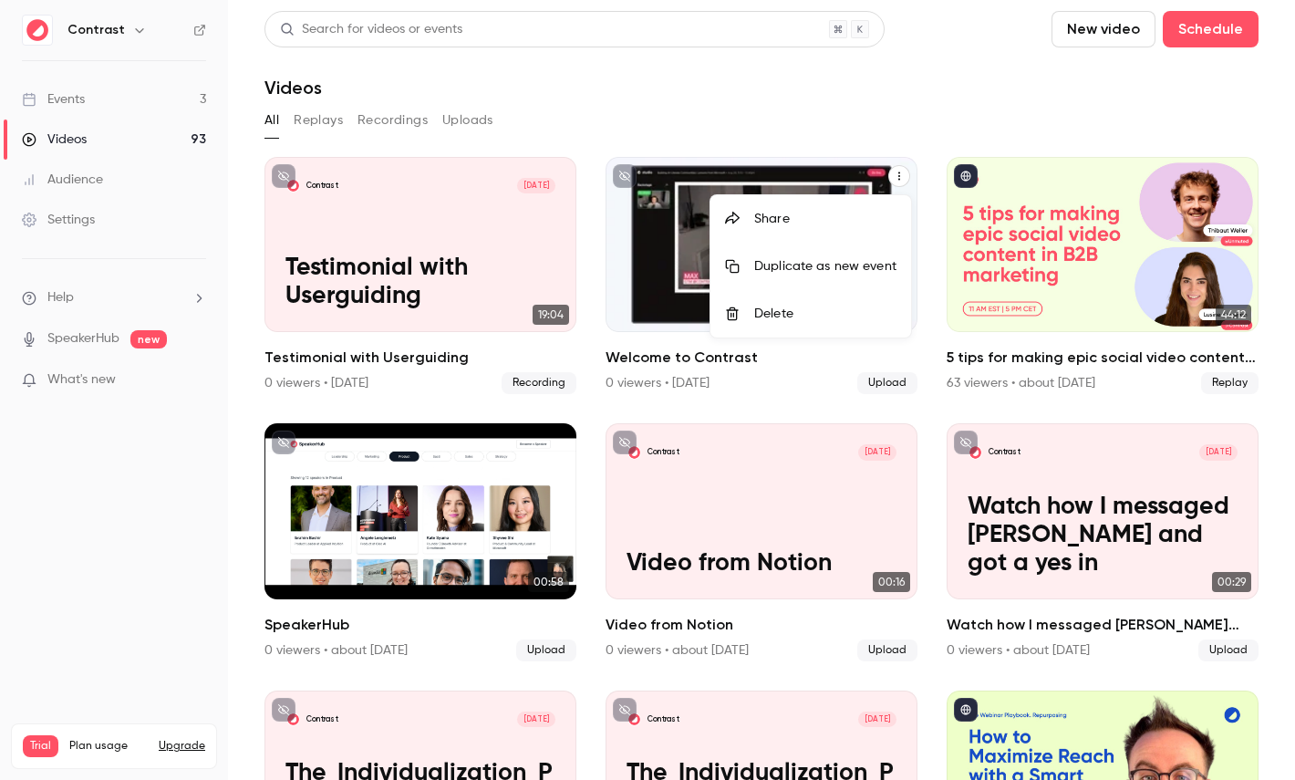
click at [765, 228] on li "Share" at bounding box center [811, 218] width 201 height 47
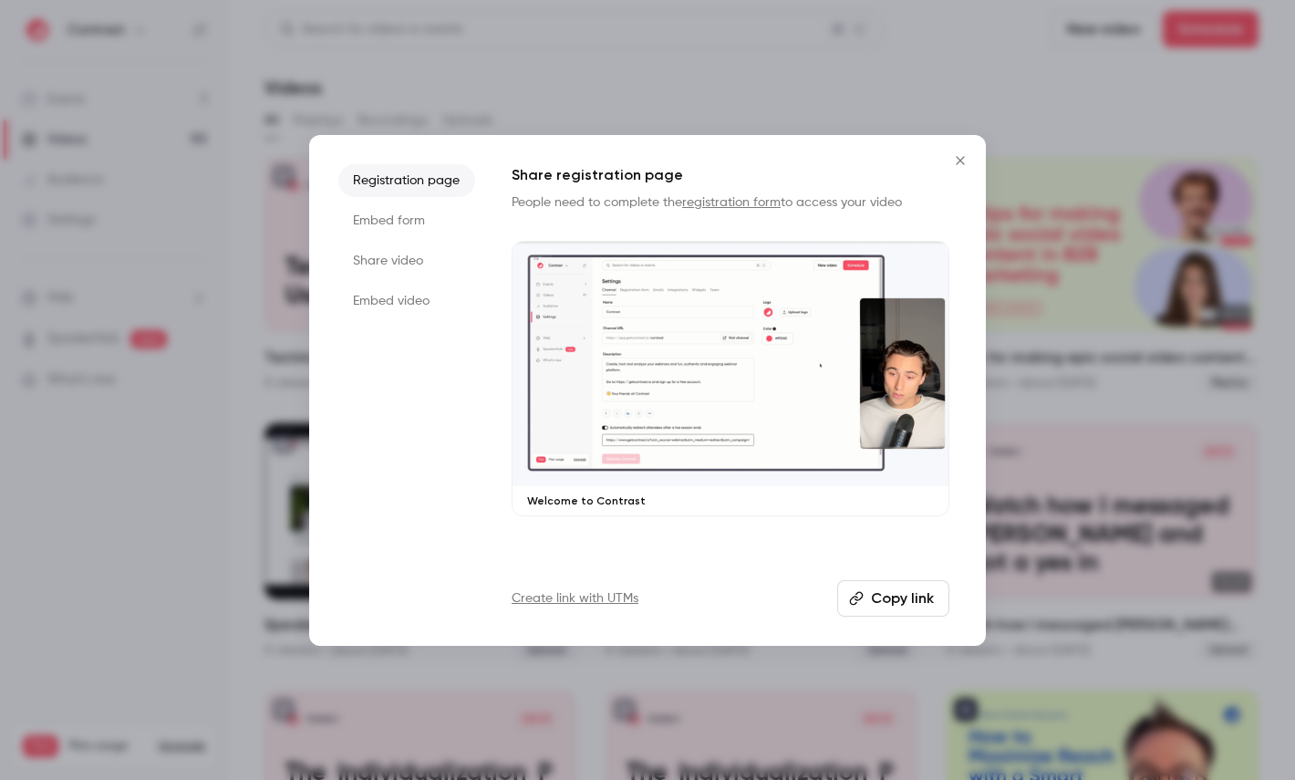
click at [418, 258] on li "Share video" at bounding box center [406, 260] width 137 height 33
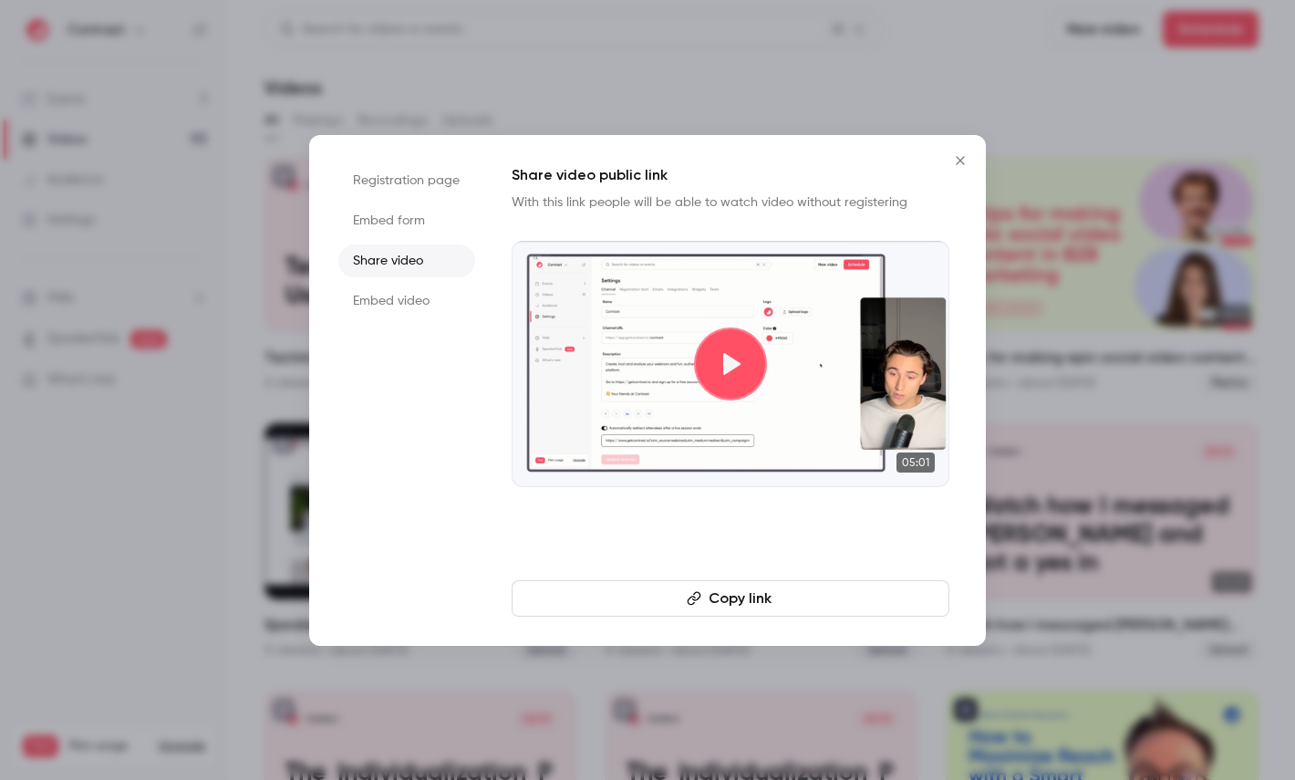
click at [723, 601] on button "Copy link" at bounding box center [731, 598] width 438 height 36
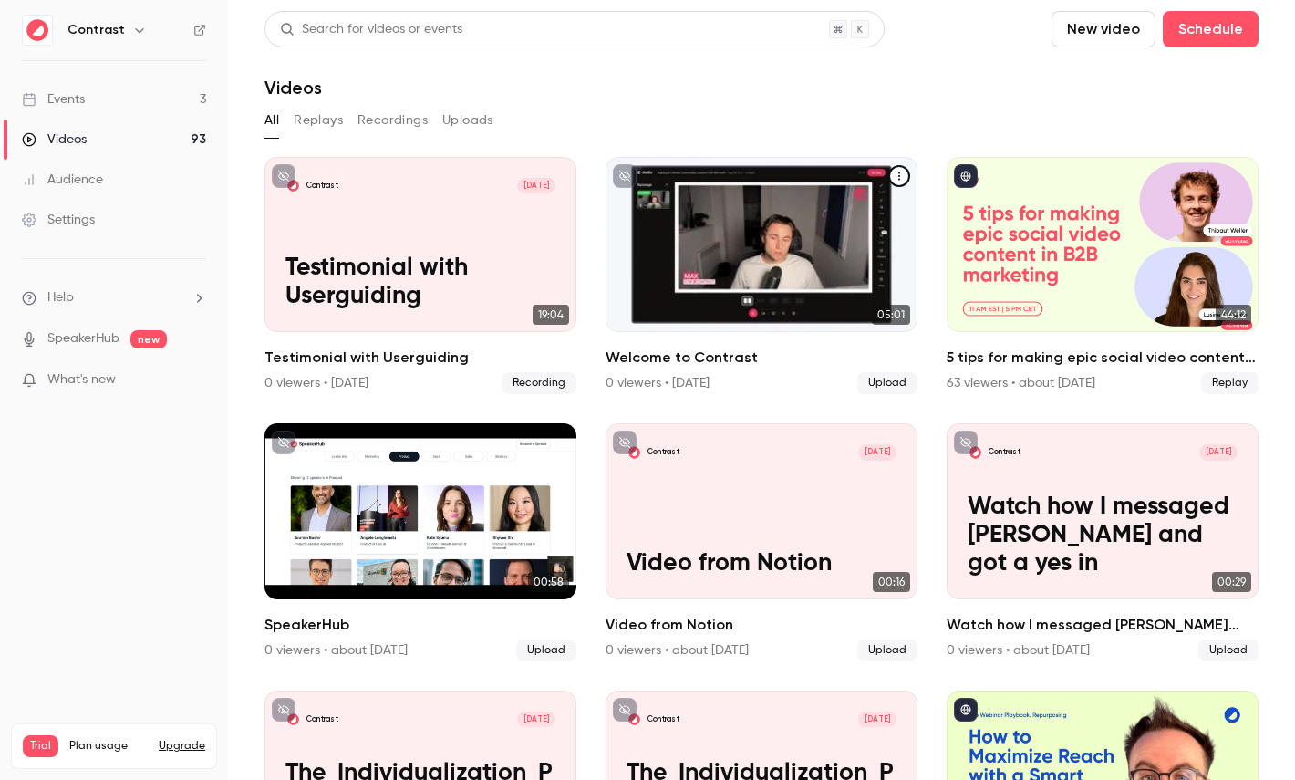
click at [898, 171] on icon "Welcome to Contrast" at bounding box center [899, 176] width 11 height 11
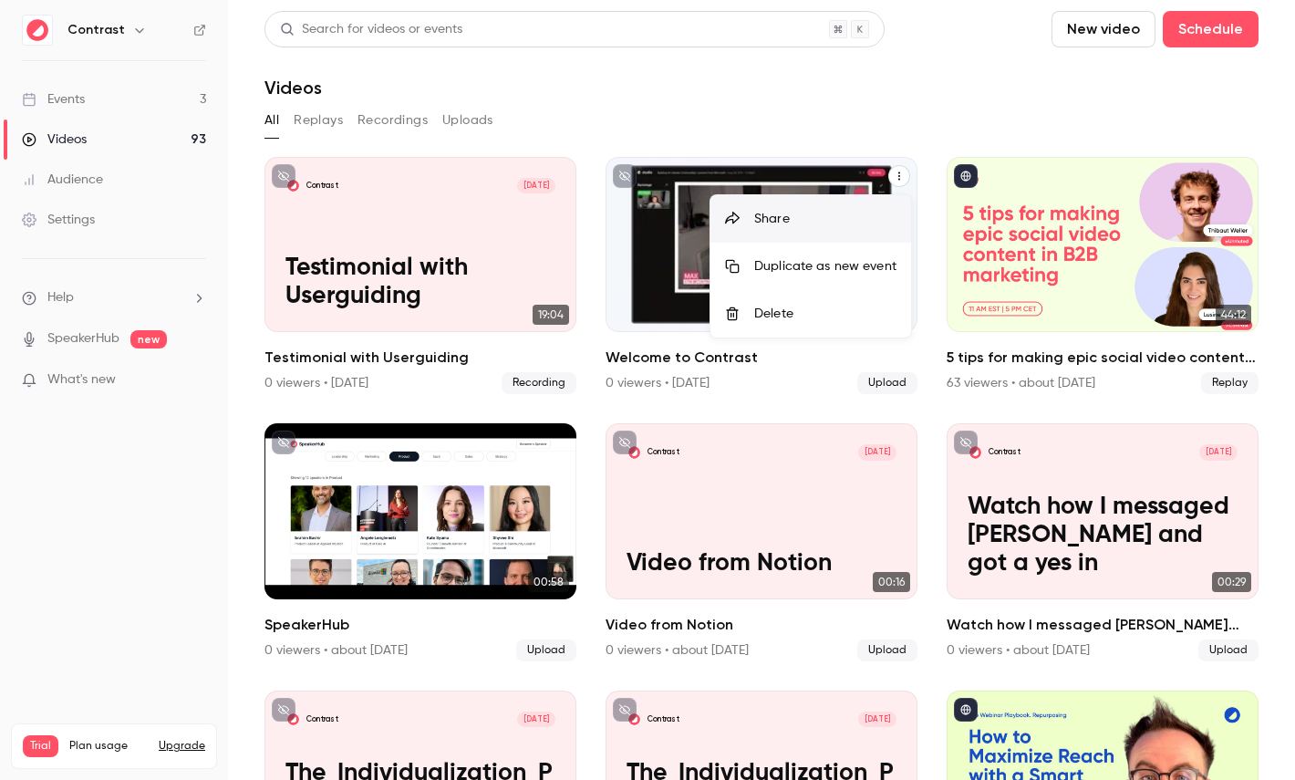
click at [822, 186] on div at bounding box center [647, 390] width 1295 height 780
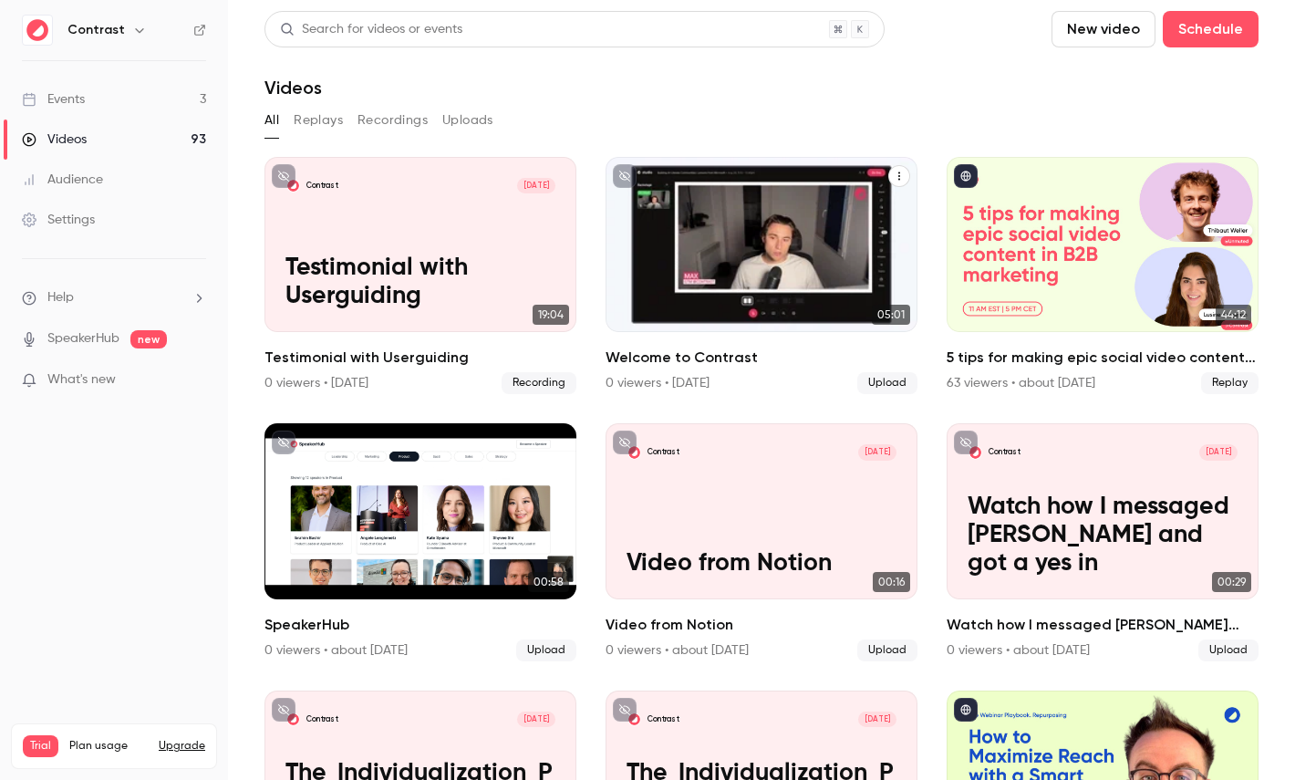
click at [903, 177] on icon "Welcome to Contrast" at bounding box center [899, 176] width 11 height 11
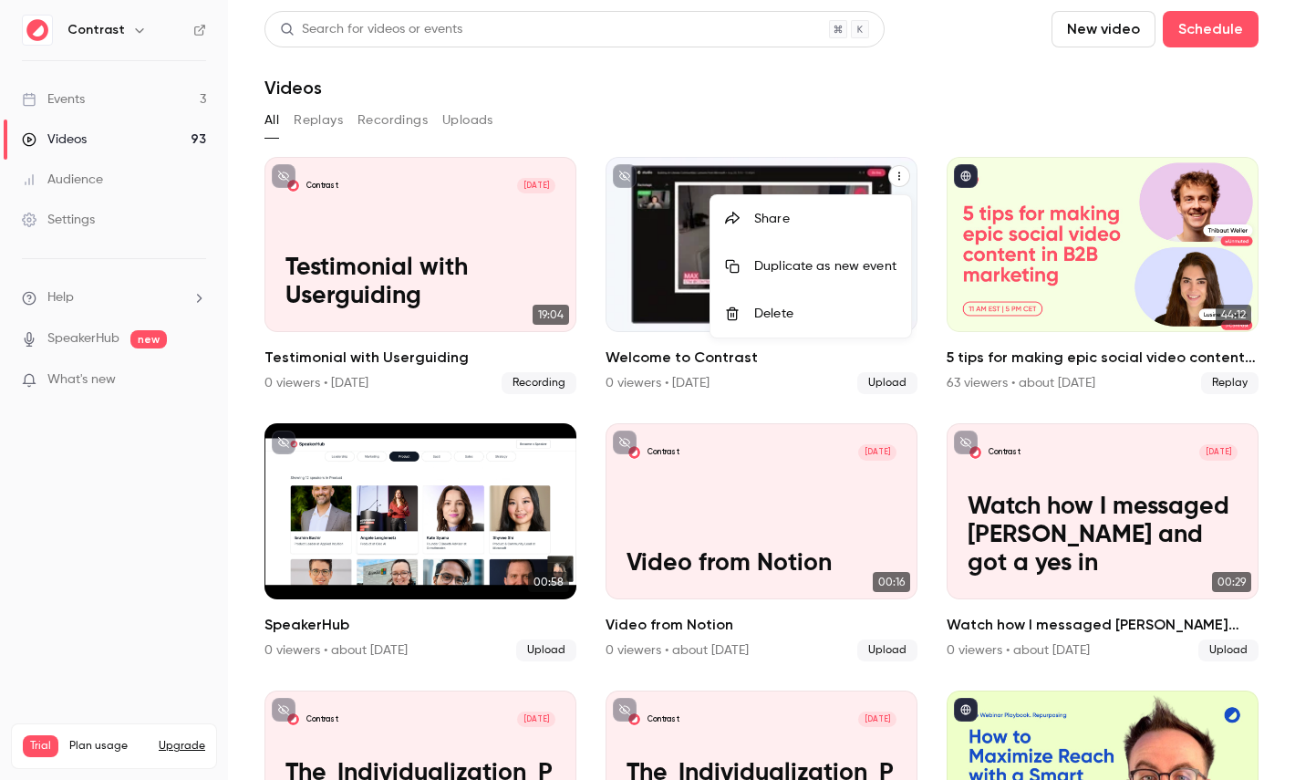
click at [817, 204] on li "Share" at bounding box center [811, 218] width 201 height 47
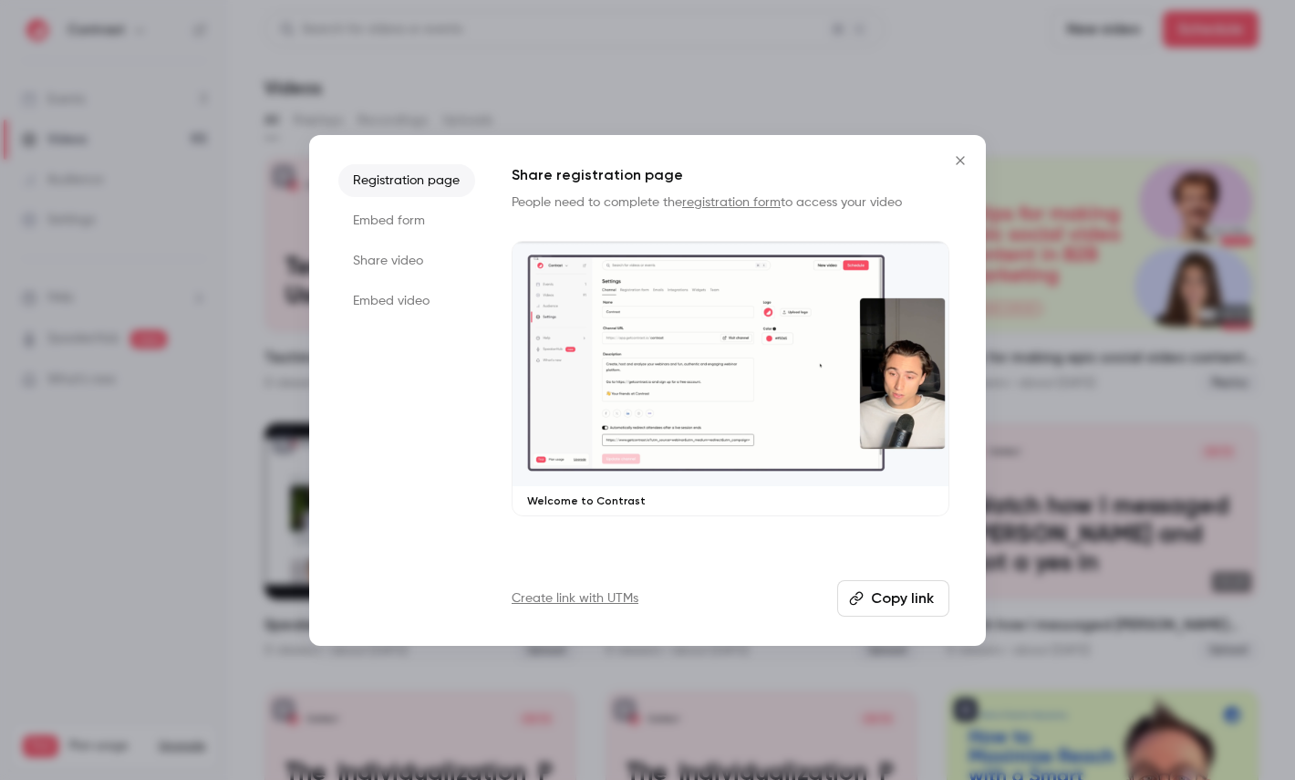
click at [410, 254] on li "Share video" at bounding box center [406, 260] width 137 height 33
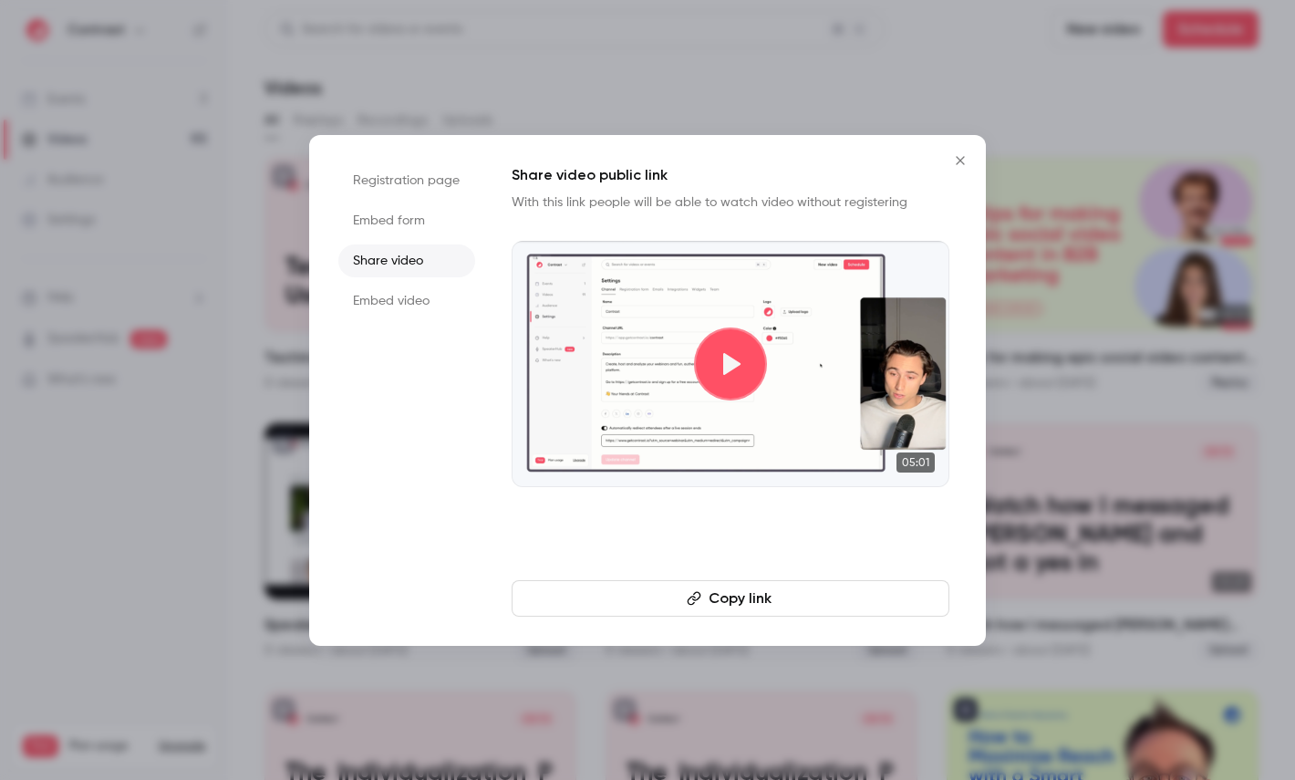
click at [742, 585] on button "Copy link" at bounding box center [731, 598] width 438 height 36
click at [194, 143] on div at bounding box center [647, 390] width 1295 height 780
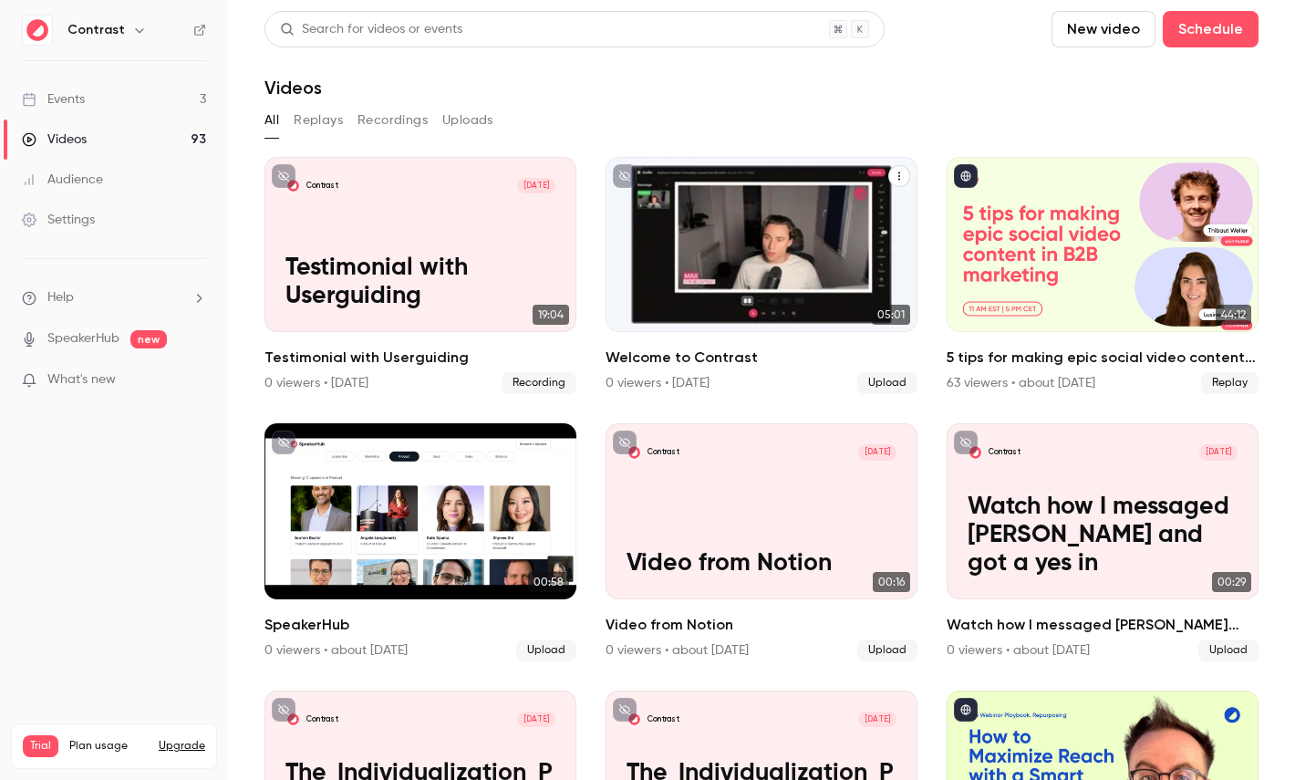
click at [136, 30] on icon "button" at bounding box center [139, 30] width 15 height 15
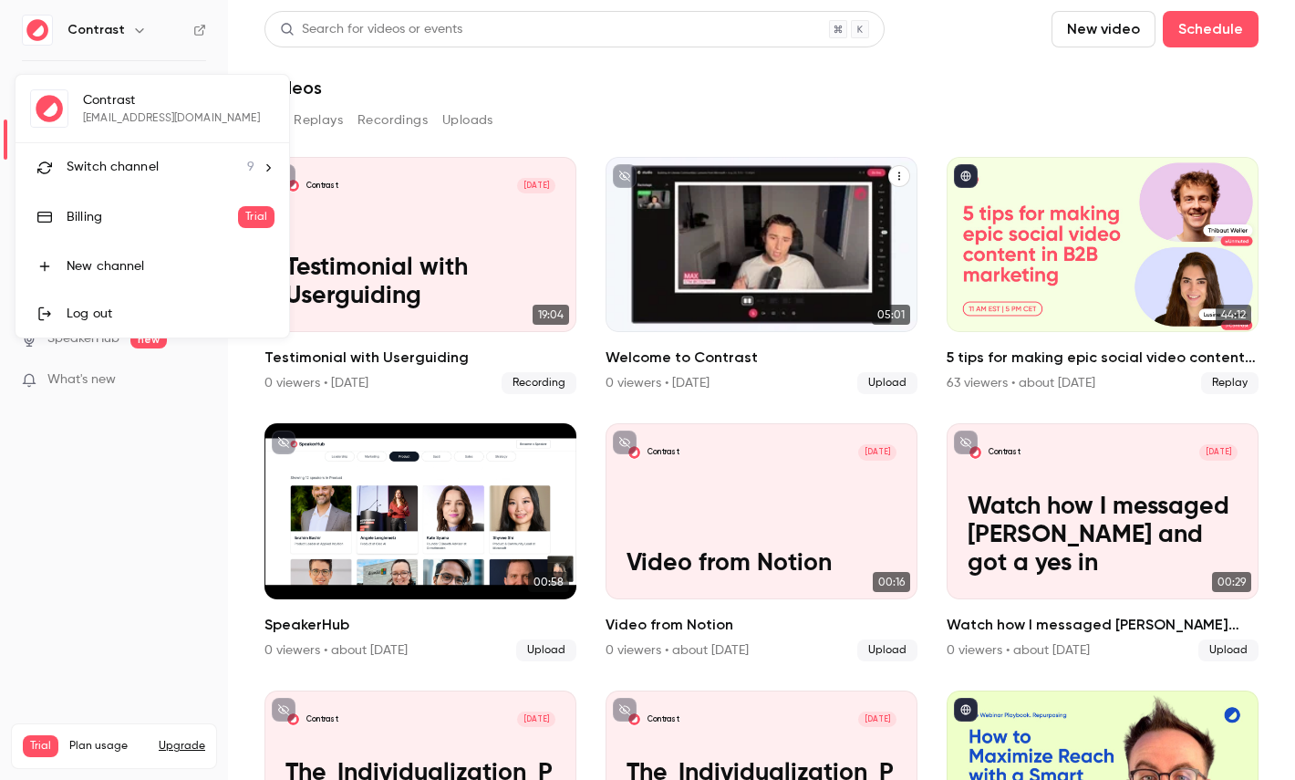
click at [136, 174] on span "Switch channel" at bounding box center [113, 167] width 92 height 19
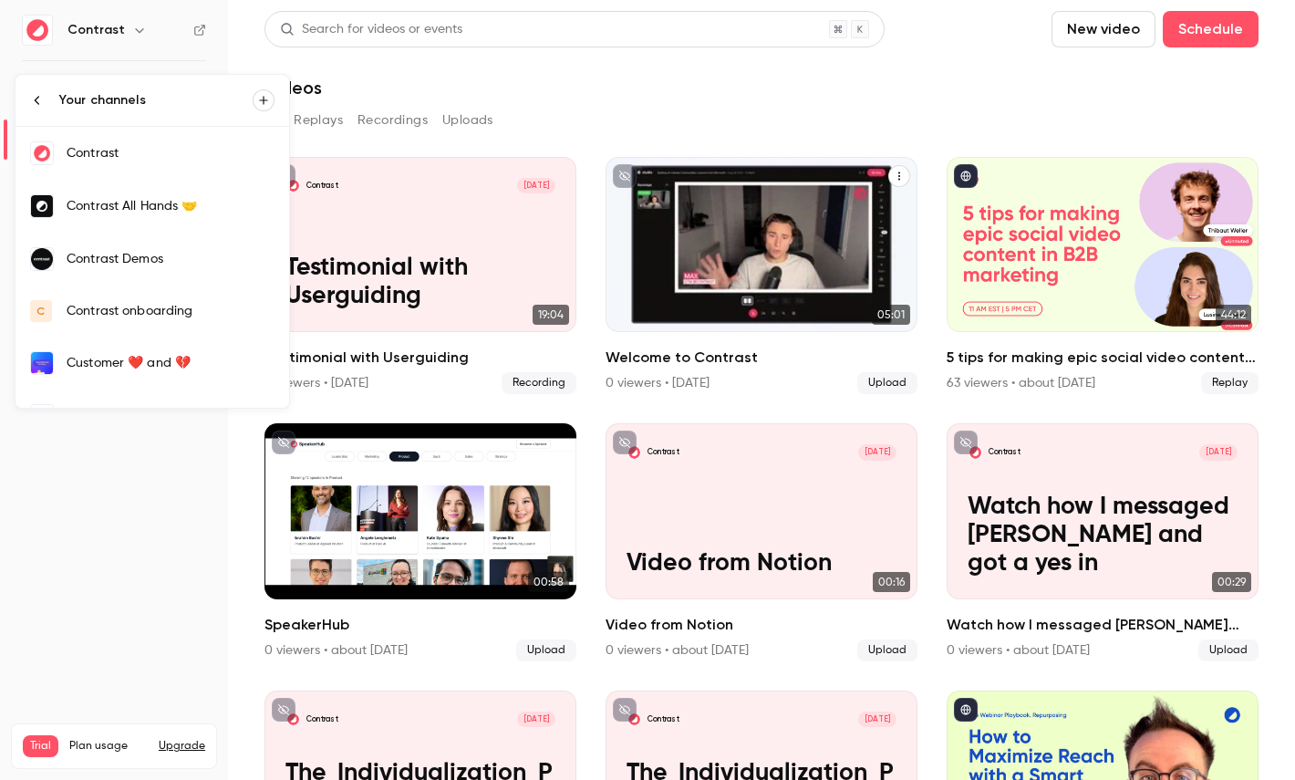
click at [144, 261] on div "Contrast Demos" at bounding box center [171, 259] width 208 height 18
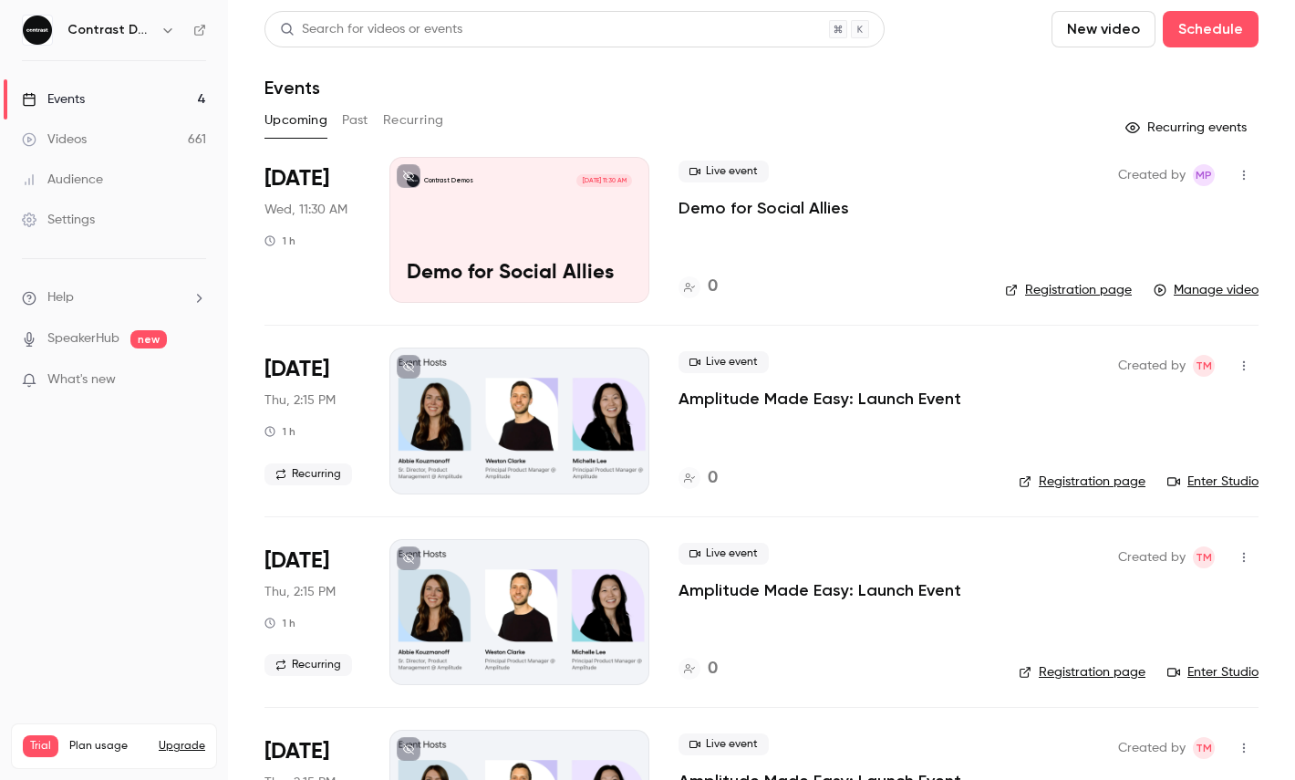
click at [180, 138] on link "Videos 661" at bounding box center [114, 139] width 228 height 40
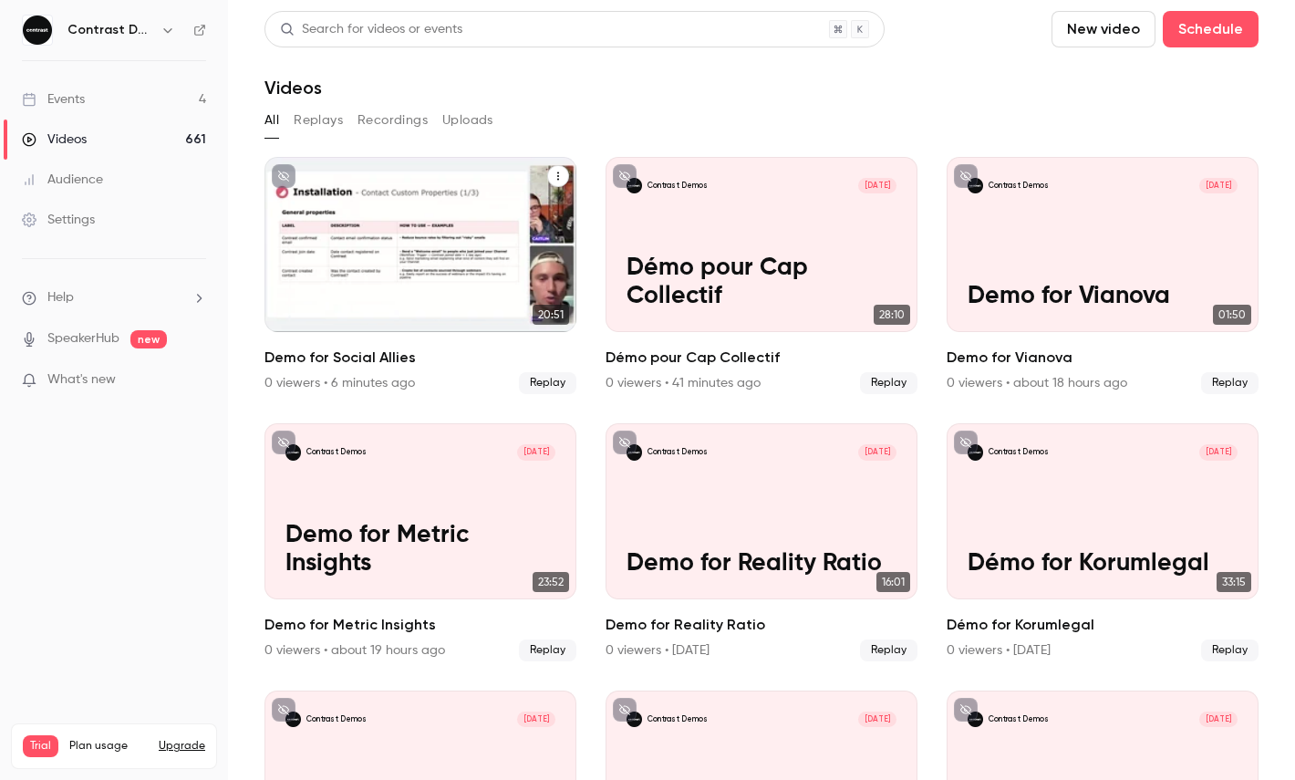
click at [556, 176] on icon "Demo for Social Allies" at bounding box center [558, 176] width 11 height 11
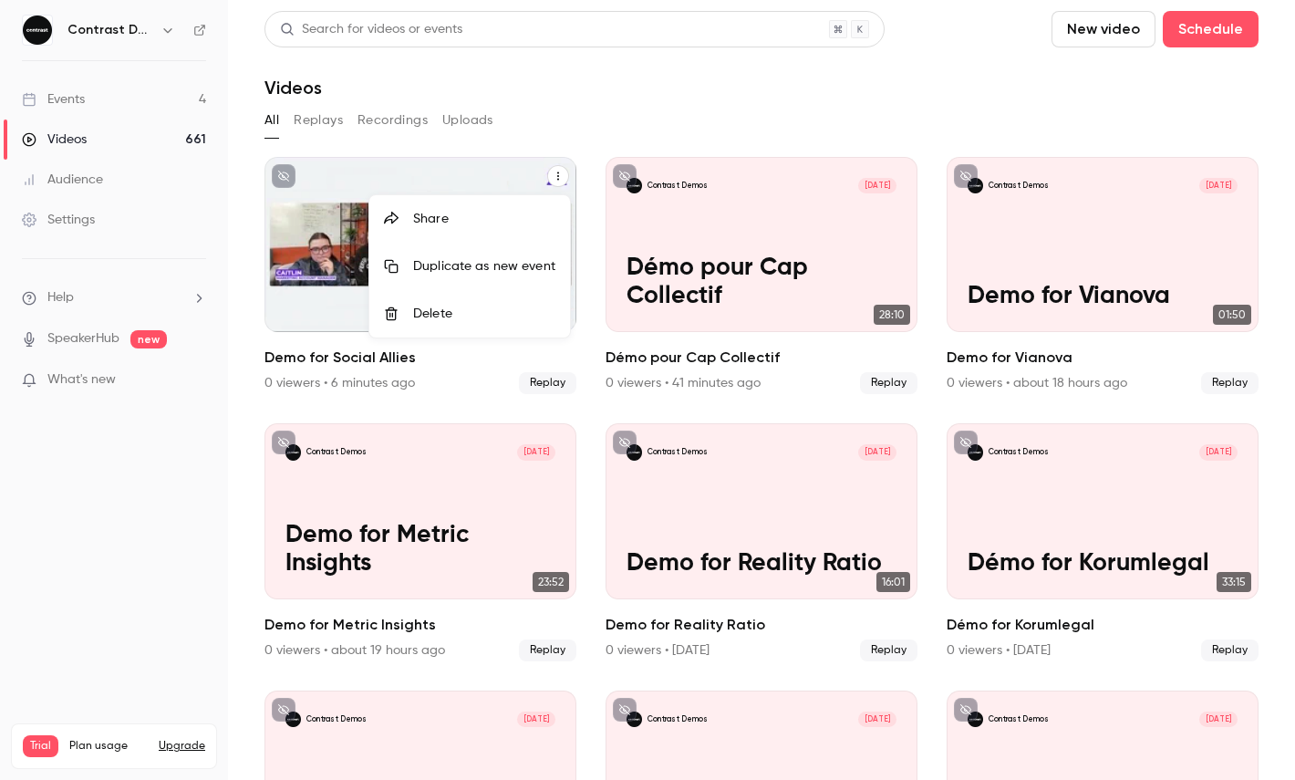
click at [503, 209] on li "Share" at bounding box center [469, 218] width 201 height 47
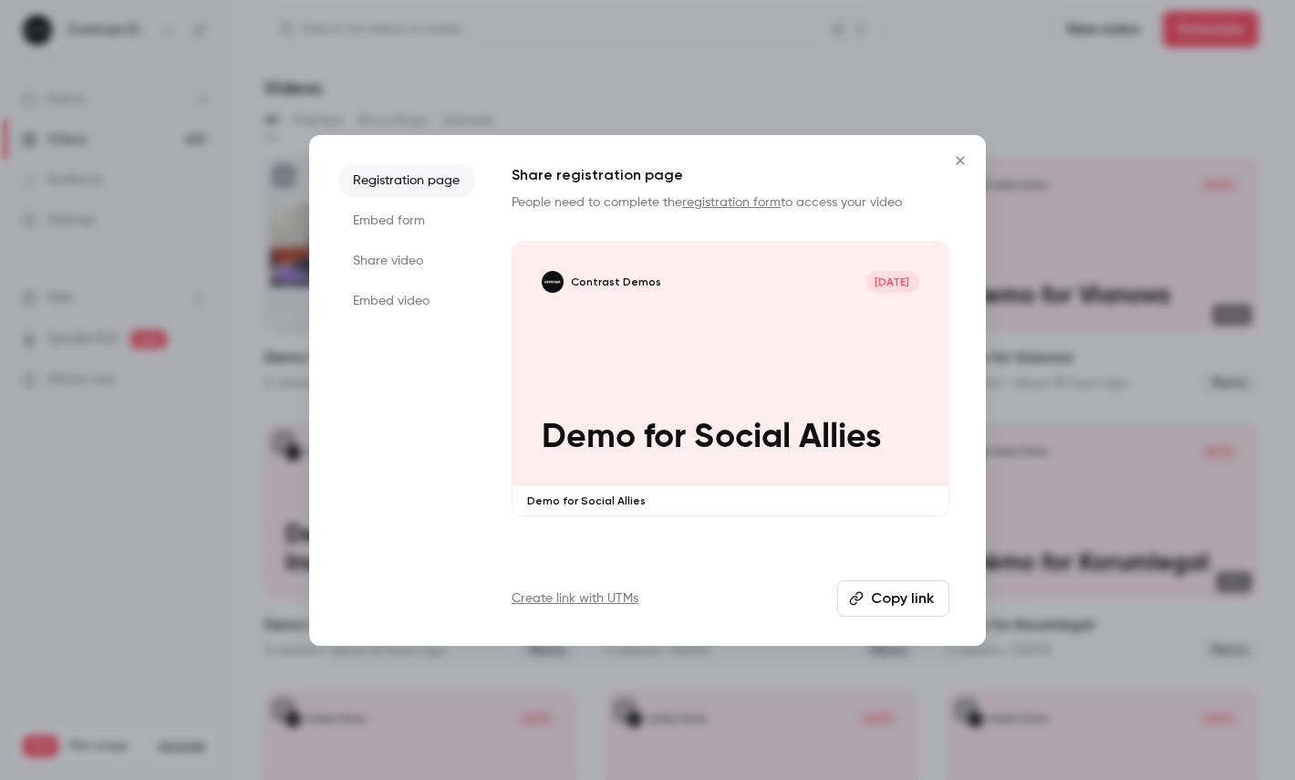
click at [435, 248] on li "Share video" at bounding box center [406, 260] width 137 height 33
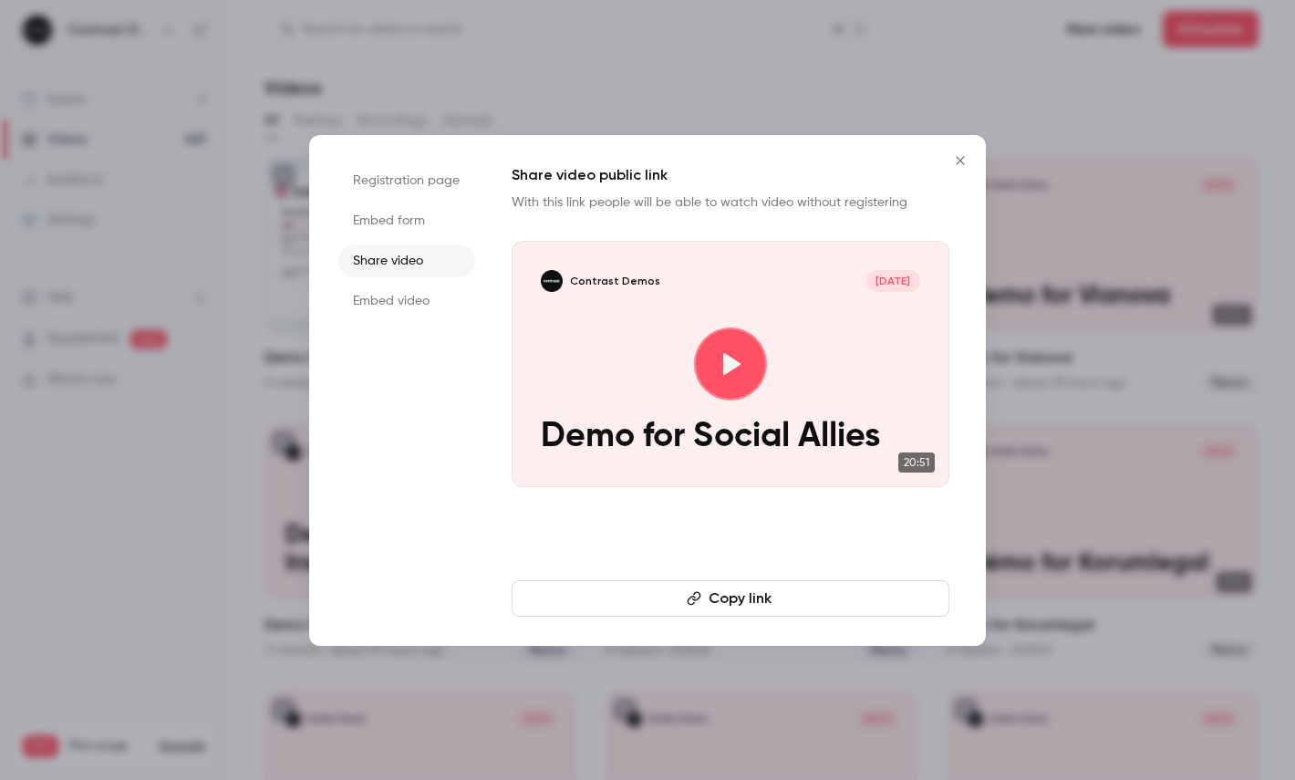
click at [660, 597] on button "Copy link" at bounding box center [731, 598] width 438 height 36
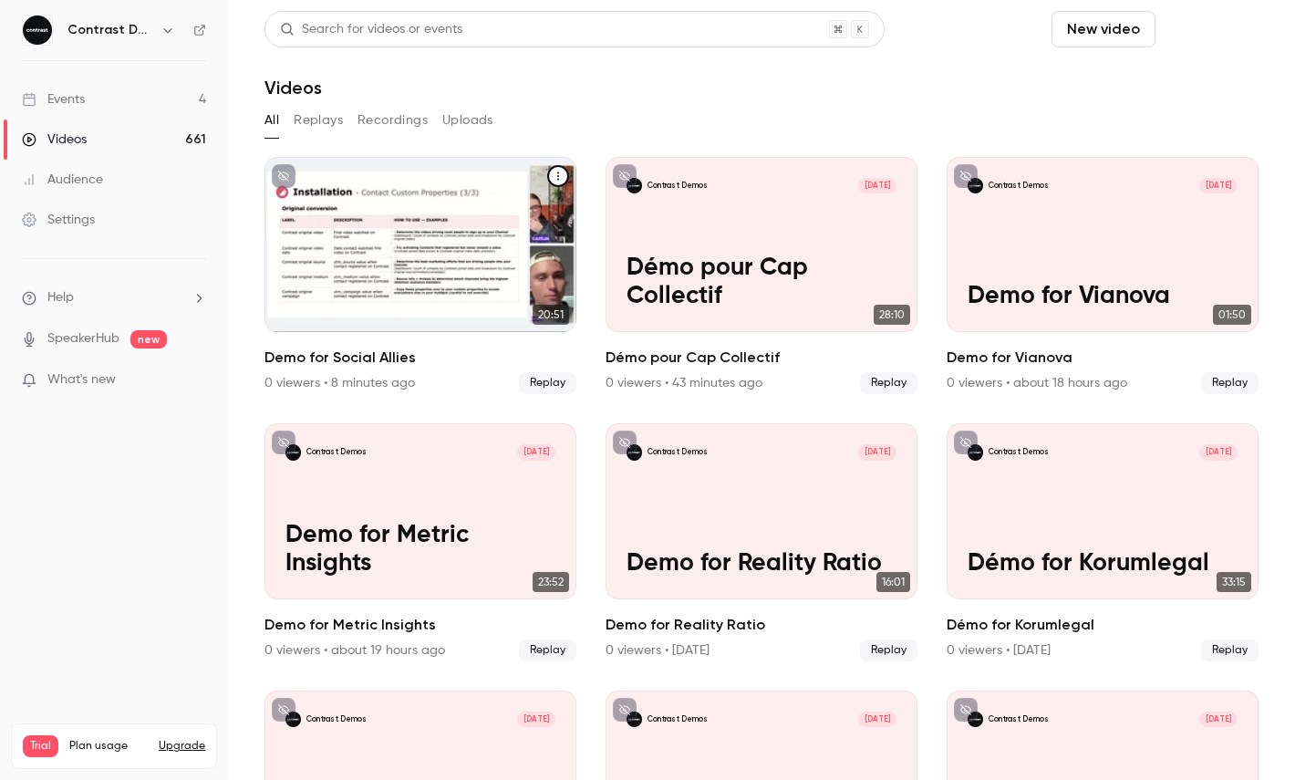
click at [1222, 28] on button "Schedule" at bounding box center [1211, 29] width 96 height 36
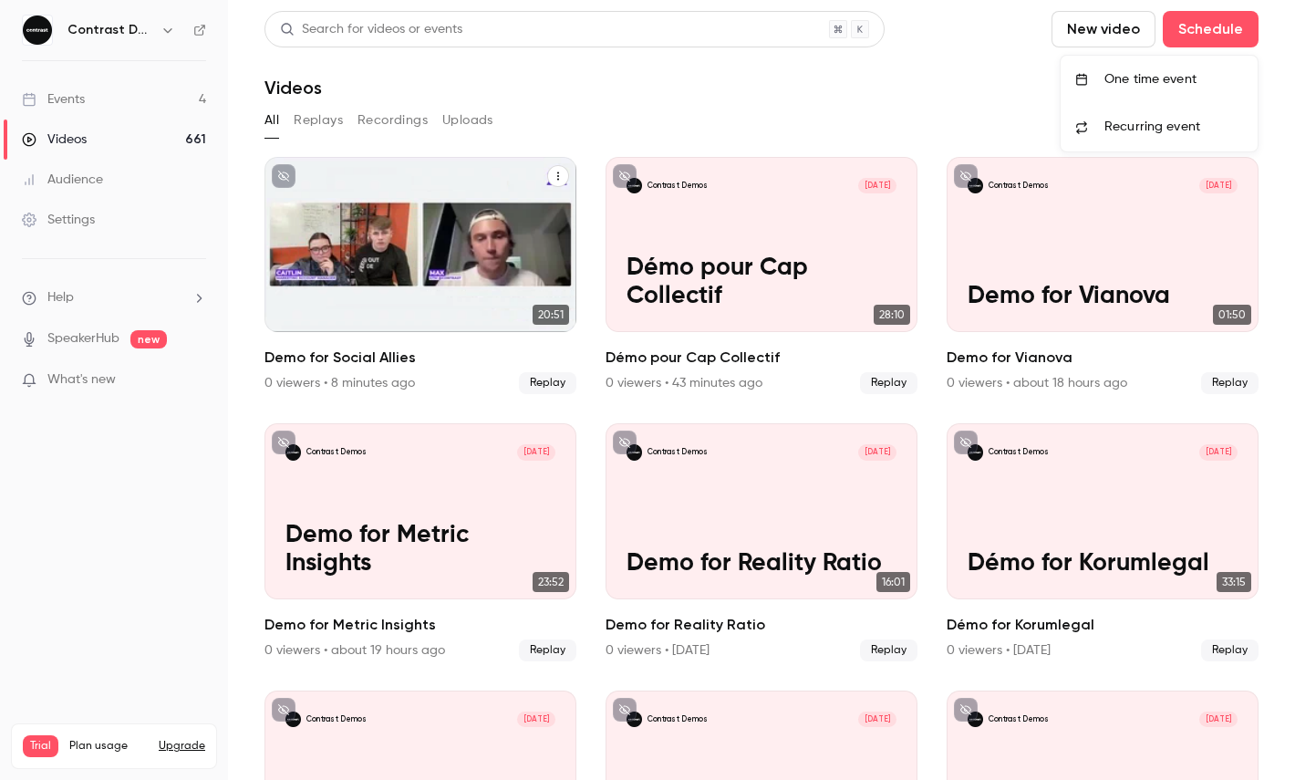
click at [1188, 67] on li "One time event" at bounding box center [1159, 79] width 197 height 47
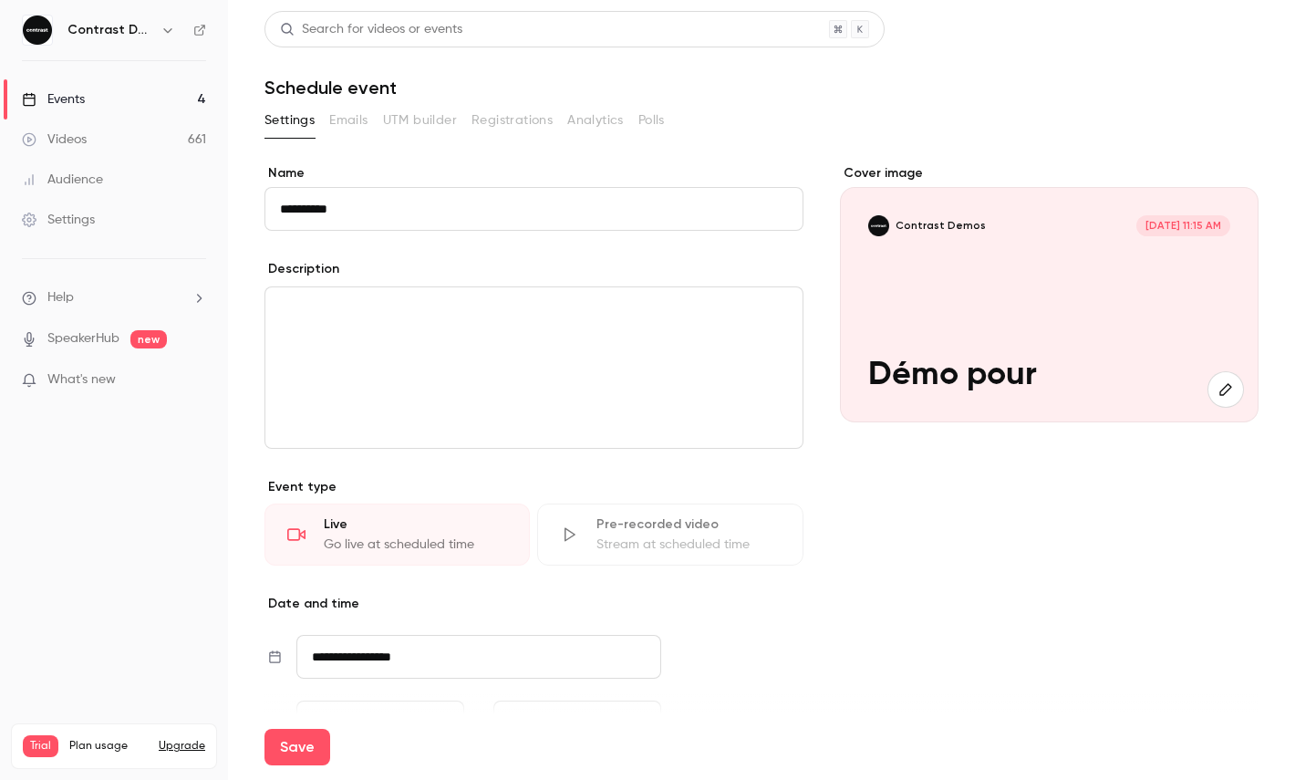
paste input "**********"
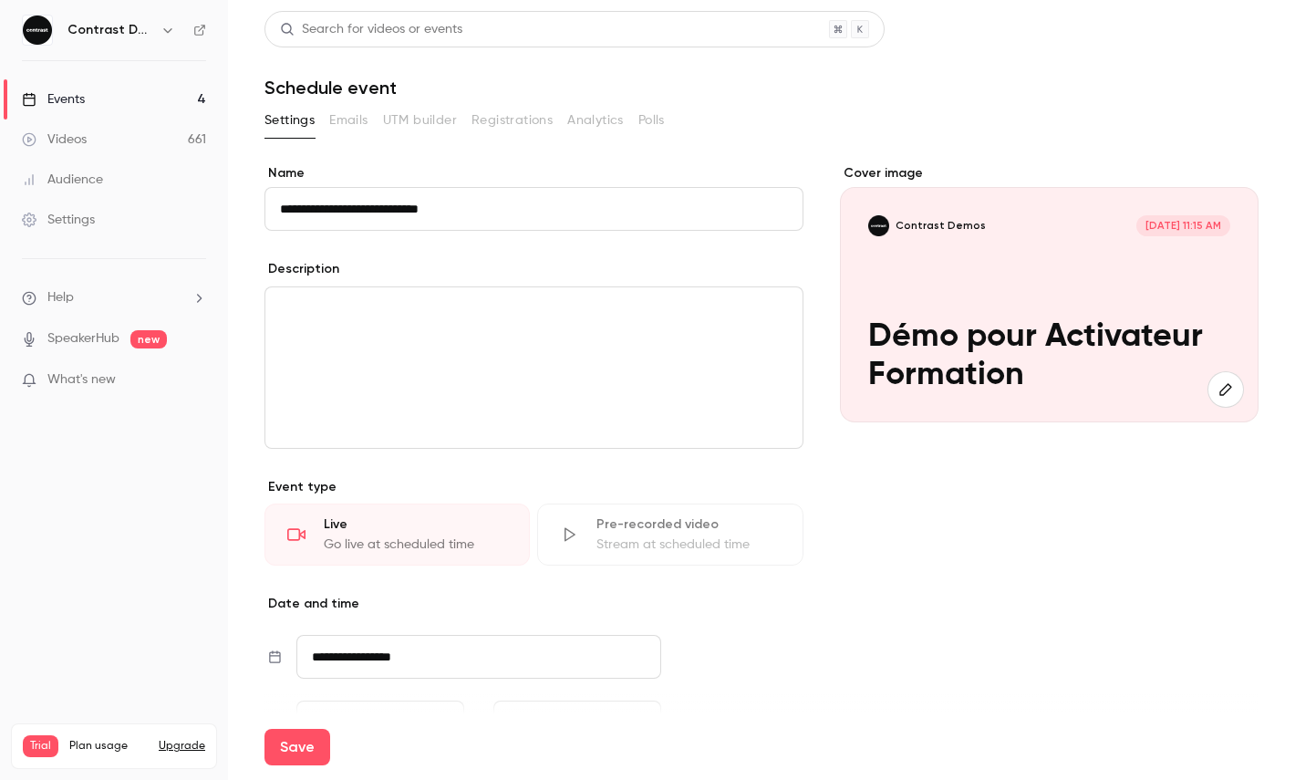
scroll to position [240, 0]
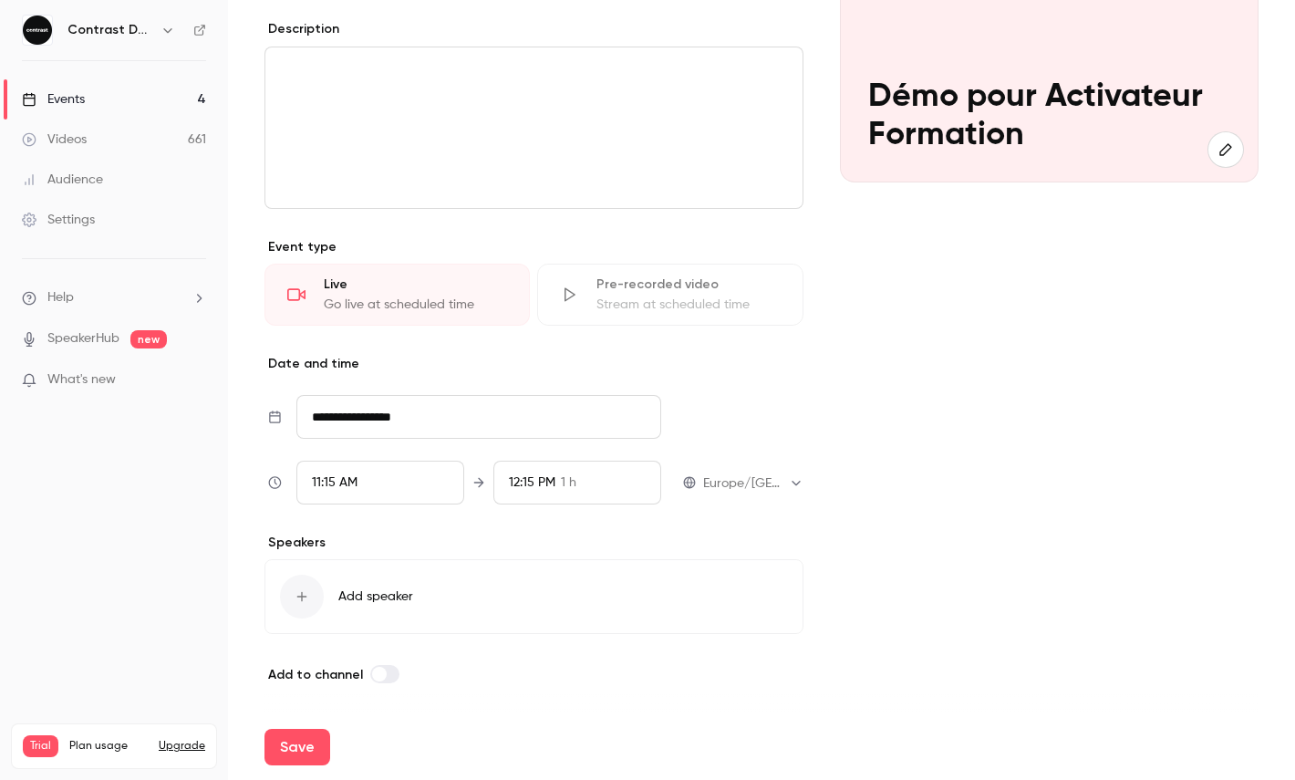
type input "**********"
click at [392, 494] on div "11:15 AM" at bounding box center [380, 483] width 168 height 44
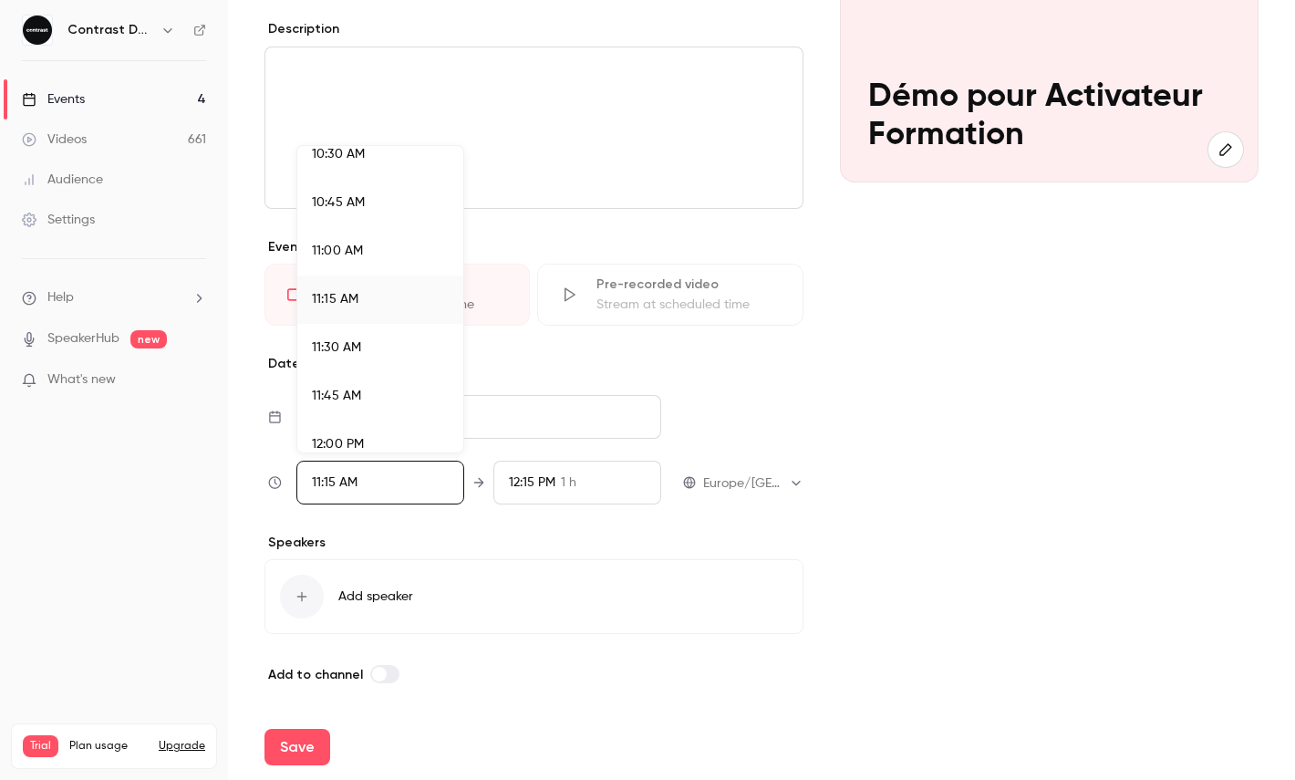
scroll to position [2132, 0]
click at [376, 418] on li "12:15 PM" at bounding box center [380, 406] width 166 height 48
click at [544, 507] on div at bounding box center [647, 390] width 1295 height 780
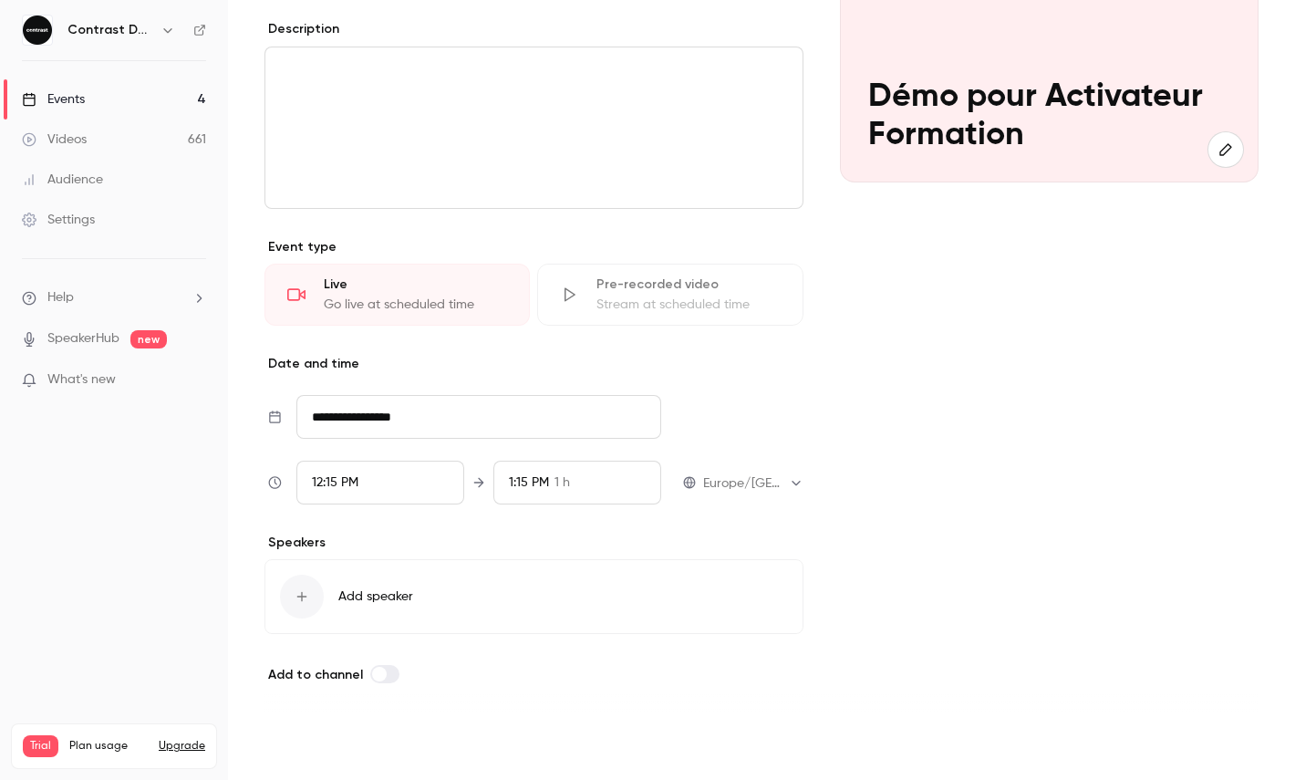
click at [294, 731] on button "Save" at bounding box center [298, 747] width 66 height 36
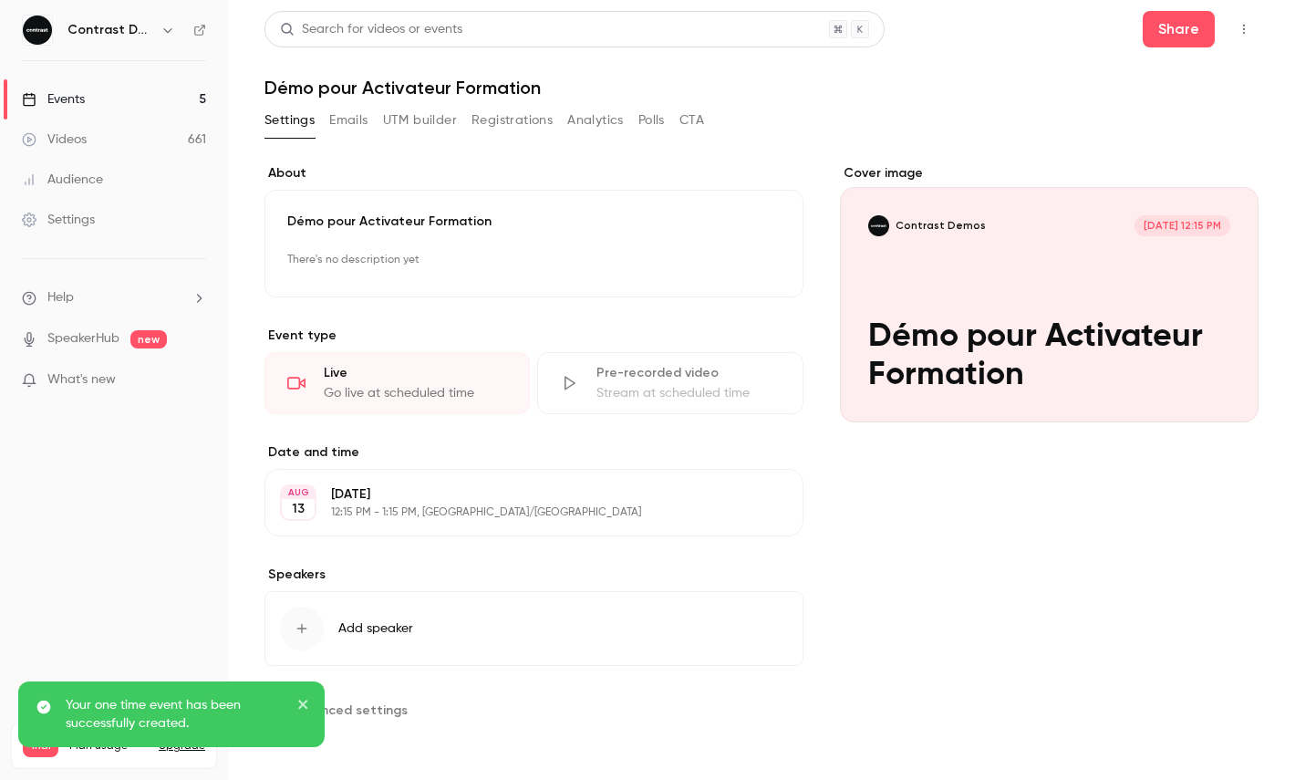
click at [1253, 29] on button "button" at bounding box center [1243, 29] width 29 height 29
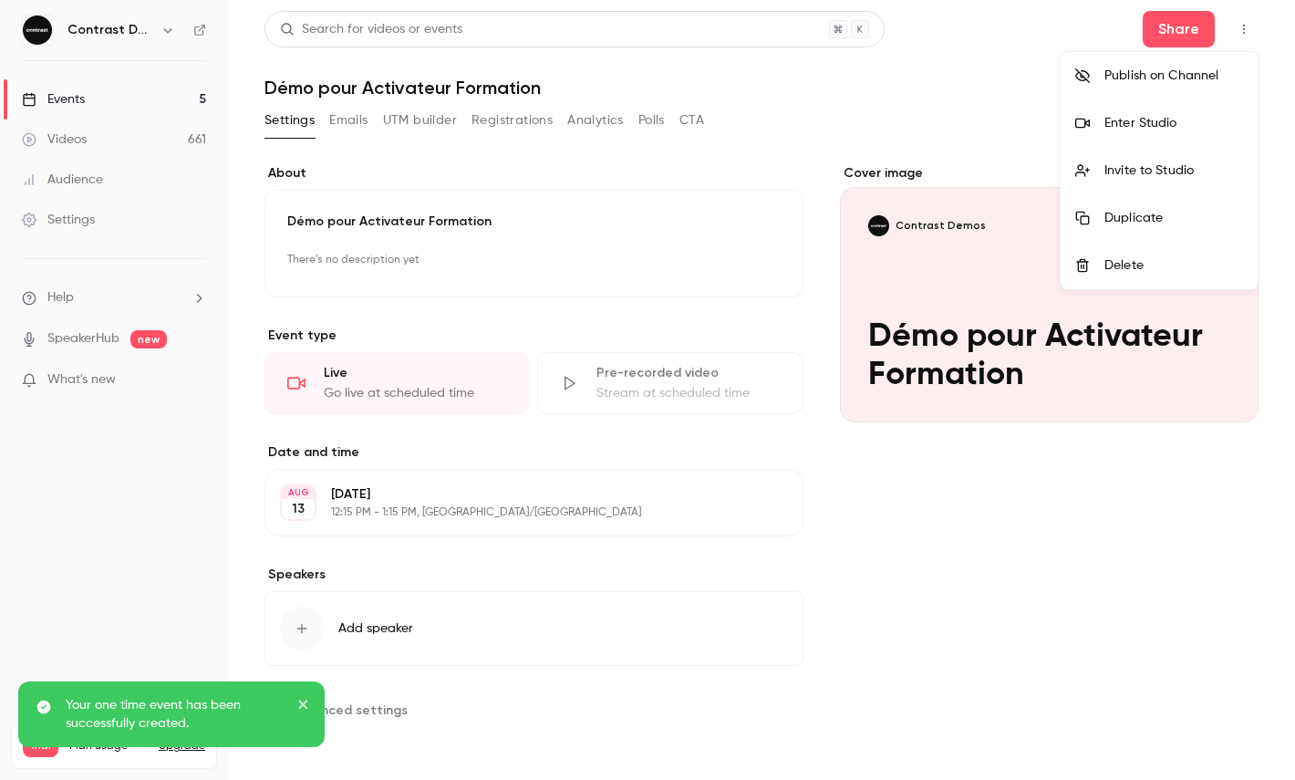
click at [1169, 122] on div "Enter Studio" at bounding box center [1174, 123] width 139 height 18
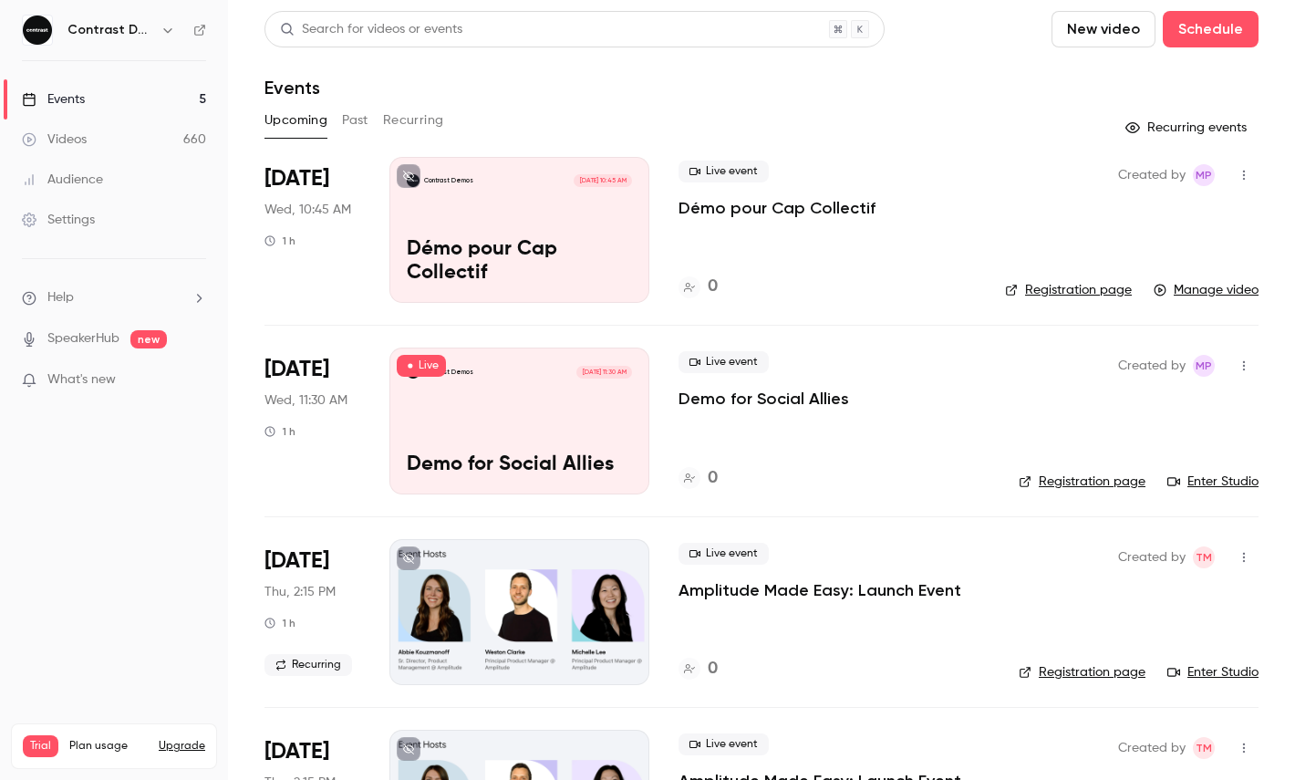
click at [165, 33] on icon "button" at bounding box center [168, 30] width 15 height 15
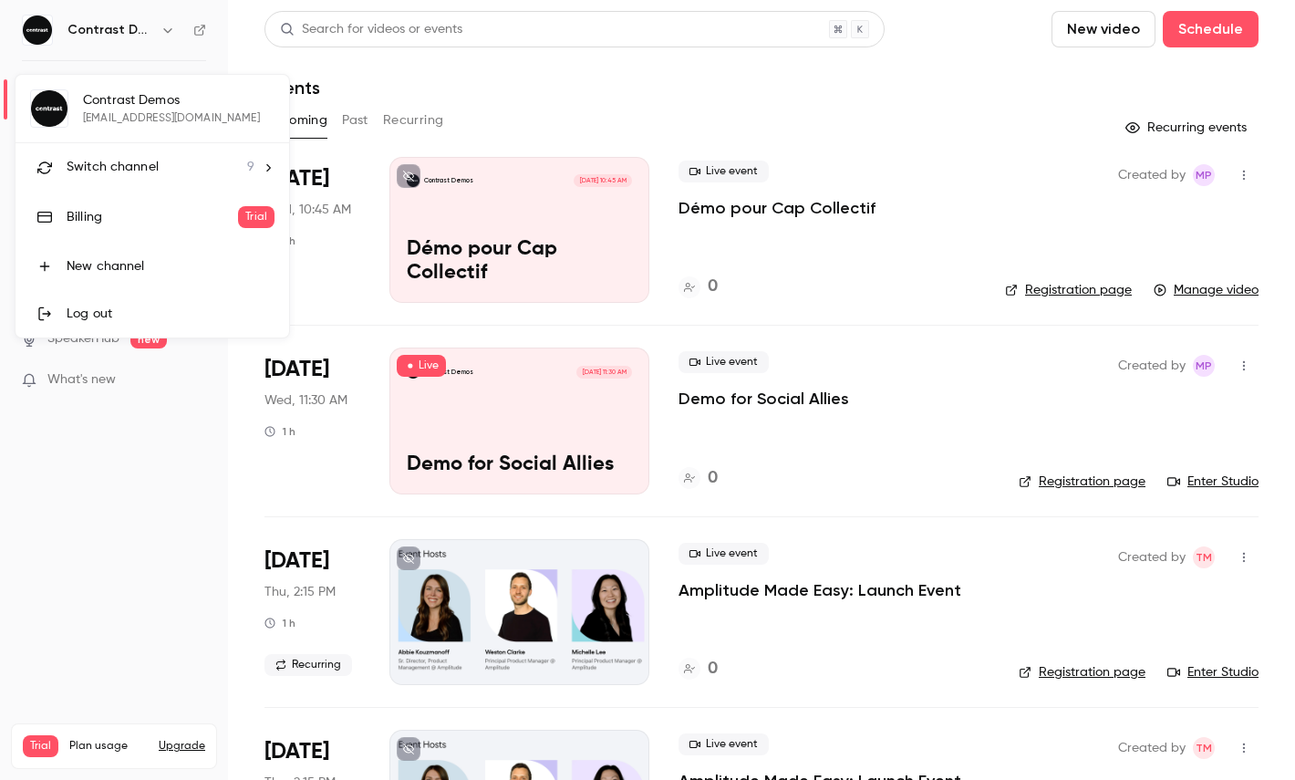
click at [152, 159] on span "Switch channel" at bounding box center [113, 167] width 92 height 19
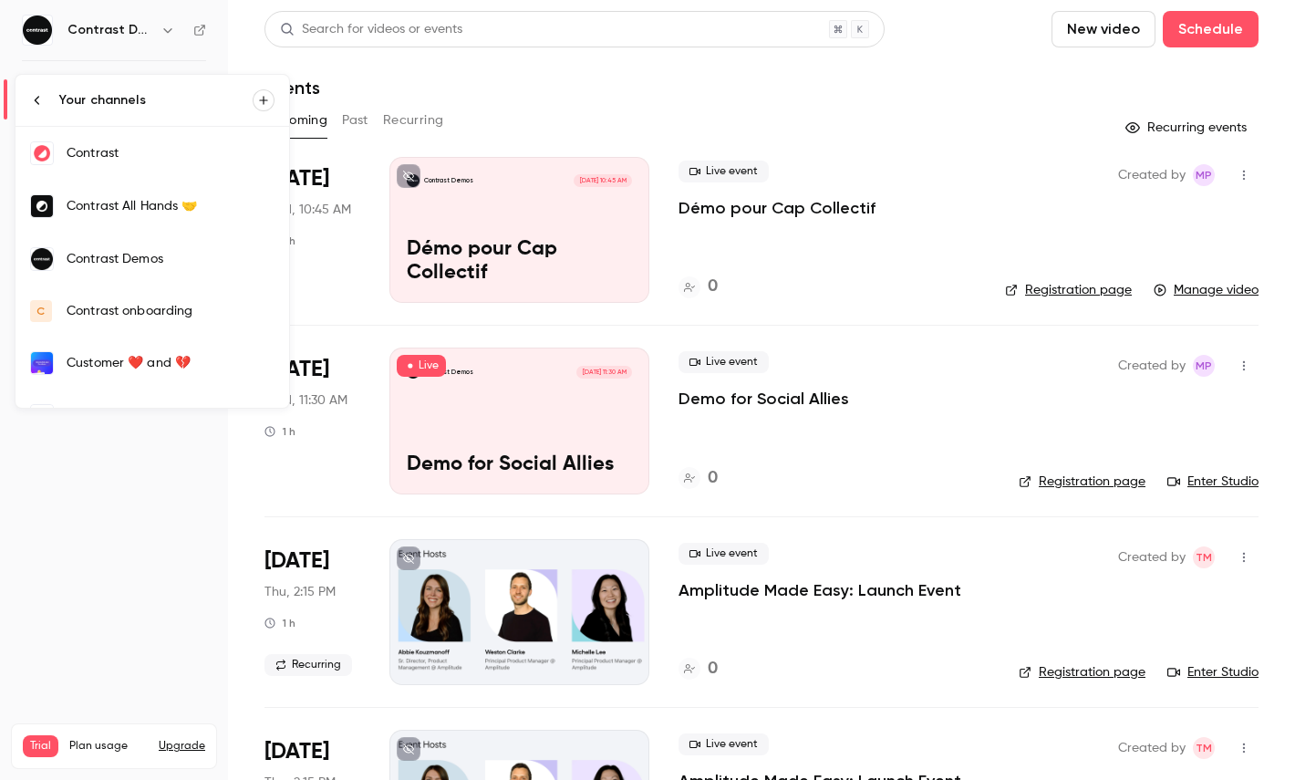
click at [126, 170] on link "Contrast" at bounding box center [153, 153] width 274 height 53
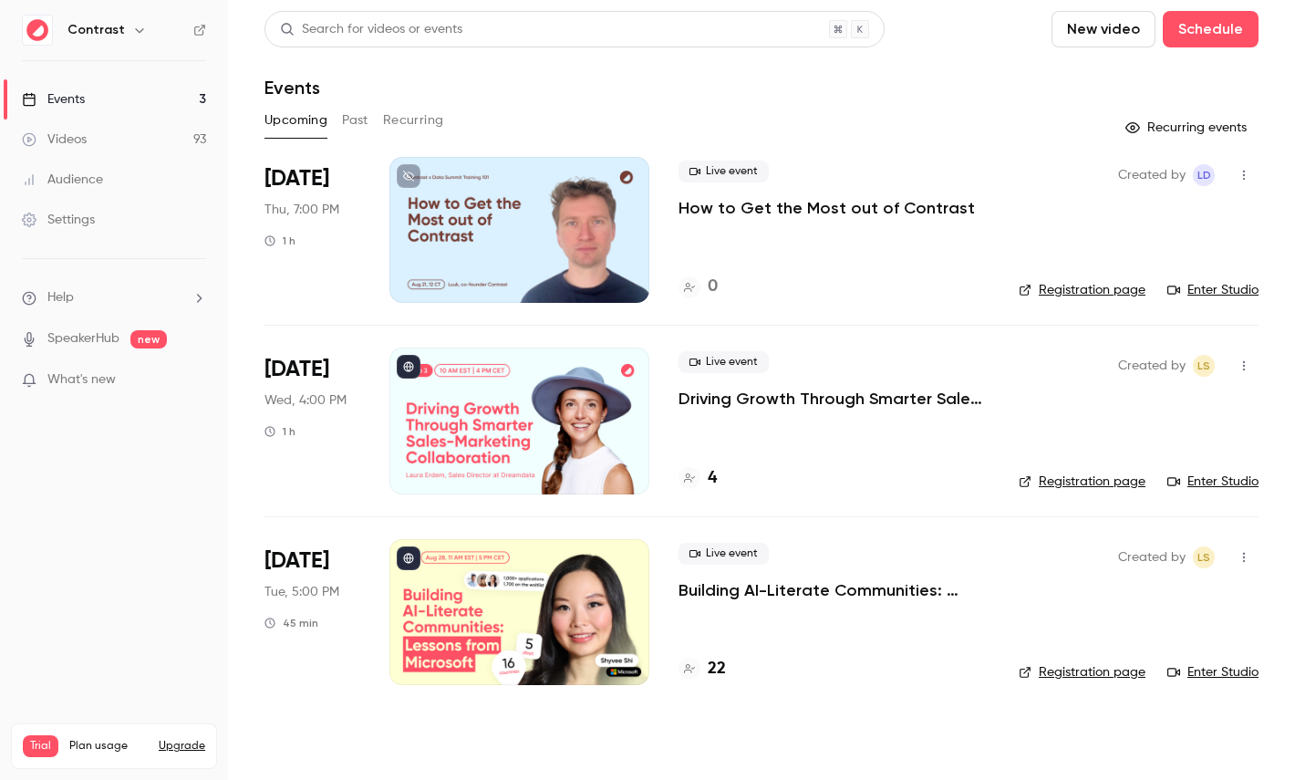
click at [143, 132] on link "Videos 93" at bounding box center [114, 139] width 228 height 40
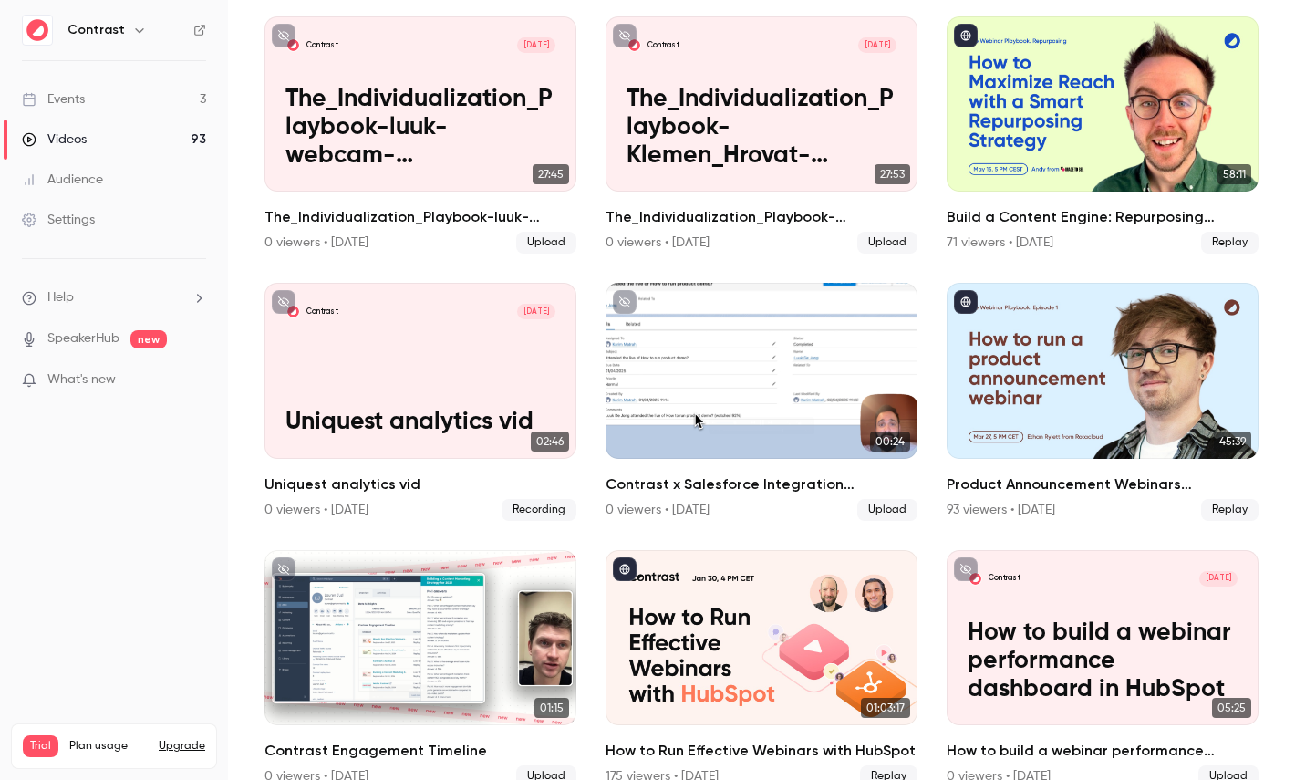
scroll to position [690, 0]
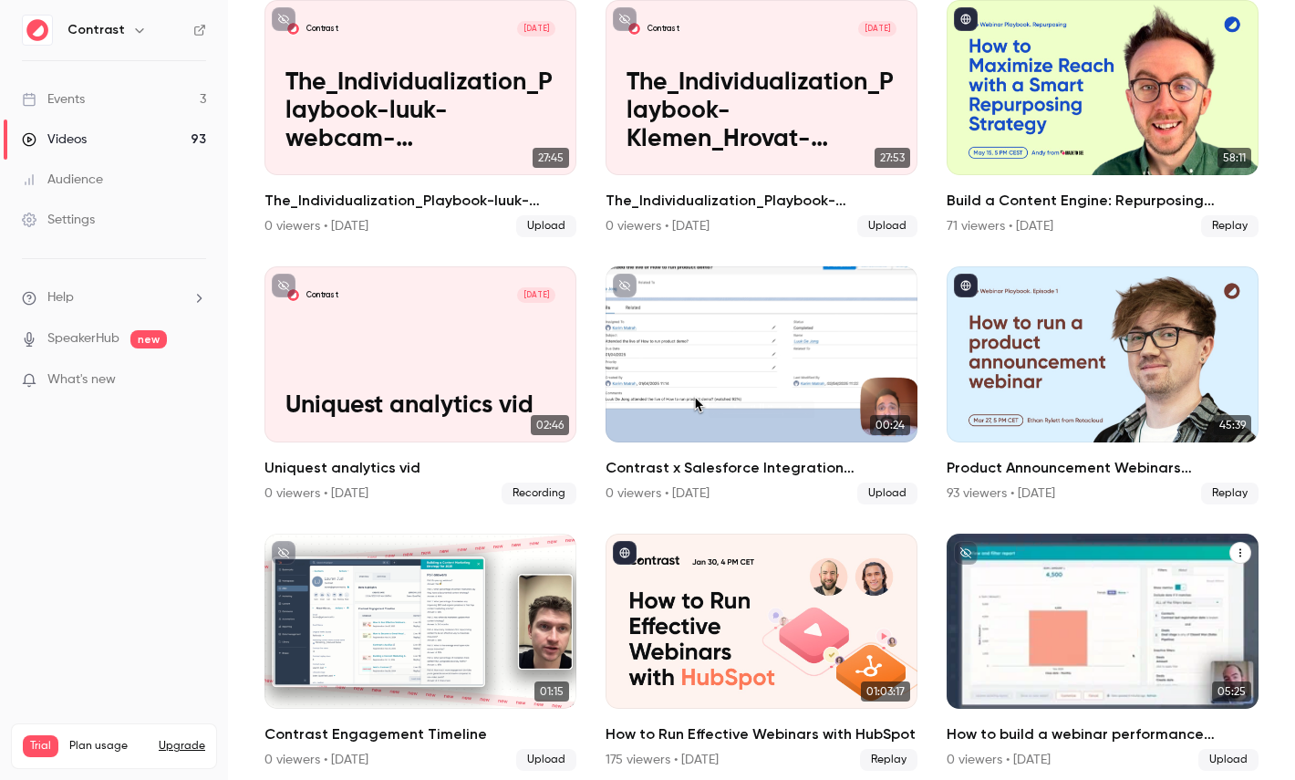
click at [1106, 620] on p "How to build a webinar performance dashboard in HubSpot" at bounding box center [1103, 645] width 270 height 85
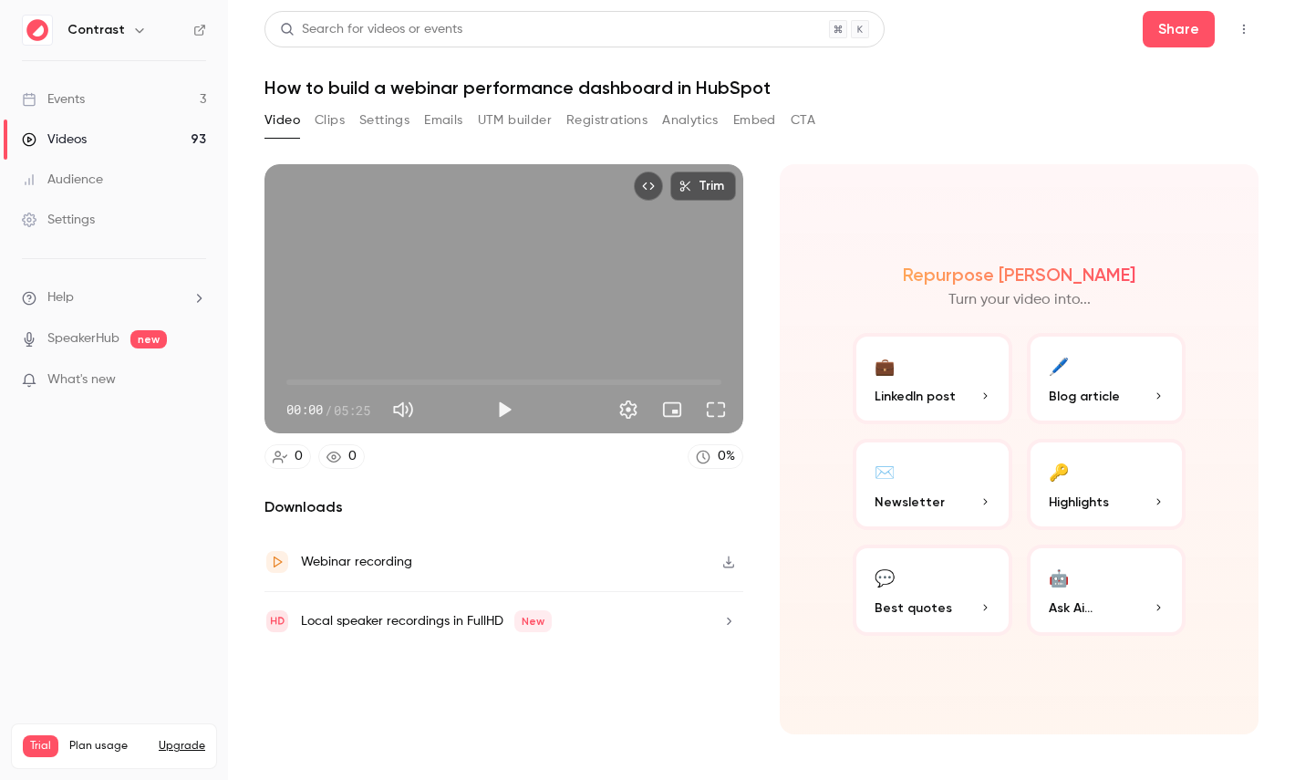
click at [324, 120] on button "Clips" at bounding box center [330, 120] width 30 height 29
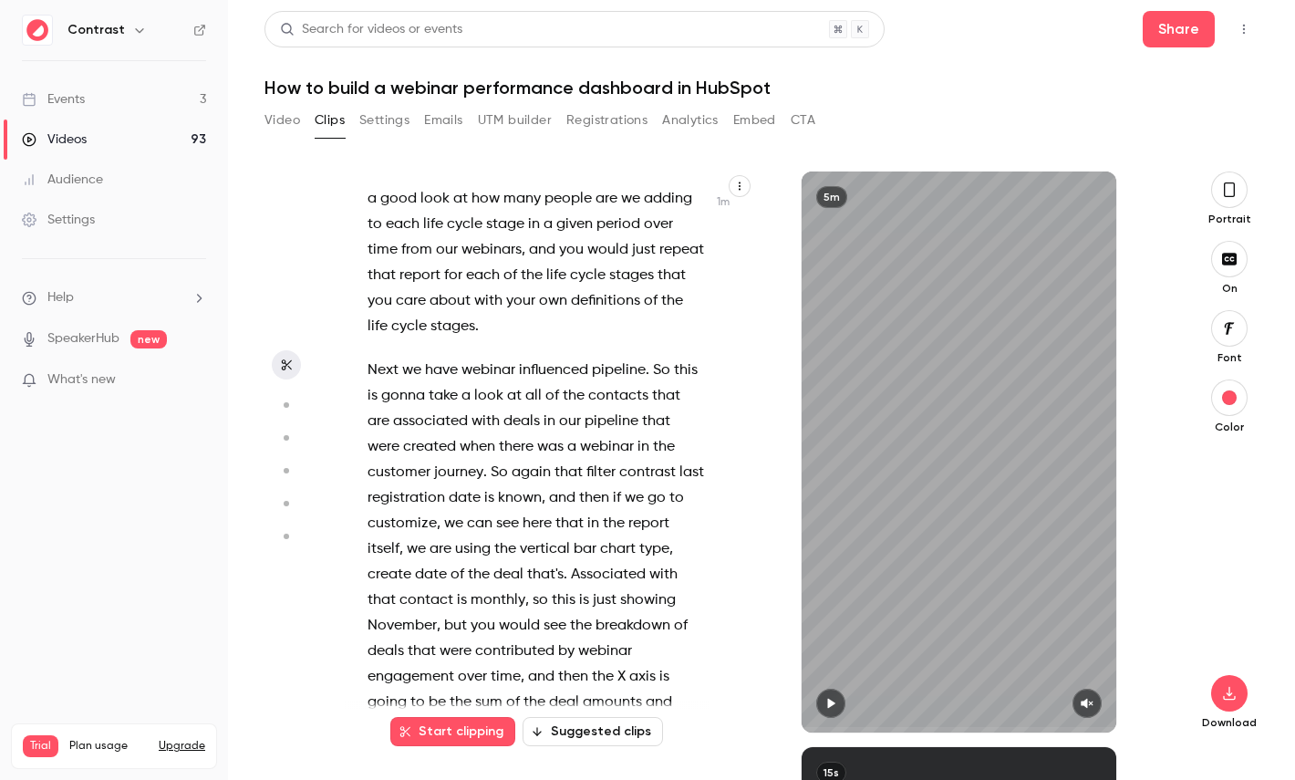
scroll to position [698, 0]
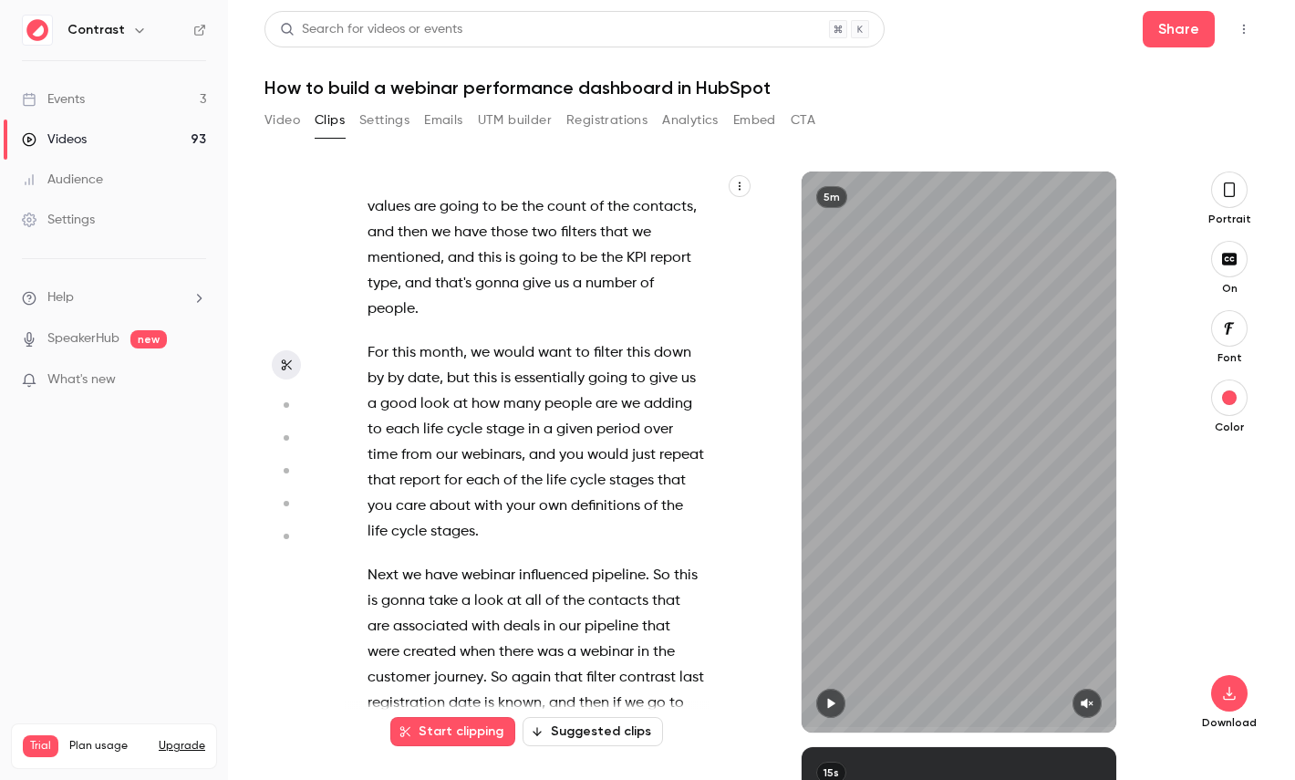
click at [742, 185] on icon "button" at bounding box center [739, 186] width 11 height 11
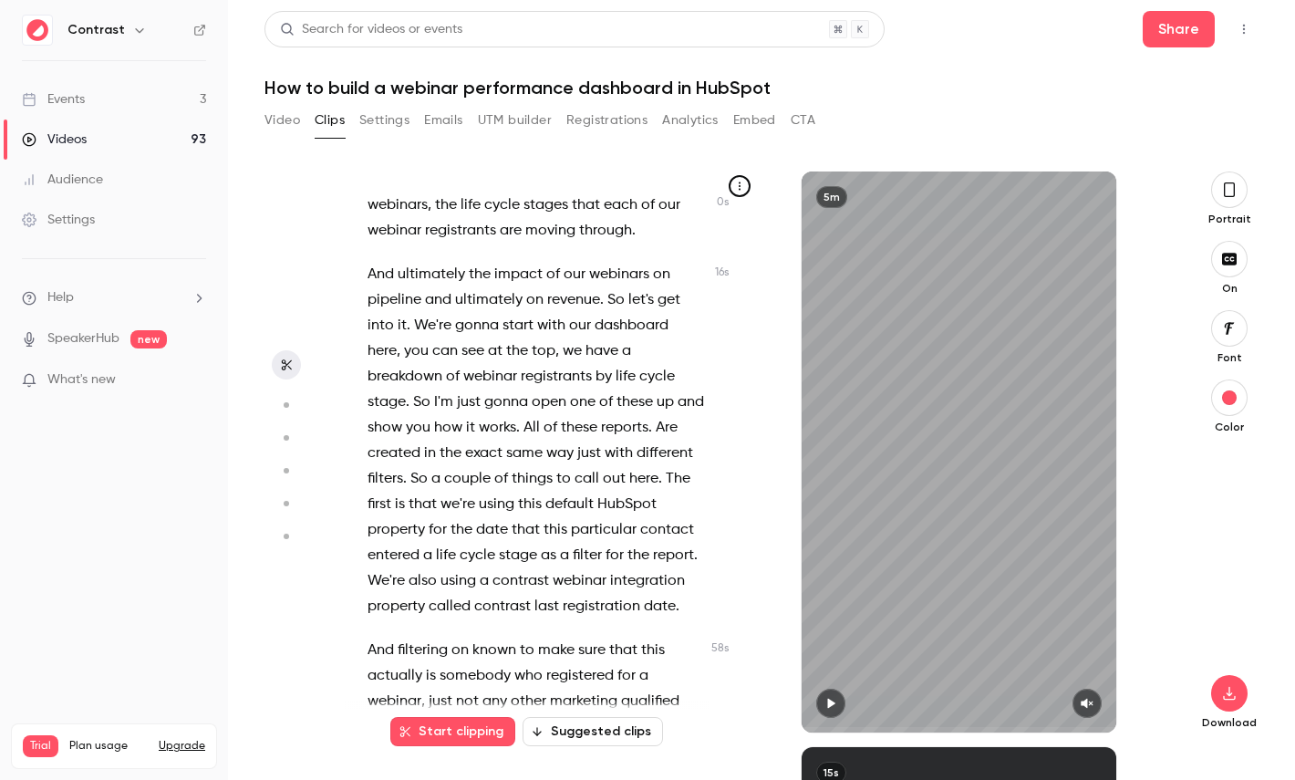
scroll to position [103, 0]
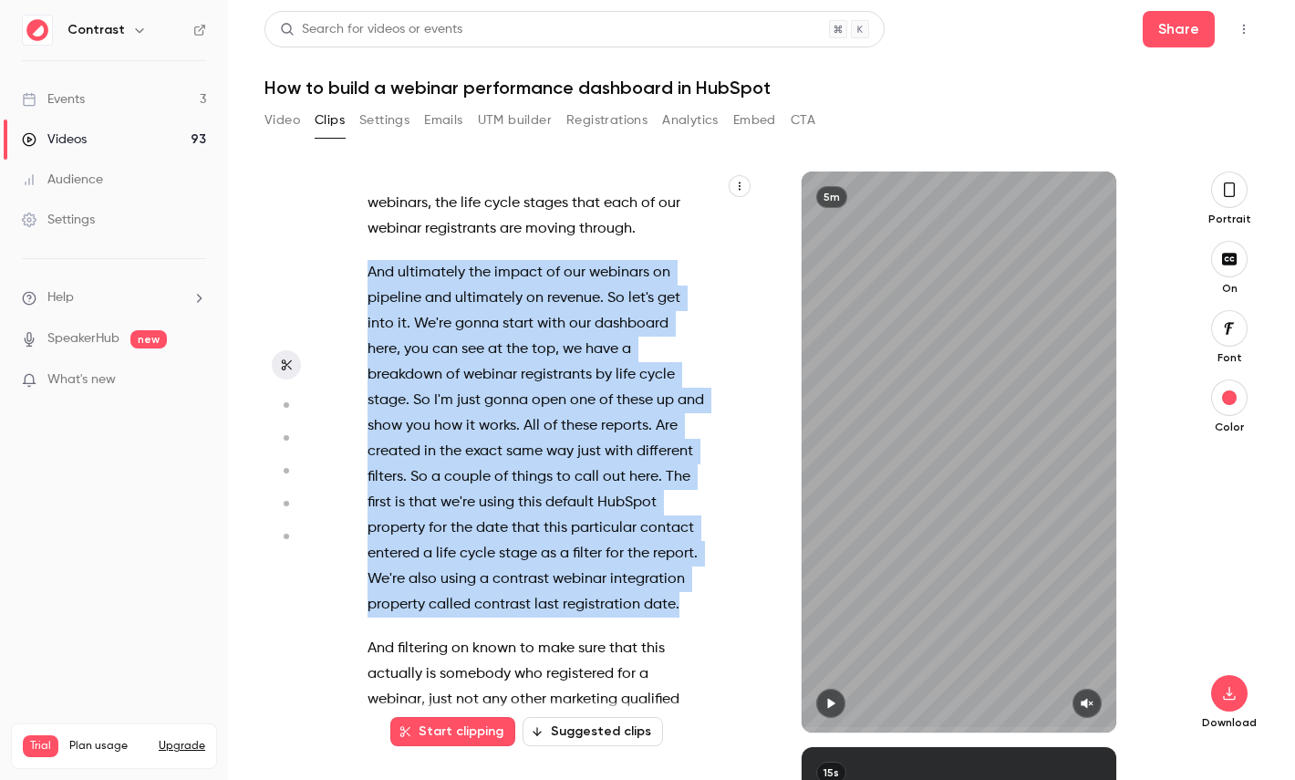
drag, startPoint x: 680, startPoint y: 603, endPoint x: 358, endPoint y: 278, distance: 456.6
click at [358, 277] on div "Hi , in this video , I'm going to show you how to build a webinar performance d…" at bounding box center [545, 461] width 400 height 543
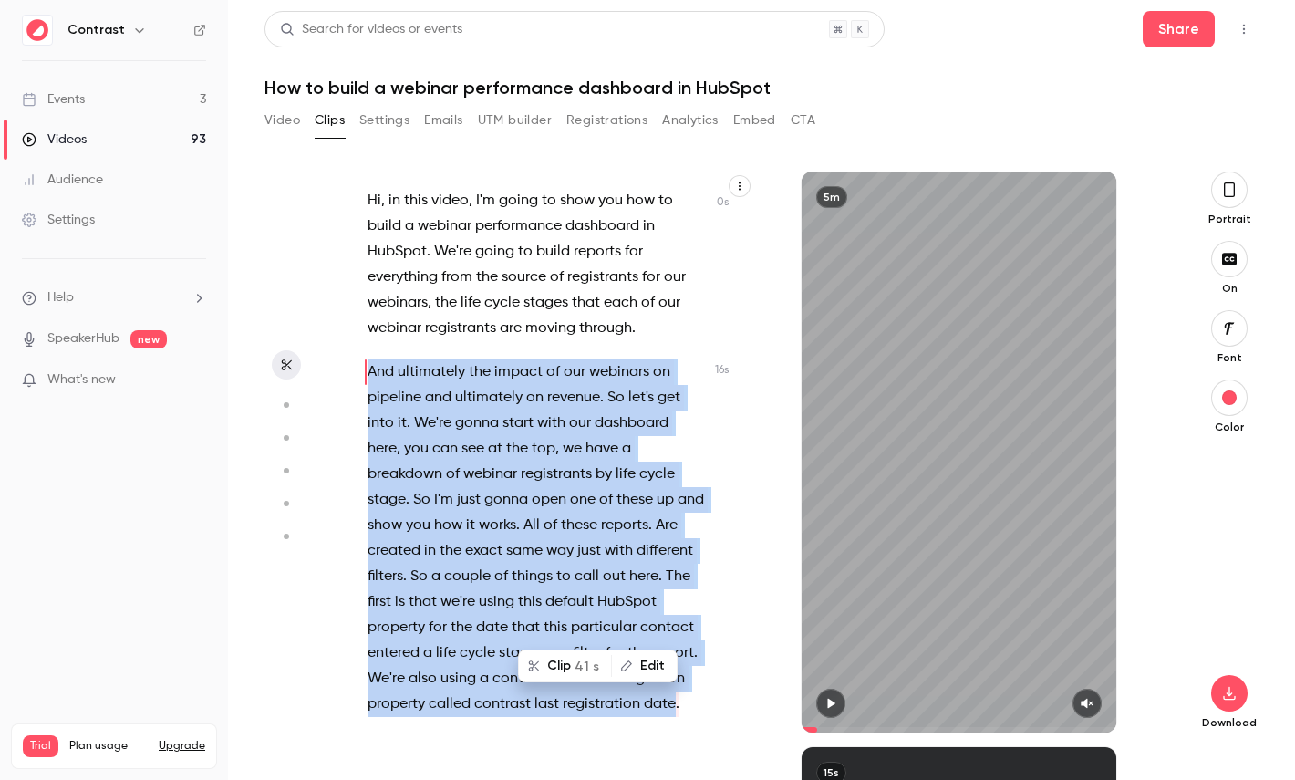
scroll to position [0, 0]
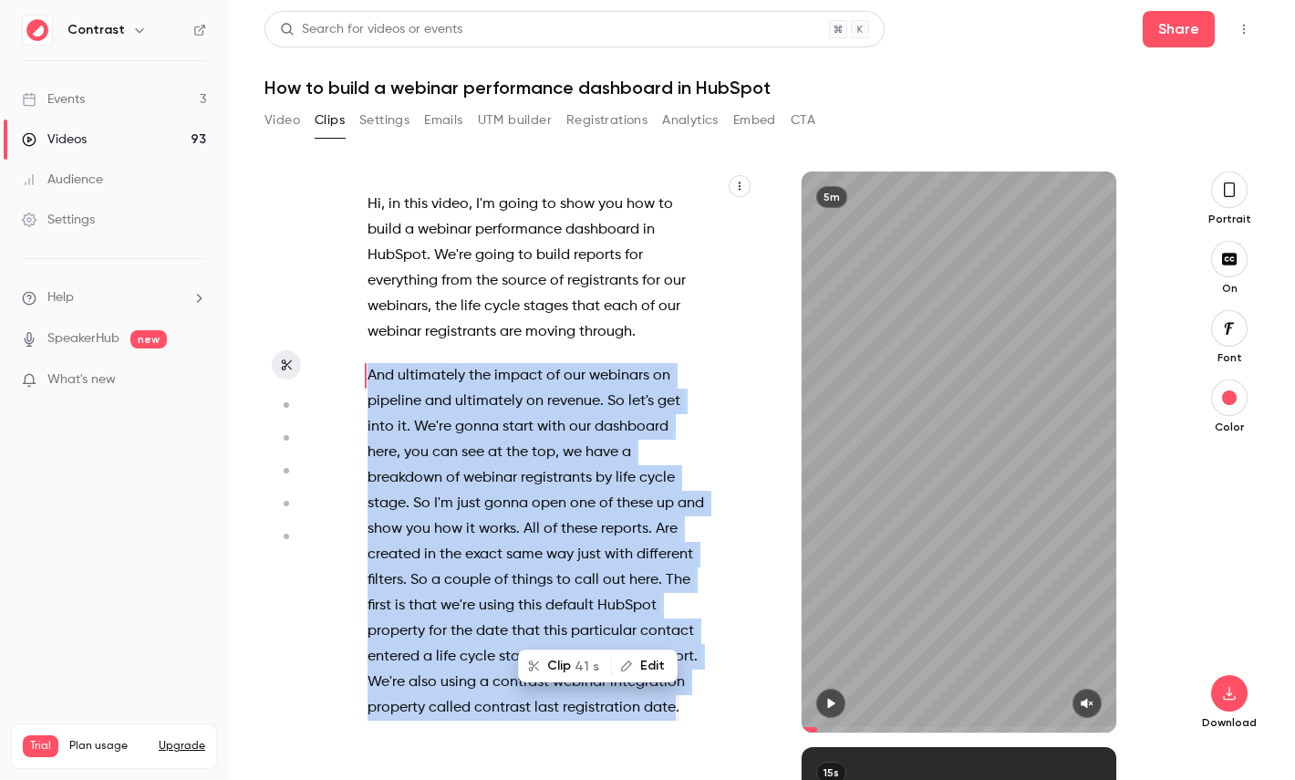
click at [588, 658] on span "41 s" at bounding box center [587, 666] width 25 height 19
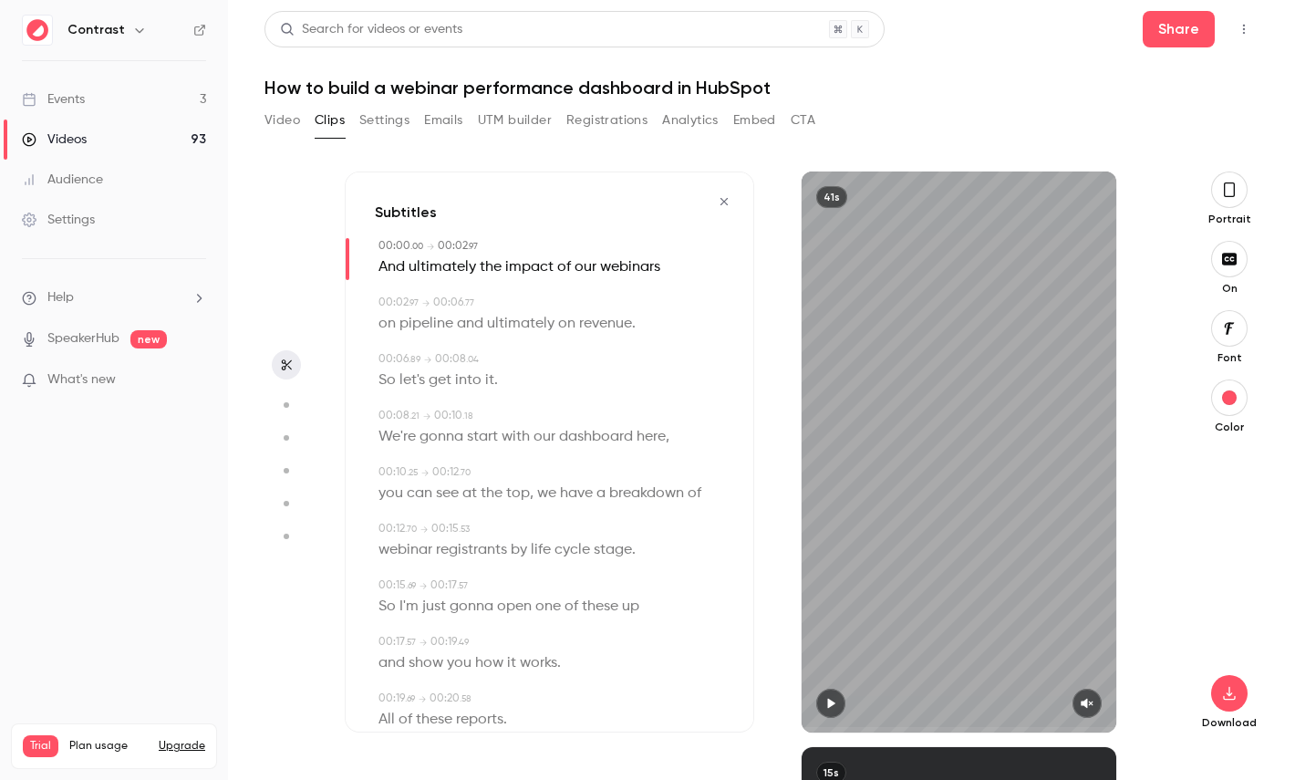
click at [1221, 196] on button "button" at bounding box center [1229, 189] width 36 height 36
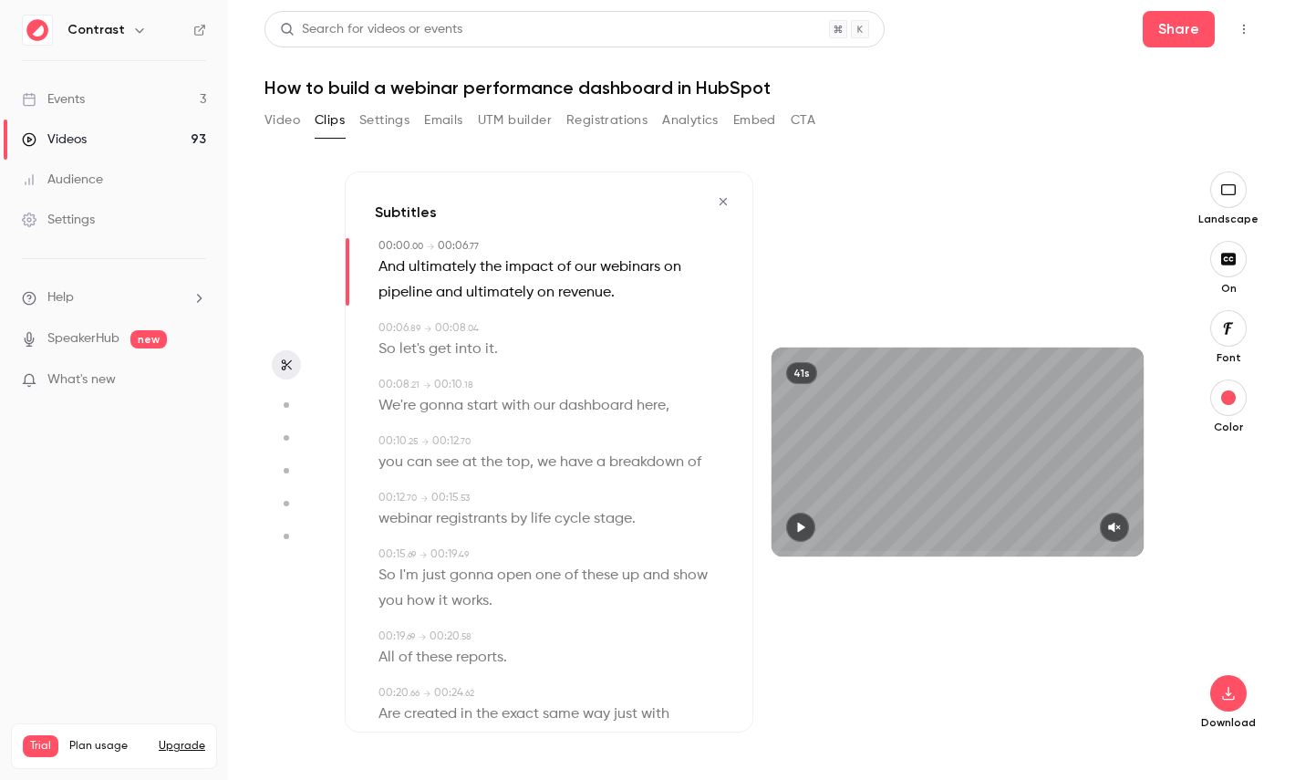
click at [583, 393] on span "dashboard" at bounding box center [596, 406] width 74 height 26
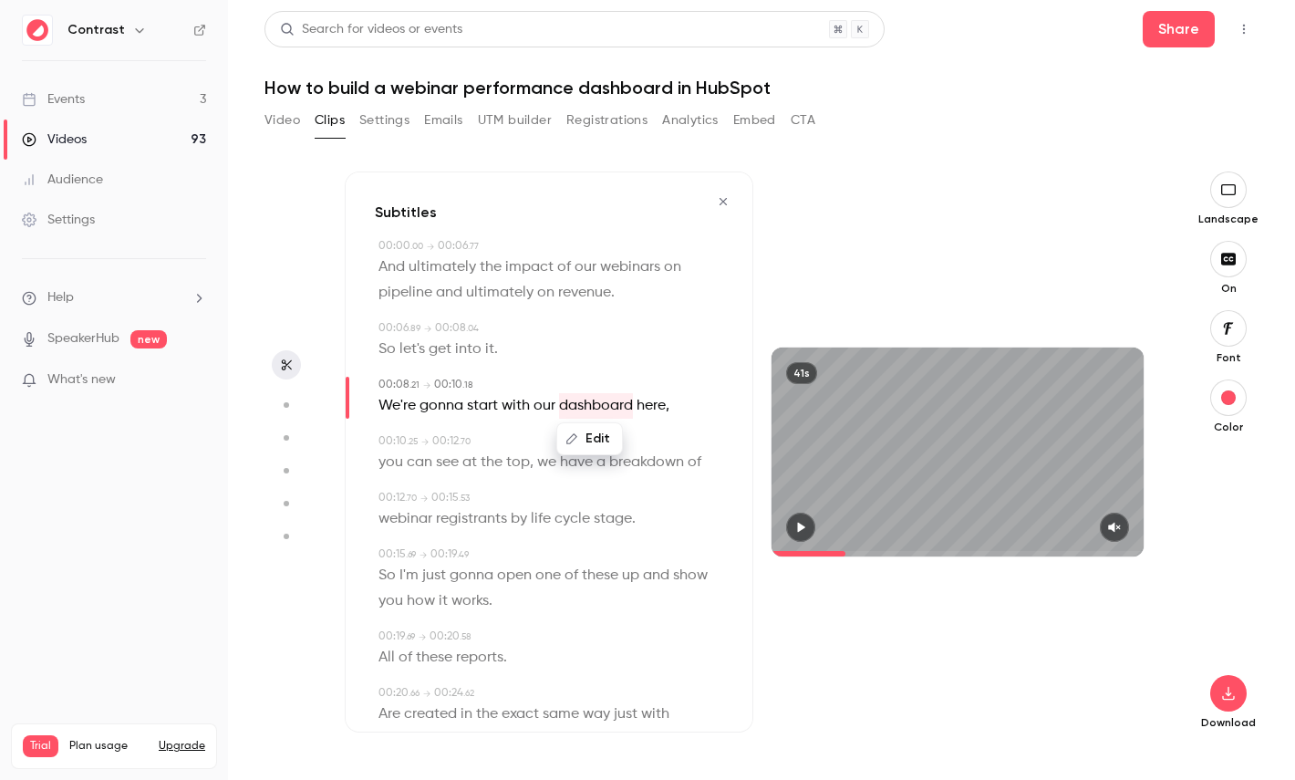
click at [1201, 510] on div "Download" at bounding box center [1228, 589] width 60 height 281
click at [286, 400] on icon "button" at bounding box center [285, 405] width 16 height 13
type input "***"
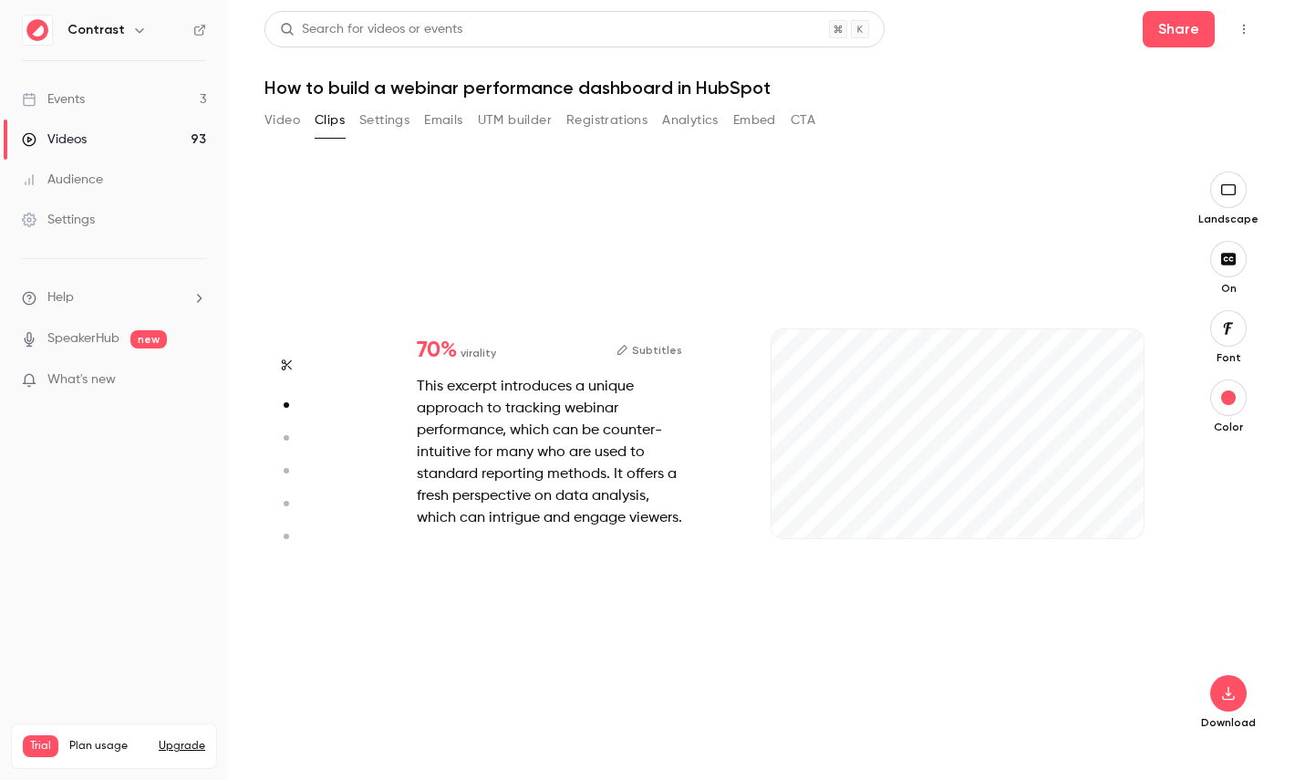
type input "***"
click at [285, 436] on circle "button" at bounding box center [286, 437] width 5 height 5
type input "***"
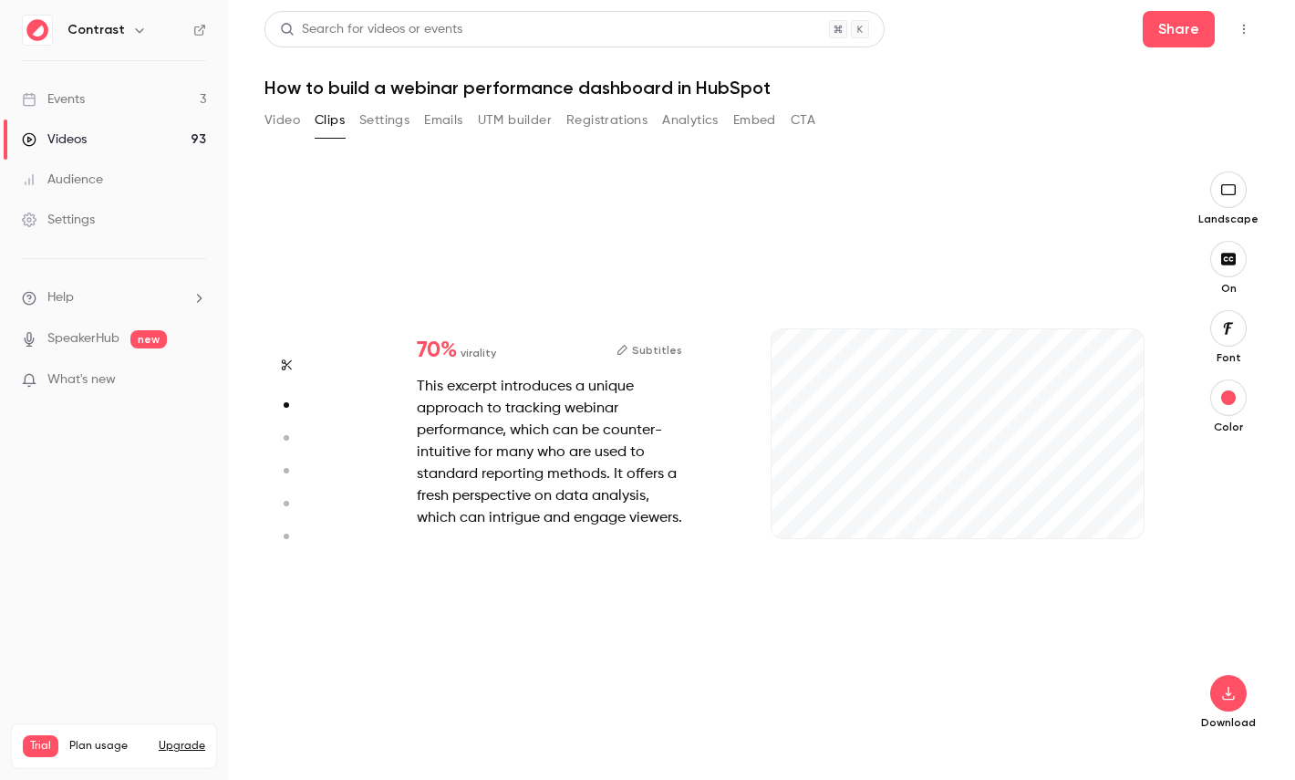
type input "*"
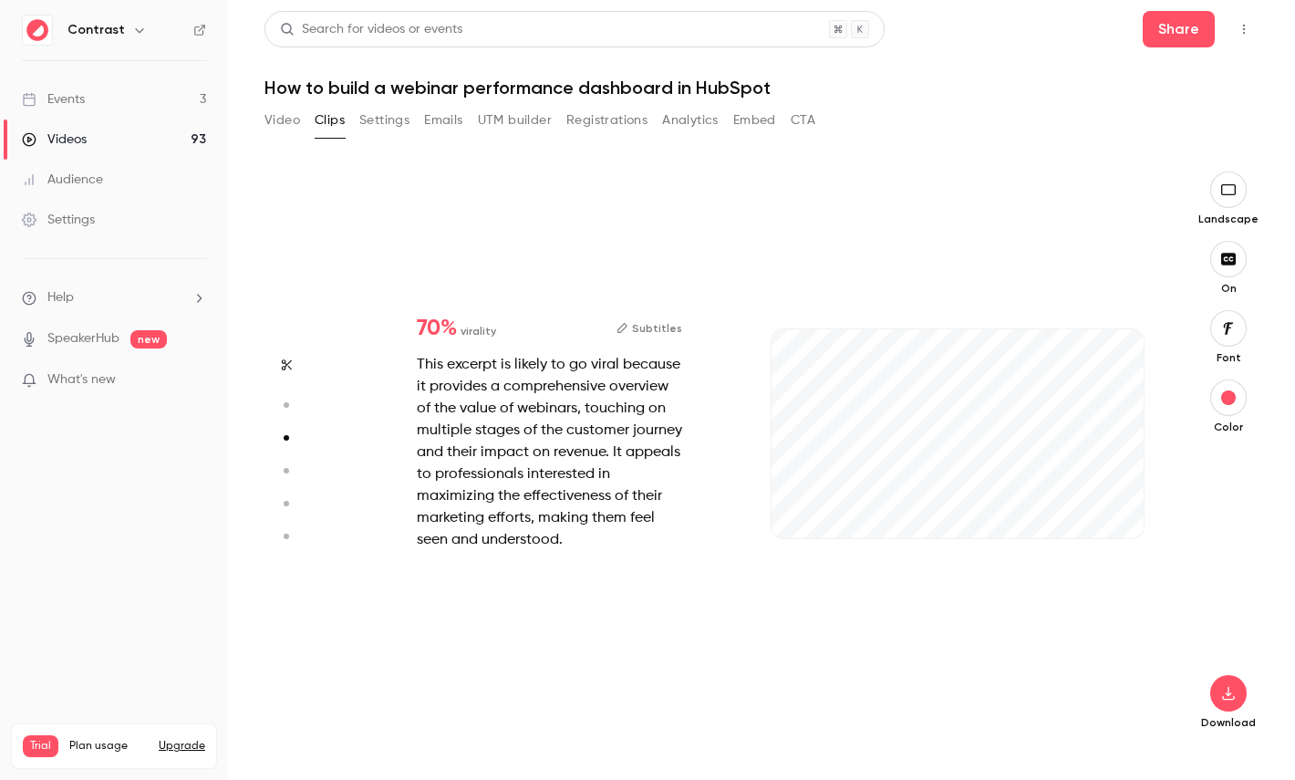
type input "***"
click at [282, 477] on button "button" at bounding box center [286, 470] width 29 height 29
type input "***"
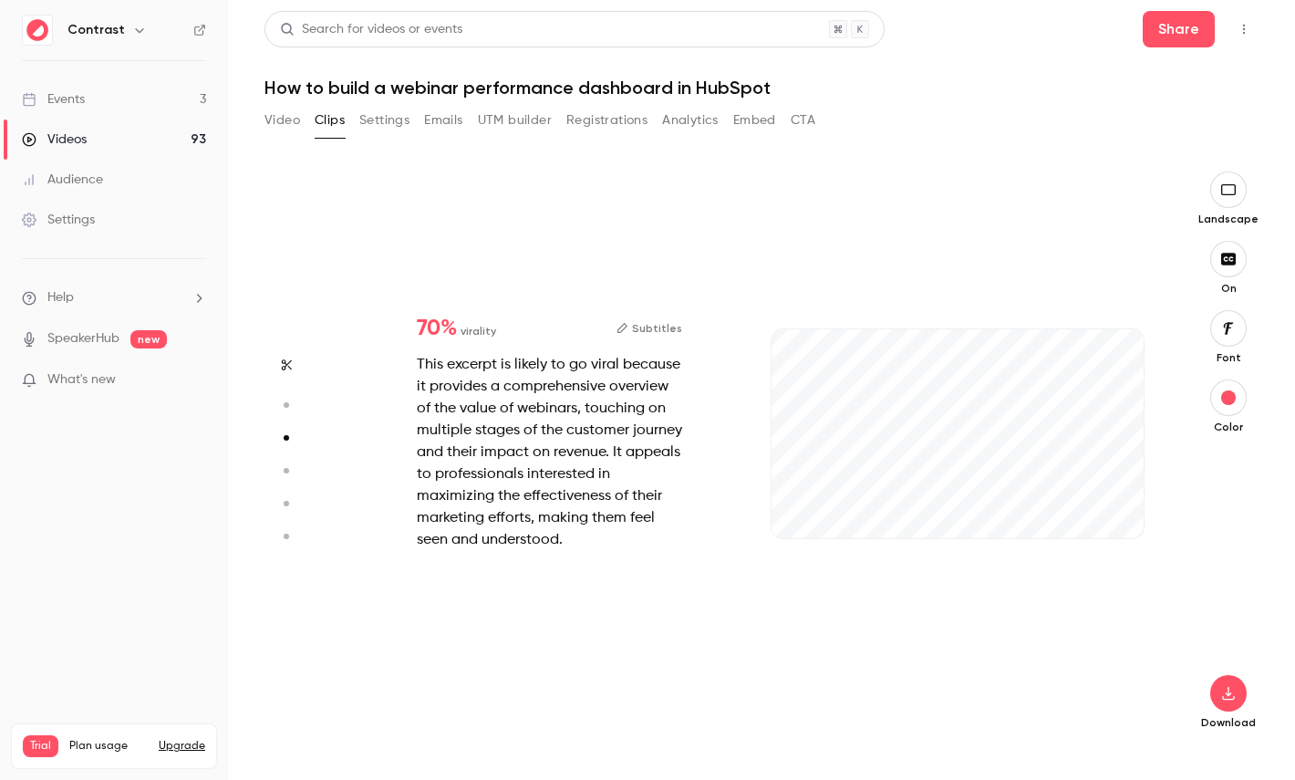
type input "*"
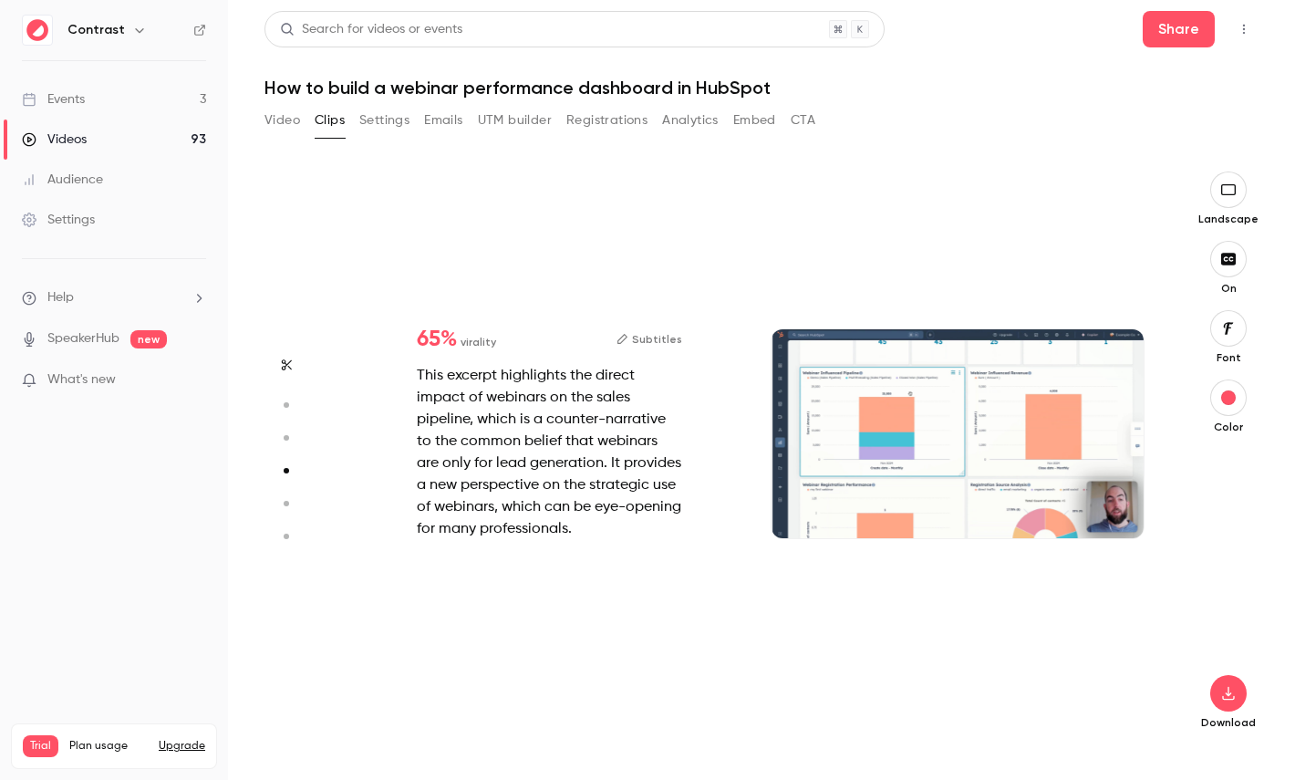
type input "*"
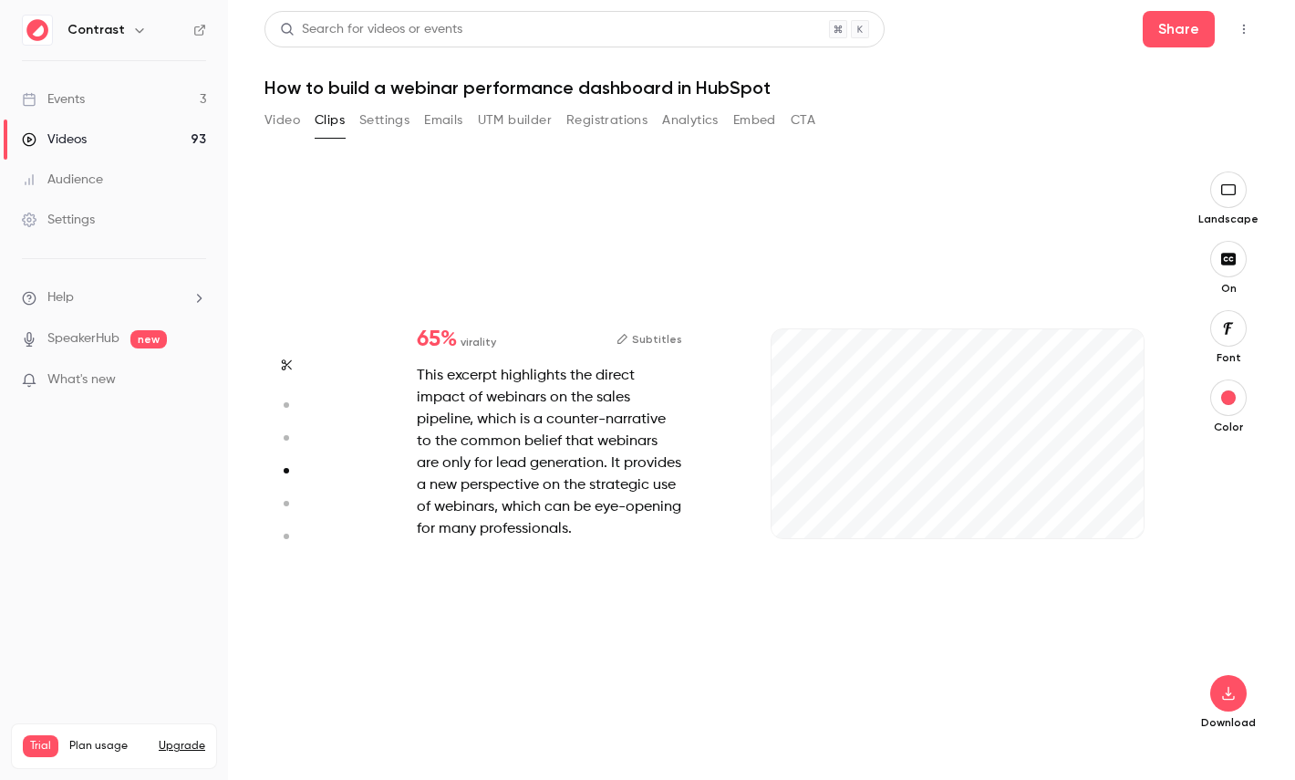
click at [289, 513] on button "button" at bounding box center [286, 503] width 29 height 29
type input "***"
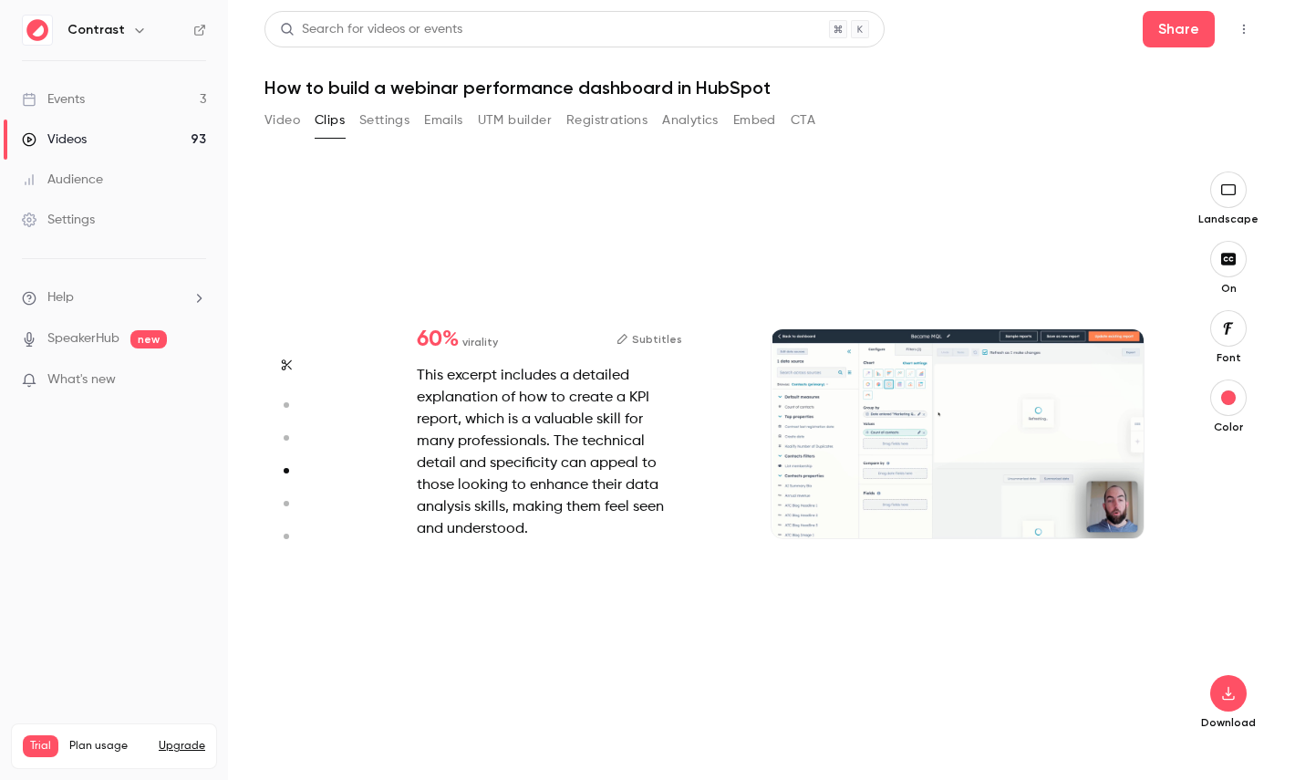
type input "*"
click at [290, 526] on button "button" at bounding box center [286, 536] width 29 height 29
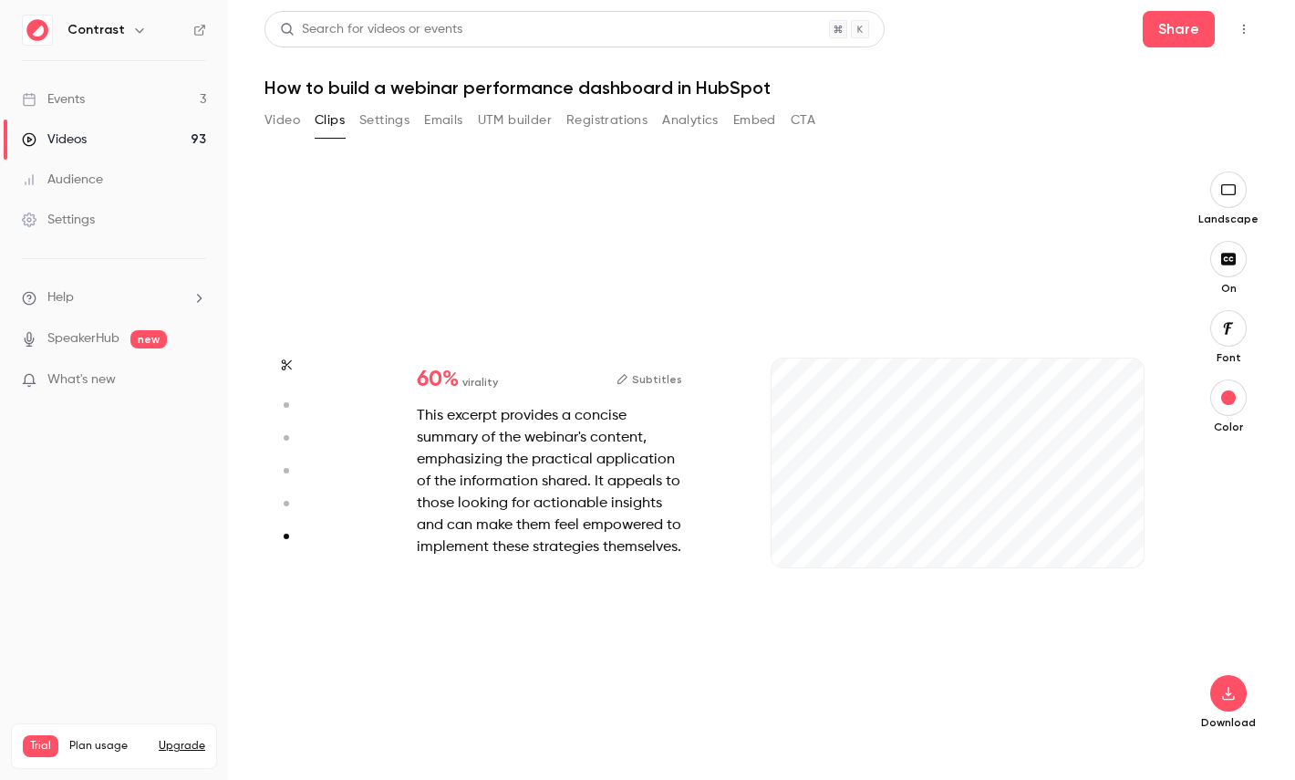
click at [285, 501] on circle "button" at bounding box center [286, 503] width 5 height 5
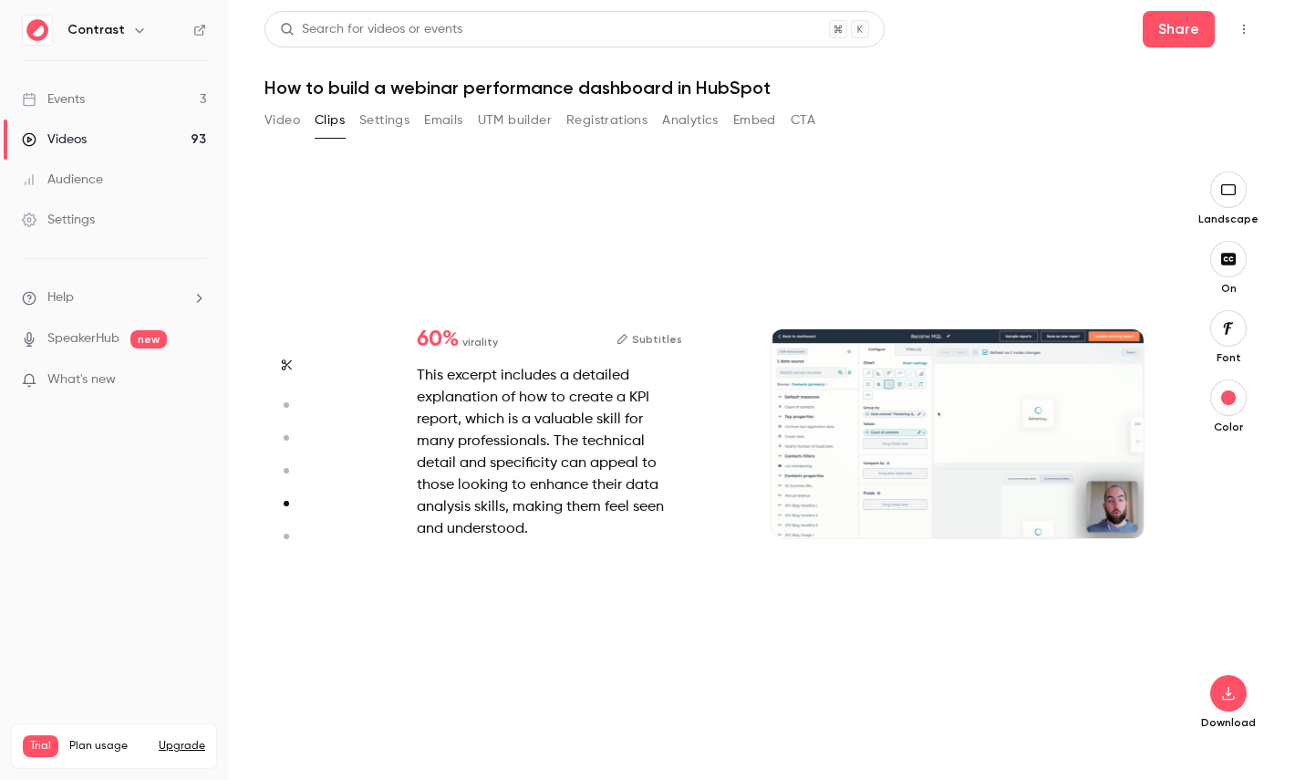
click at [285, 476] on icon "button" at bounding box center [285, 470] width 16 height 13
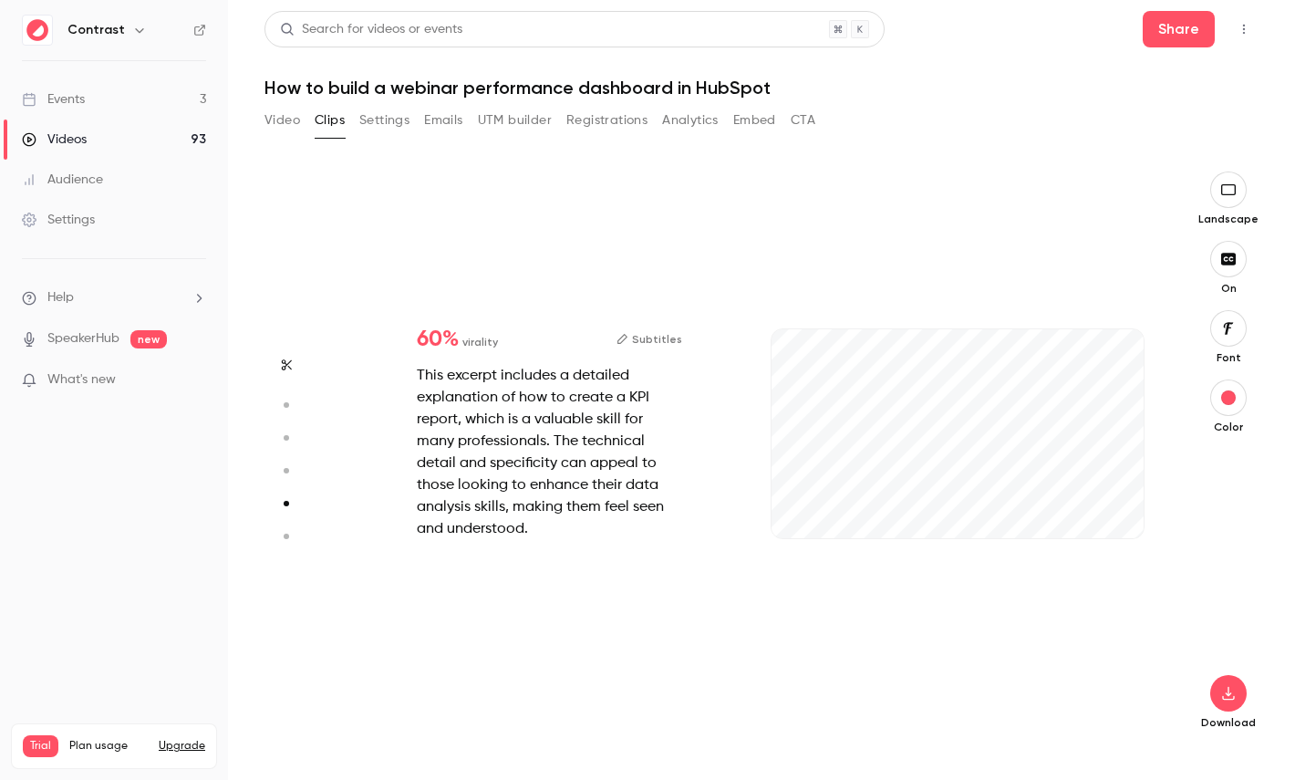
type input "***"
type input "*"
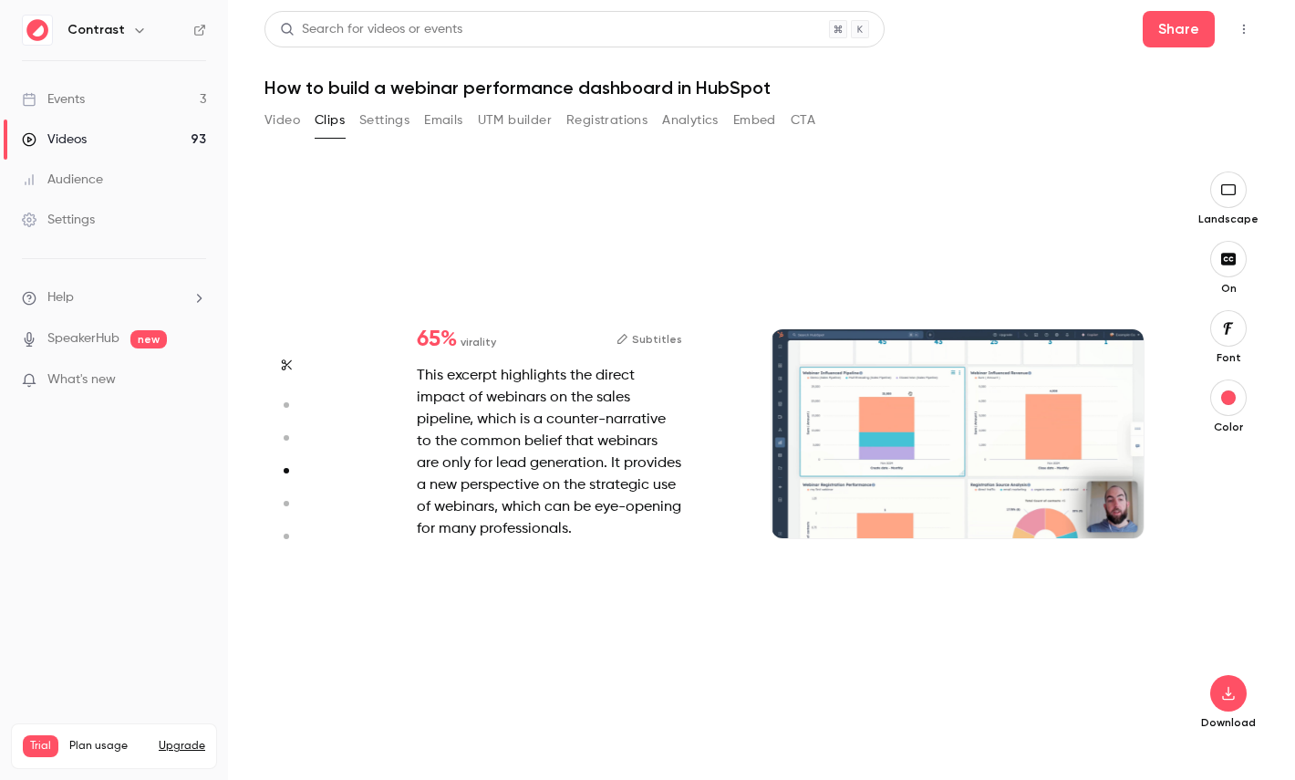
click at [288, 440] on icon "button" at bounding box center [285, 437] width 16 height 13
type input "***"
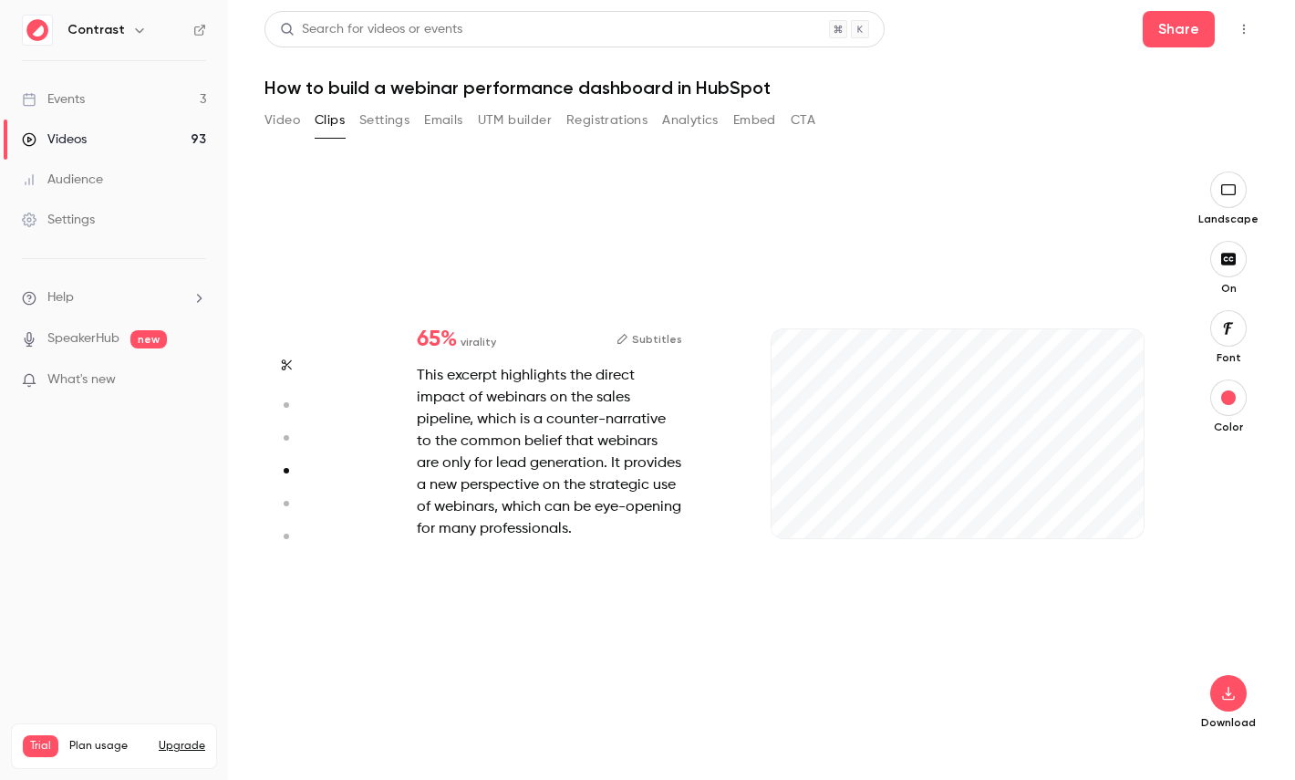
type input "***"
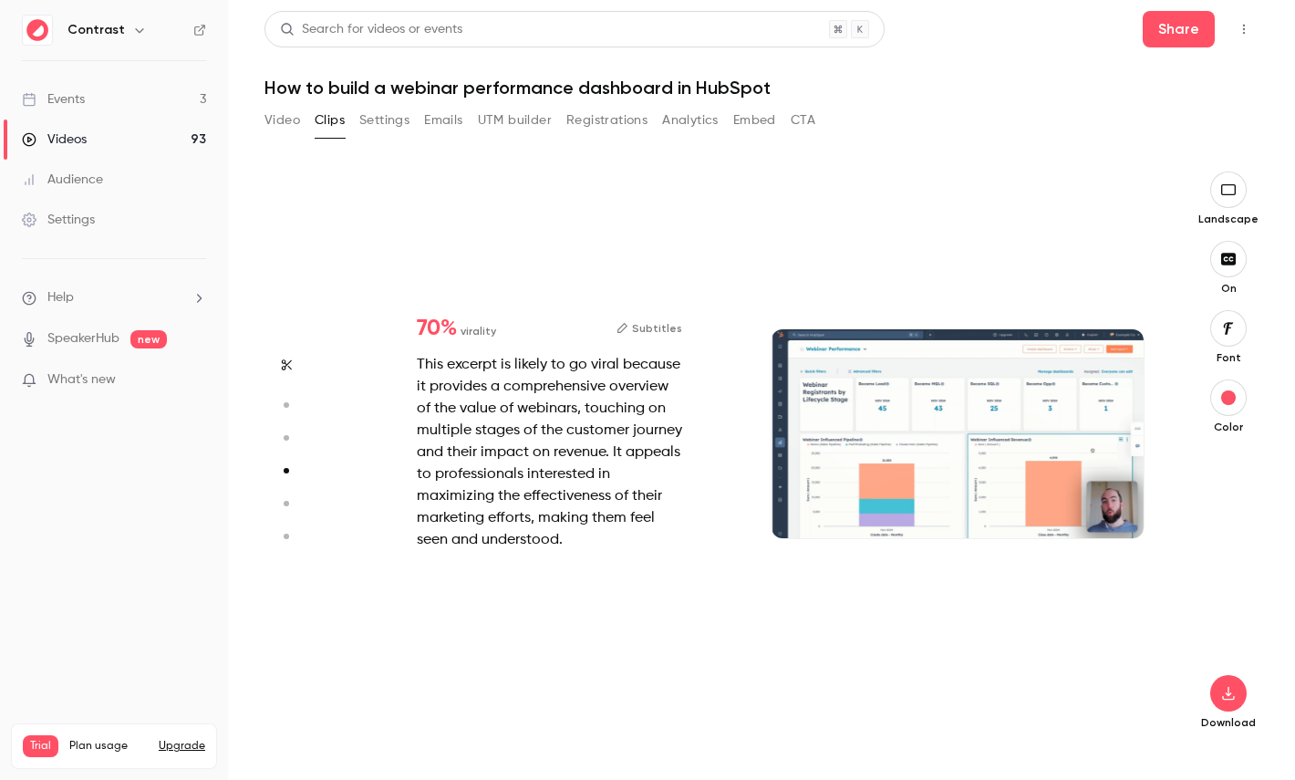
type input "*"
click at [287, 402] on icon "button" at bounding box center [285, 405] width 16 height 13
type input "***"
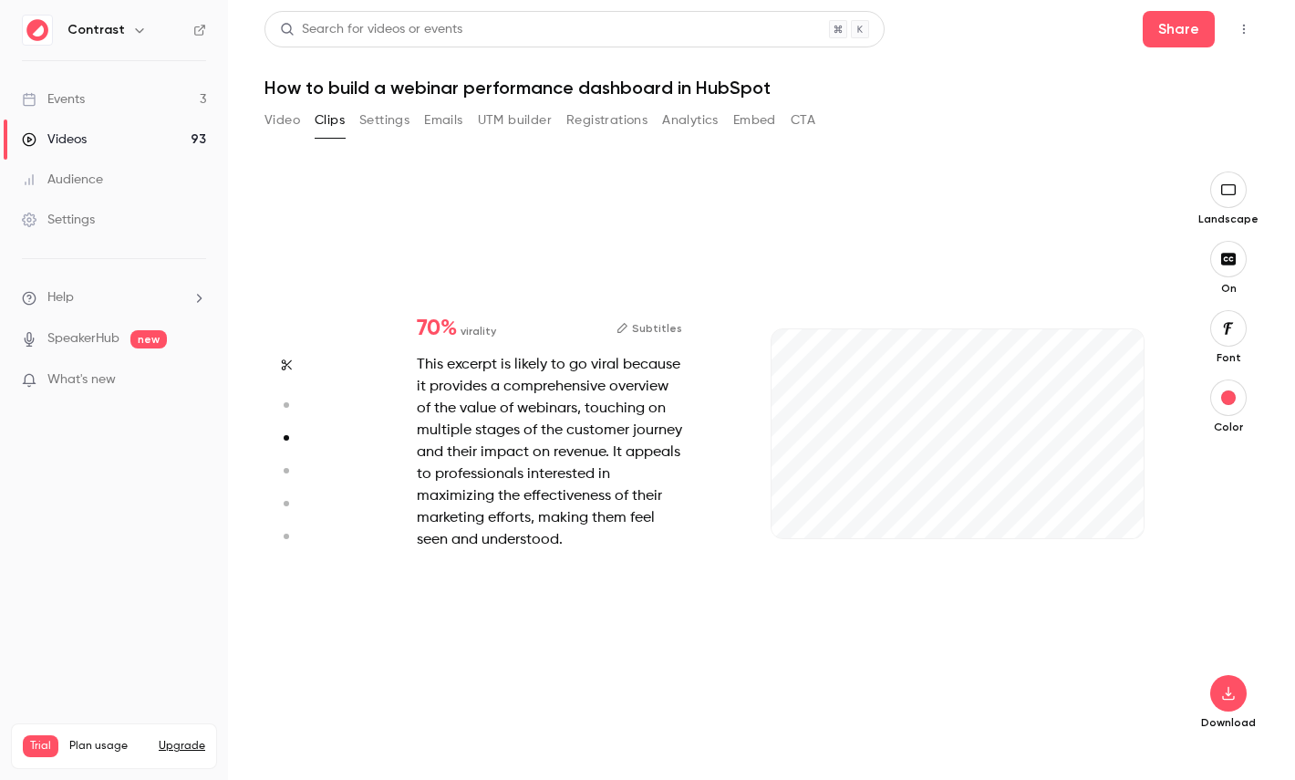
type input "*"
type input "***"
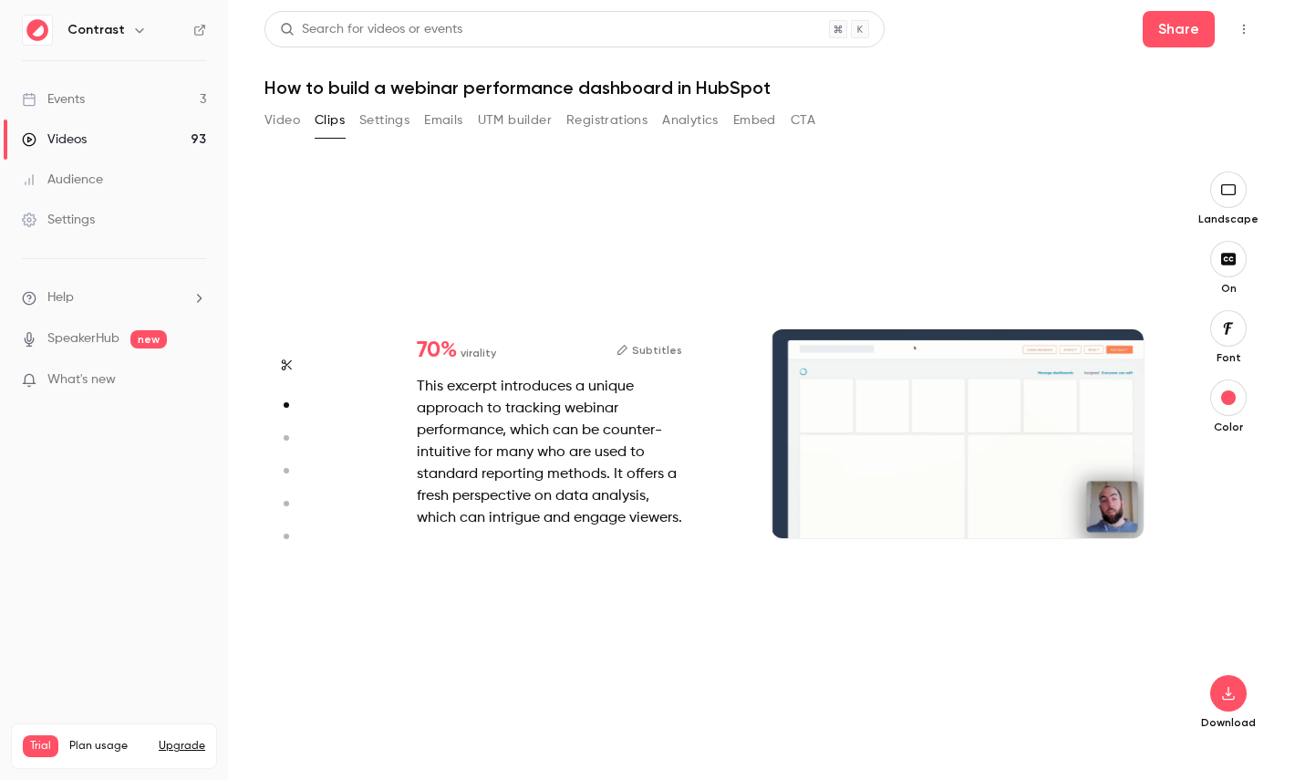
type input "*"
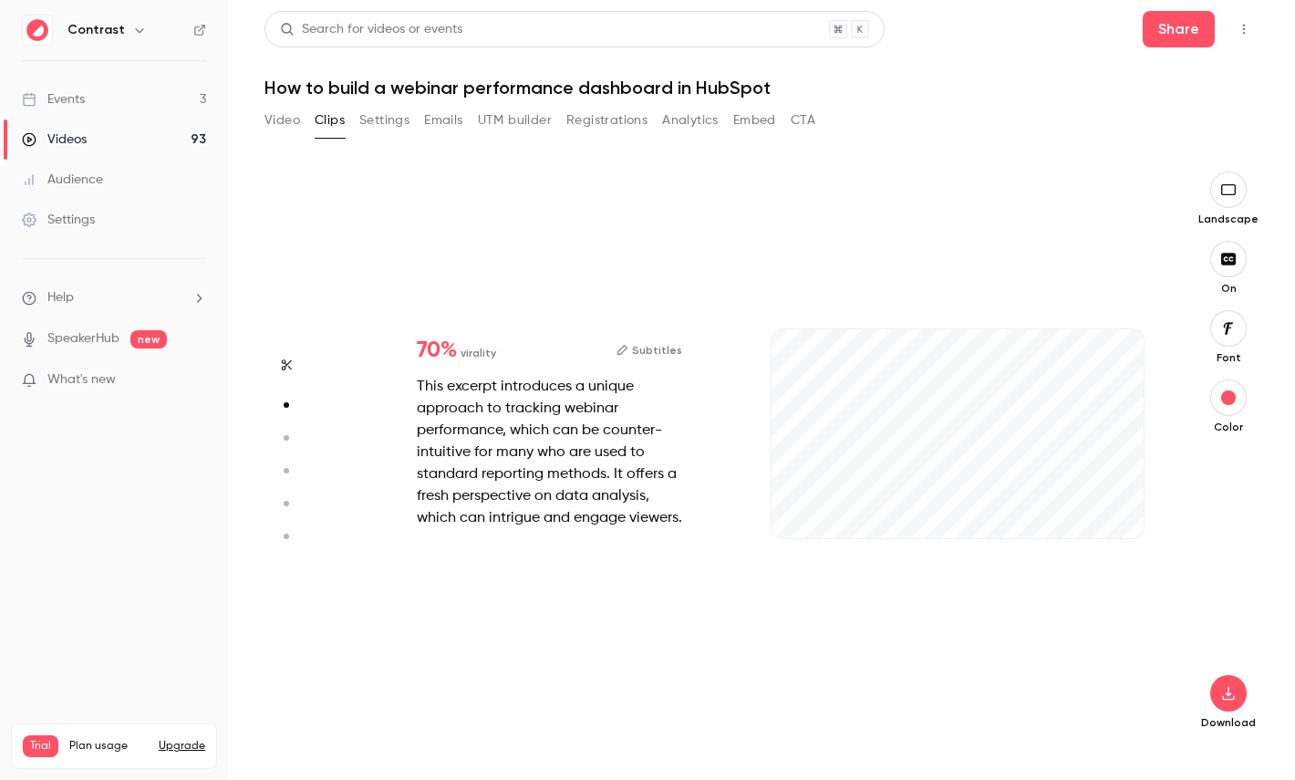
scroll to position [576, 0]
type input "***"
click at [658, 348] on button "Subtitles" at bounding box center [650, 350] width 66 height 22
type input "***"
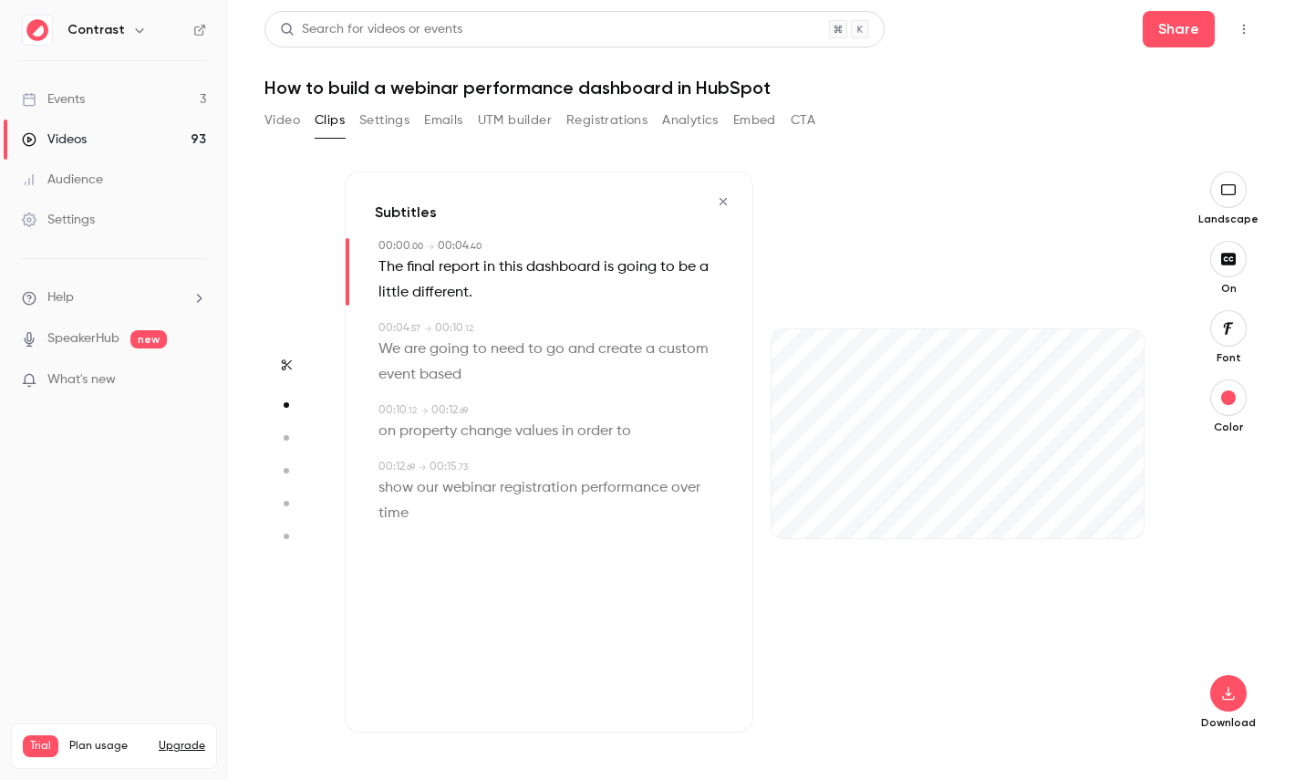
type input "***"
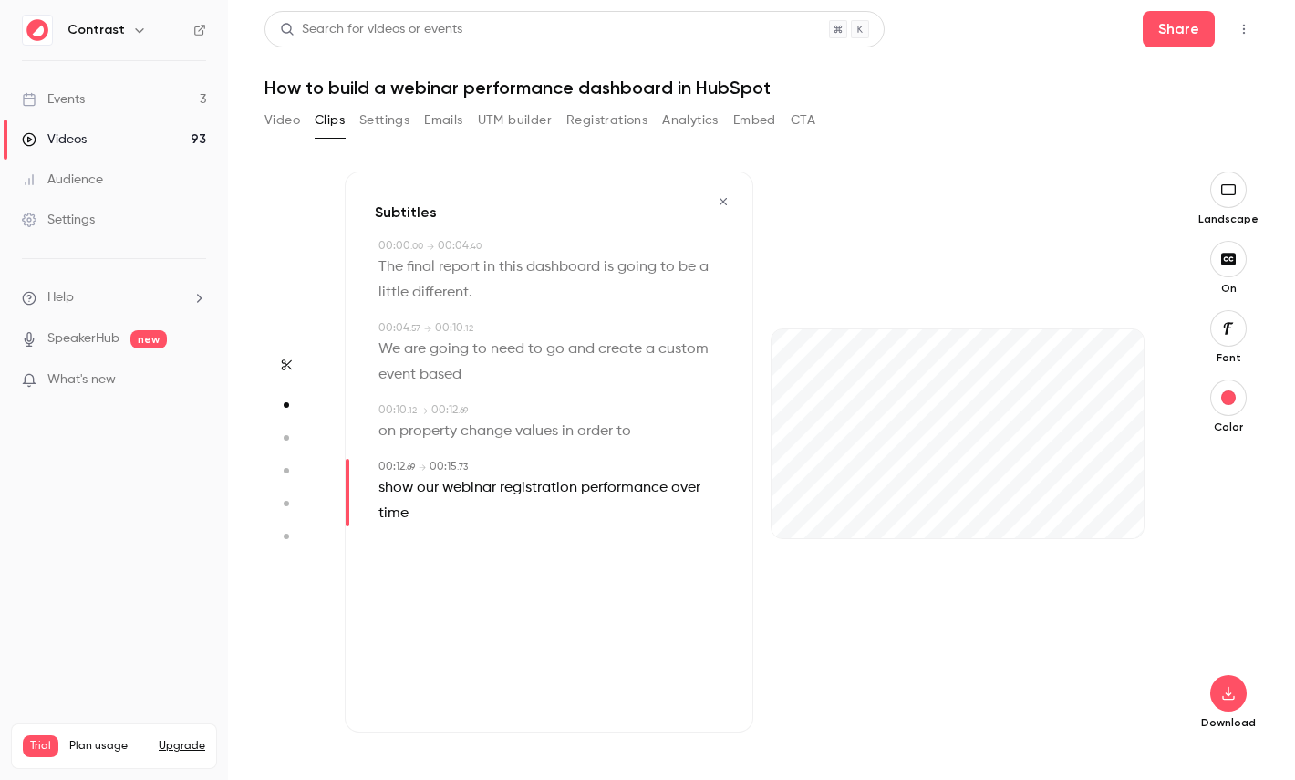
type input "****"
click at [140, 145] on link "Videos 93" at bounding box center [114, 139] width 228 height 40
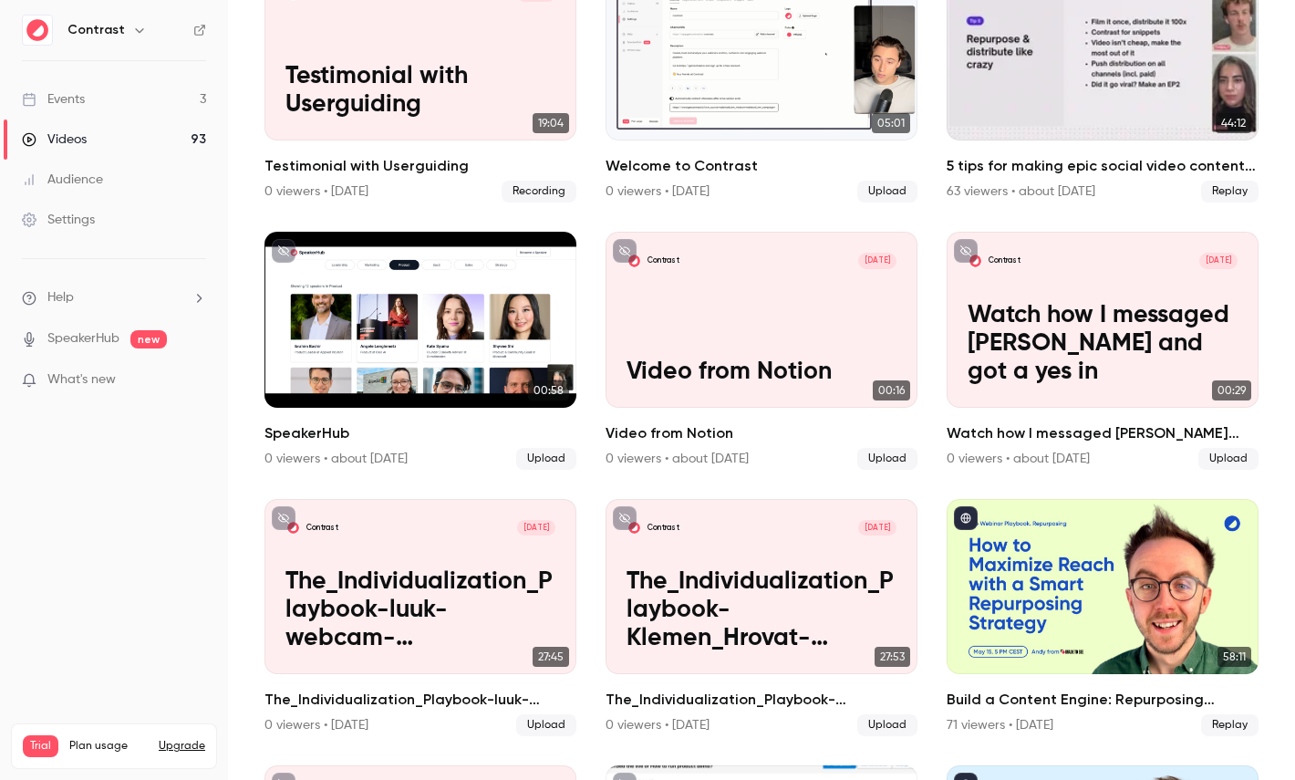
scroll to position [216, 0]
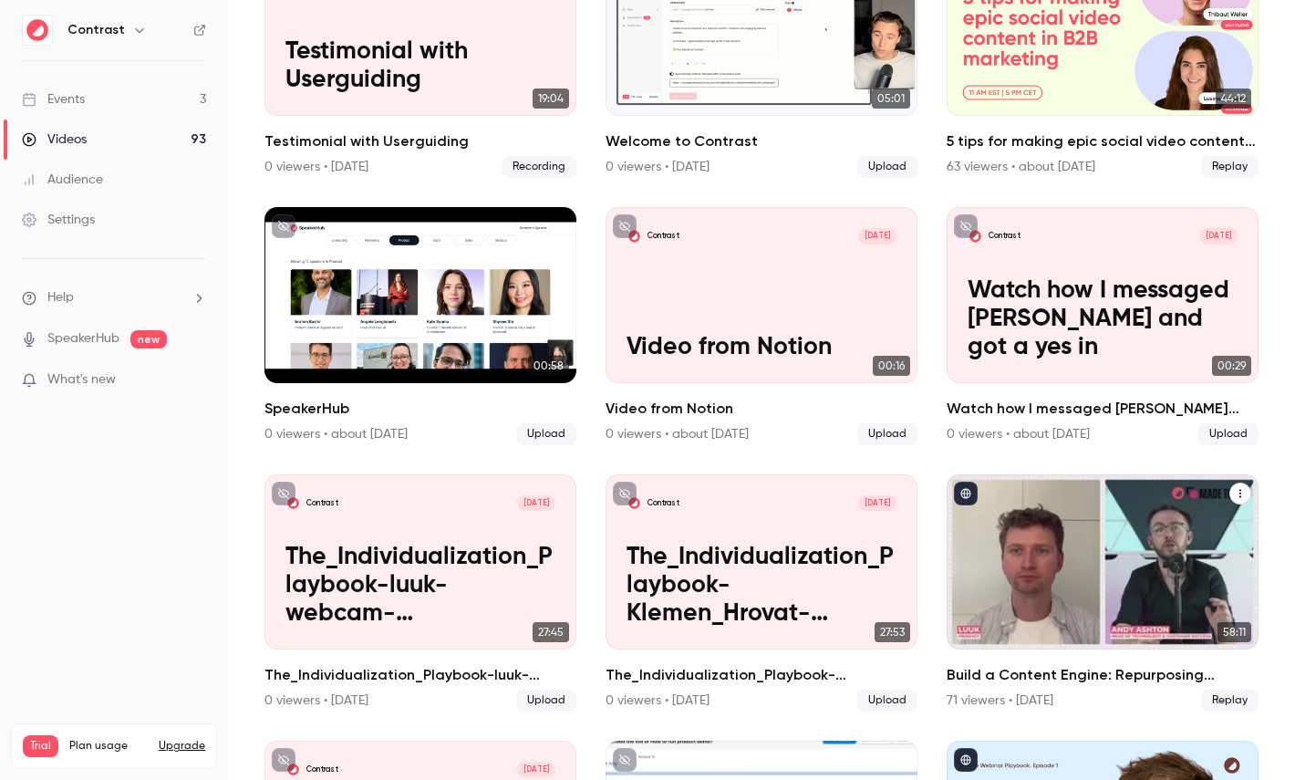
click at [1084, 605] on div "Build a Content Engine: Repurposing Strategies for SaaS Teams" at bounding box center [1103, 561] width 312 height 175
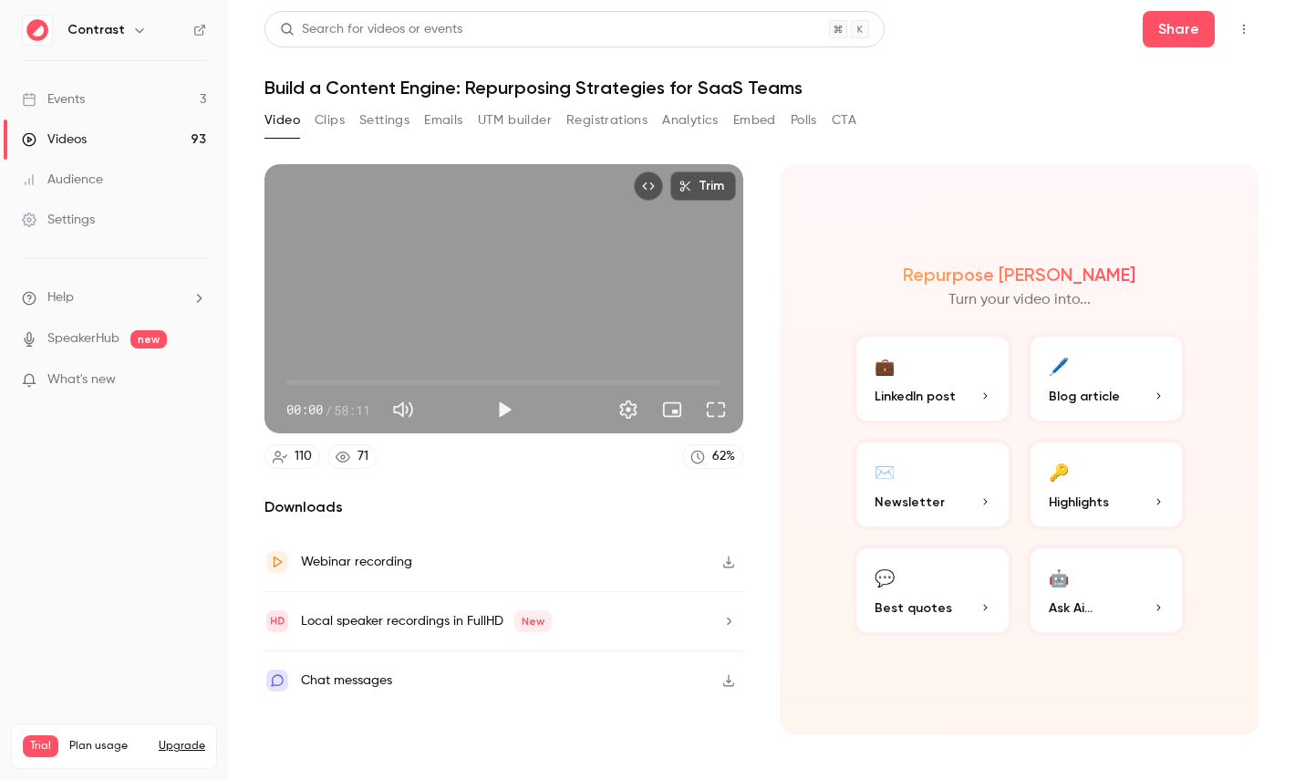
click at [342, 410] on span "58:11" at bounding box center [352, 409] width 36 height 19
drag, startPoint x: 342, startPoint y: 410, endPoint x: 372, endPoint y: 410, distance: 30.1
click at [370, 410] on span "58:11" at bounding box center [352, 409] width 36 height 19
click at [1136, 487] on button "🔑 Highlights" at bounding box center [1107, 484] width 160 height 91
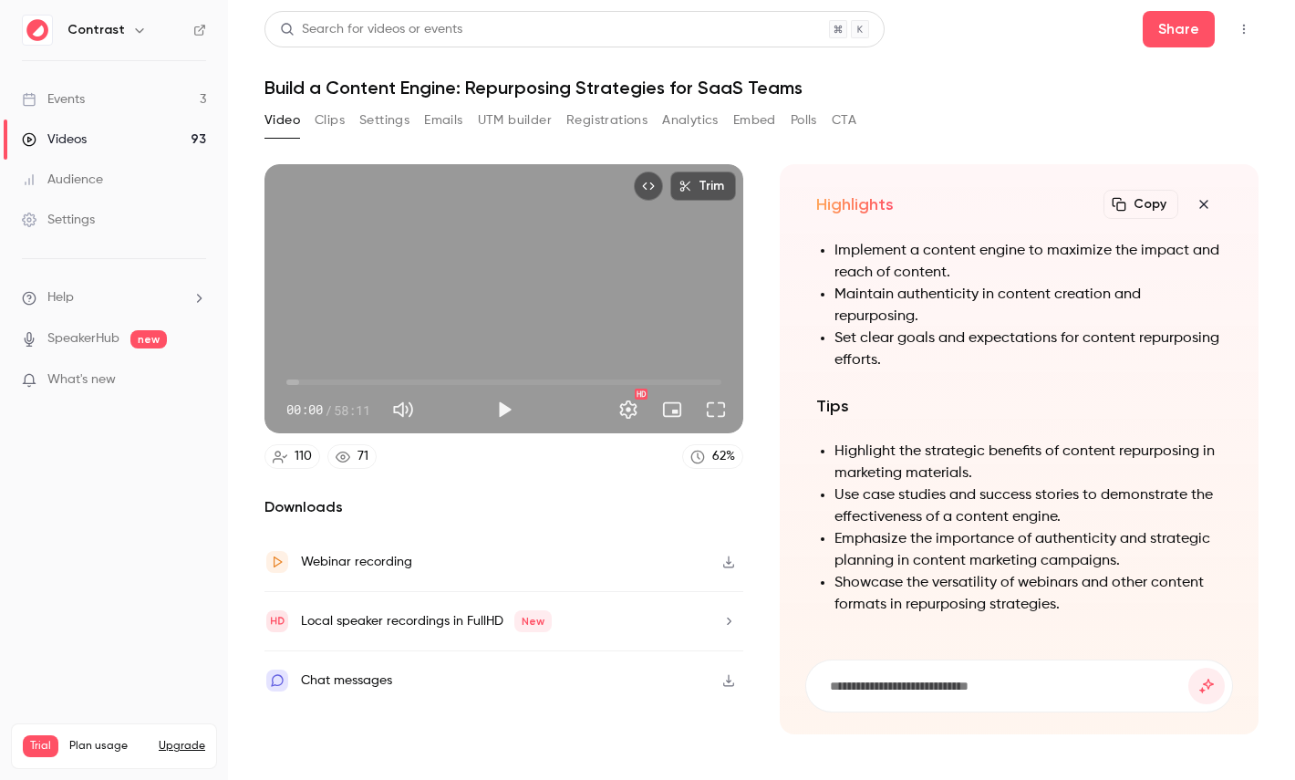
click at [367, 97] on h1 "Build a Content Engine: Repurposing Strategies for SaaS Teams" at bounding box center [762, 88] width 994 height 22
drag, startPoint x: 367, startPoint y: 97, endPoint x: 425, endPoint y: 97, distance: 58.4
click at [425, 97] on h1 "Build a Content Engine: Repurposing Strategies for SaaS Teams" at bounding box center [762, 88] width 994 height 22
copy h1 "Content Engine"
click at [918, 698] on form at bounding box center [1019, 685] width 426 height 51
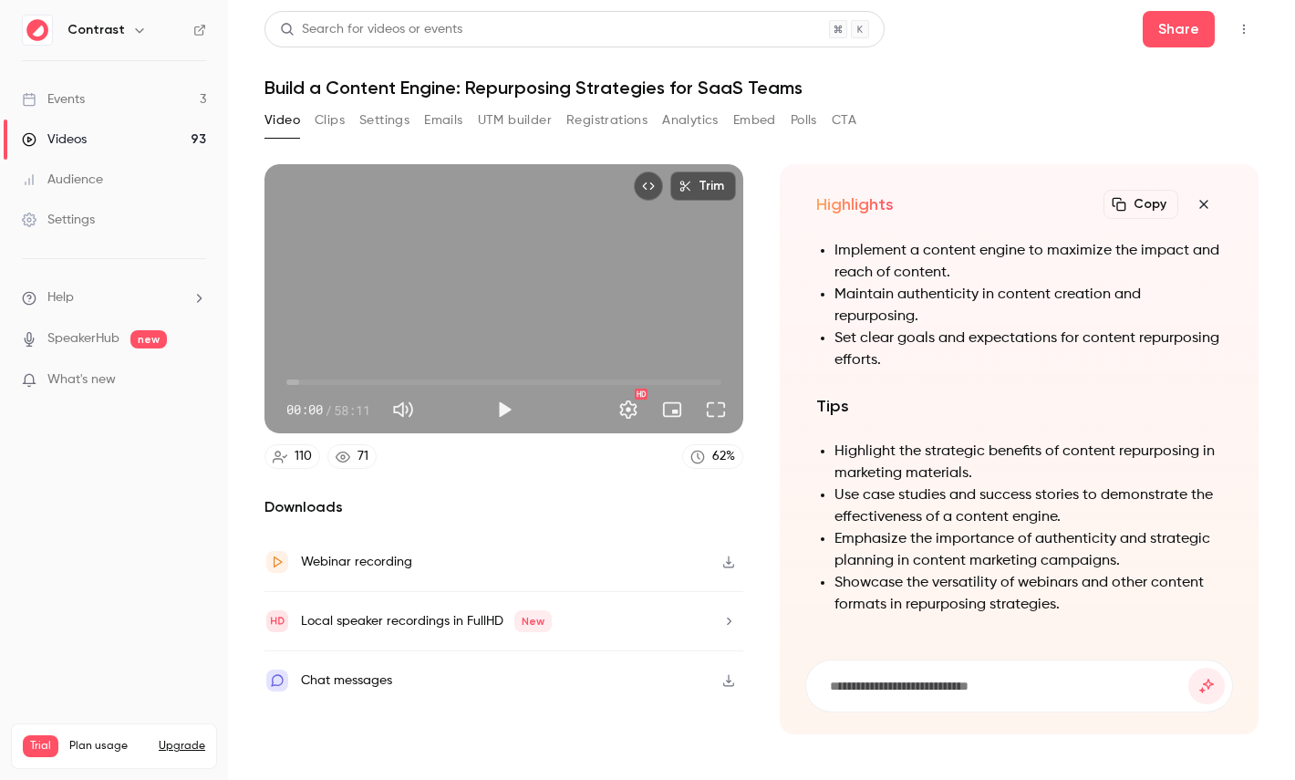
click at [949, 687] on input at bounding box center [1008, 686] width 360 height 20
paste input "**********"
type input "**********"
click at [1188, 668] on button "submit" at bounding box center [1206, 686] width 36 height 36
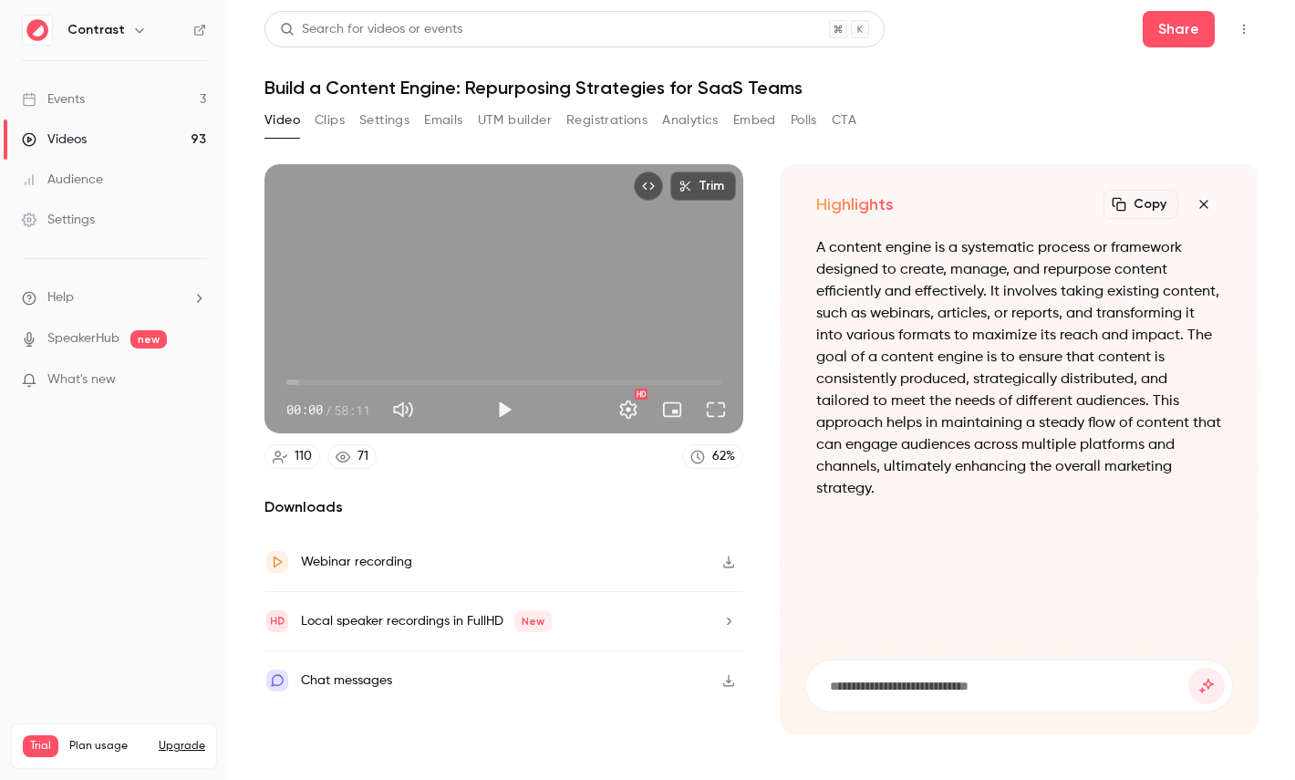
click at [1202, 201] on icon "button" at bounding box center [1204, 204] width 22 height 15
